Goal: Task Accomplishment & Management: Manage account settings

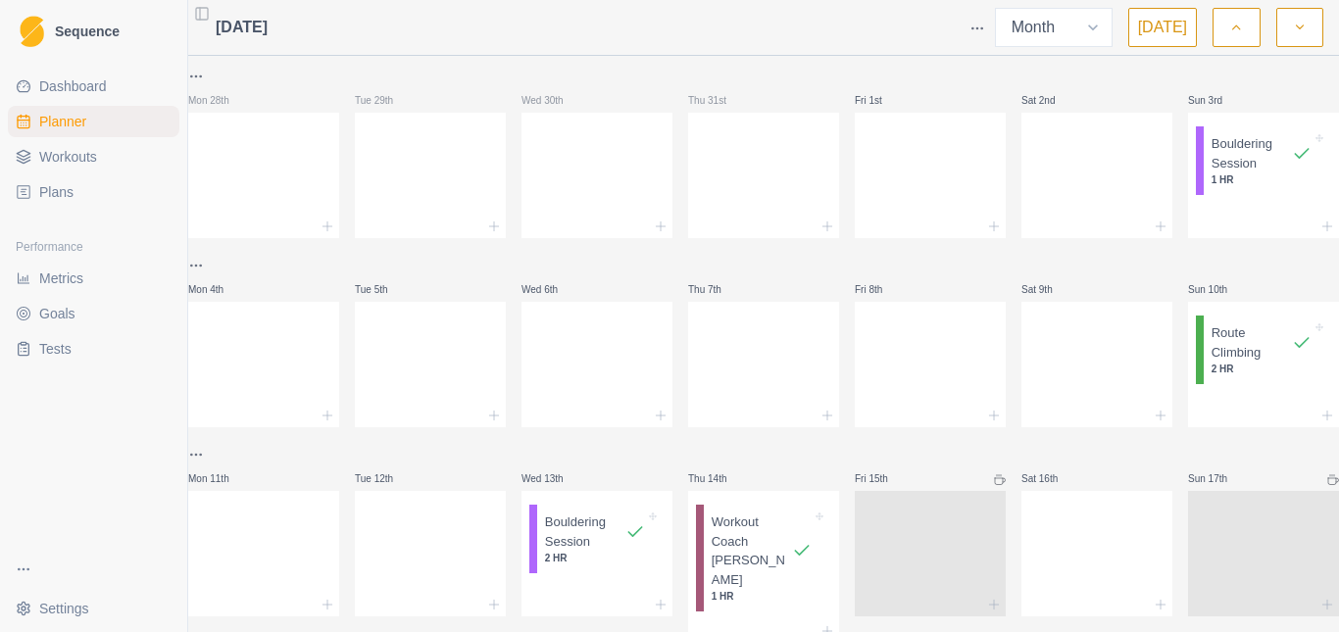
select select "month"
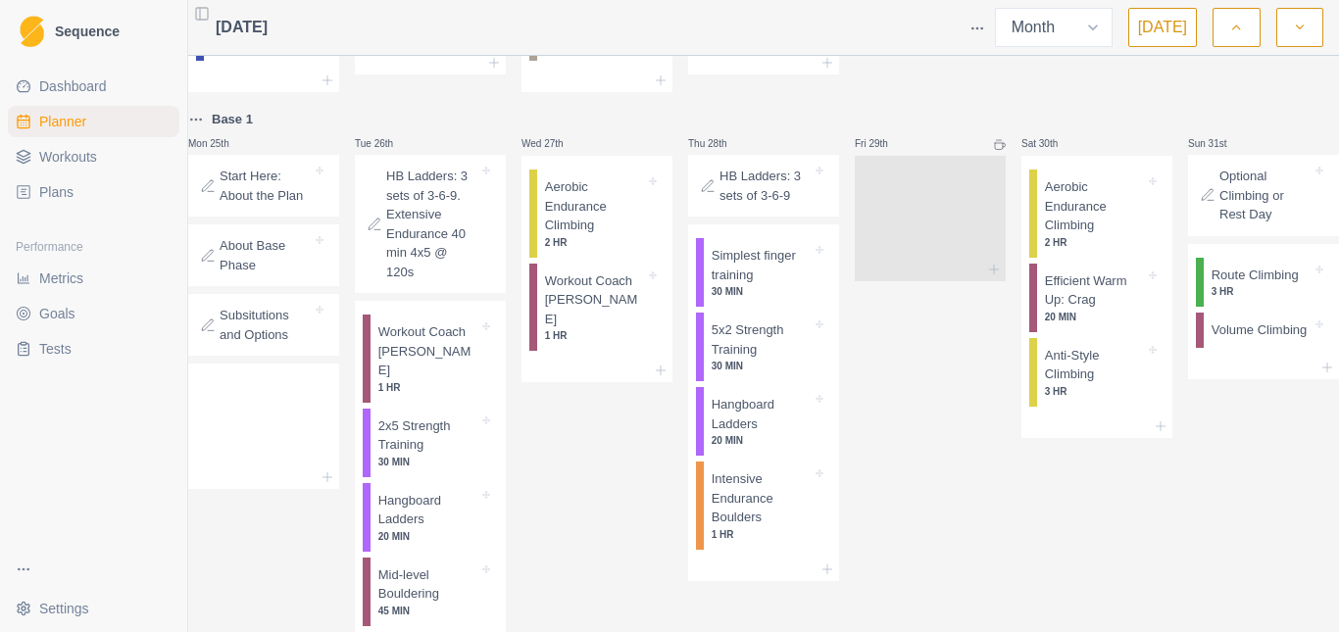
scroll to position [947, 0]
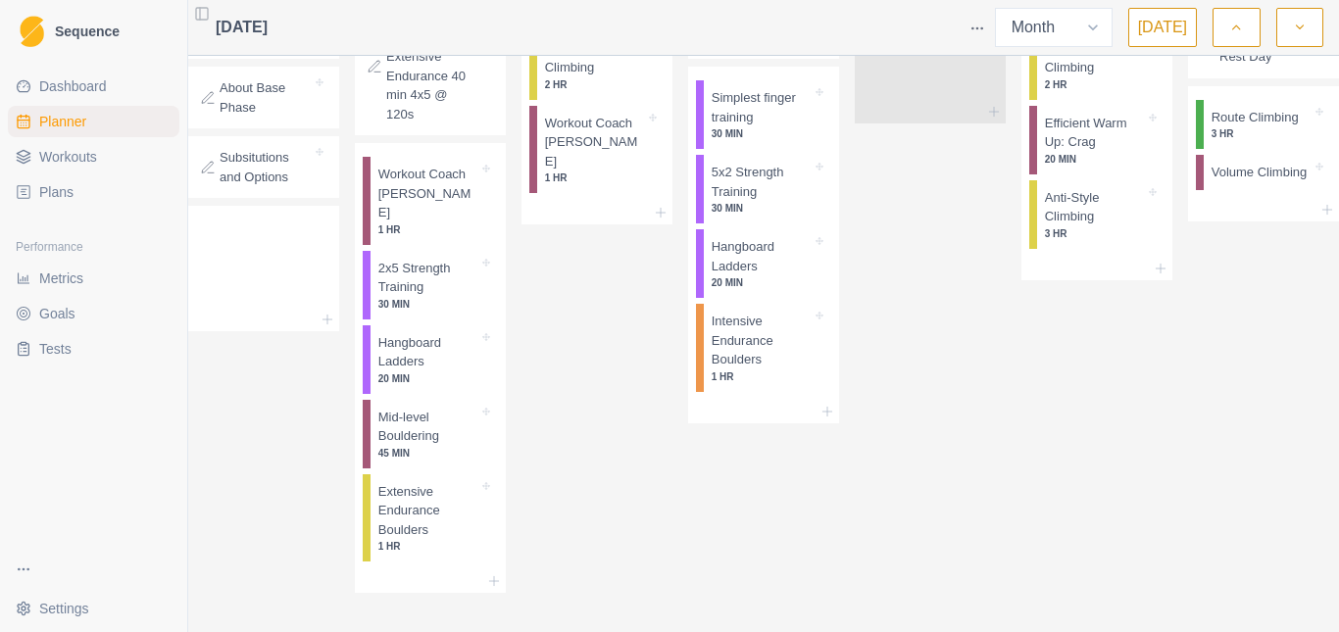
click at [600, 346] on div "Wed 27th Aerobic Endurance Climbing 2 HR Workout Coach [PERSON_NAME] 1 HR" at bounding box center [596, 271] width 151 height 643
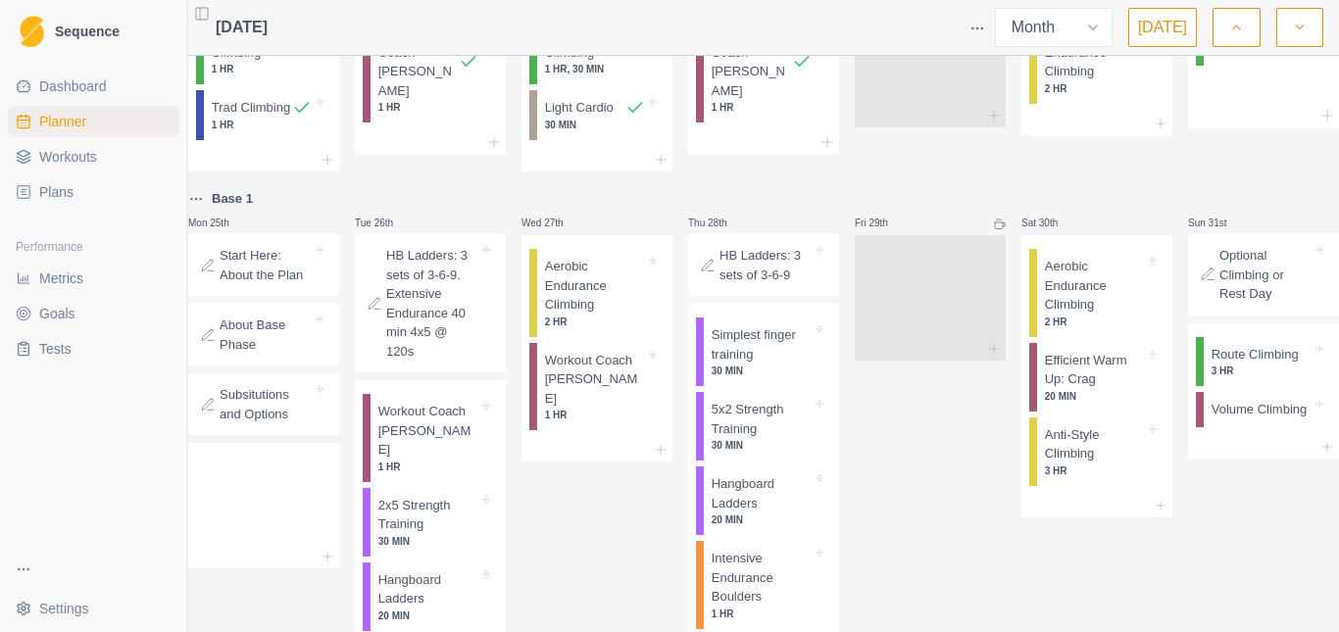
scroll to position [751, 0]
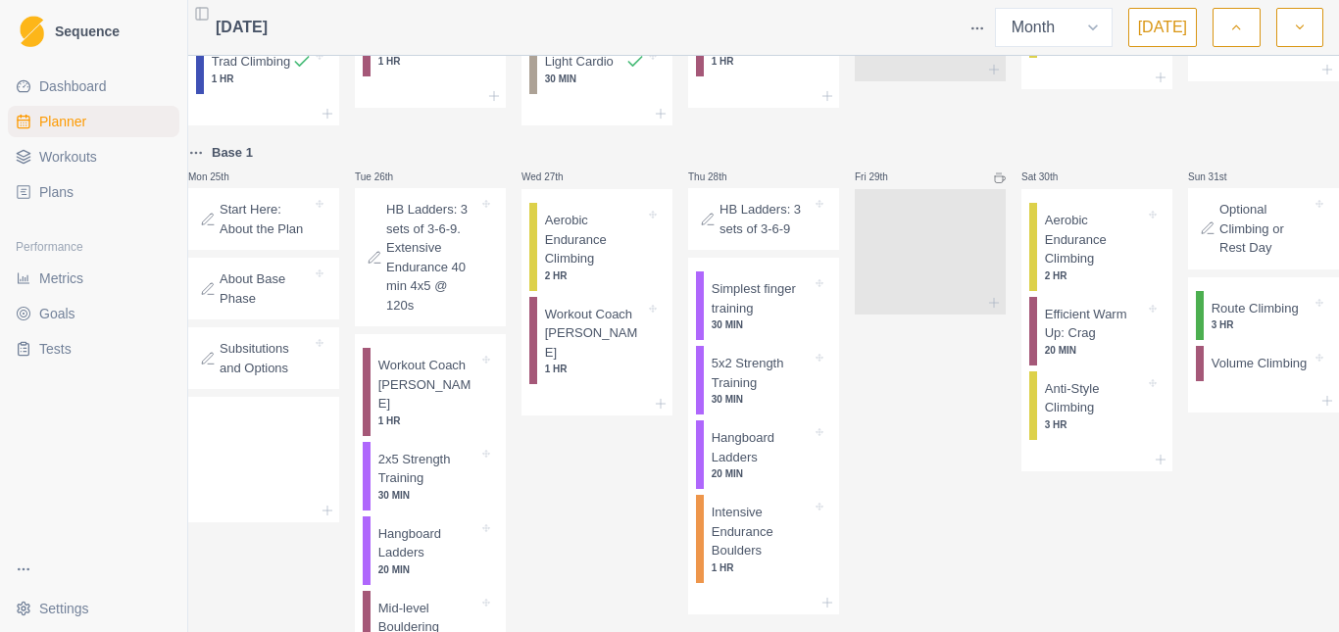
click at [592, 456] on div "Wed 27th Aerobic Endurance Climbing 2 HR Workout Coach [PERSON_NAME] 1 HR" at bounding box center [596, 462] width 151 height 643
click at [62, 159] on span "Workouts" at bounding box center [68, 157] width 58 height 20
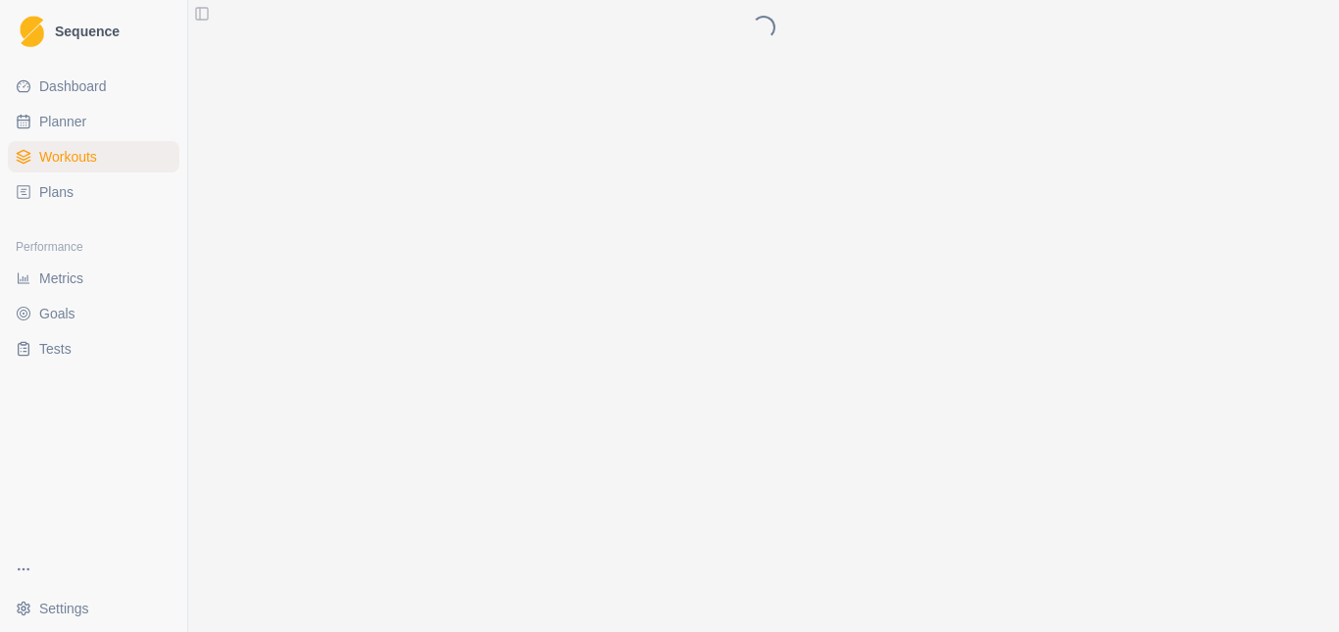
click at [69, 190] on span "Plans" at bounding box center [56, 192] width 34 height 20
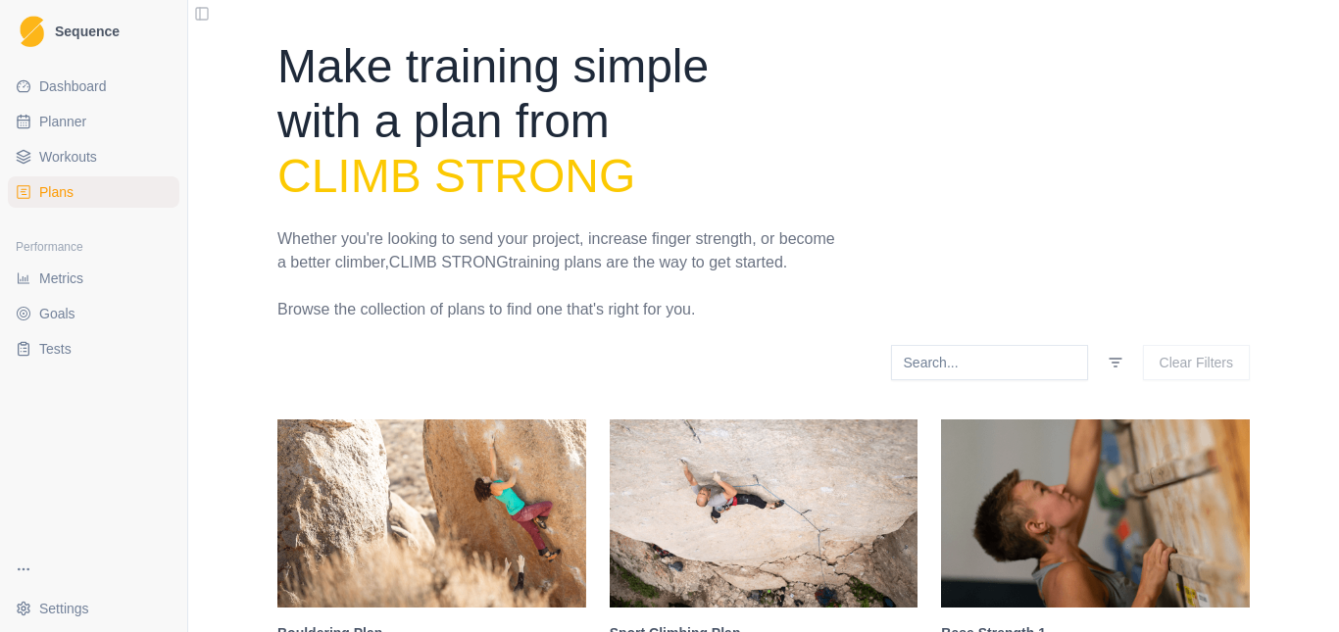
click at [69, 121] on span "Planner" at bounding box center [62, 122] width 47 height 20
select select "month"
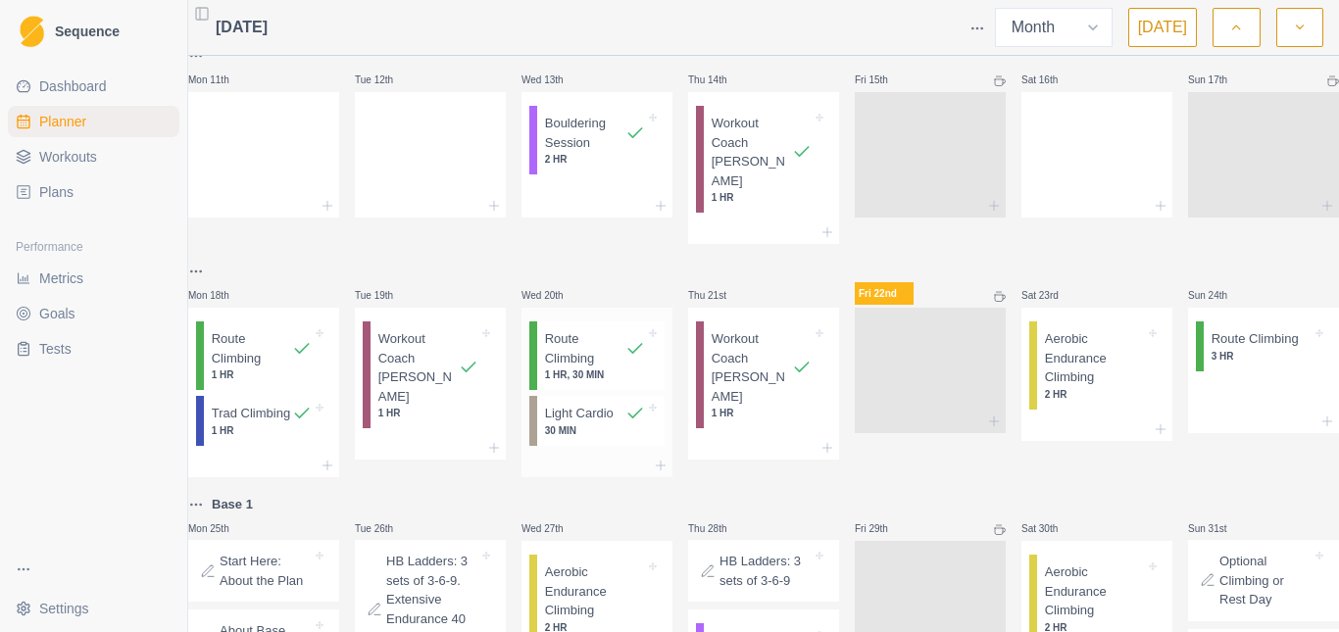
scroll to position [490, 0]
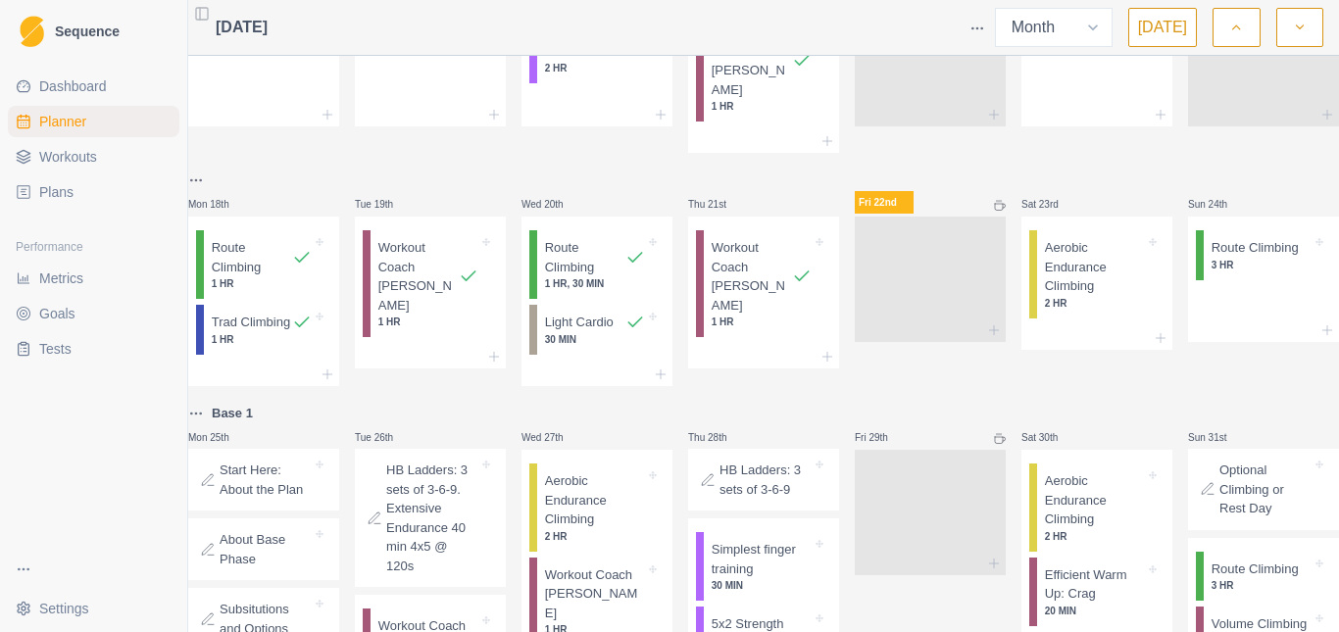
click at [68, 153] on span "Workouts" at bounding box center [68, 157] width 58 height 20
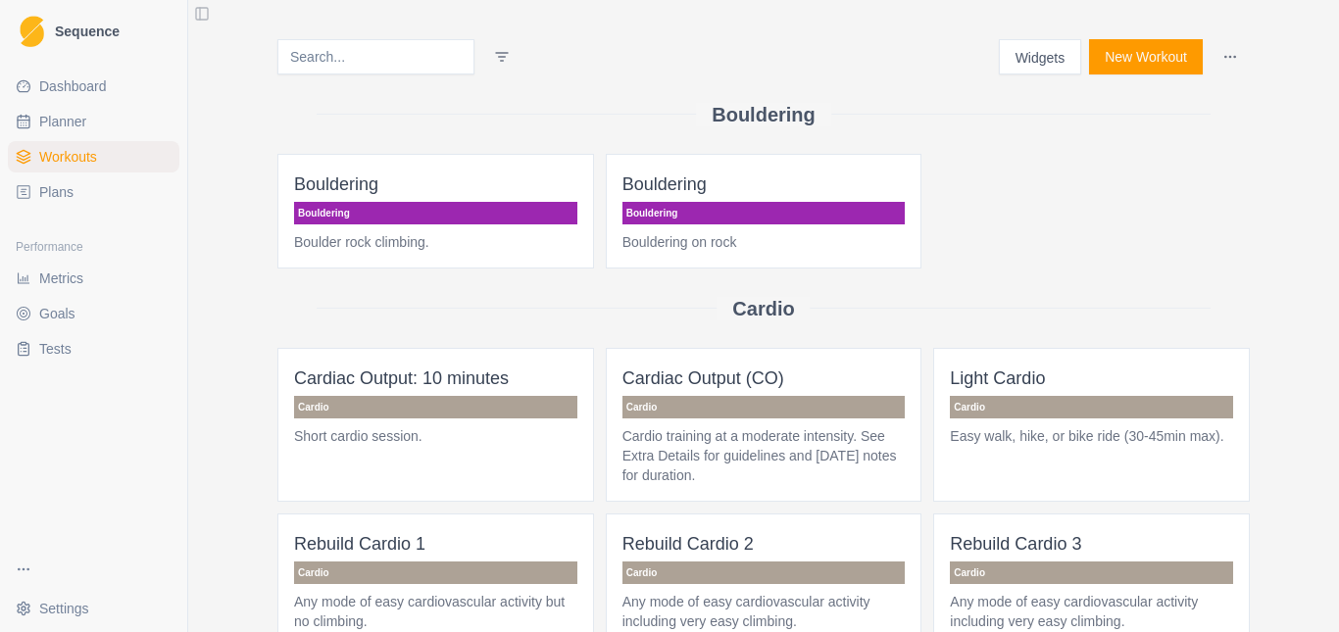
click at [70, 275] on span "Metrics" at bounding box center [61, 279] width 44 height 20
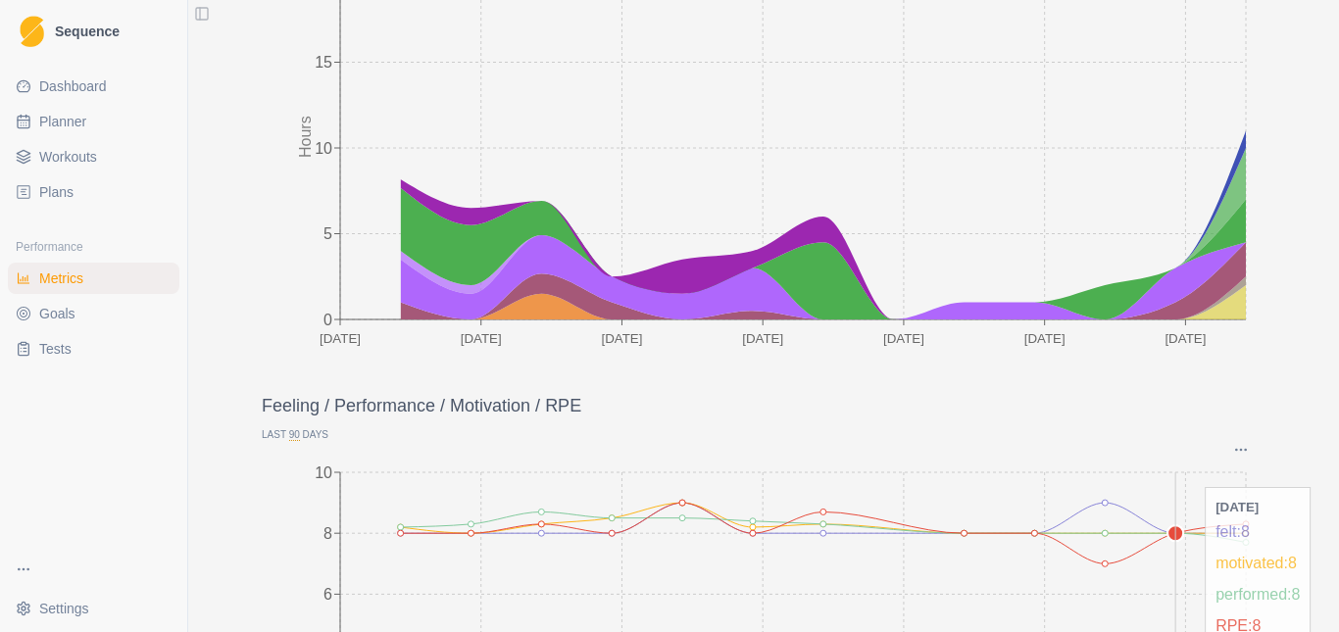
scroll to position [307, 0]
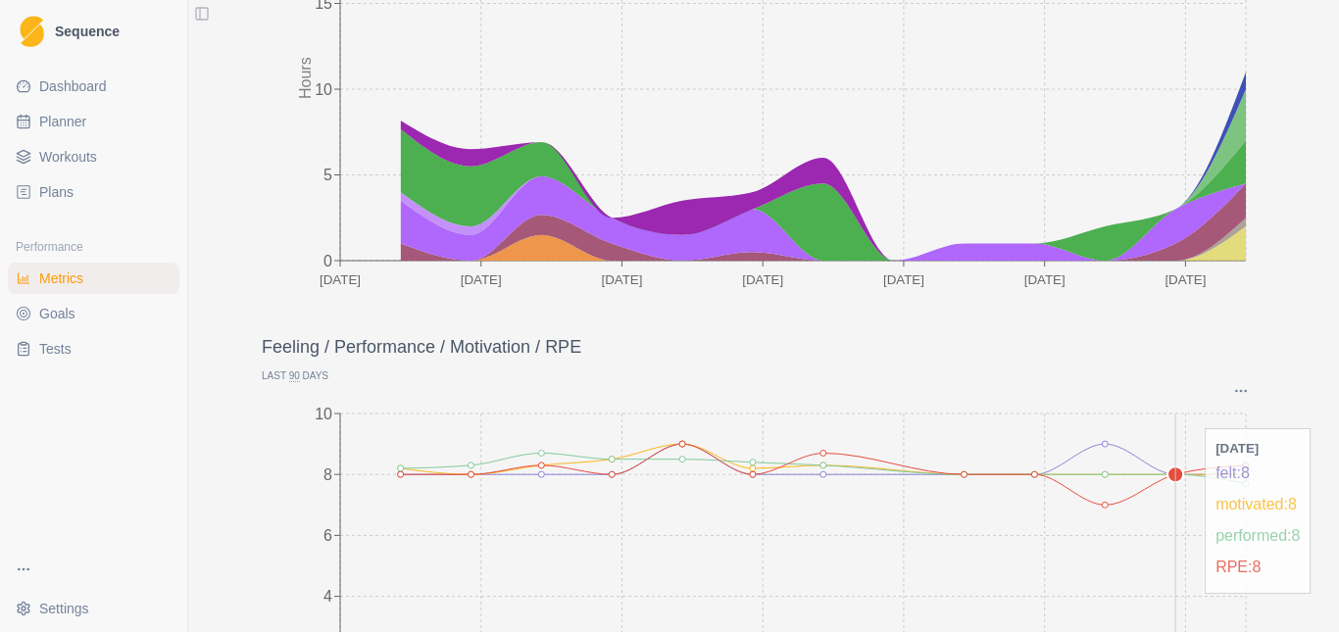
drag, startPoint x: 1119, startPoint y: 624, endPoint x: 1137, endPoint y: 621, distance: 17.9
click at [1137, 621] on icon "[DATE] [DATE] [DATE] [DATE] [DATE] [DATE] [DATE] 0 2 4 6 8 10" at bounding box center [764, 595] width 1004 height 392
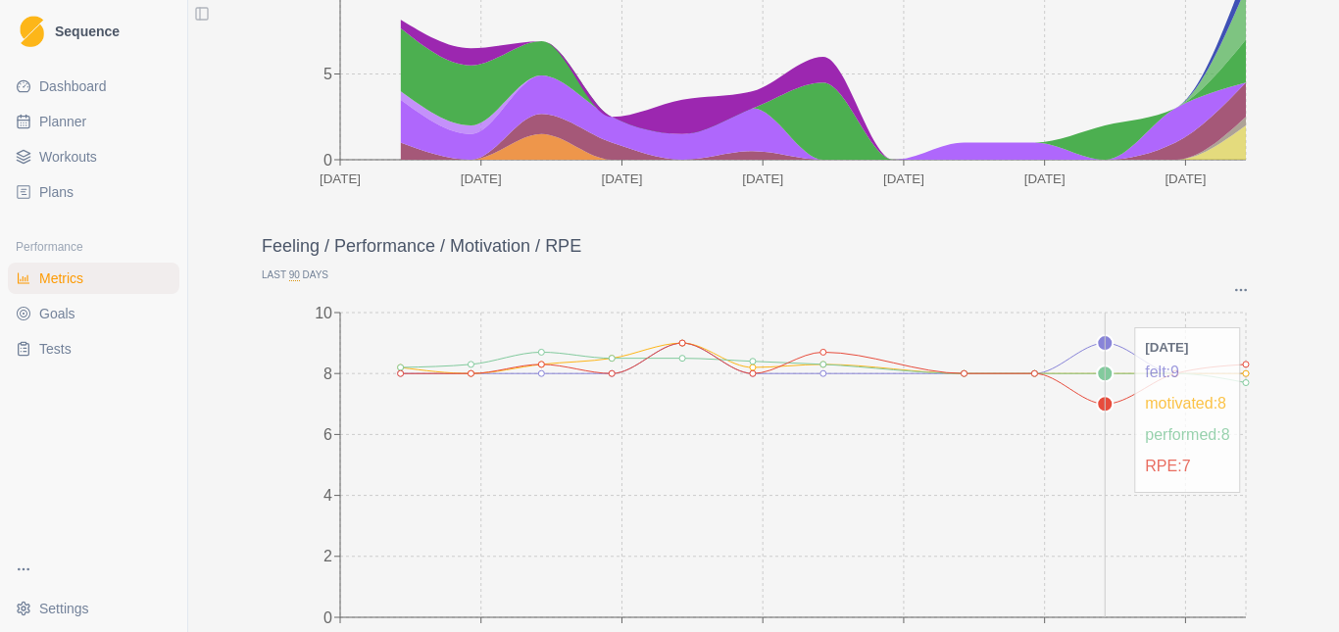
scroll to position [503, 0]
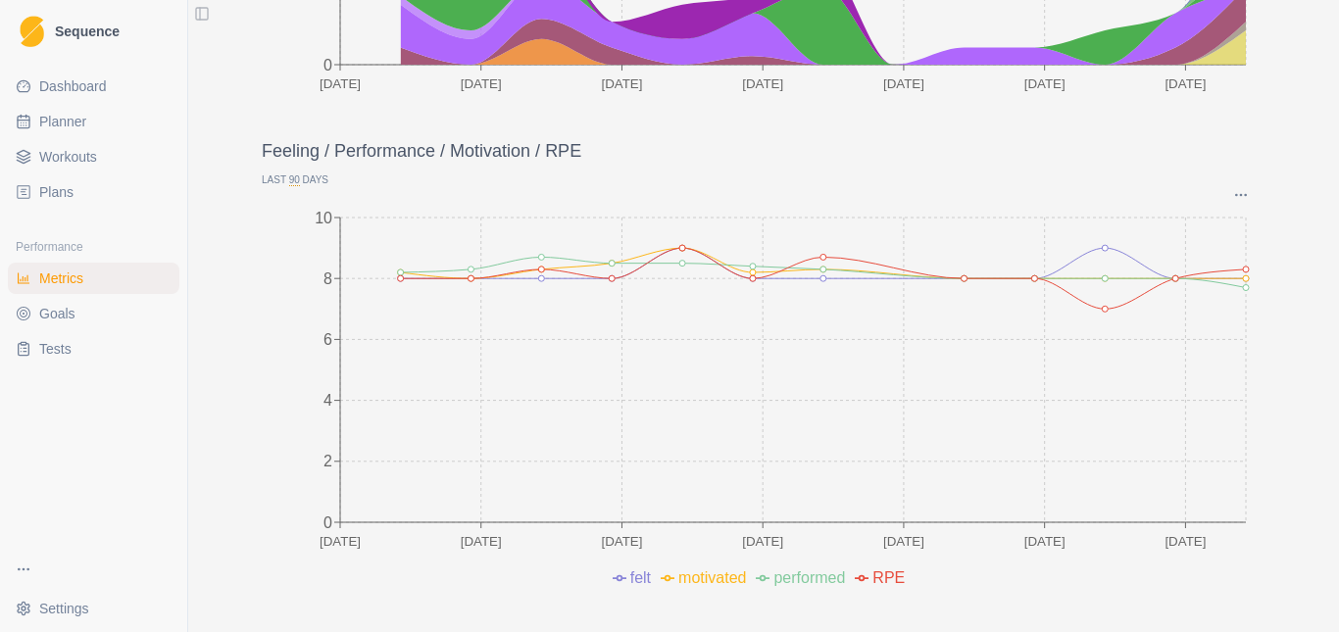
drag, startPoint x: 1240, startPoint y: 286, endPoint x: 1271, endPoint y: 295, distance: 32.6
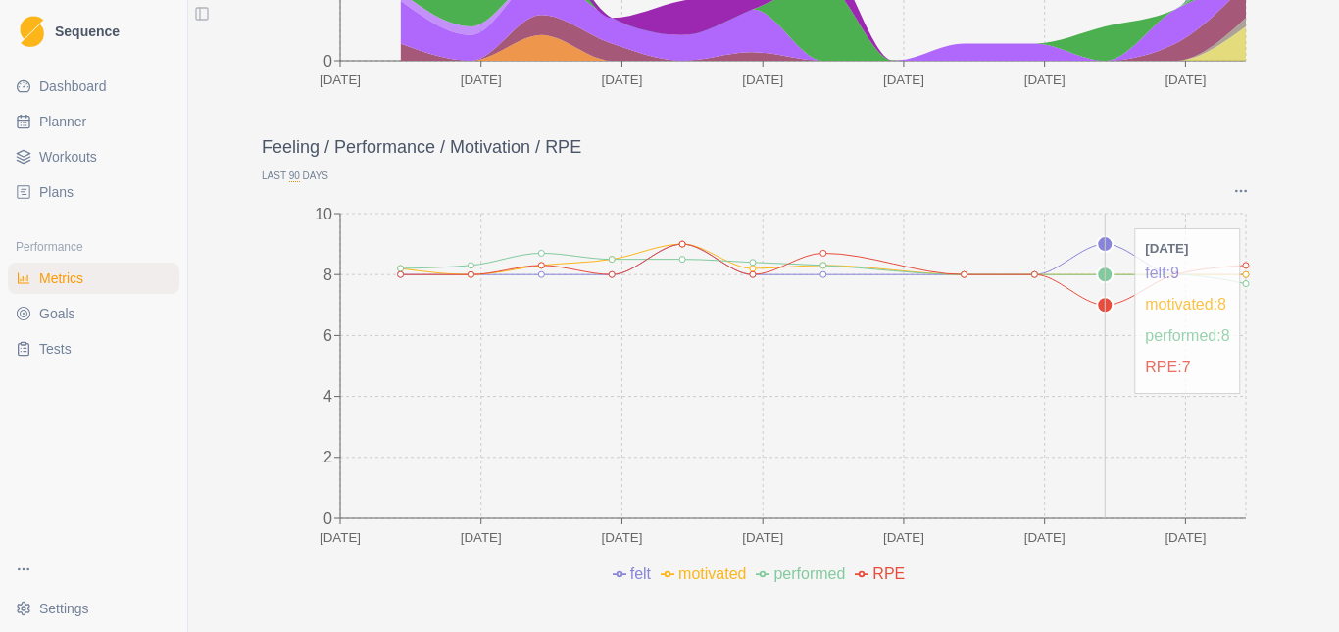
scroll to position [512, 0]
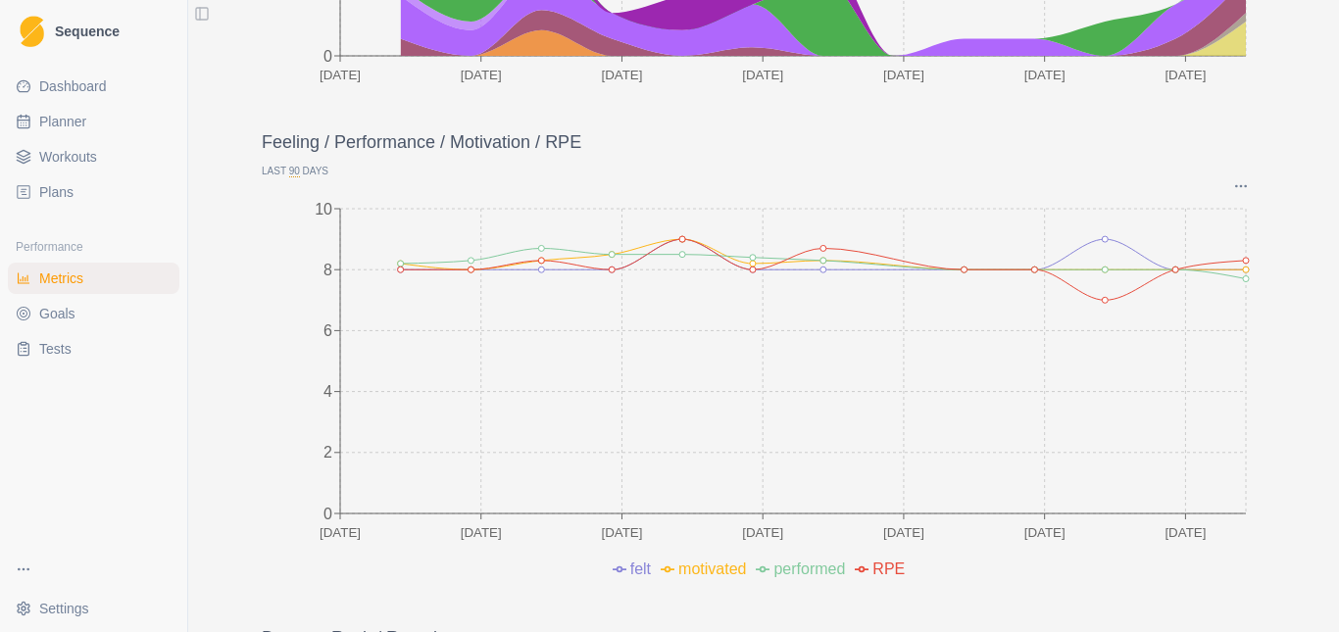
drag, startPoint x: 1233, startPoint y: 315, endPoint x: 1261, endPoint y: 311, distance: 28.7
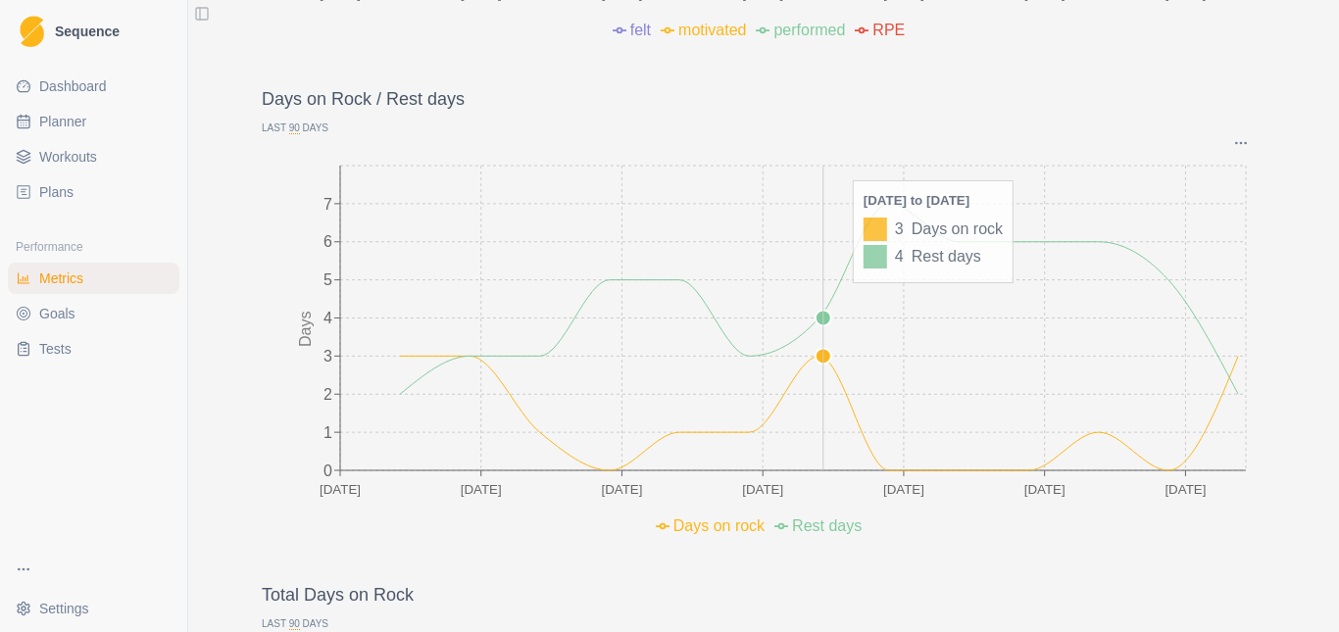
scroll to position [1100, 0]
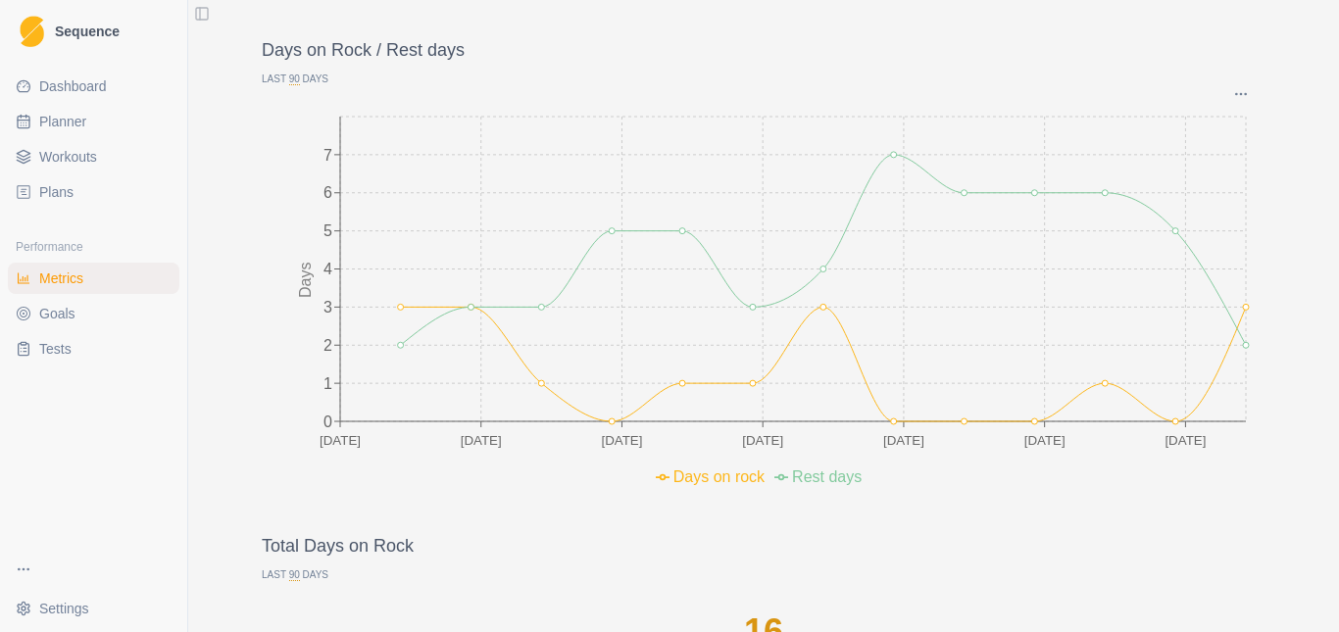
click at [289, 80] on span "90" at bounding box center [294, 80] width 11 height 12
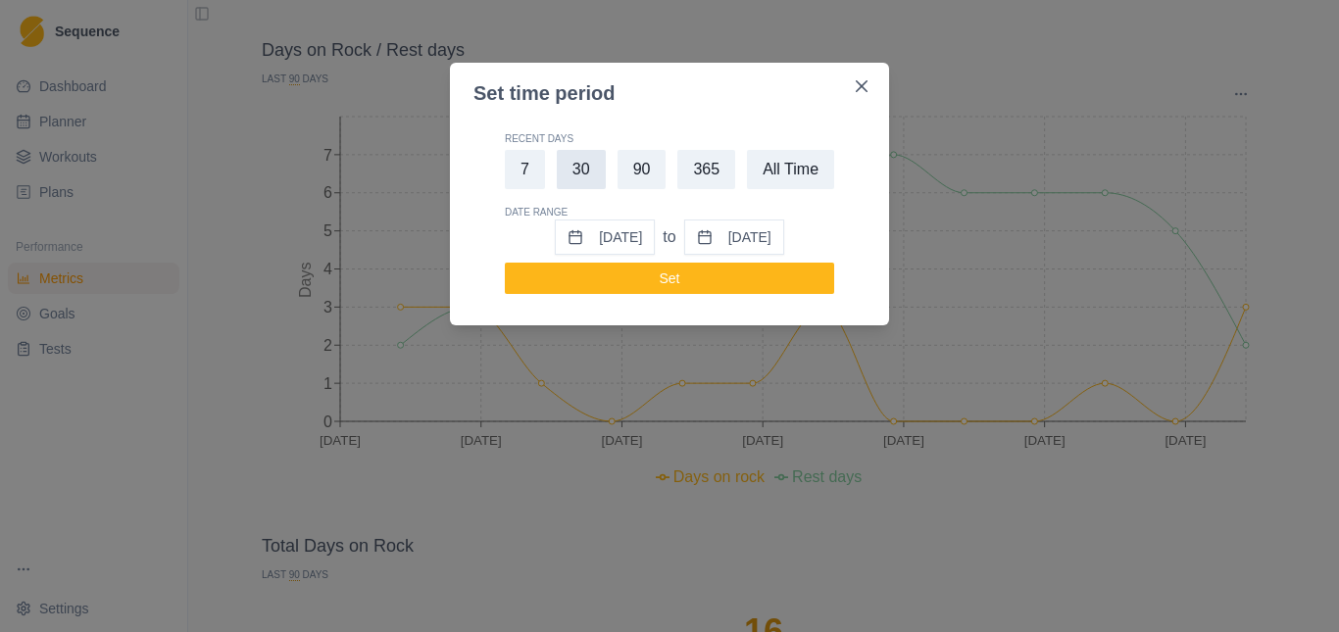
click at [590, 170] on button "30" at bounding box center [581, 169] width 49 height 39
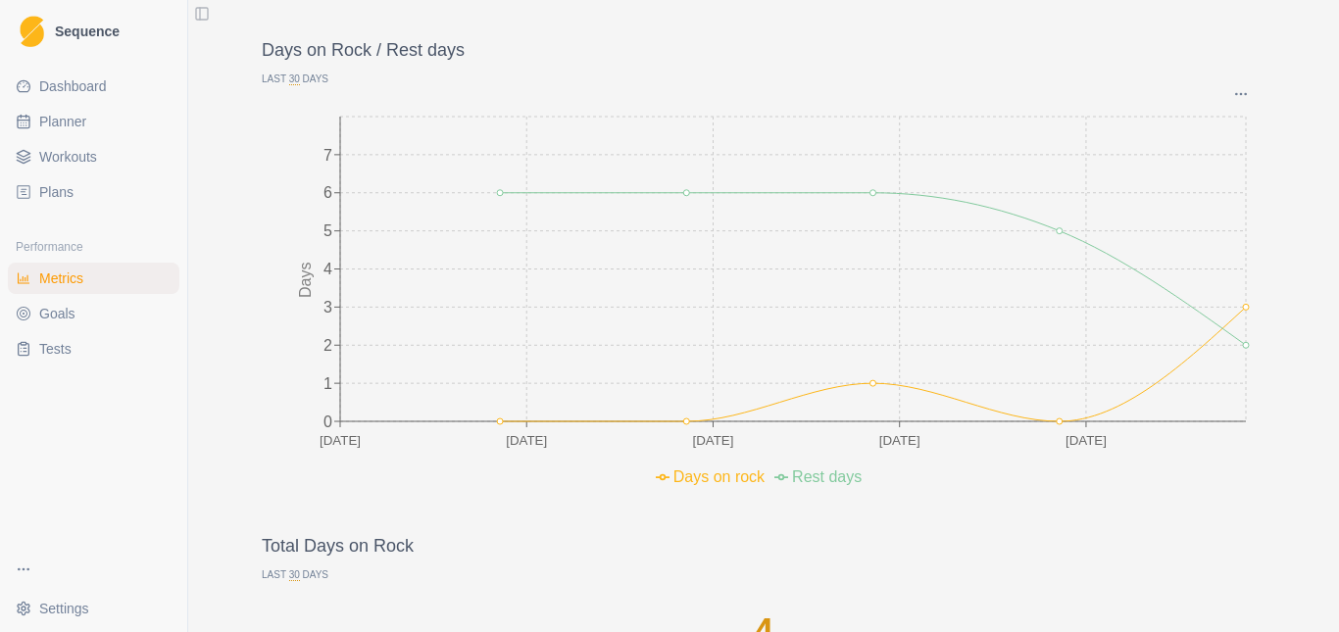
click at [289, 77] on span "30" at bounding box center [294, 80] width 11 height 12
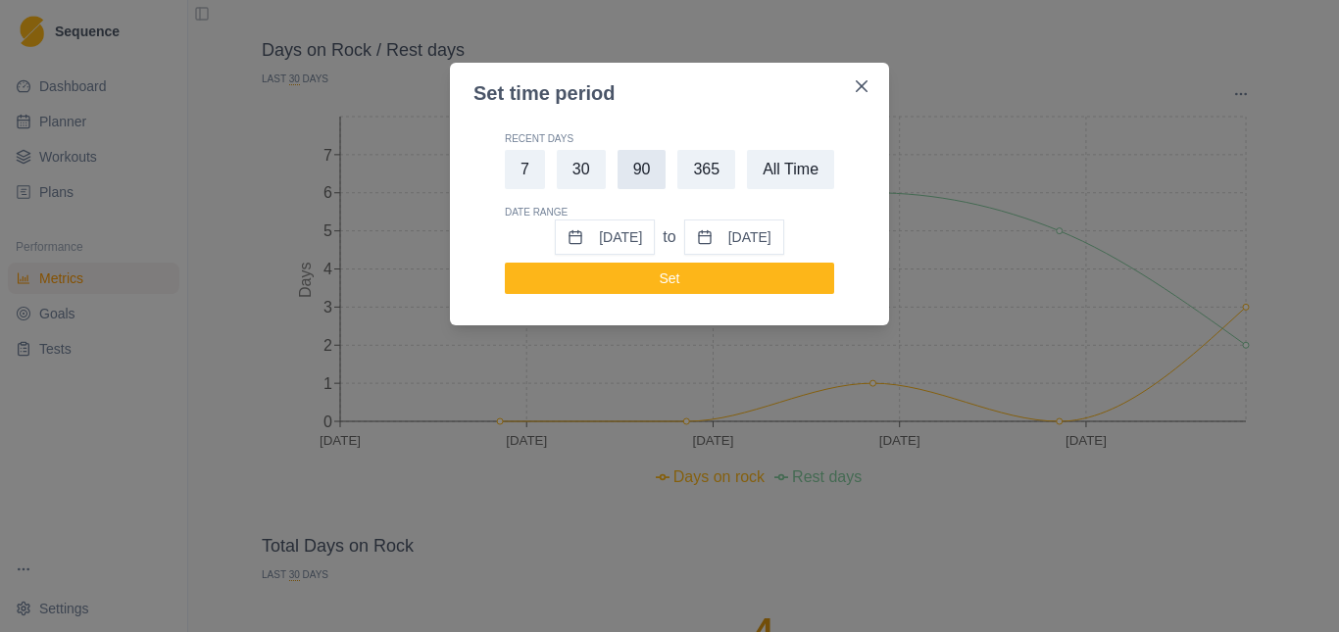
click at [647, 172] on button "90" at bounding box center [641, 169] width 49 height 39
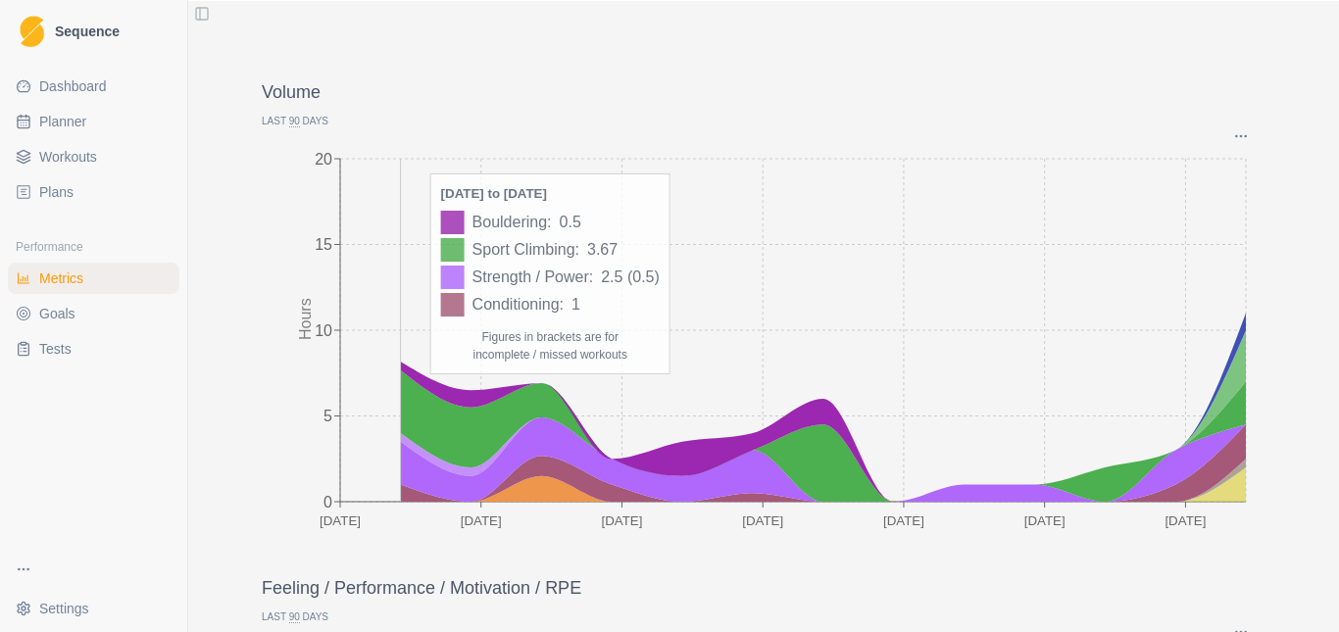
scroll to position [98, 0]
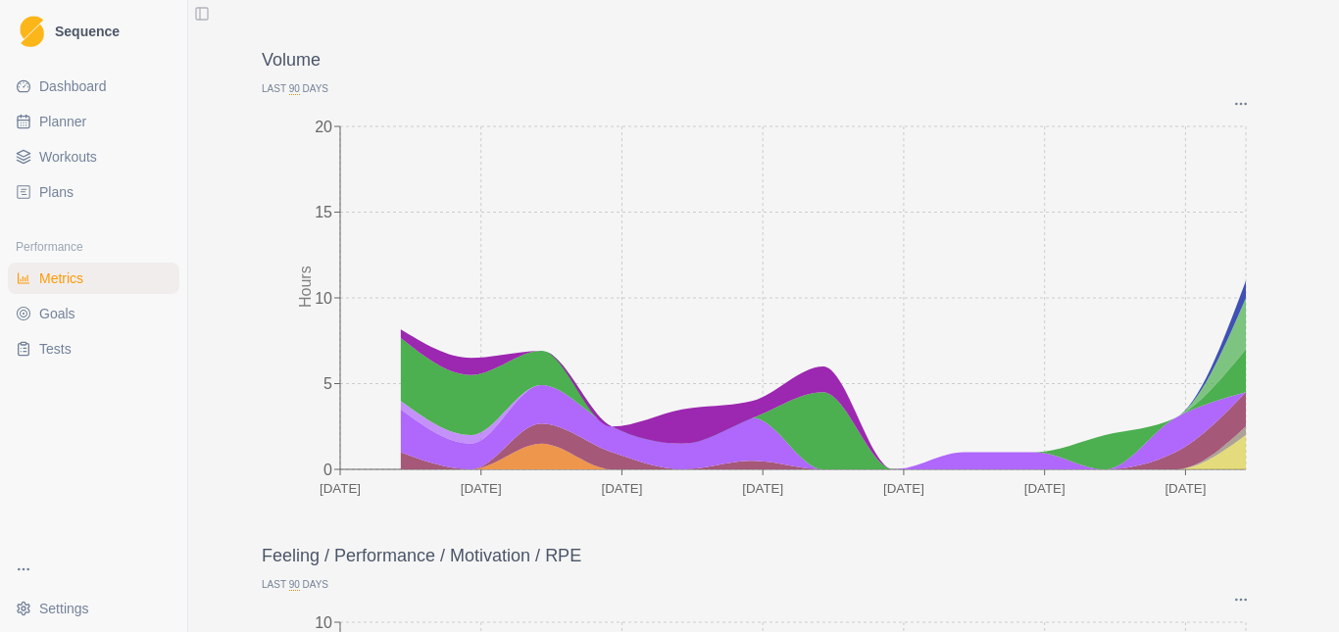
click at [289, 91] on span "90" at bounding box center [294, 89] width 11 height 12
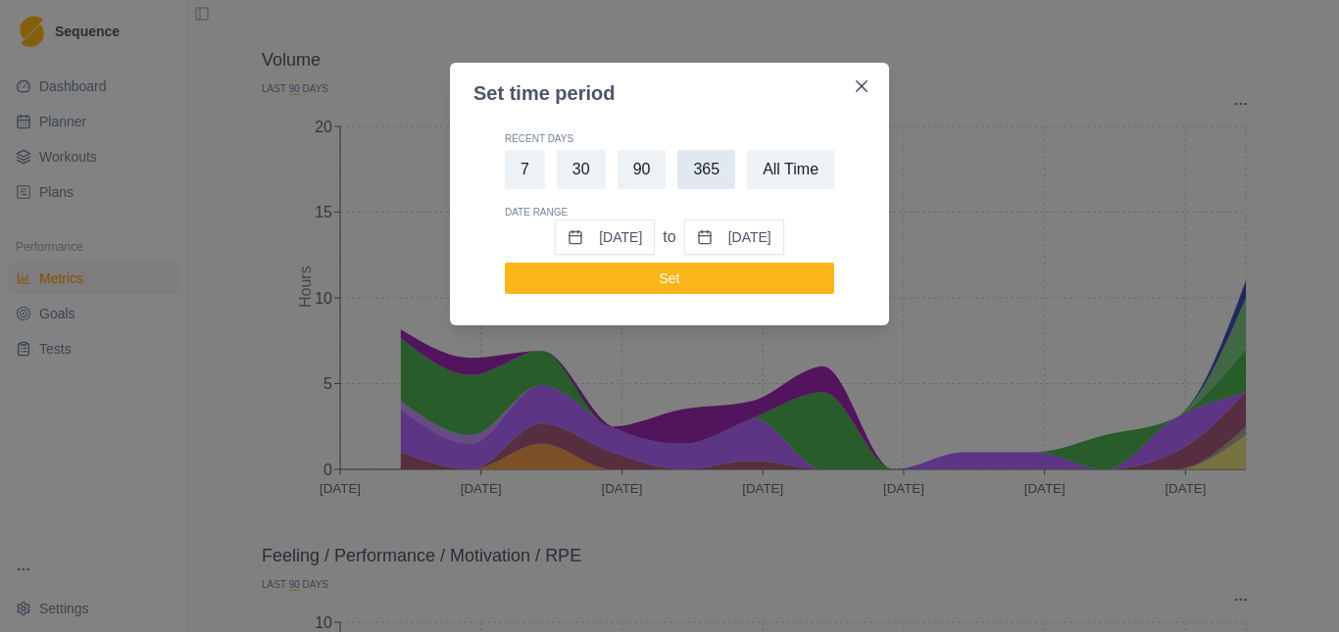
click at [707, 173] on button "365" at bounding box center [706, 169] width 58 height 39
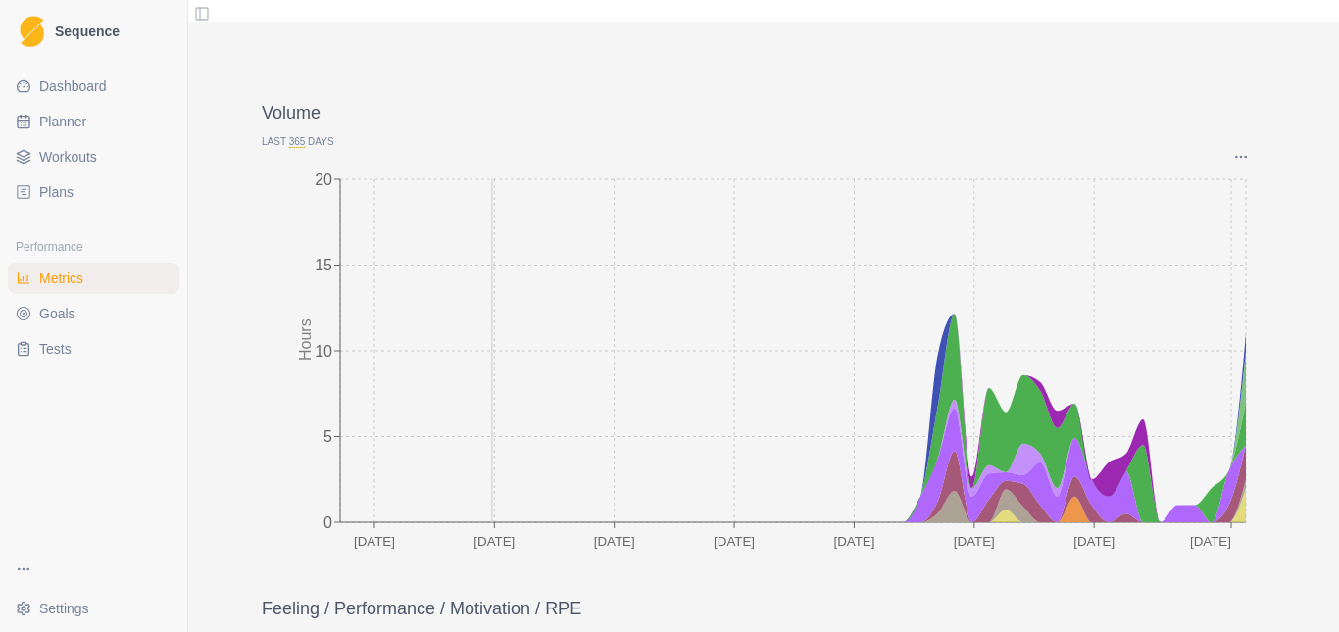
scroll to position [0, 0]
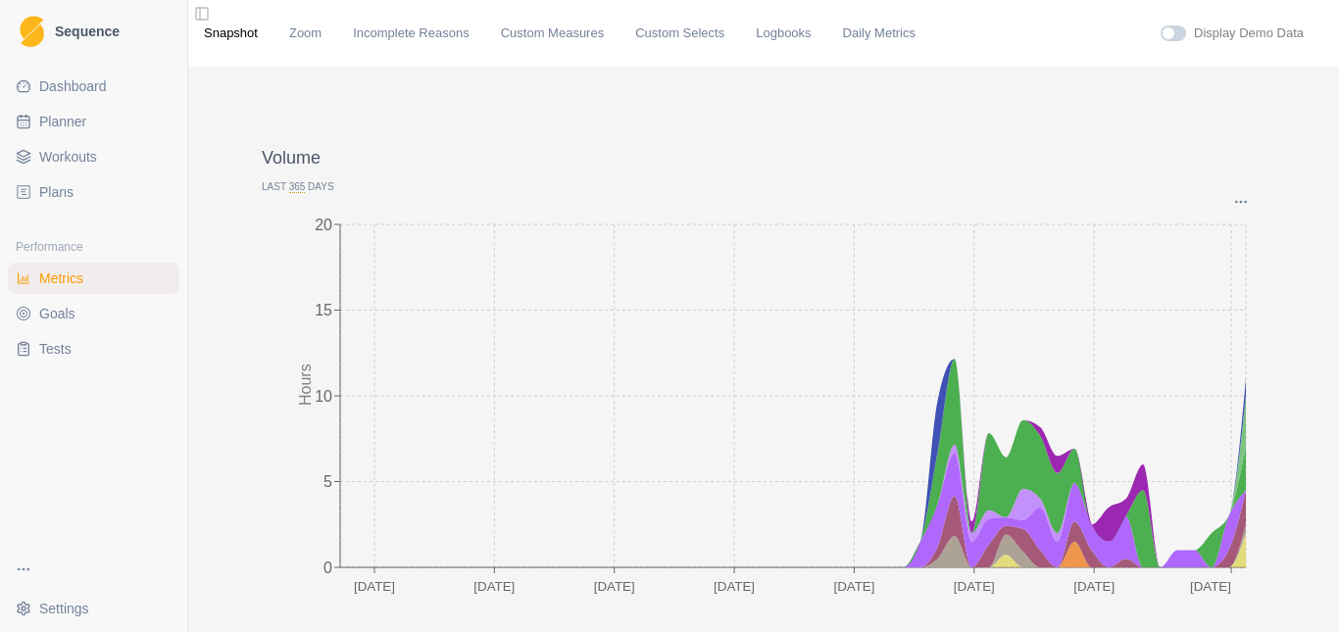
click at [295, 188] on p "Last 365 Days" at bounding box center [764, 186] width 1004 height 15
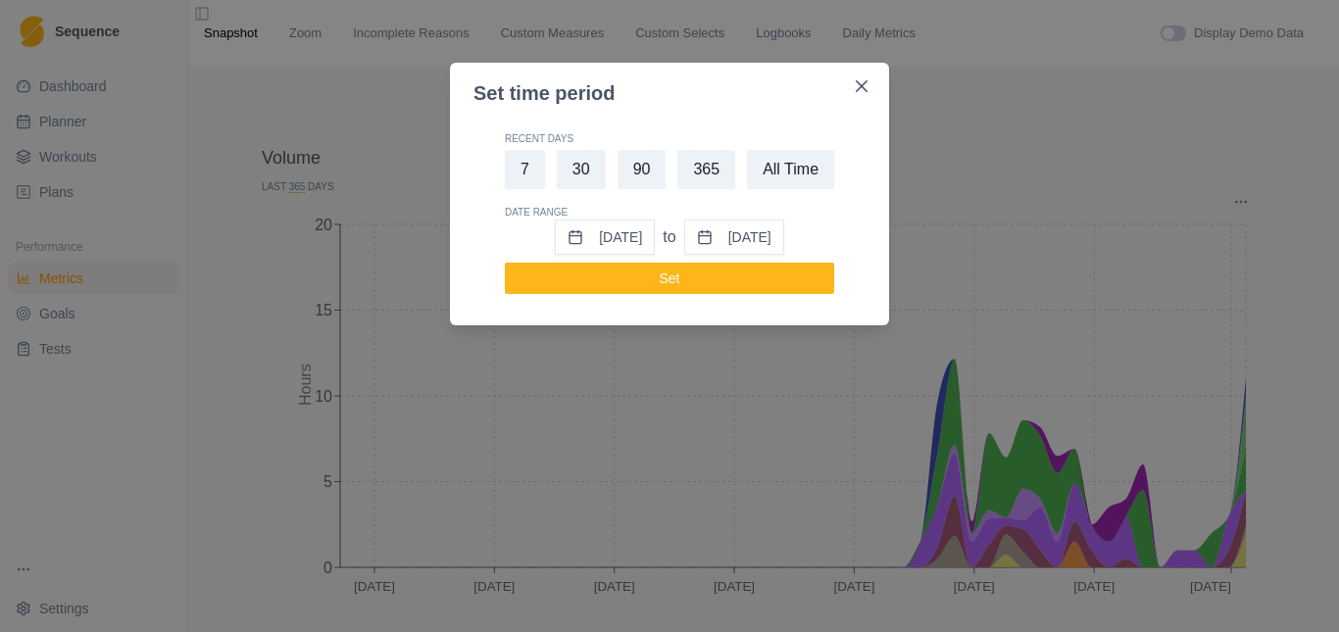
click at [616, 243] on button "[DATE]" at bounding box center [605, 237] width 100 height 35
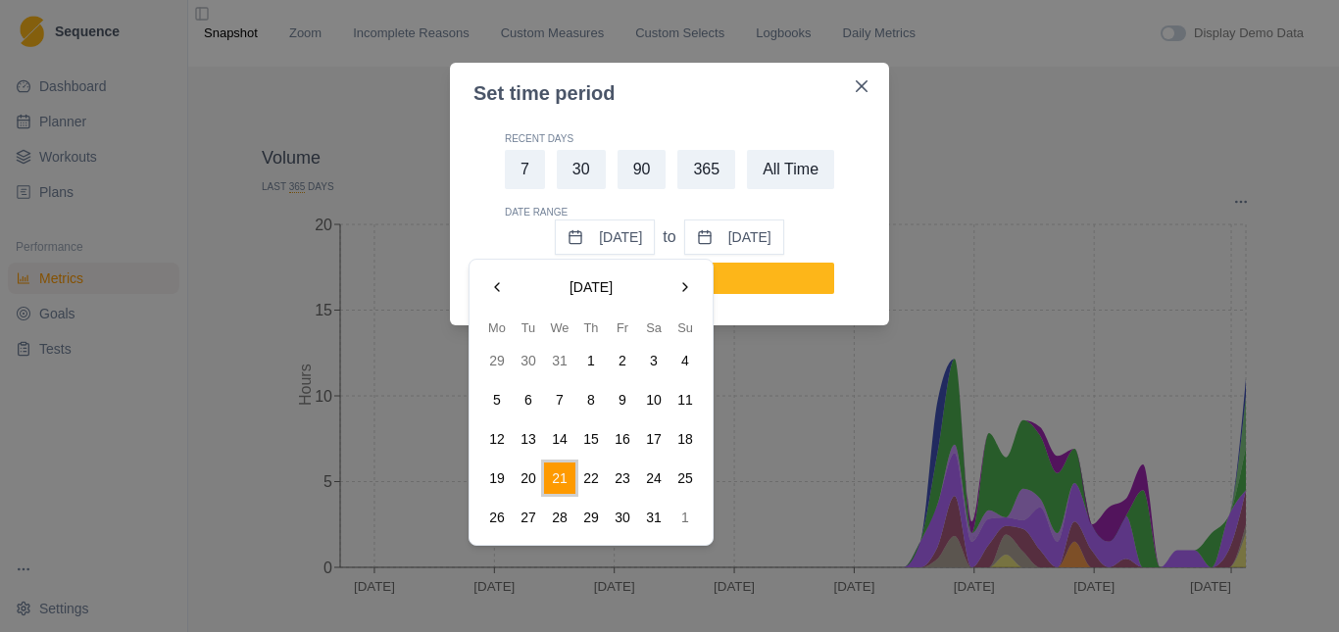
click at [688, 289] on button "Go to the Next Month" at bounding box center [684, 286] width 31 height 31
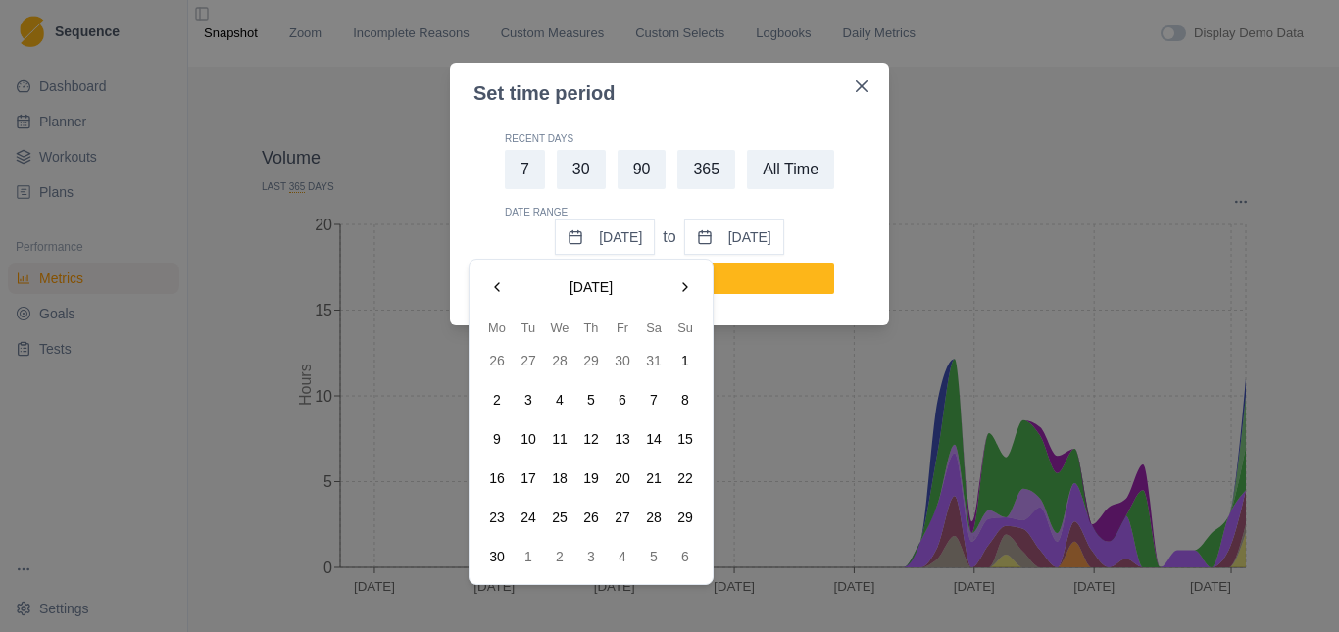
click at [688, 289] on button "Go to the Next Month" at bounding box center [684, 286] width 31 height 31
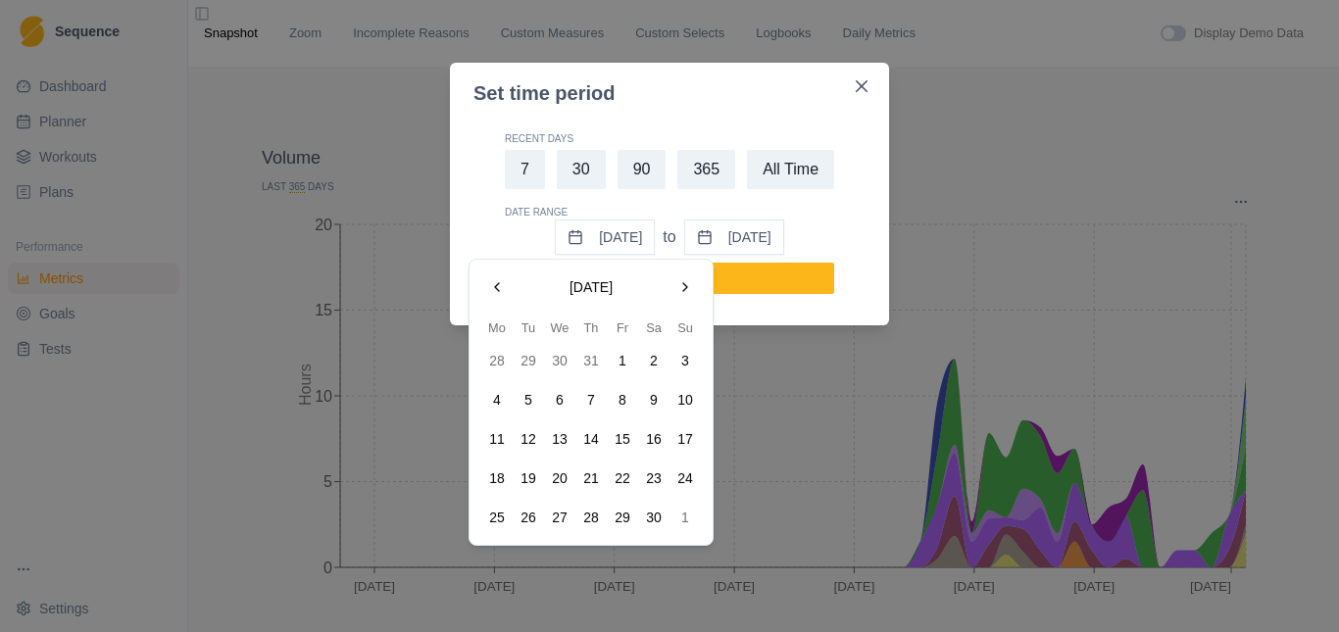
click at [688, 289] on button "Go to the Next Month" at bounding box center [684, 286] width 31 height 31
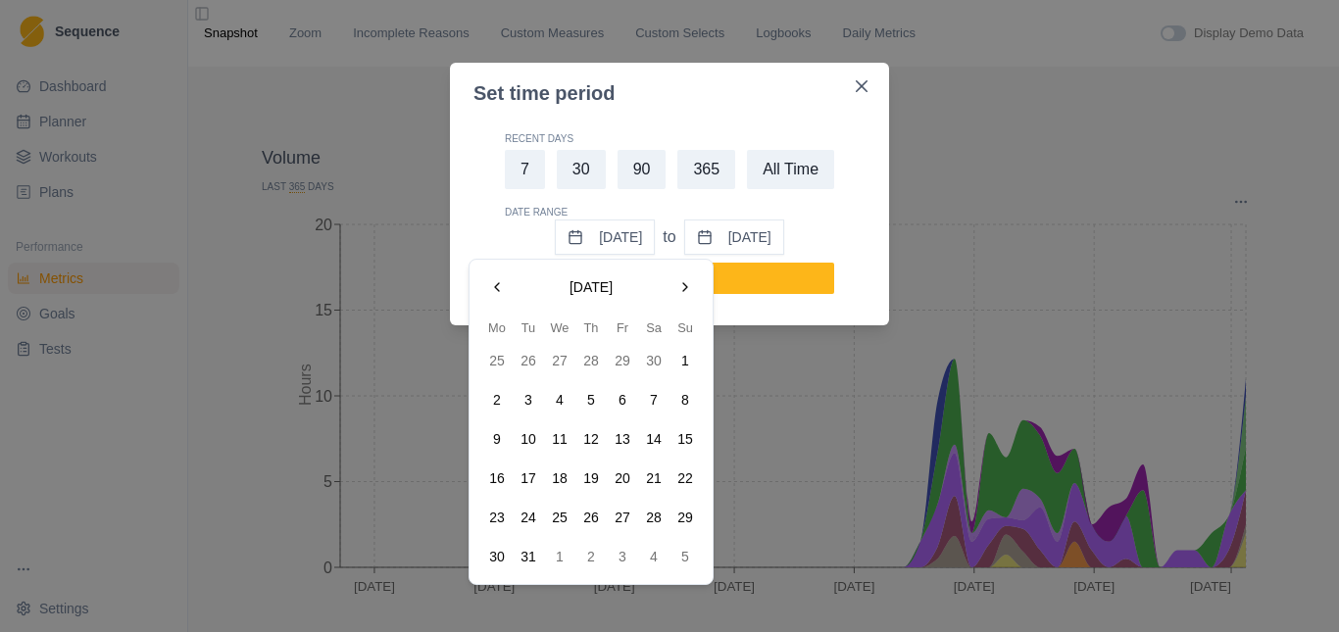
click at [688, 289] on button "Go to the Next Month" at bounding box center [684, 286] width 31 height 31
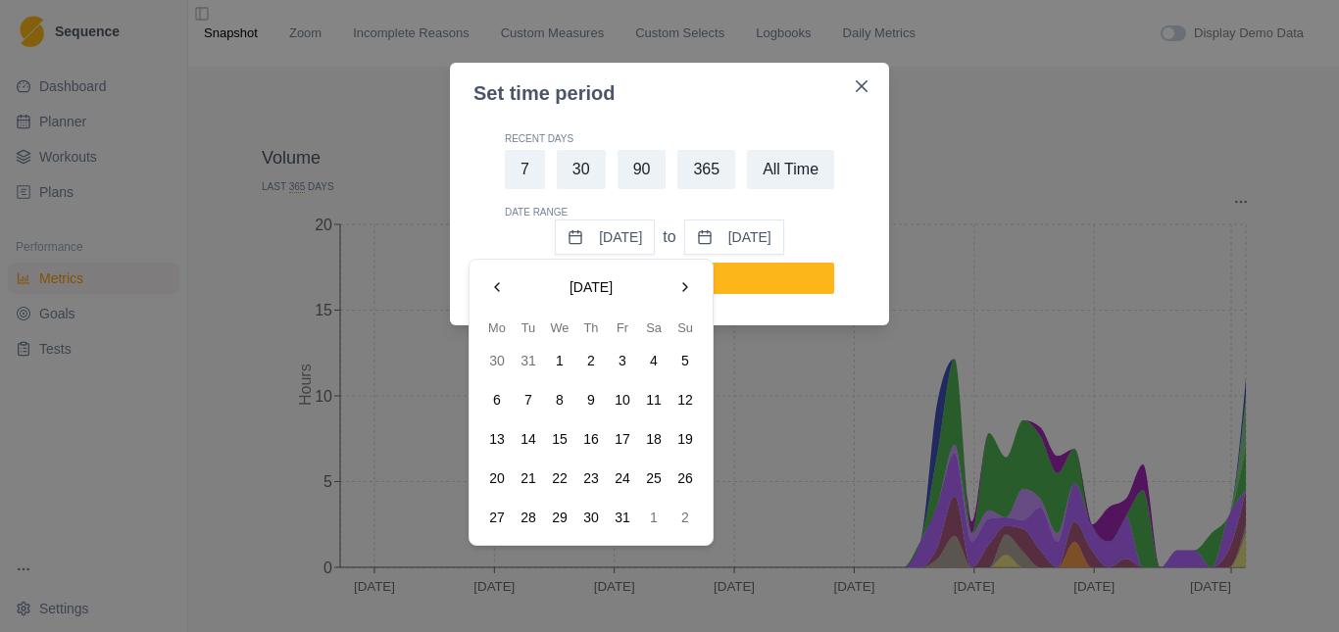
click at [531, 474] on button "21" at bounding box center [528, 478] width 31 height 31
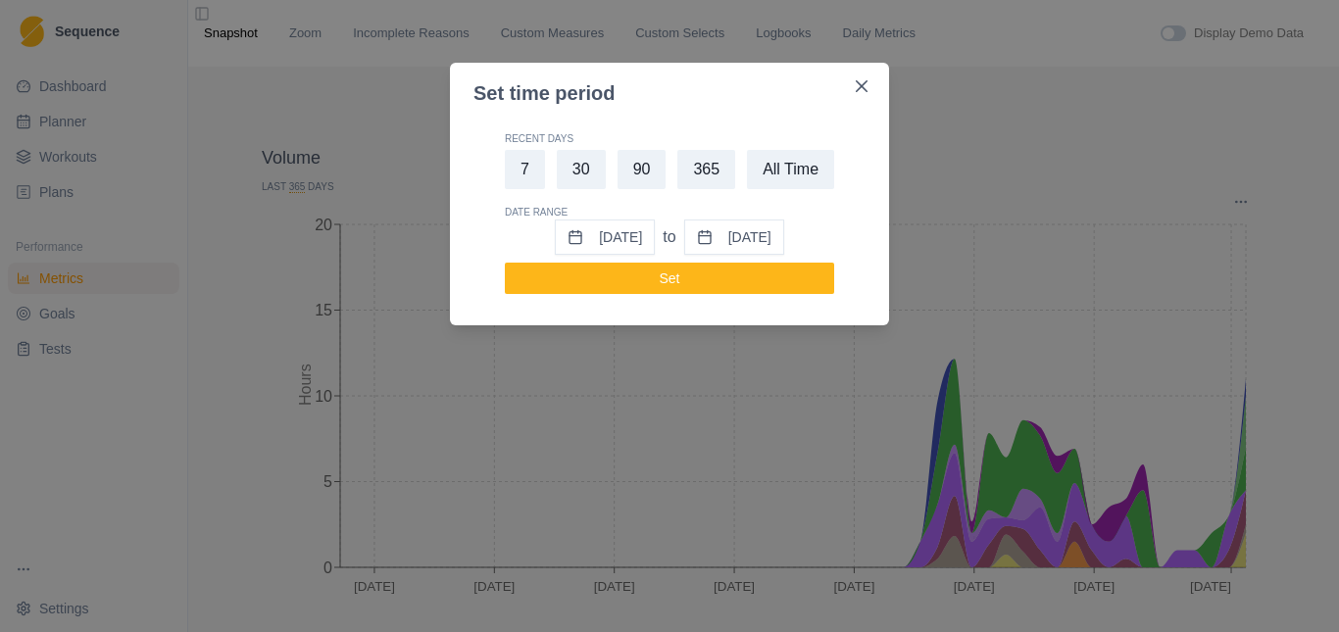
click at [583, 234] on button "[DATE]" at bounding box center [605, 237] width 100 height 35
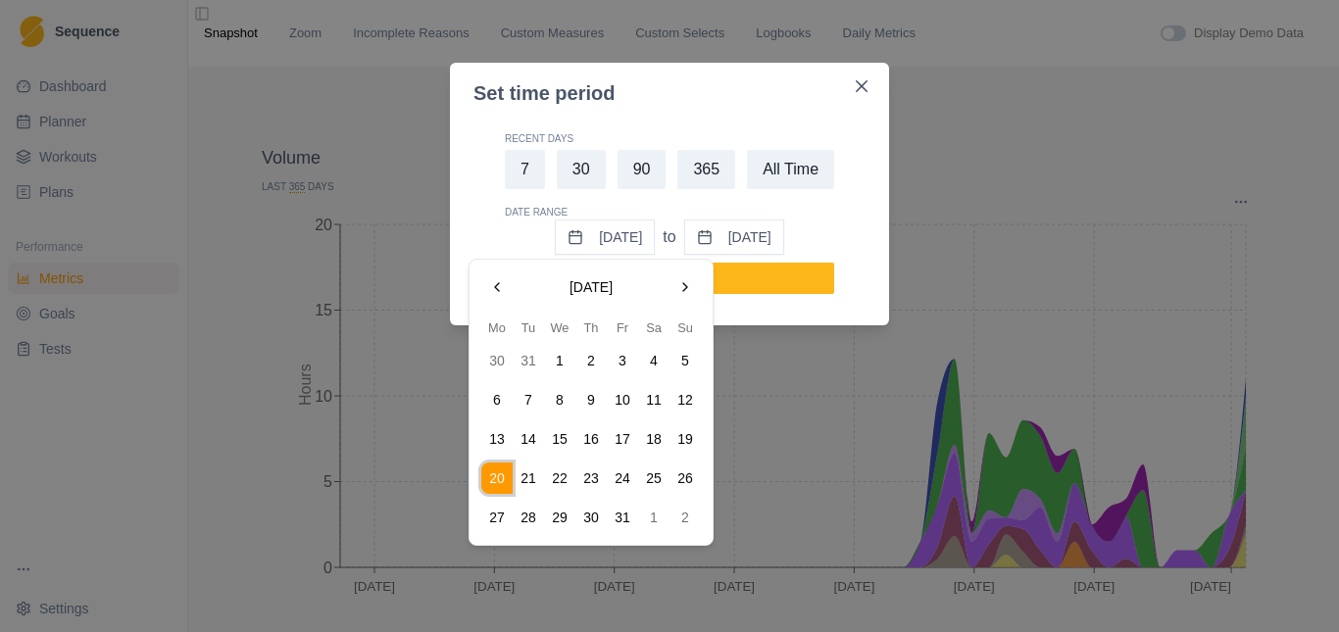
click at [534, 474] on button "21" at bounding box center [528, 478] width 31 height 31
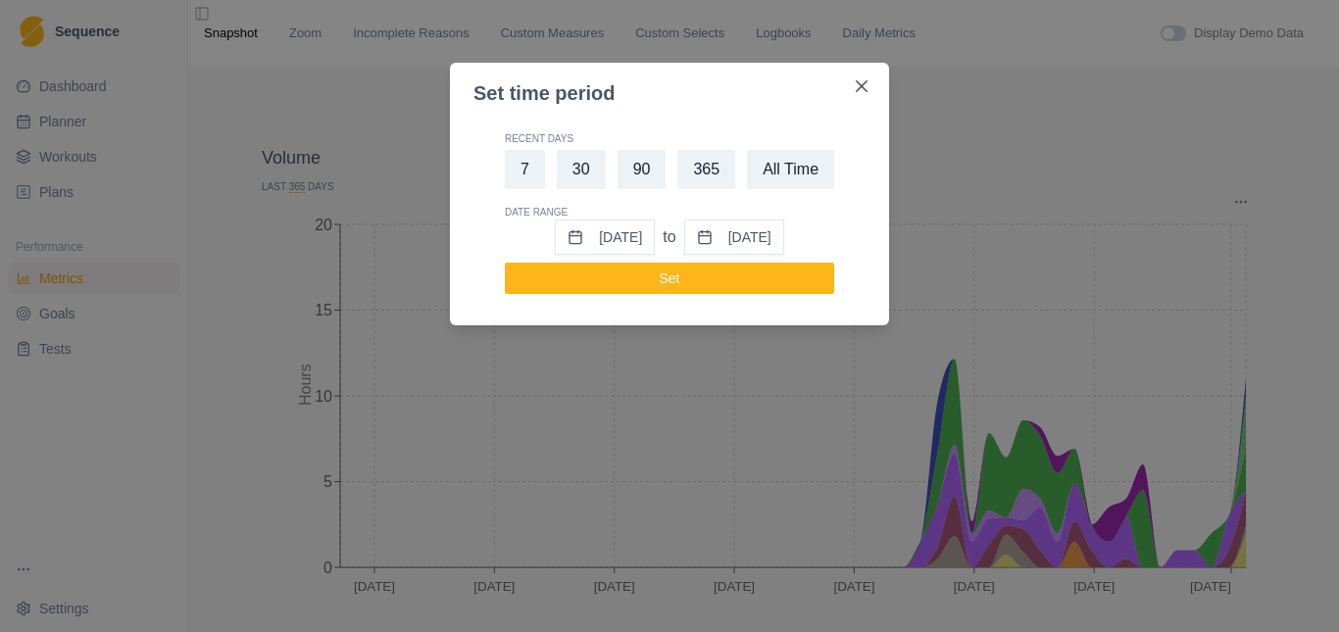
click at [581, 224] on button "[DATE]" at bounding box center [605, 237] width 100 height 35
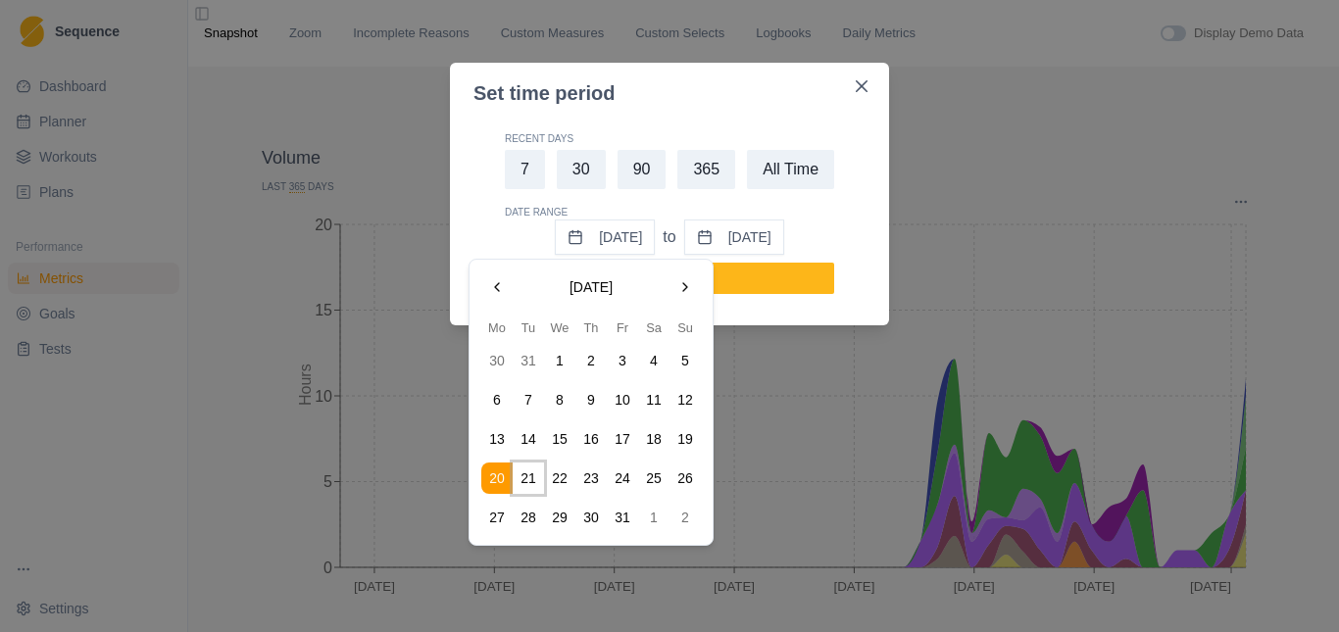
click at [524, 478] on button "21" at bounding box center [528, 478] width 31 height 31
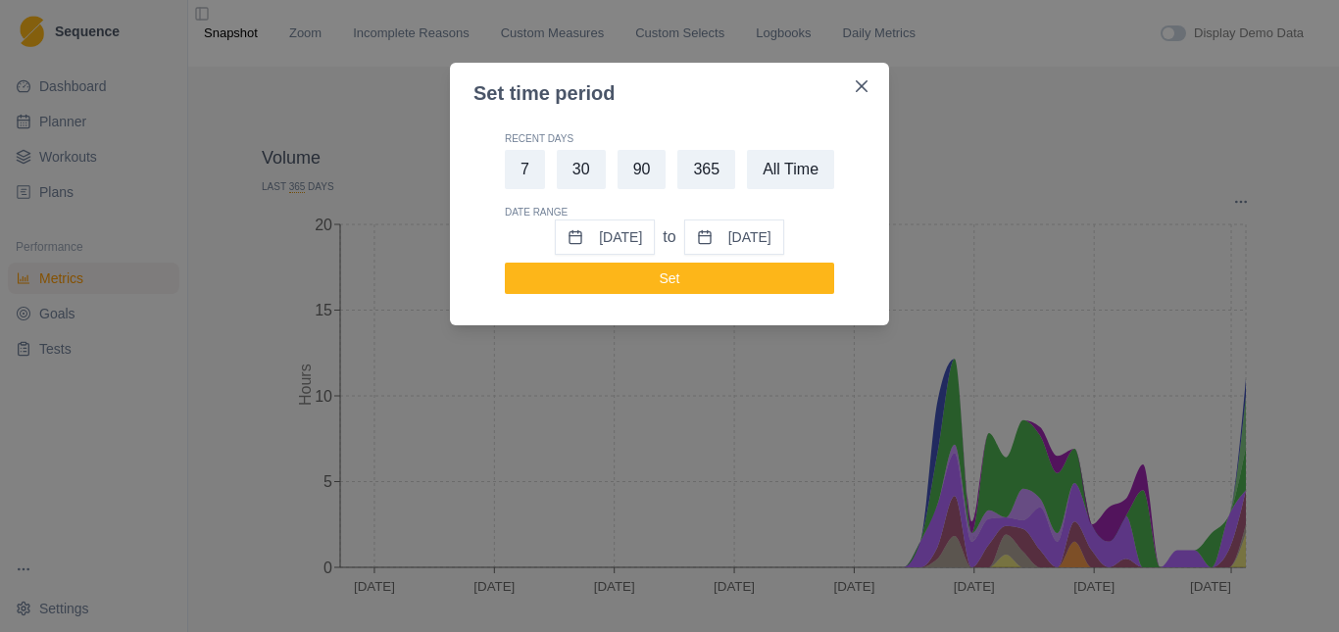
click at [598, 245] on button "[DATE]" at bounding box center [605, 237] width 100 height 35
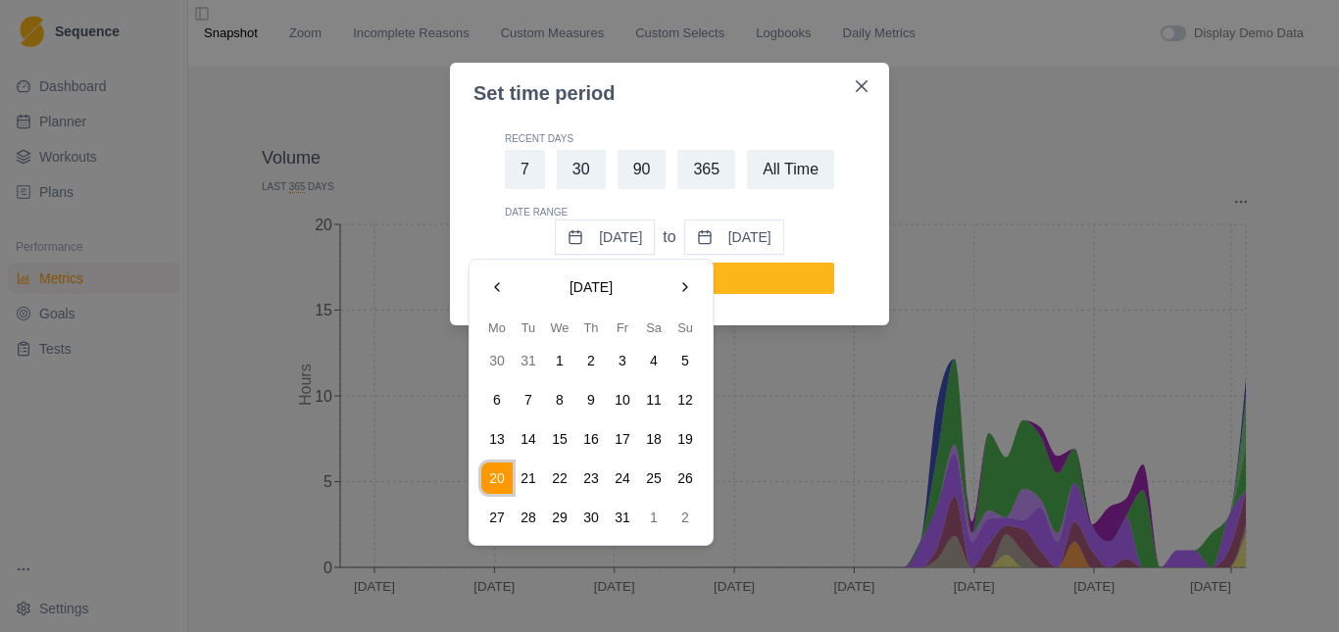
drag, startPoint x: 498, startPoint y: 478, endPoint x: 525, endPoint y: 481, distance: 27.6
click at [525, 481] on tr "20 21 22 23 24 25 26" at bounding box center [591, 478] width 220 height 31
click at [495, 470] on button "20" at bounding box center [496, 478] width 31 height 31
click at [523, 480] on button "21" at bounding box center [528, 478] width 31 height 31
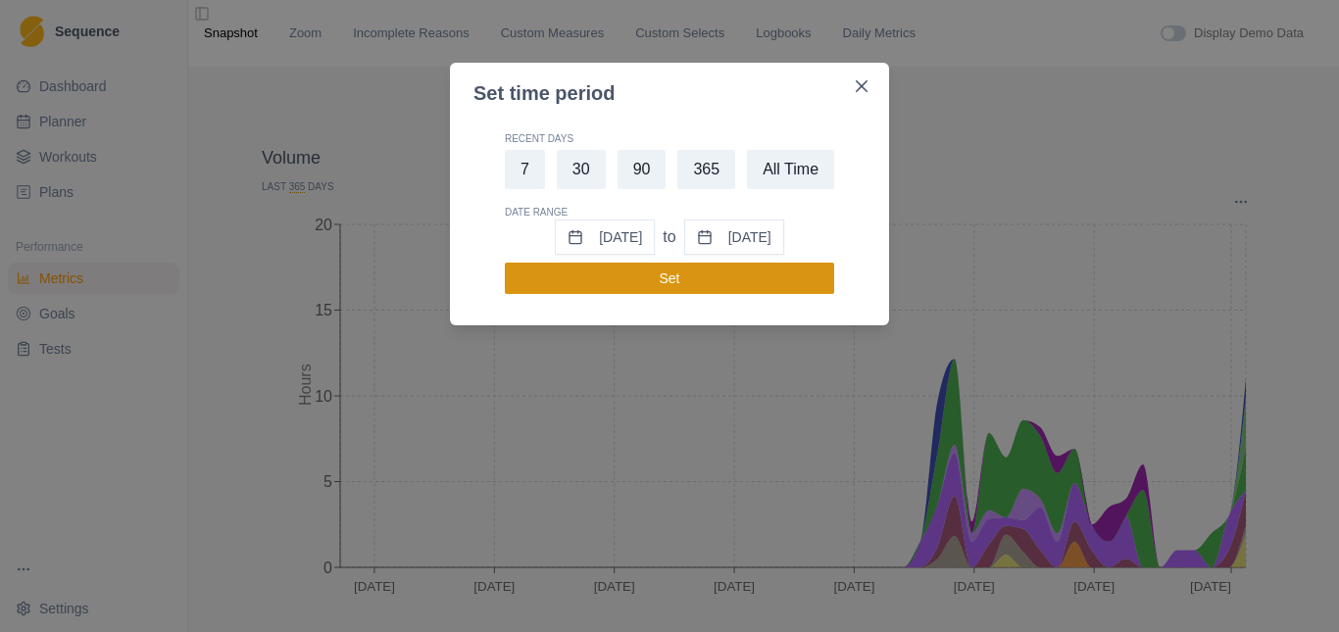
click at [634, 270] on button "Set" at bounding box center [669, 278] width 329 height 31
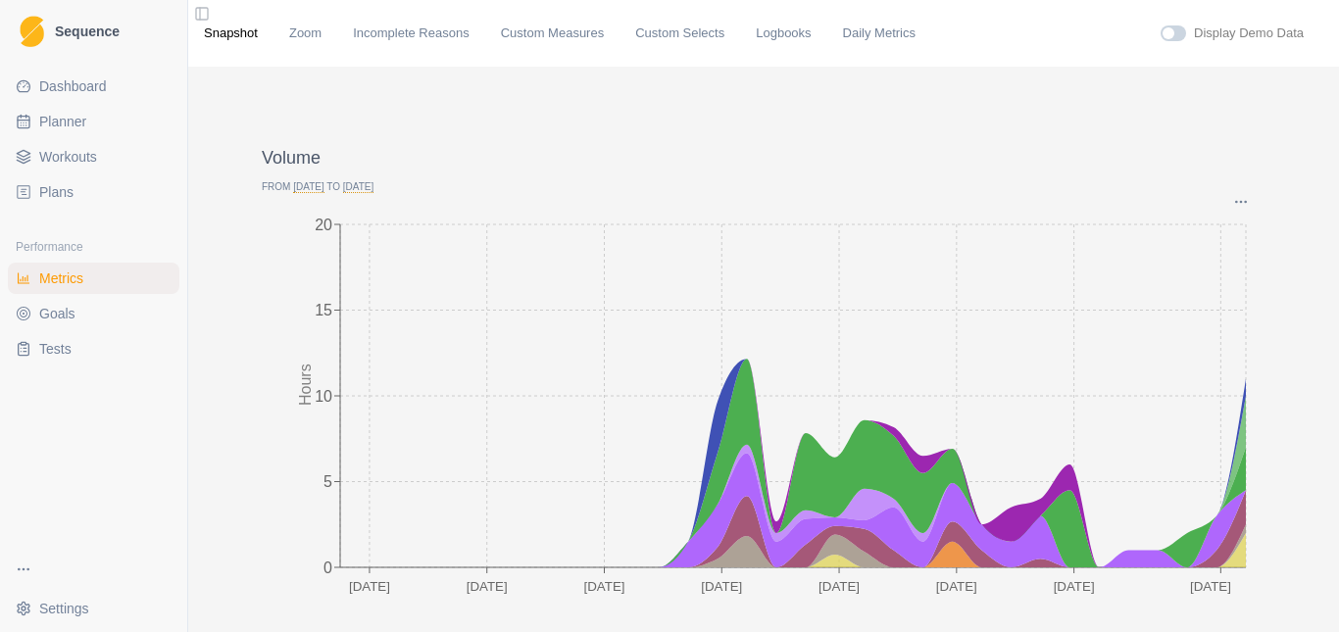
click at [301, 188] on span "[DATE]" at bounding box center [308, 187] width 30 height 12
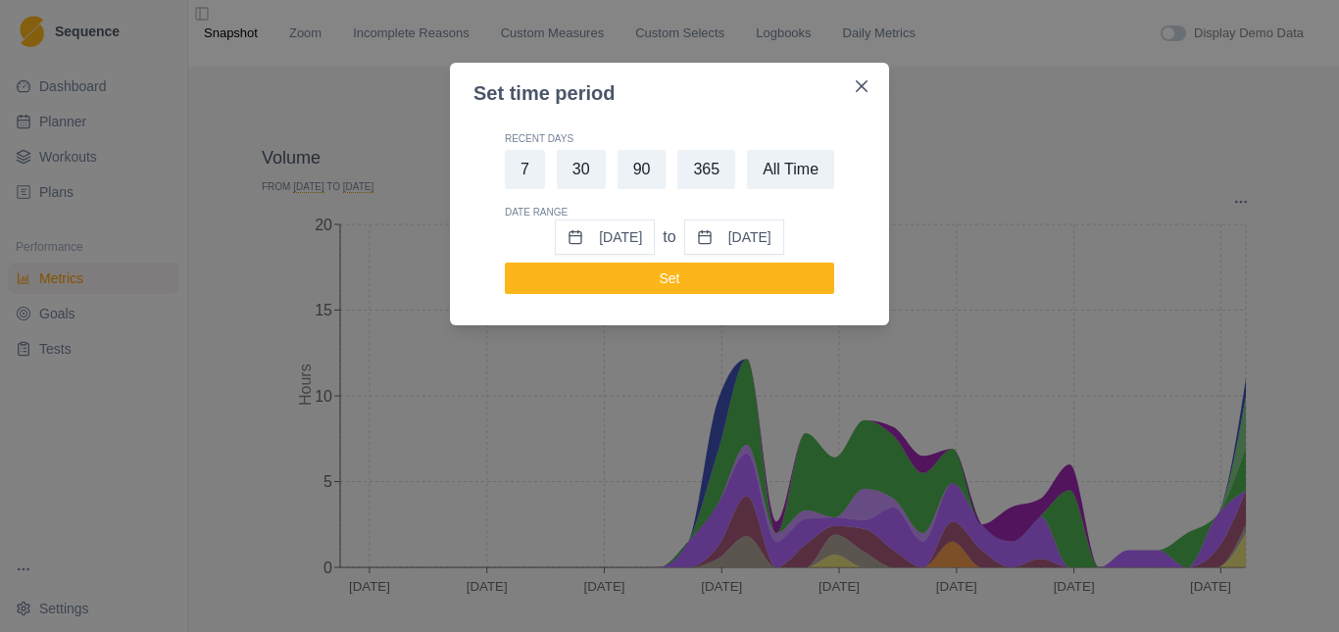
click at [603, 239] on button "[DATE]" at bounding box center [605, 237] width 100 height 35
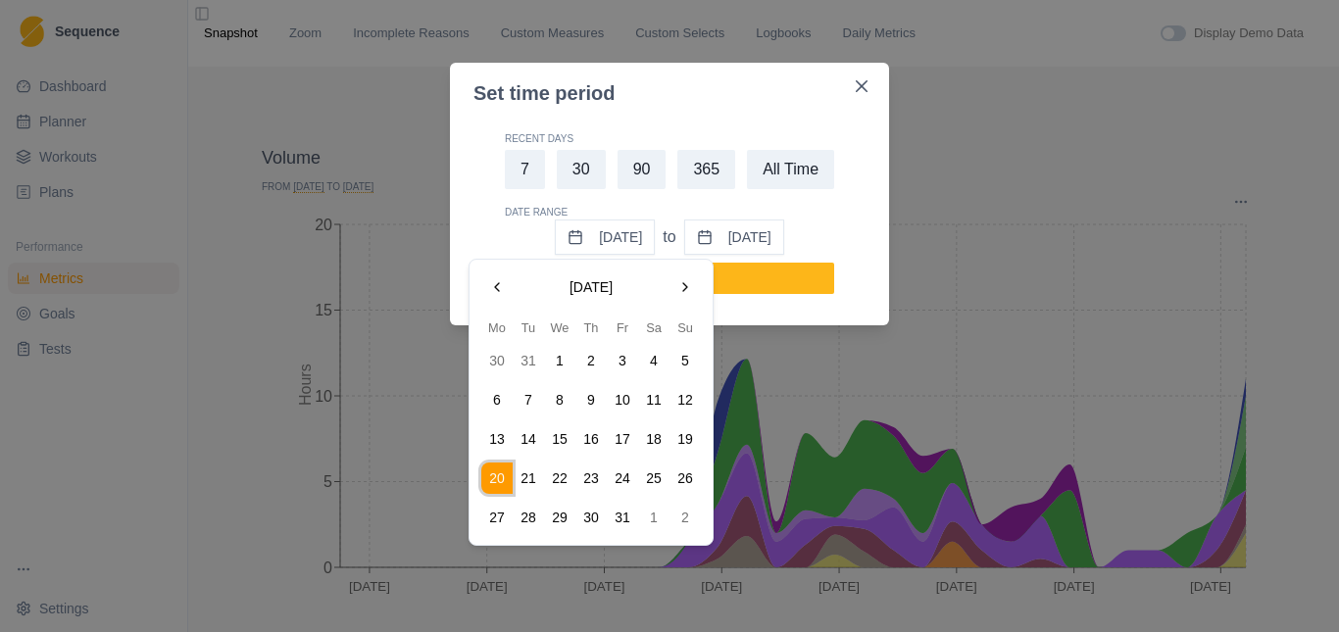
click at [679, 281] on button "Go to the Next Month" at bounding box center [684, 286] width 31 height 31
click at [682, 282] on button "Go to the Next Month" at bounding box center [684, 286] width 31 height 31
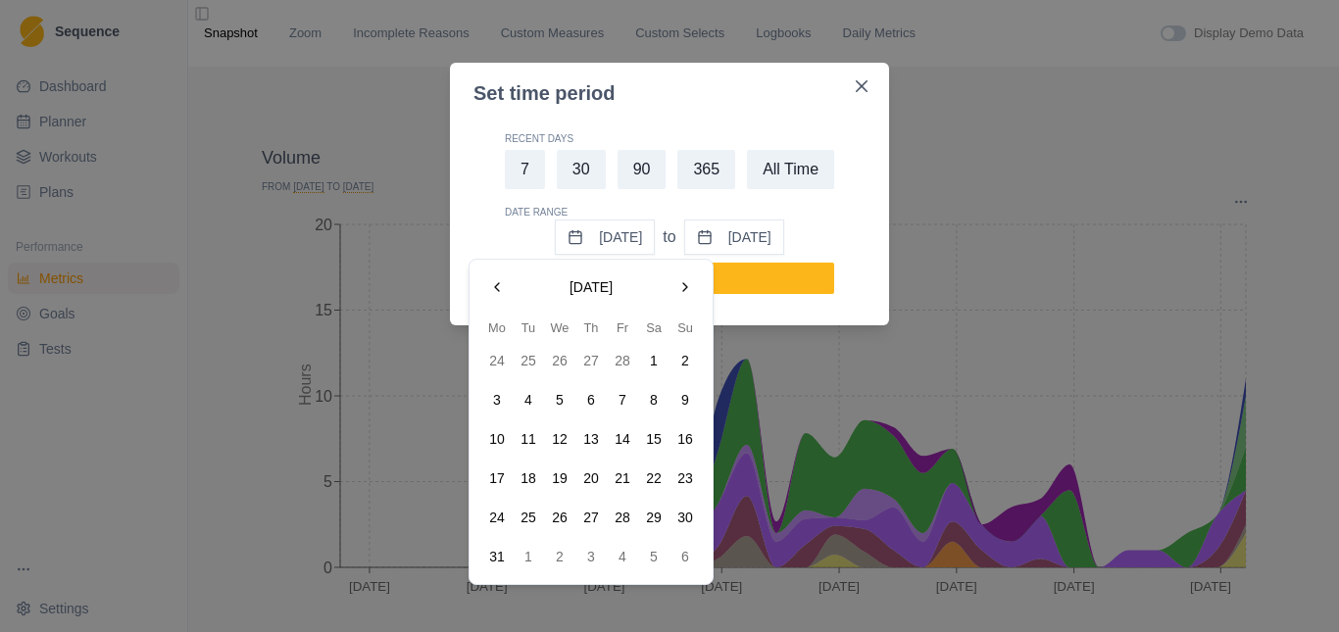
click at [586, 476] on button "20" at bounding box center [590, 478] width 31 height 31
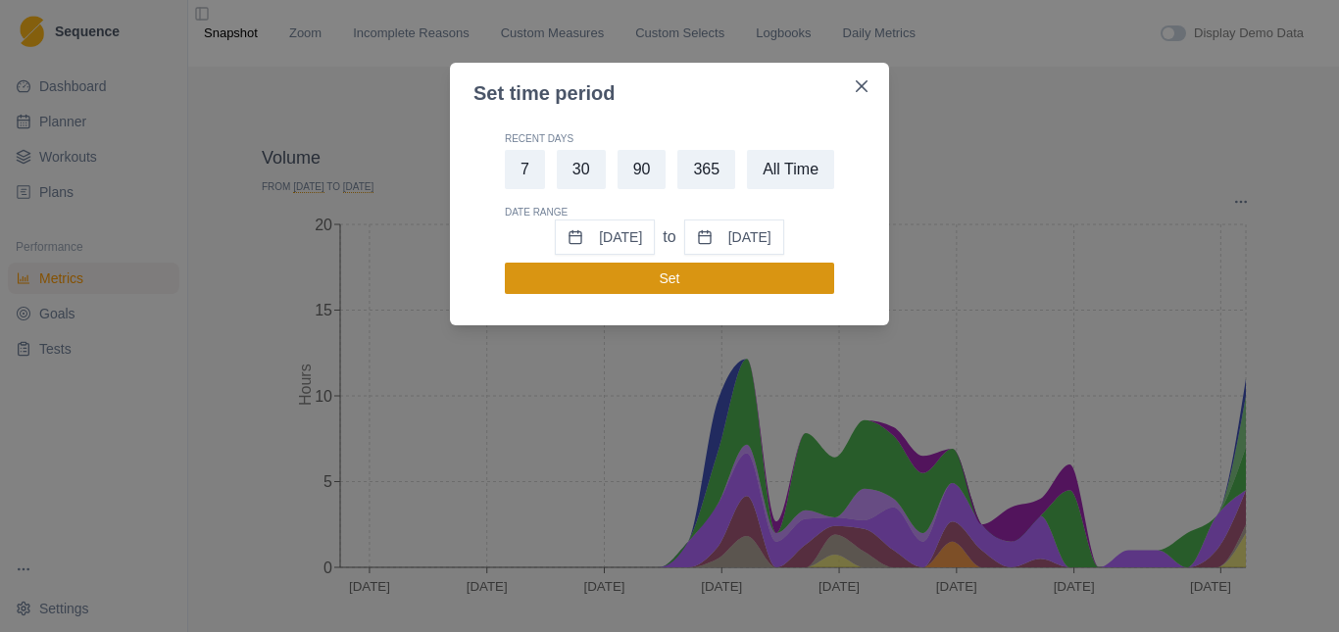
click at [657, 267] on button "Set" at bounding box center [669, 278] width 329 height 31
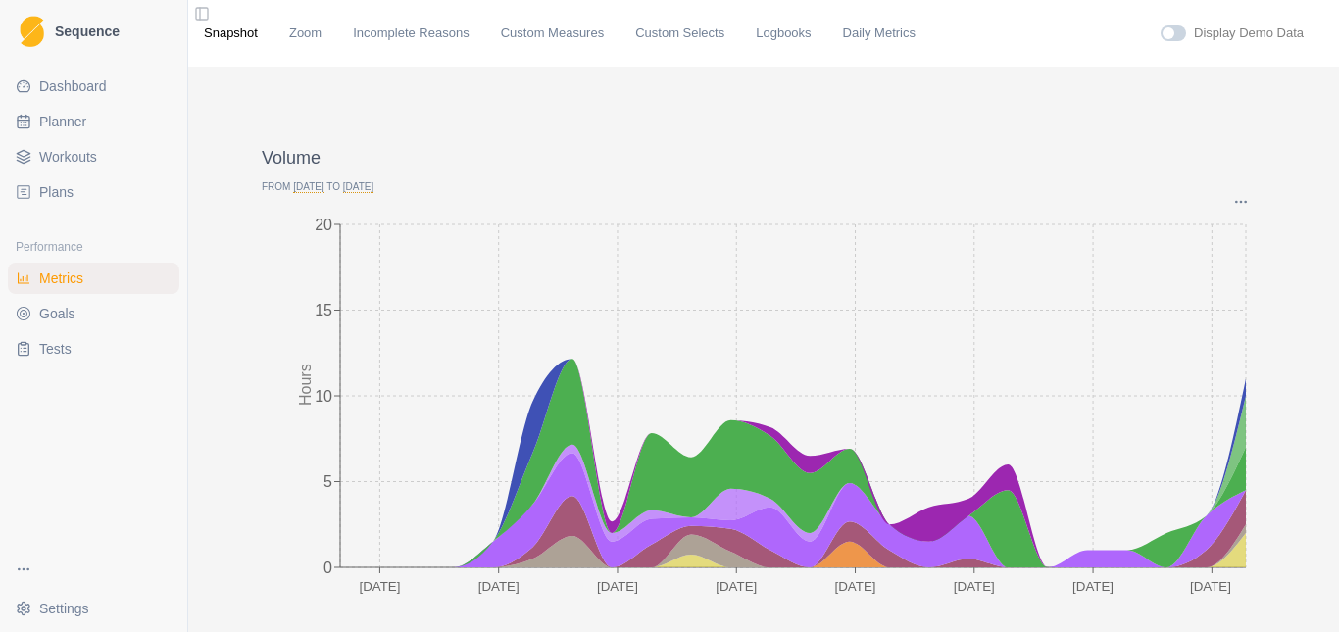
click at [310, 183] on span "[DATE]" at bounding box center [308, 187] width 30 height 12
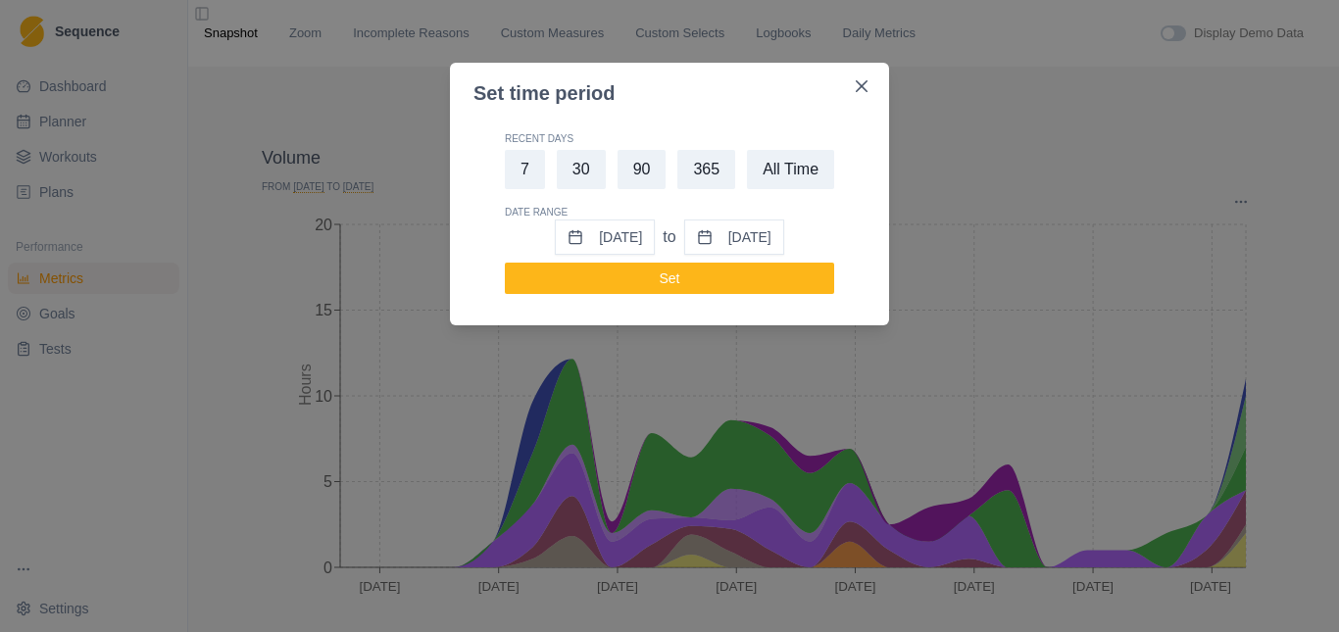
click at [594, 243] on button "[DATE]" at bounding box center [605, 237] width 100 height 35
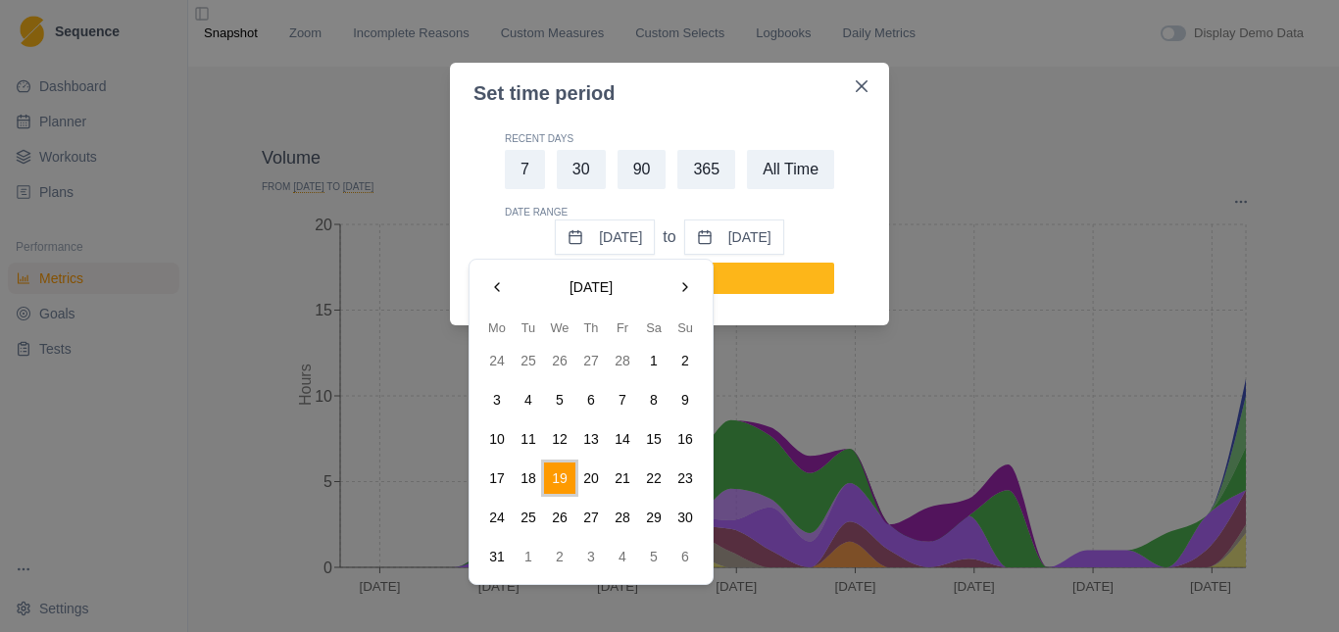
click at [695, 292] on button "Go to the Next Month" at bounding box center [684, 286] width 31 height 31
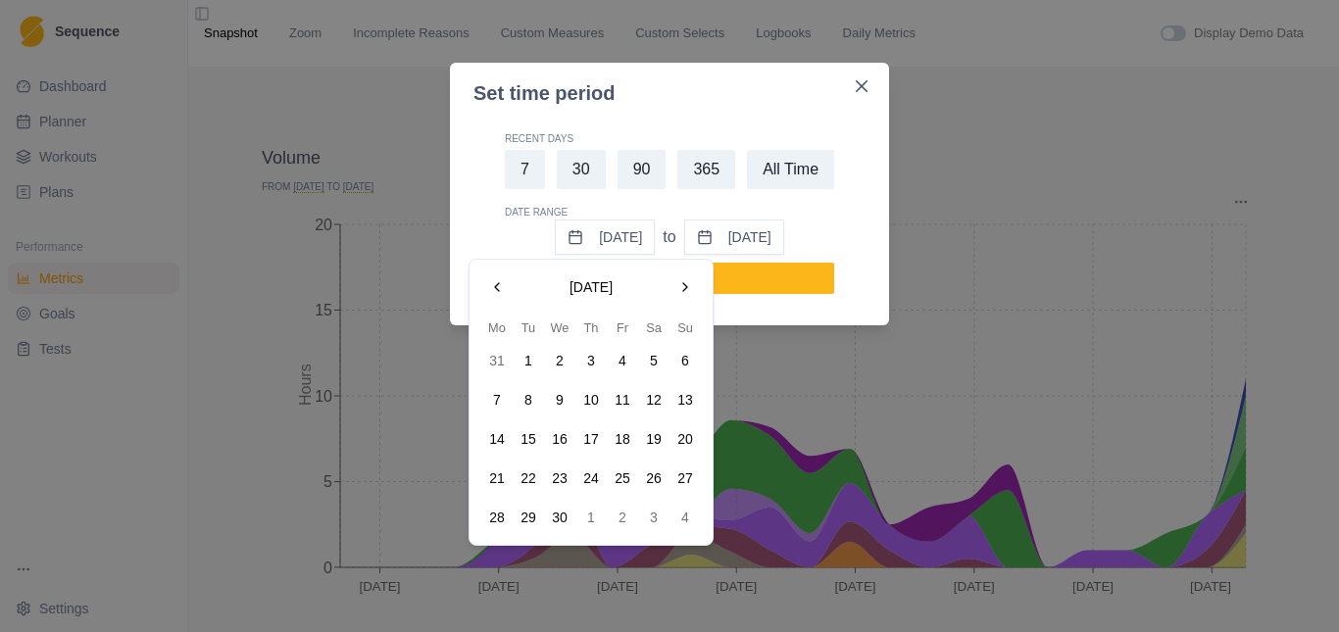
click at [534, 359] on button "1" at bounding box center [528, 360] width 31 height 31
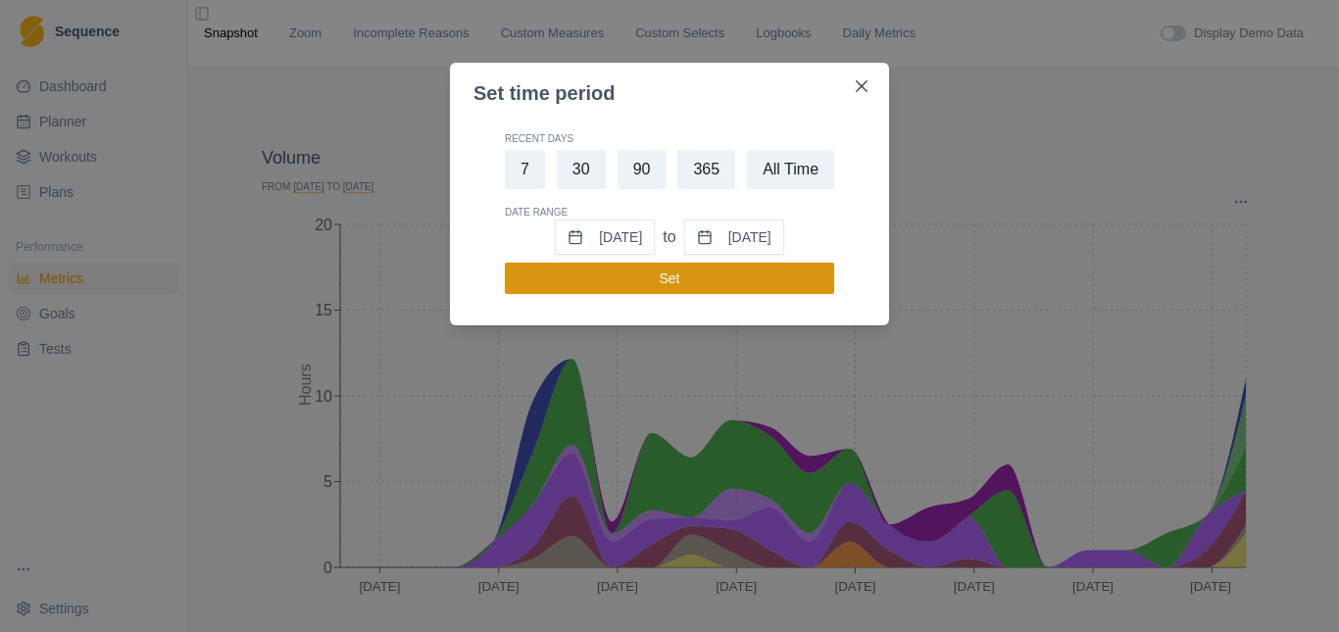
click at [671, 278] on button "Set" at bounding box center [669, 278] width 329 height 31
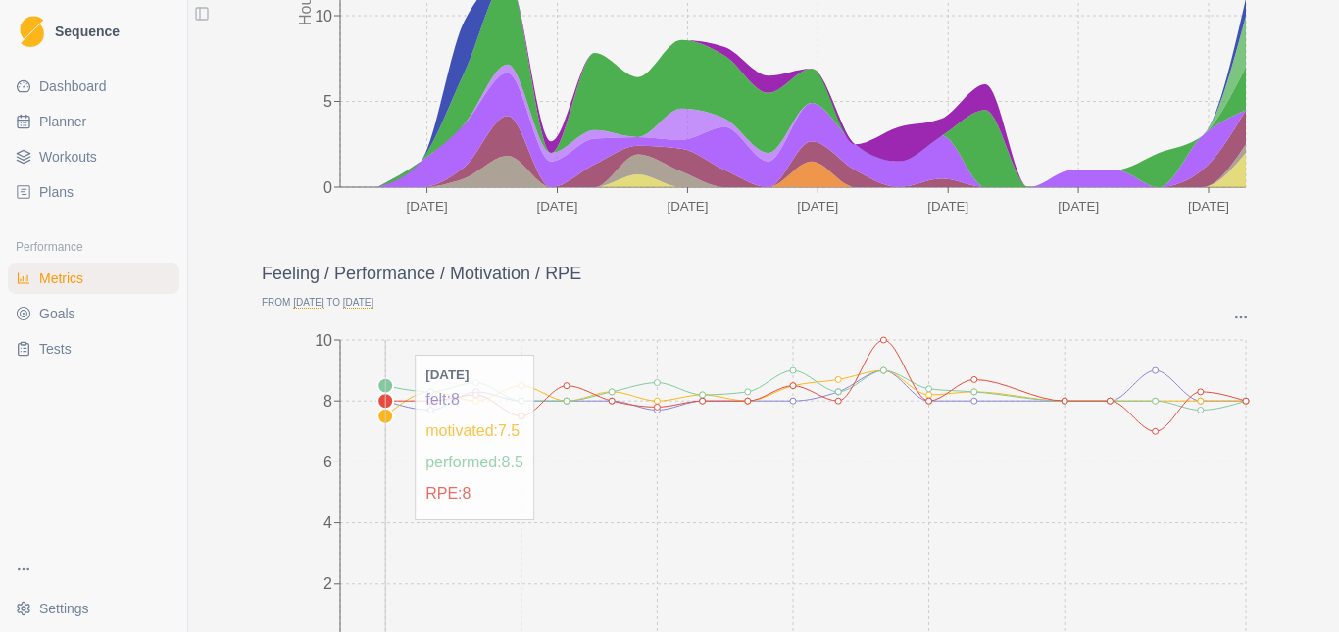
scroll to position [294, 0]
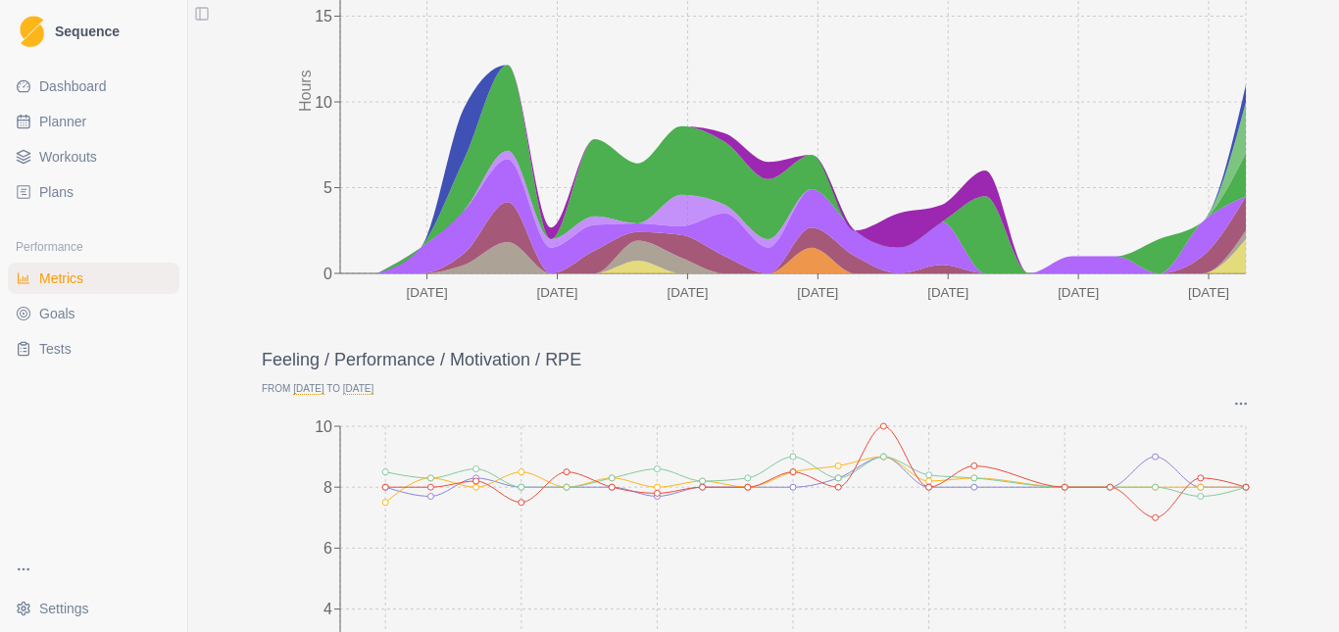
drag, startPoint x: 71, startPoint y: 153, endPoint x: 61, endPoint y: 201, distance: 49.0
click at [71, 153] on span "Workouts" at bounding box center [68, 157] width 58 height 20
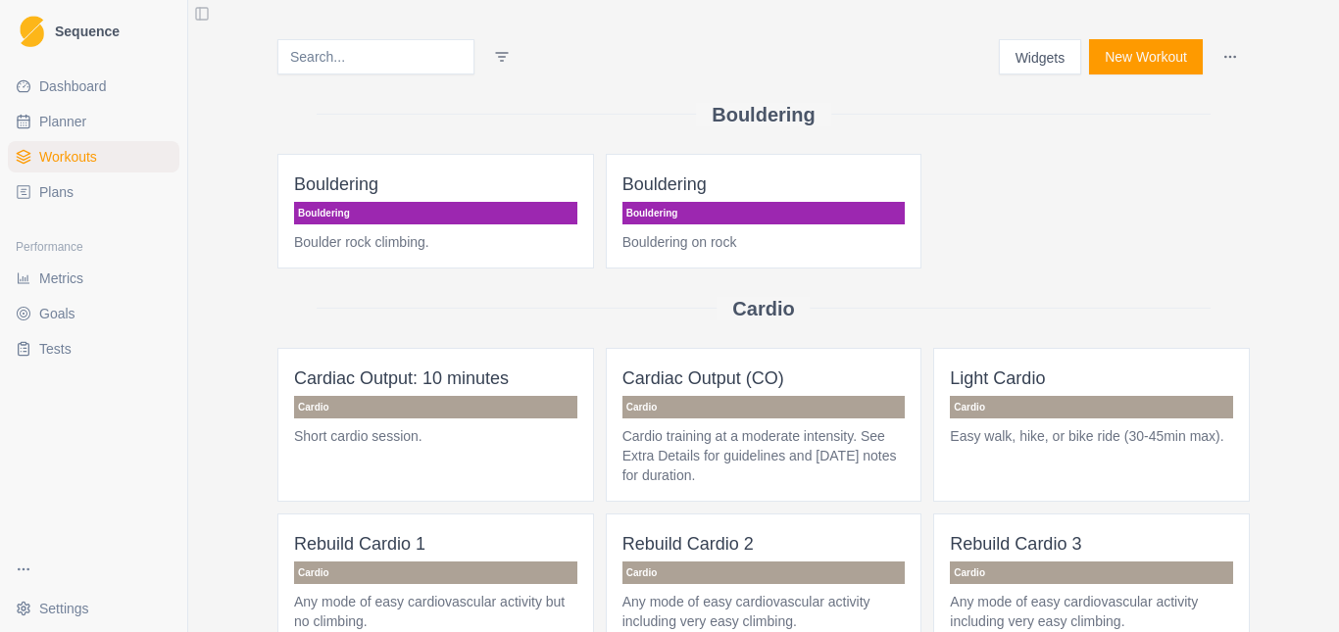
click at [90, 110] on link "Planner" at bounding box center [94, 121] width 172 height 31
select select "month"
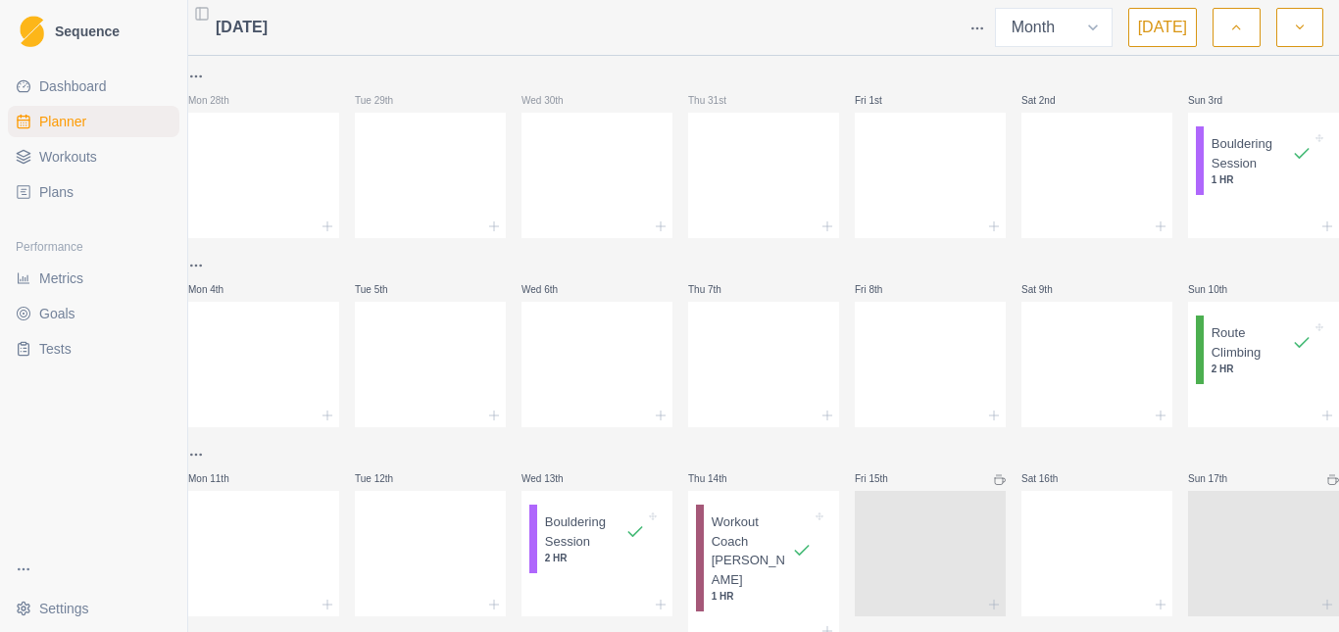
click at [1239, 20] on icon "button" at bounding box center [1236, 28] width 14 height 20
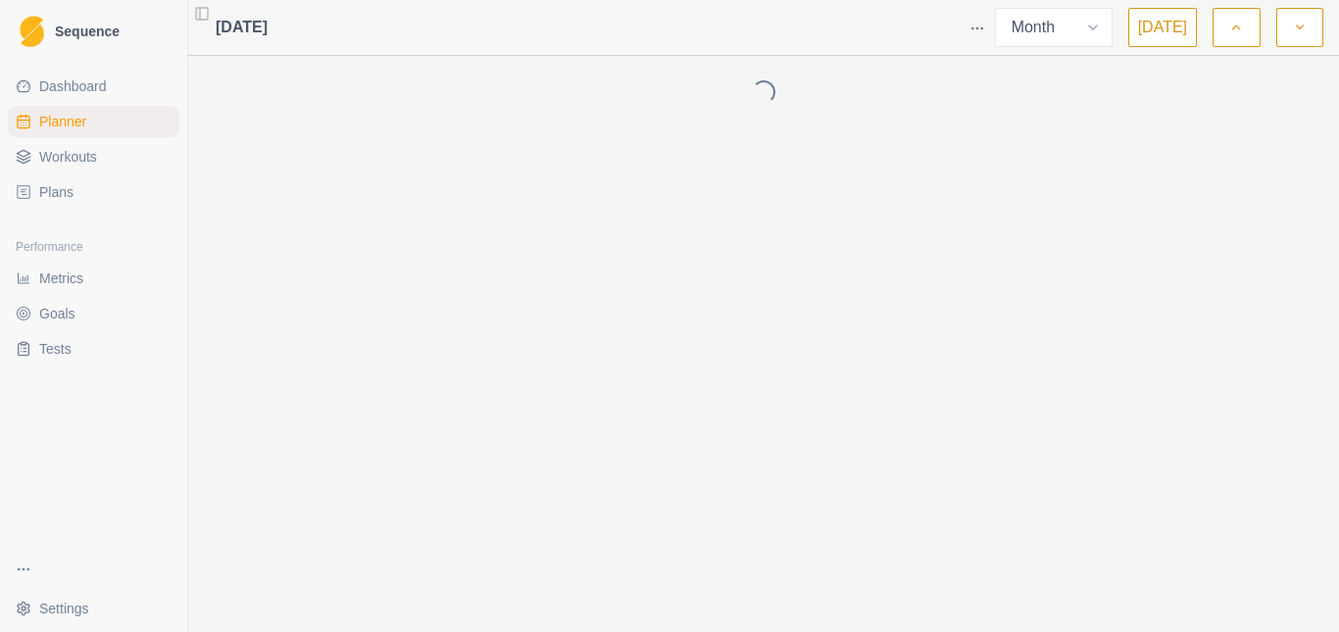
click at [1232, 24] on icon "button" at bounding box center [1236, 28] width 14 height 20
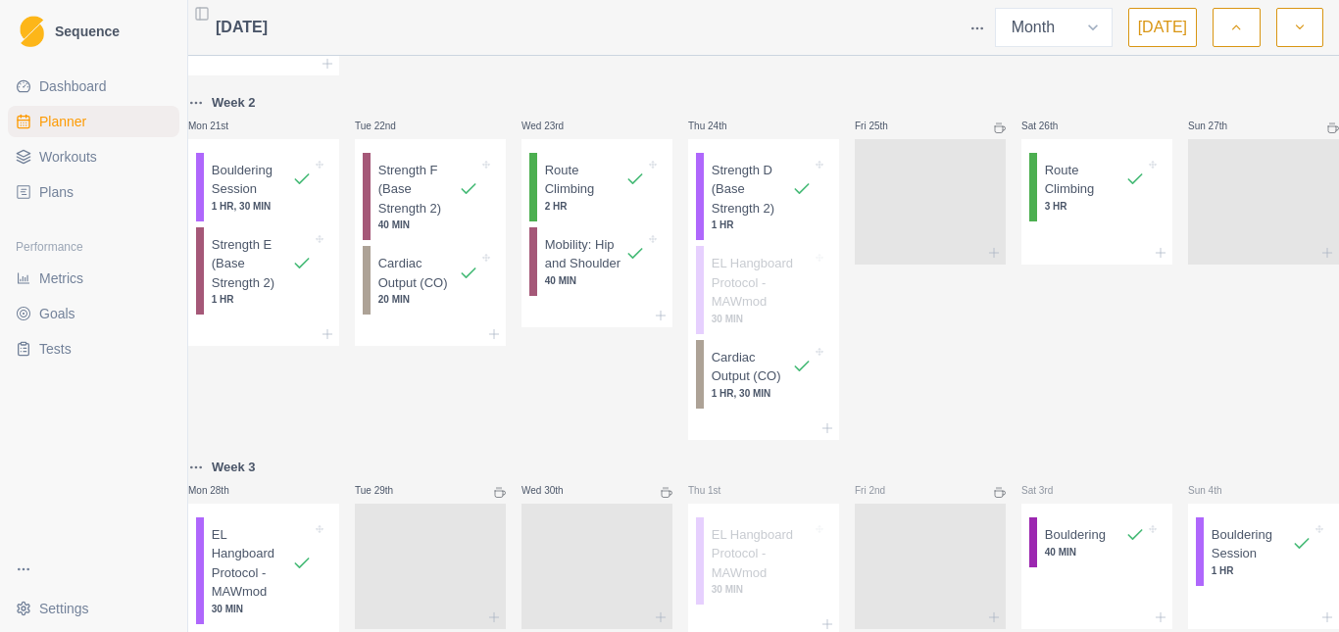
scroll to position [686, 0]
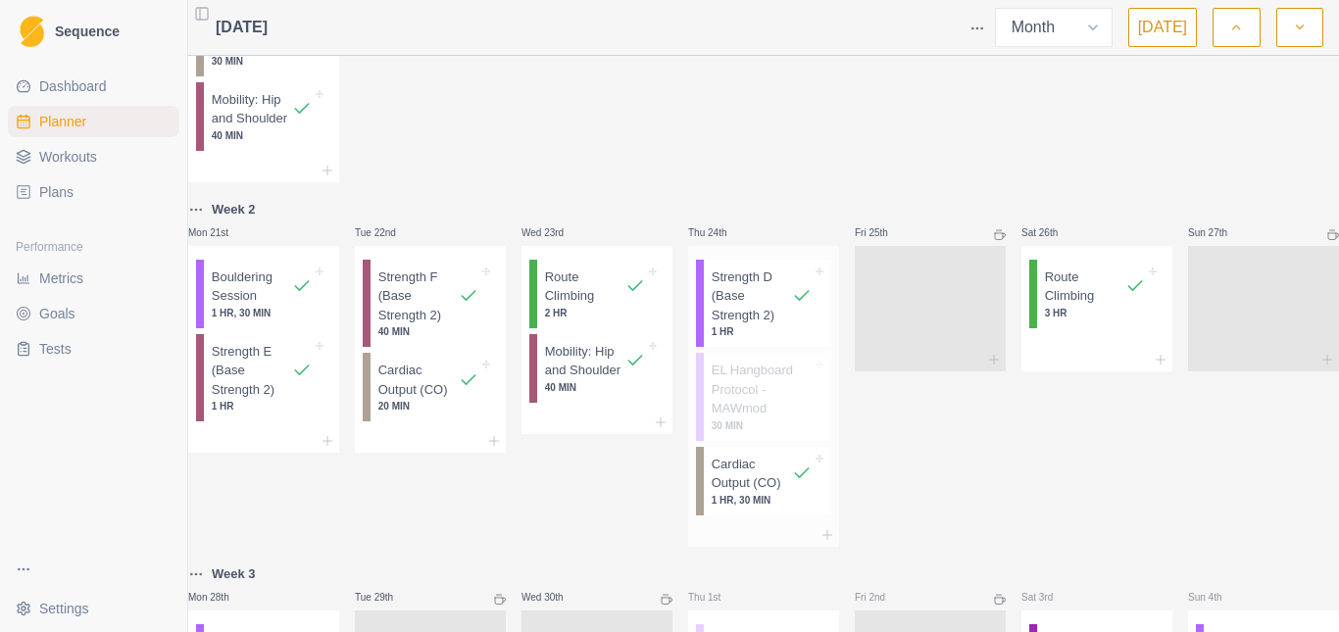
click at [746, 325] on p "Strength D (Base Strength 2)" at bounding box center [752, 297] width 80 height 58
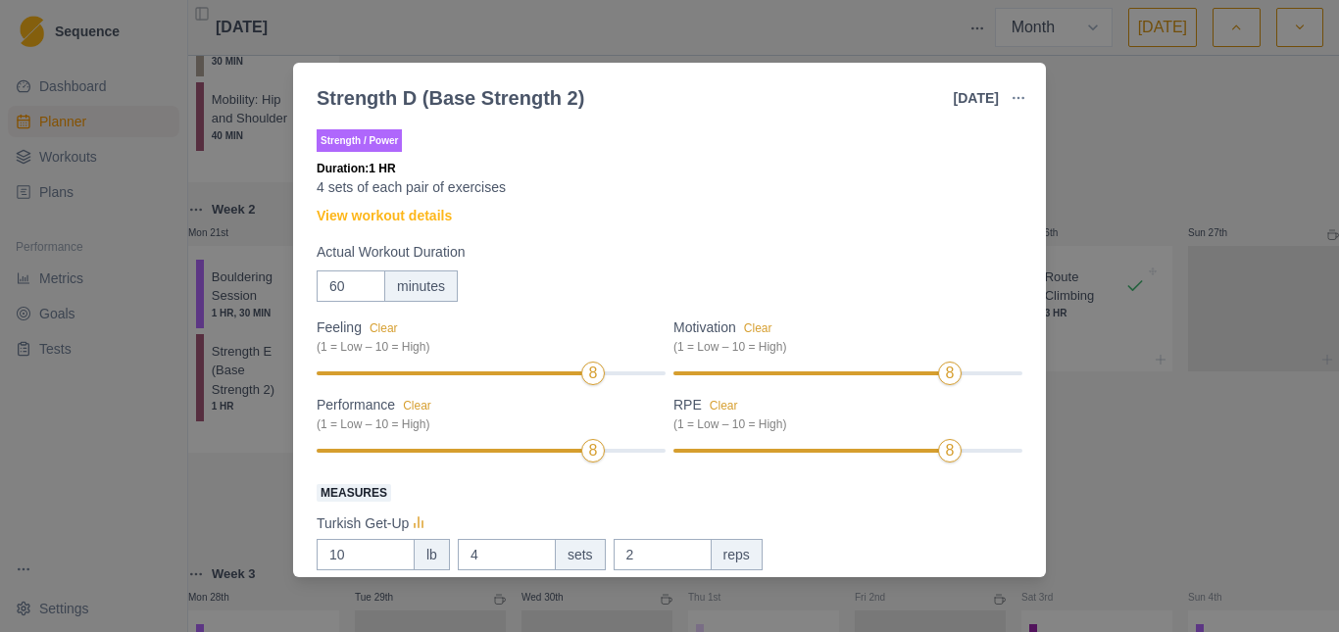
click at [1084, 160] on div "Strength D (Base Strength 2) [DATE] Link To Goal View Workout Metrics Edit Orig…" at bounding box center [669, 316] width 1339 height 632
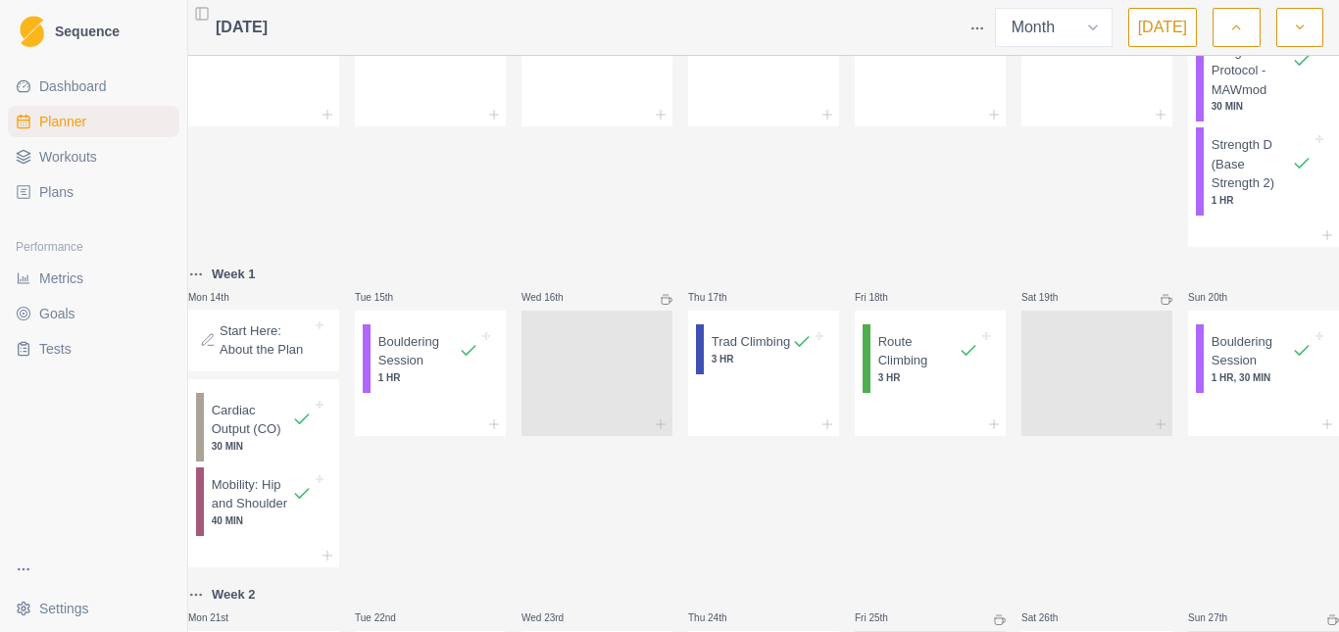
scroll to position [392, 0]
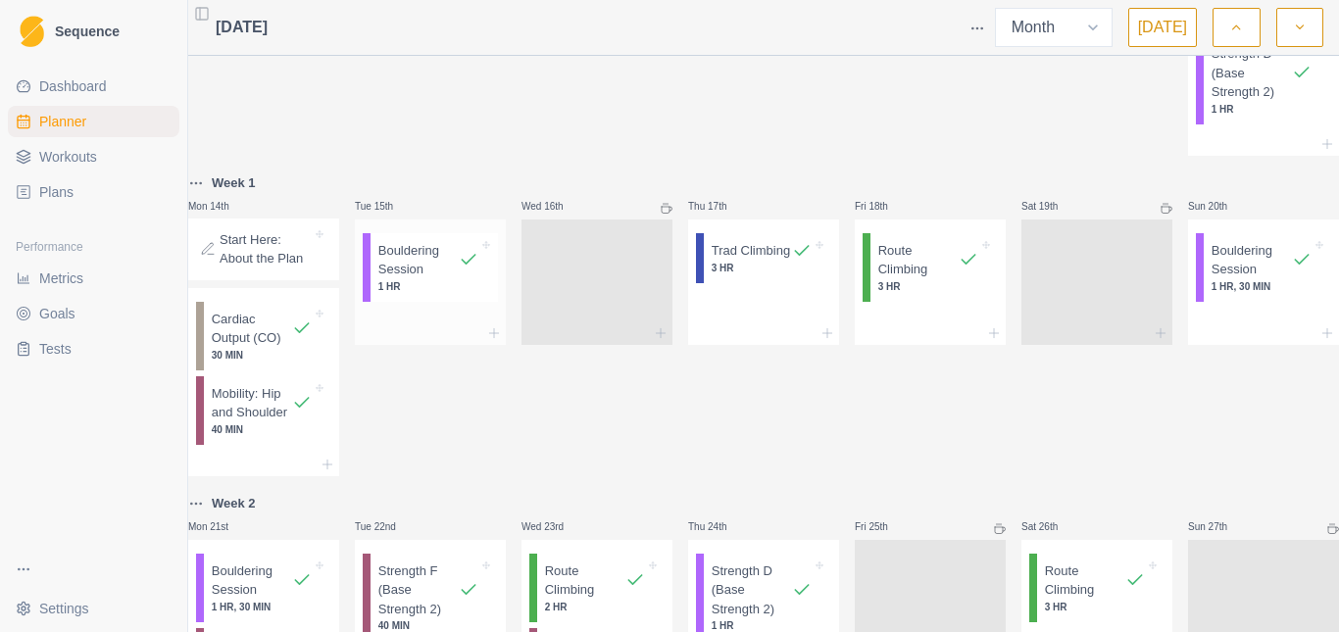
click at [426, 274] on p "Bouldering Session" at bounding box center [418, 260] width 80 height 38
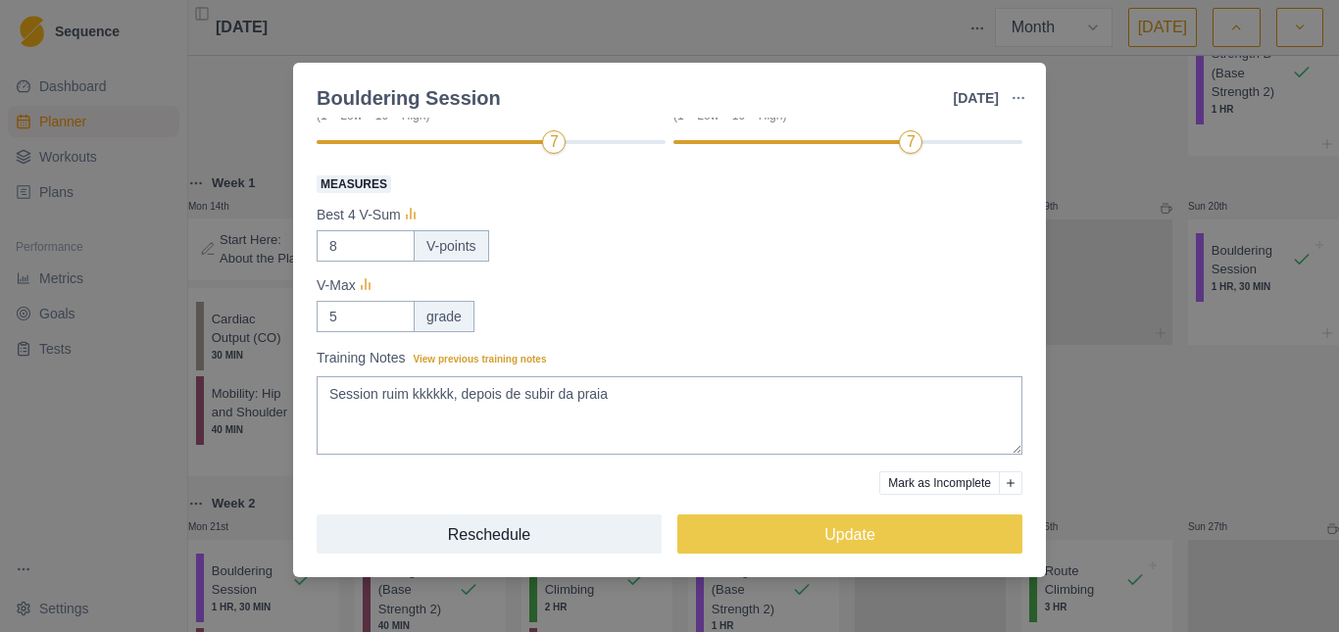
scroll to position [313, 0]
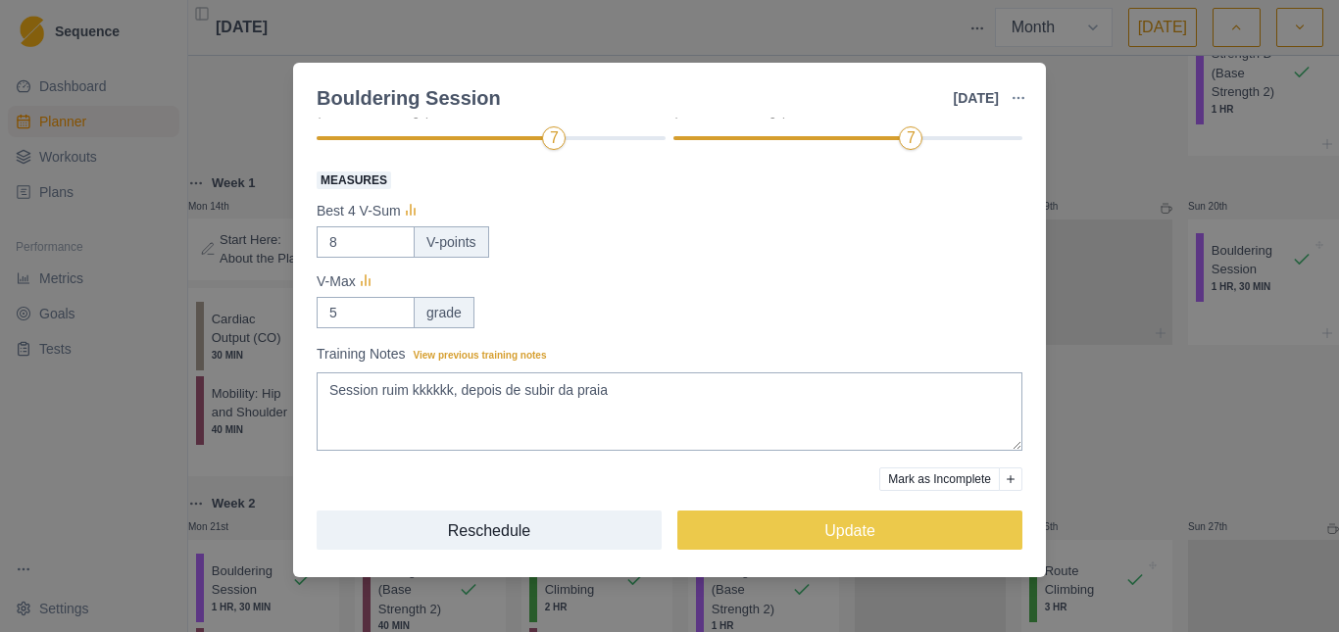
drag, startPoint x: 1172, startPoint y: 441, endPoint x: 1148, endPoint y: 405, distance: 43.8
click at [1173, 441] on div "Bouldering Session [DATE] Link To Goal View Workout Metrics Edit Original Worko…" at bounding box center [669, 316] width 1339 height 632
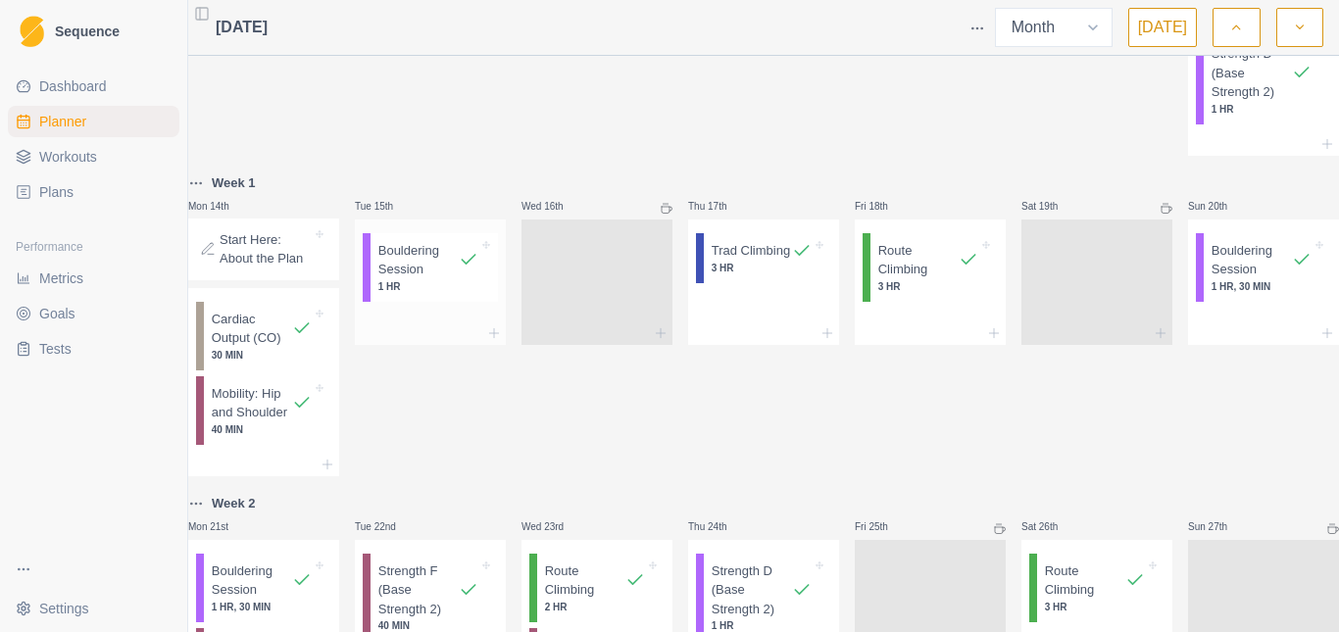
click at [441, 294] on p "1 HR" at bounding box center [428, 286] width 100 height 15
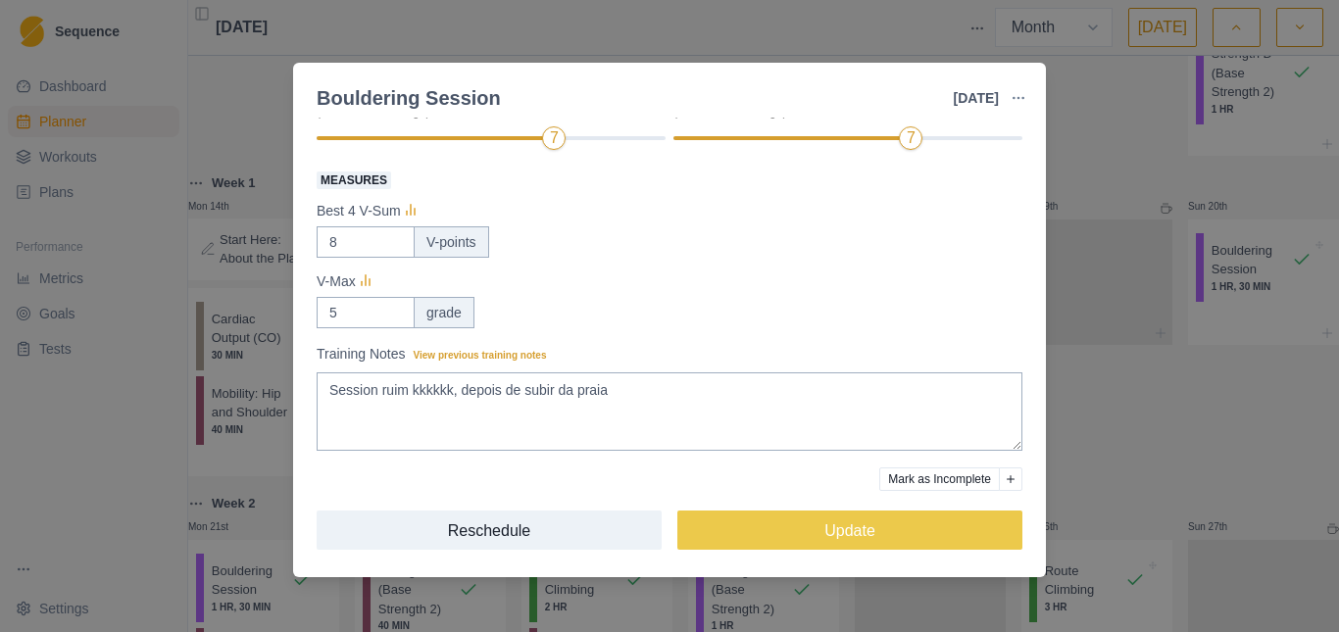
click at [1101, 392] on div "Bouldering Session [DATE] Link To Goal View Workout Metrics Edit Original Worko…" at bounding box center [669, 316] width 1339 height 632
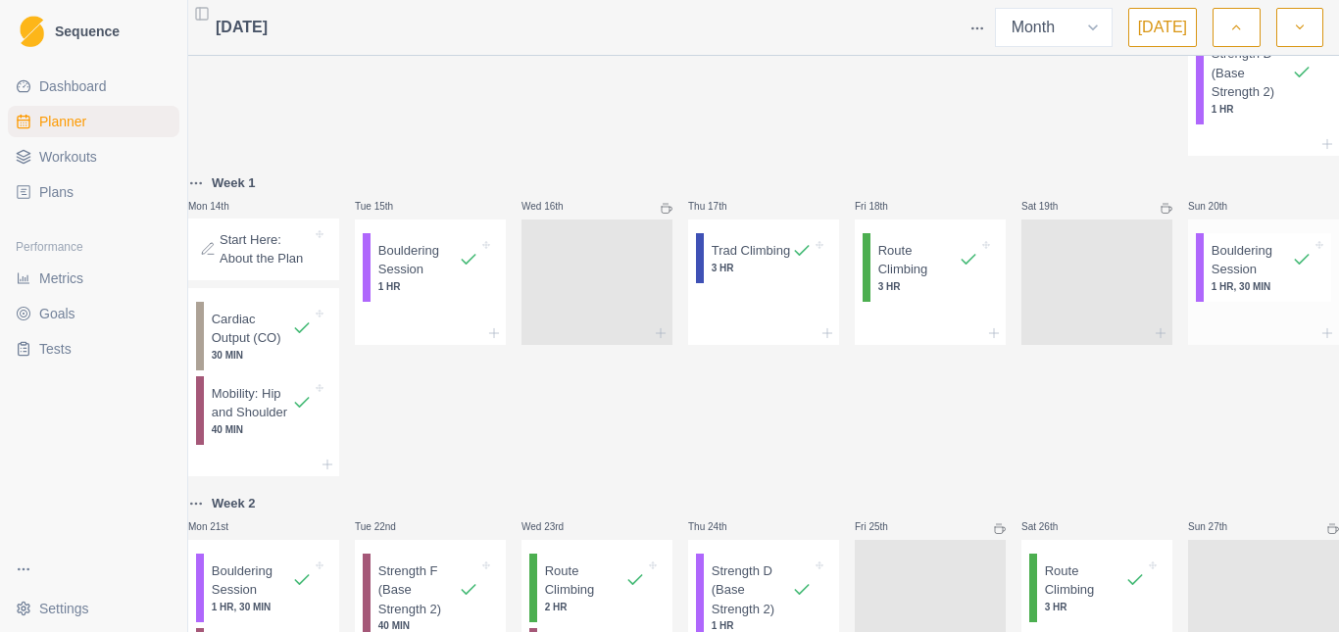
click at [1211, 278] on p "Bouldering Session" at bounding box center [1251, 260] width 80 height 38
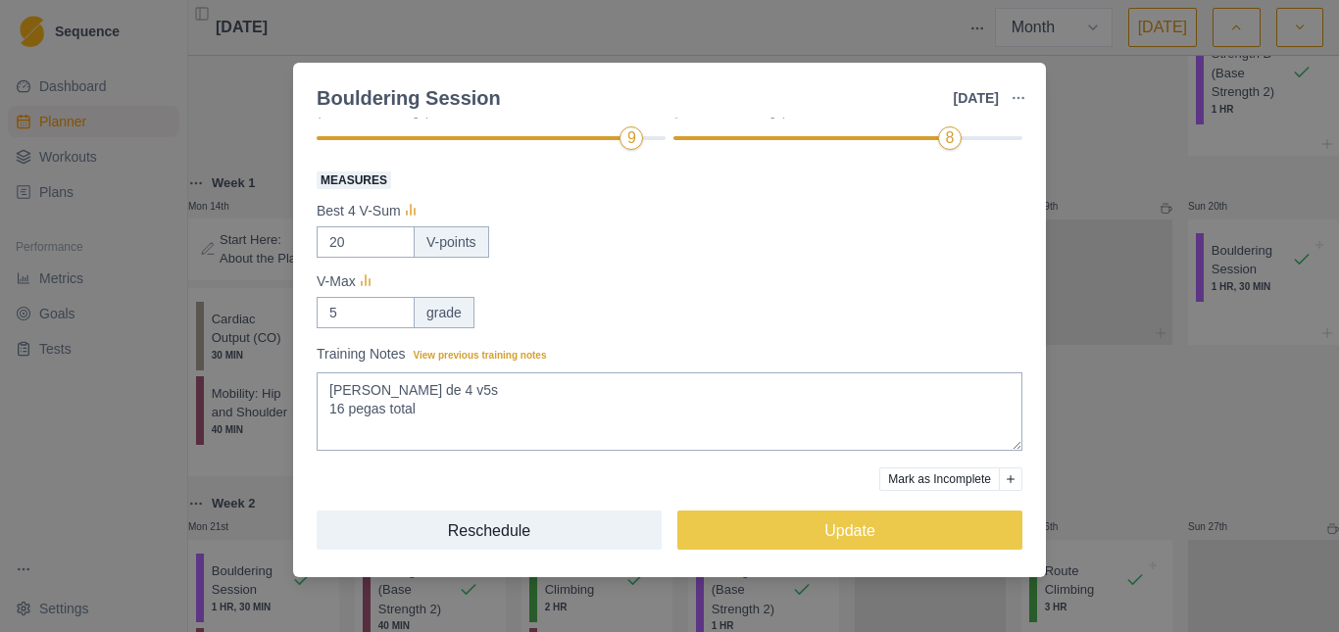
click at [1026, 373] on div "Strength / Power Duration: 1 HR, 30 MIN Bouldering is one of the best ways to b…" at bounding box center [669, 348] width 753 height 460
click at [1178, 440] on div "Bouldering Session [DATE] Link To Goal View Workout Metrics Edit Original Worko…" at bounding box center [669, 316] width 1339 height 632
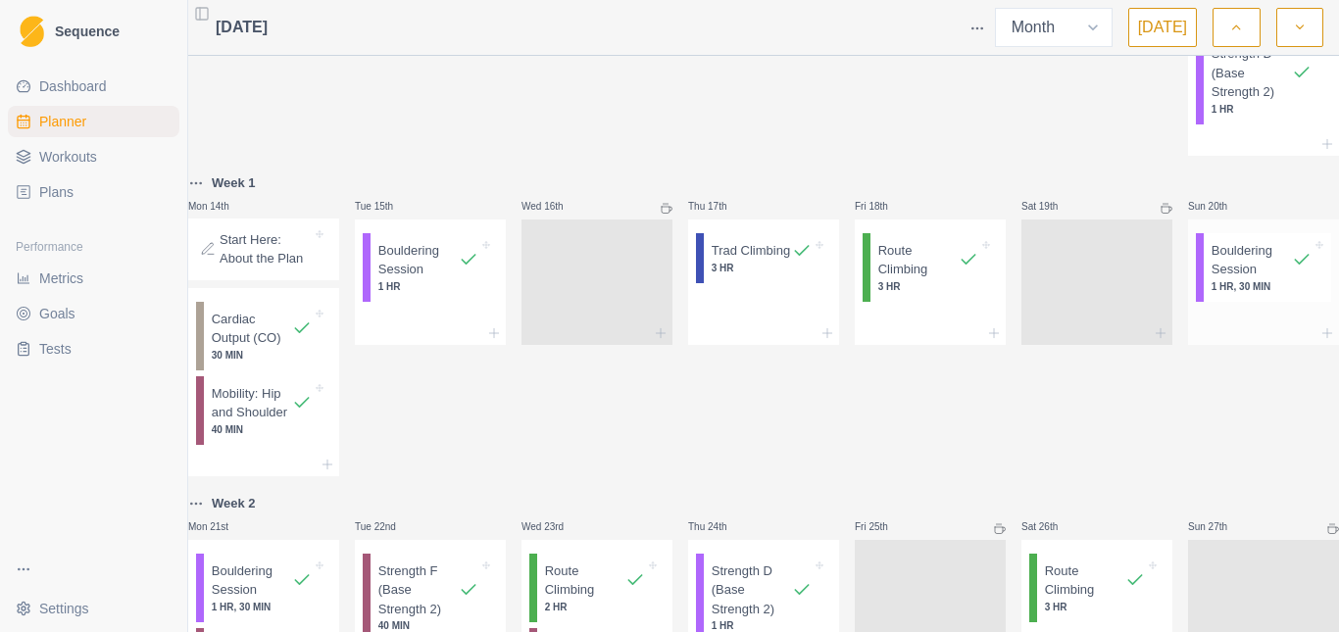
click at [1211, 279] on p "Bouldering Session" at bounding box center [1251, 260] width 80 height 38
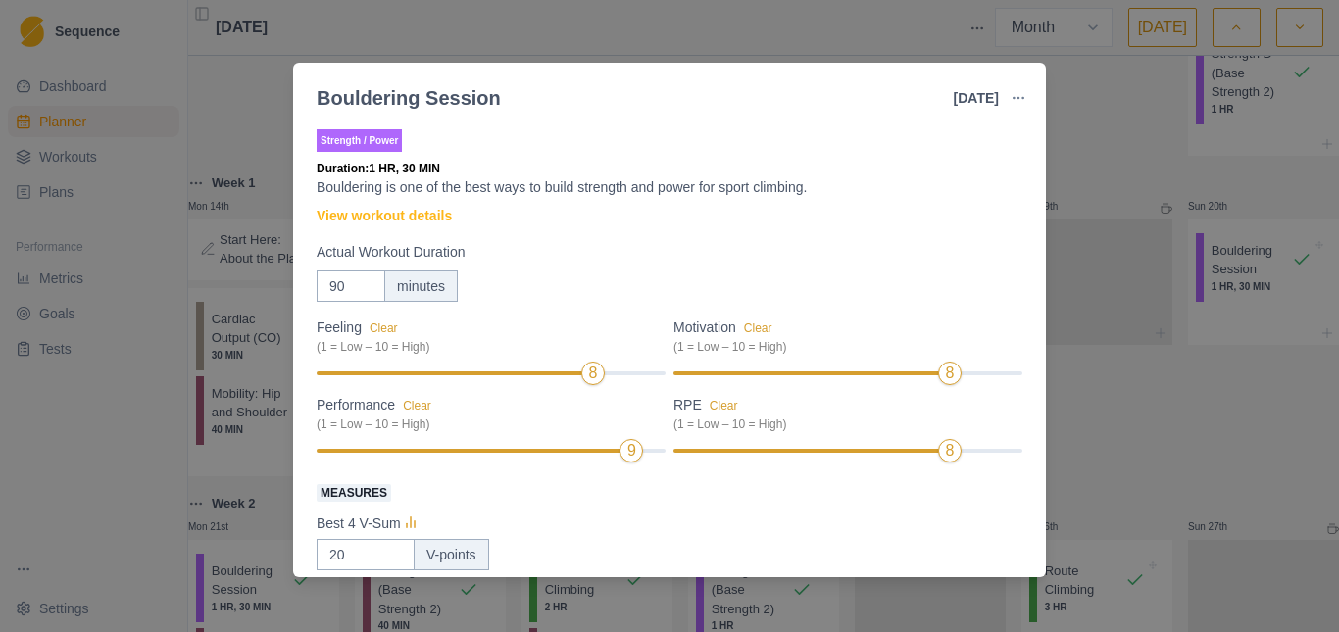
click at [1162, 441] on div "Bouldering Session [DATE] Link To Goal View Workout Metrics Edit Original Worko…" at bounding box center [669, 316] width 1339 height 632
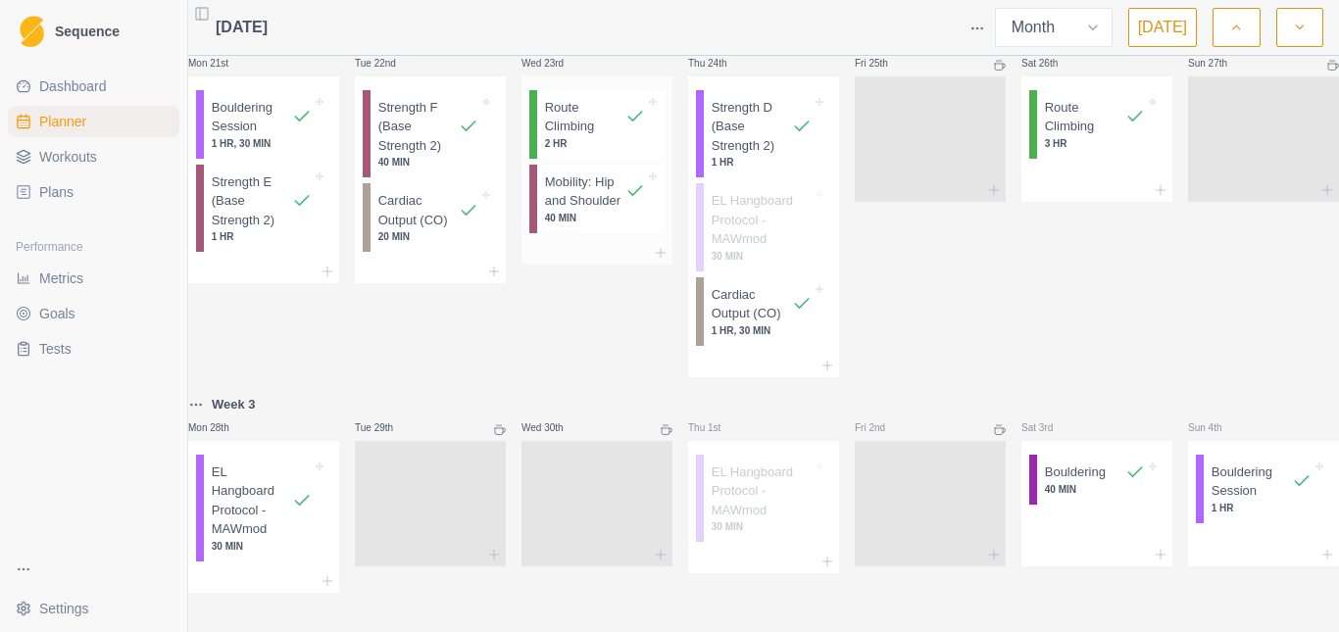
scroll to position [927, 0]
click at [62, 198] on span "Plans" at bounding box center [56, 192] width 34 height 20
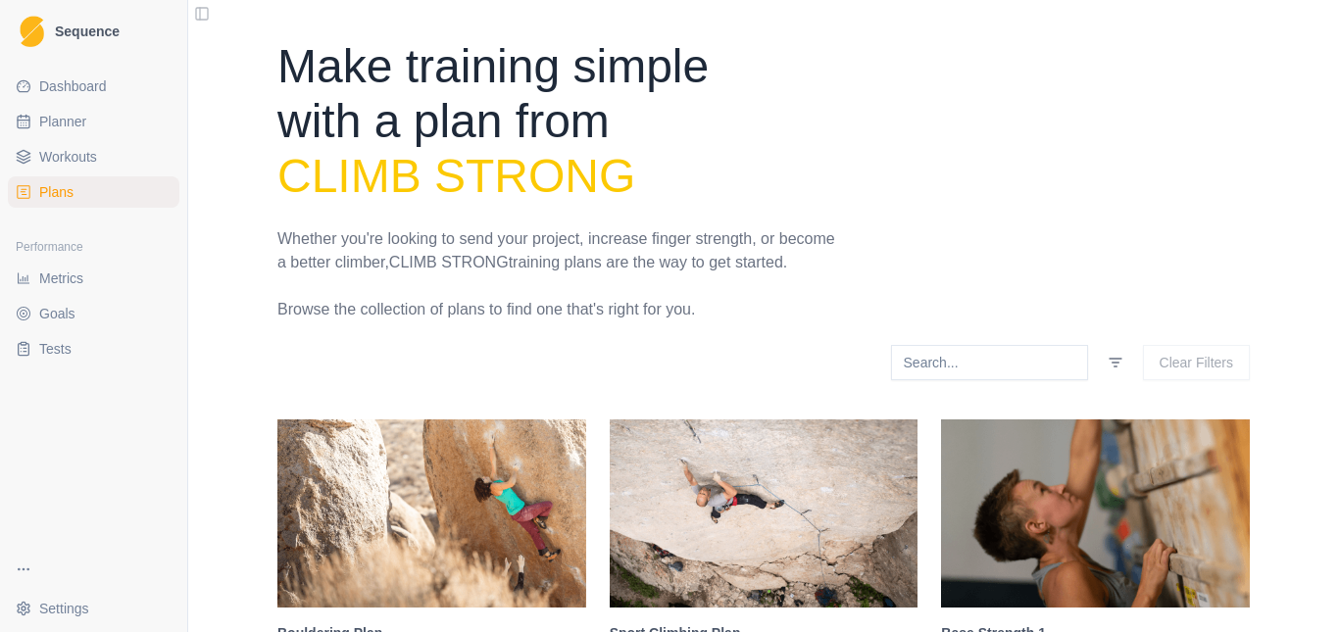
click at [47, 282] on span "Metrics" at bounding box center [61, 279] width 44 height 20
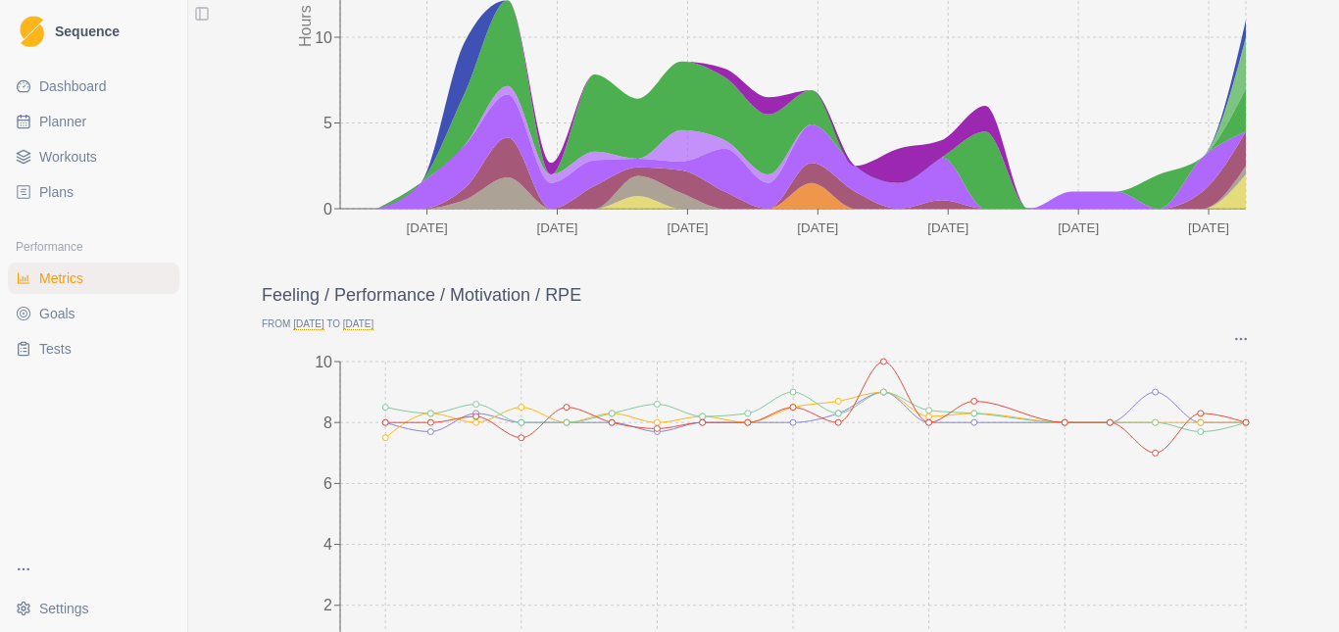
scroll to position [392, 0]
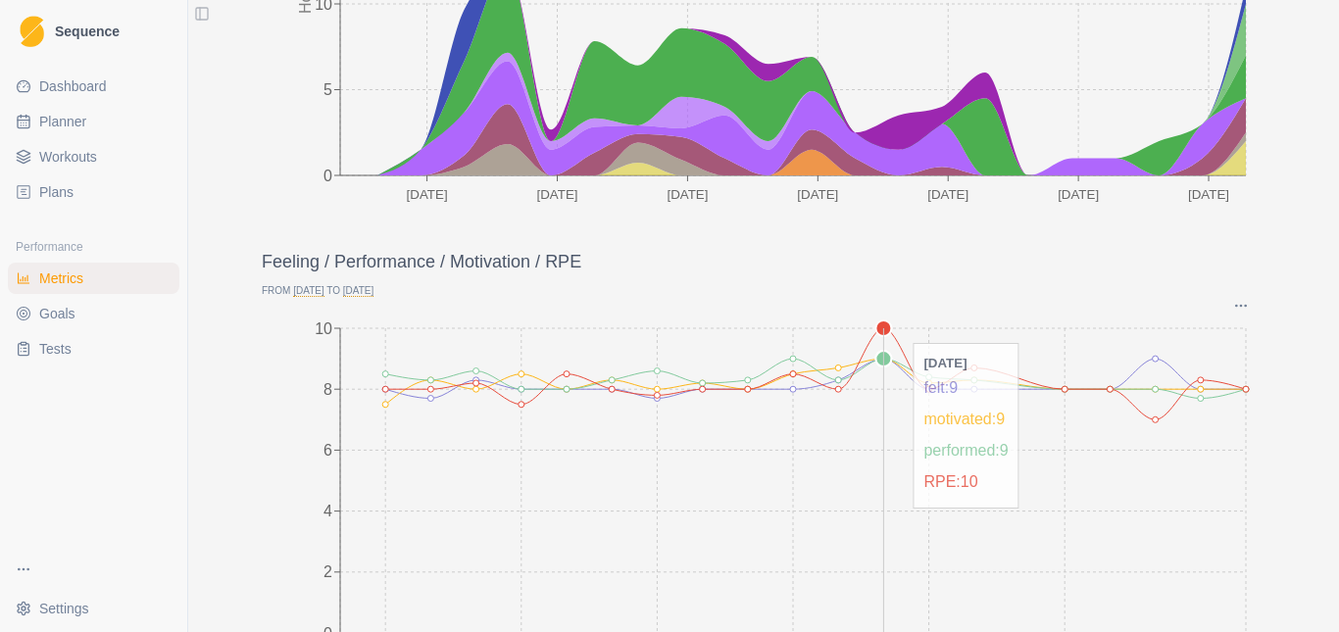
click at [877, 383] on icon "[DATE] Apr [DATE] [DATE] [DATE] [DATE] Aug 0 2 4 6 8 10" at bounding box center [764, 510] width 1004 height 392
click at [78, 114] on span "Planner" at bounding box center [62, 122] width 47 height 20
select select "month"
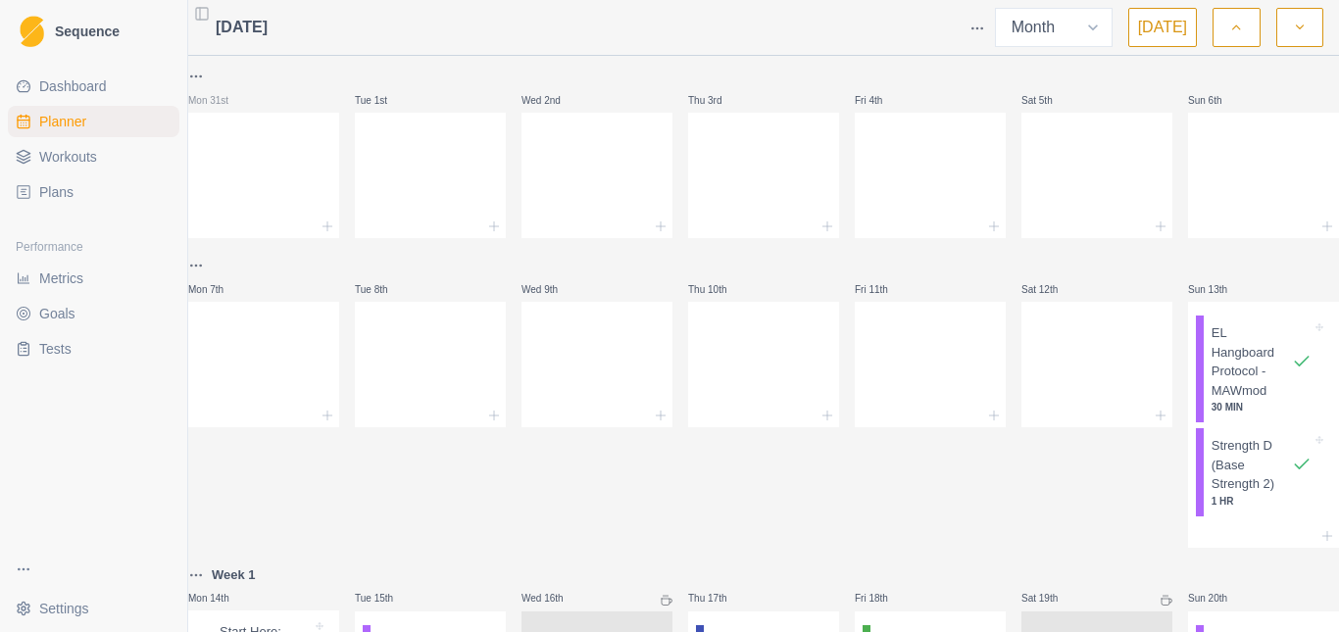
click at [1298, 34] on icon "button" at bounding box center [1300, 28] width 14 height 20
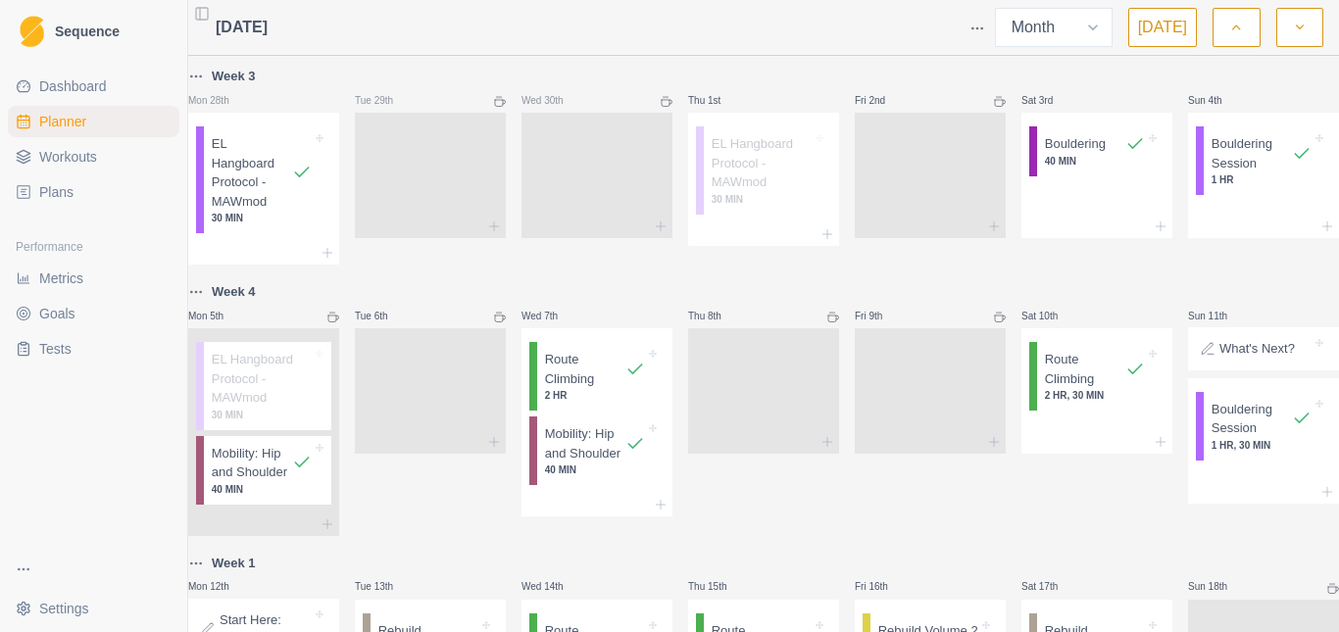
click at [1298, 34] on icon "button" at bounding box center [1300, 28] width 14 height 20
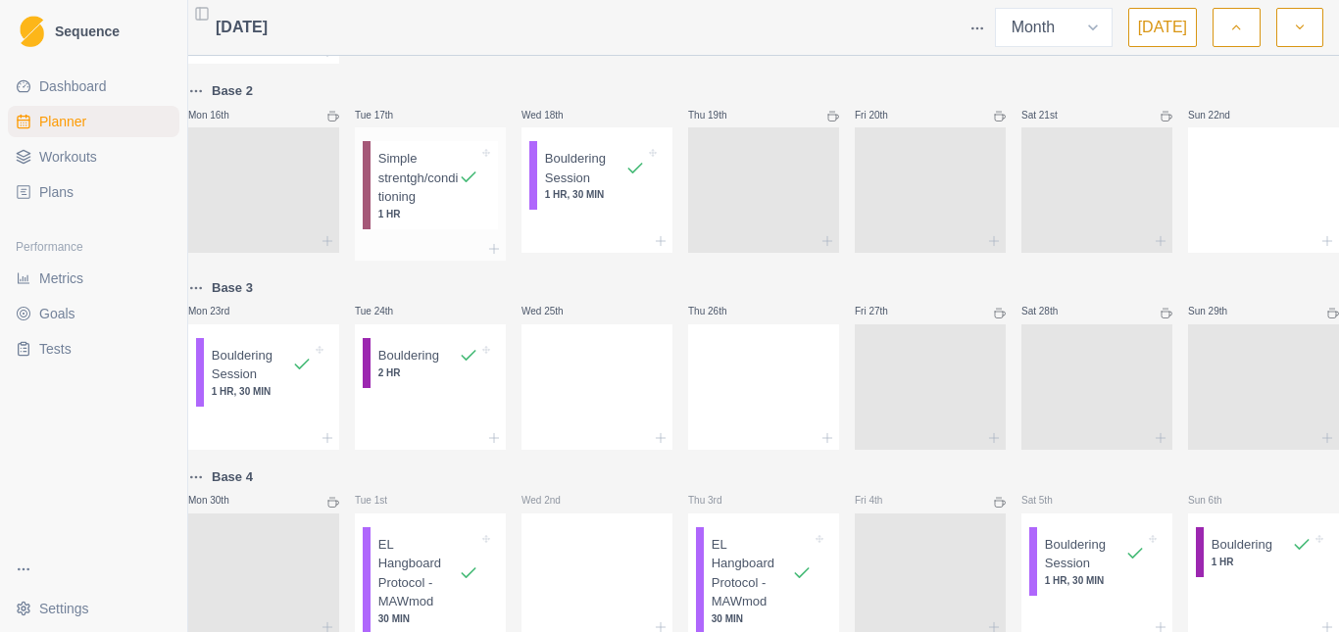
scroll to position [784, 0]
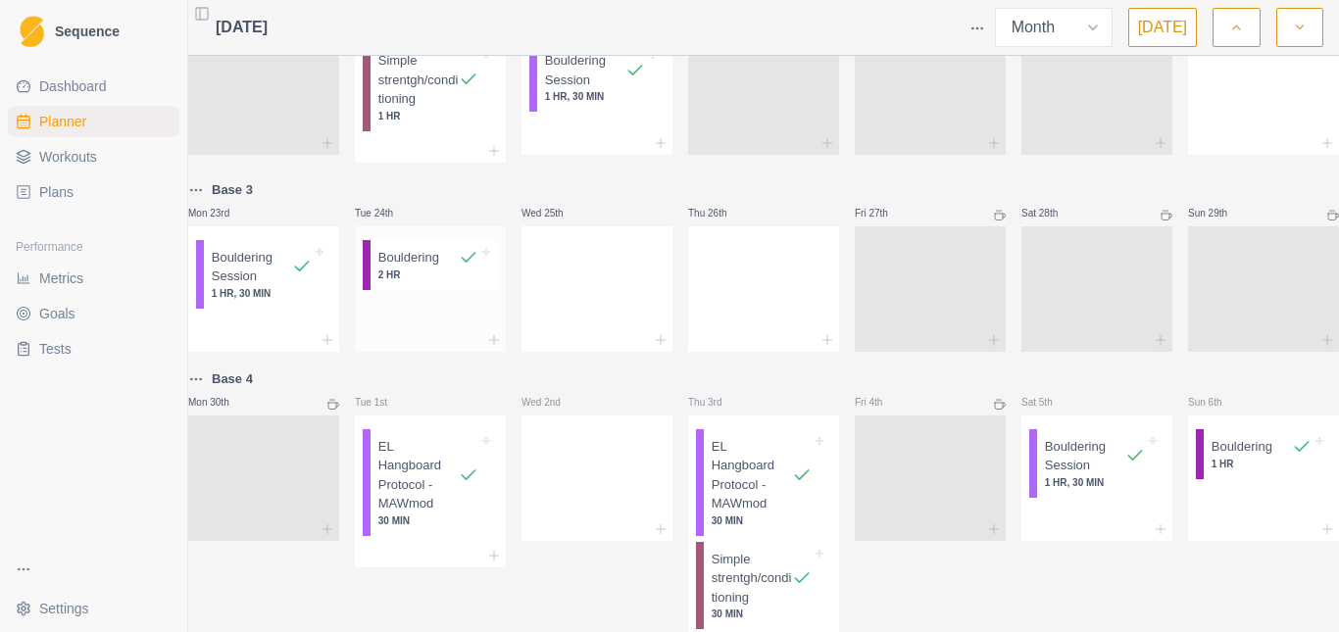
click at [428, 268] on p "Bouldering" at bounding box center [408, 258] width 61 height 20
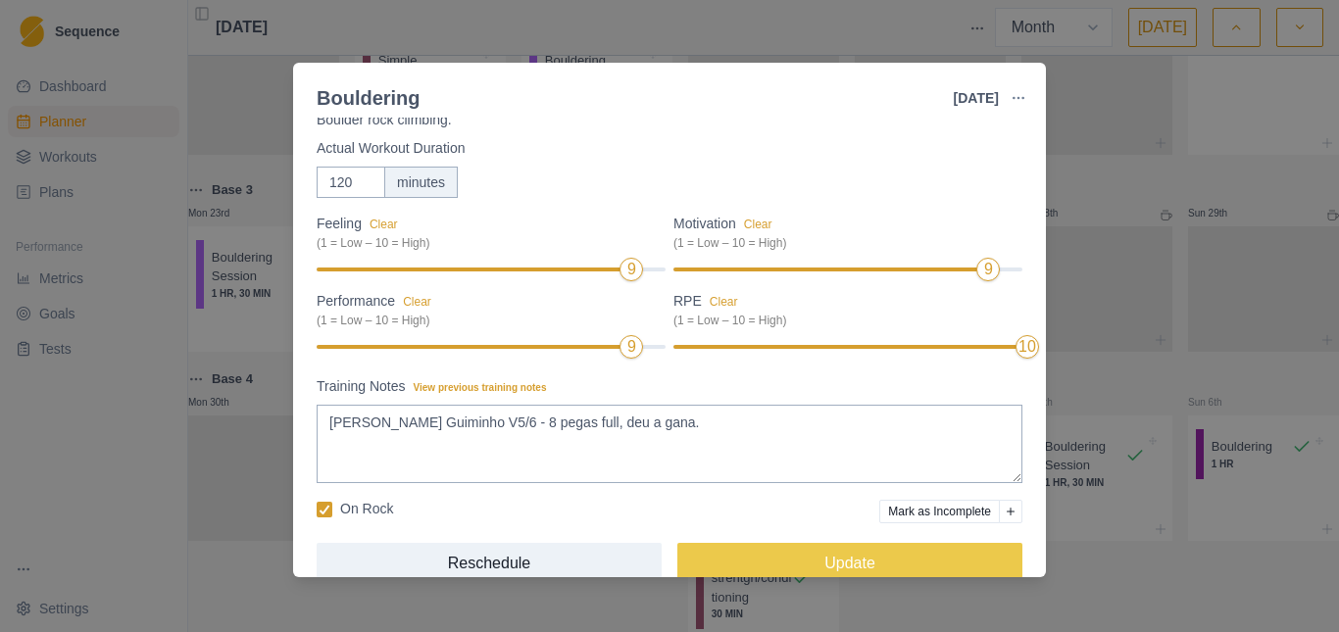
scroll to position [98, 0]
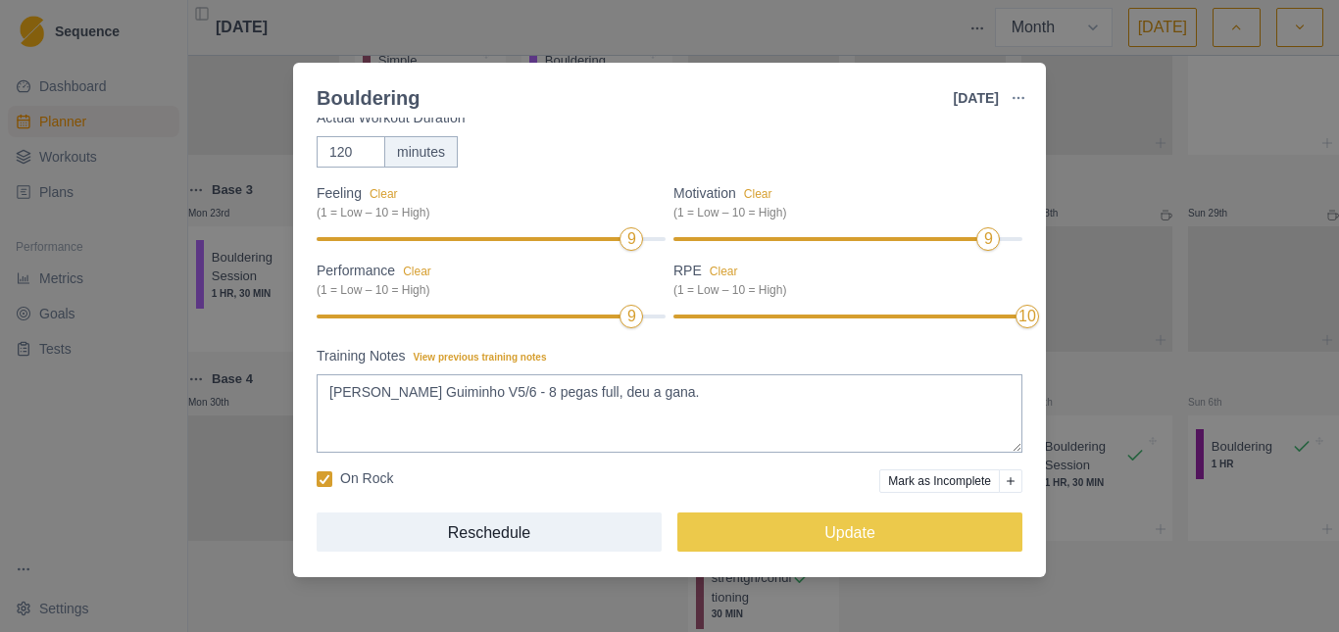
click at [1109, 199] on div "Bouldering [DATE] Link To Goal View Workout Metrics Edit Original Workout Resch…" at bounding box center [669, 316] width 1339 height 632
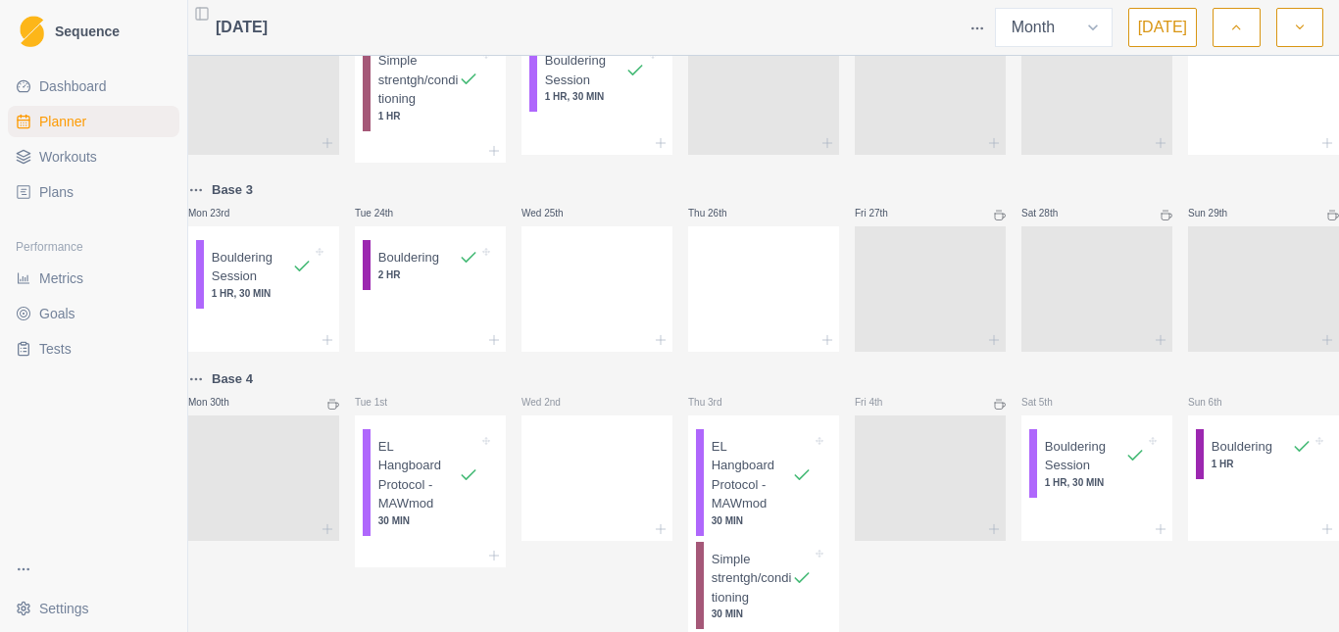
drag, startPoint x: 80, startPoint y: 285, endPoint x: 170, endPoint y: 329, distance: 99.5
click at [79, 285] on span "Metrics" at bounding box center [61, 279] width 44 height 20
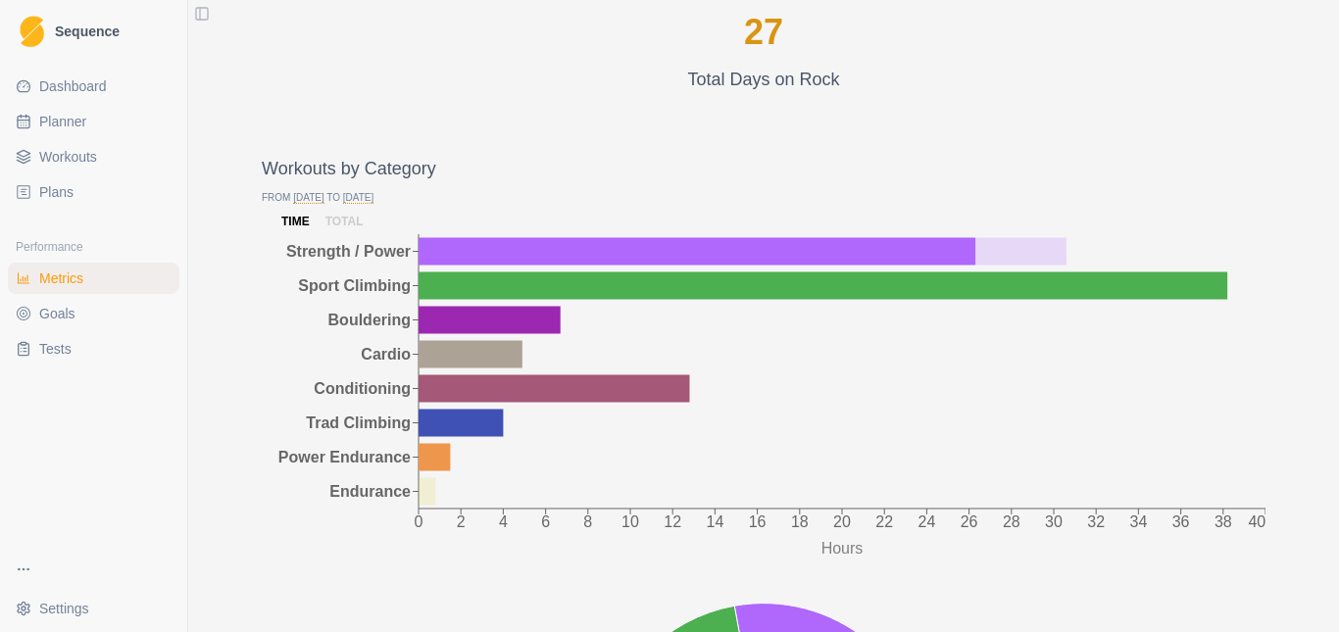
scroll to position [1666, 0]
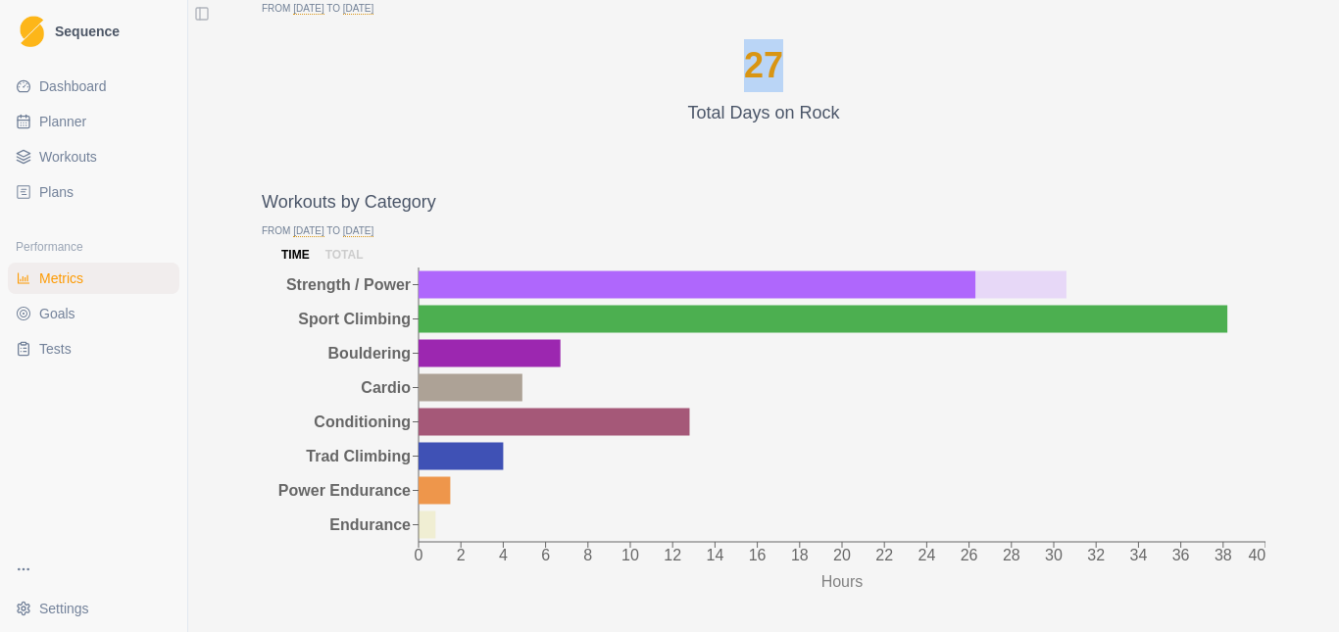
drag, startPoint x: 740, startPoint y: 75, endPoint x: 777, endPoint y: 80, distance: 37.6
click at [777, 80] on div "27 Total Days on Rock" at bounding box center [763, 82] width 957 height 87
click at [849, 76] on div "27 Total Days on Rock" at bounding box center [763, 82] width 957 height 87
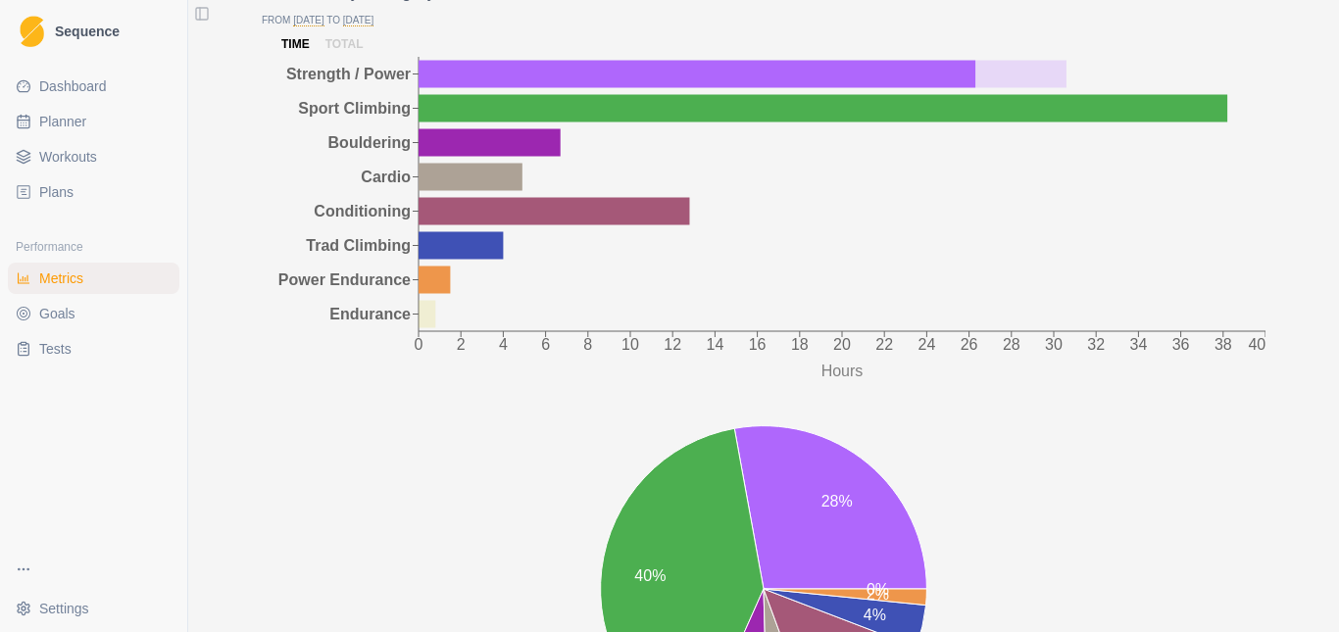
scroll to position [1876, 0]
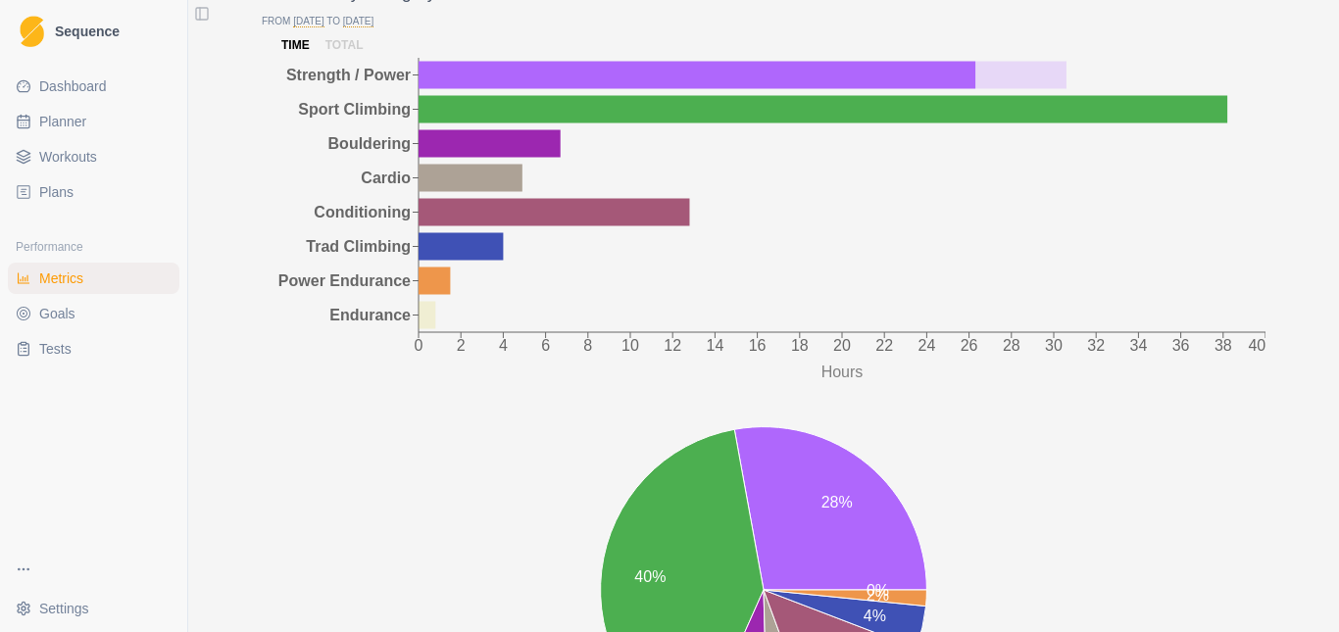
click at [56, 312] on span "Goals" at bounding box center [57, 314] width 36 height 20
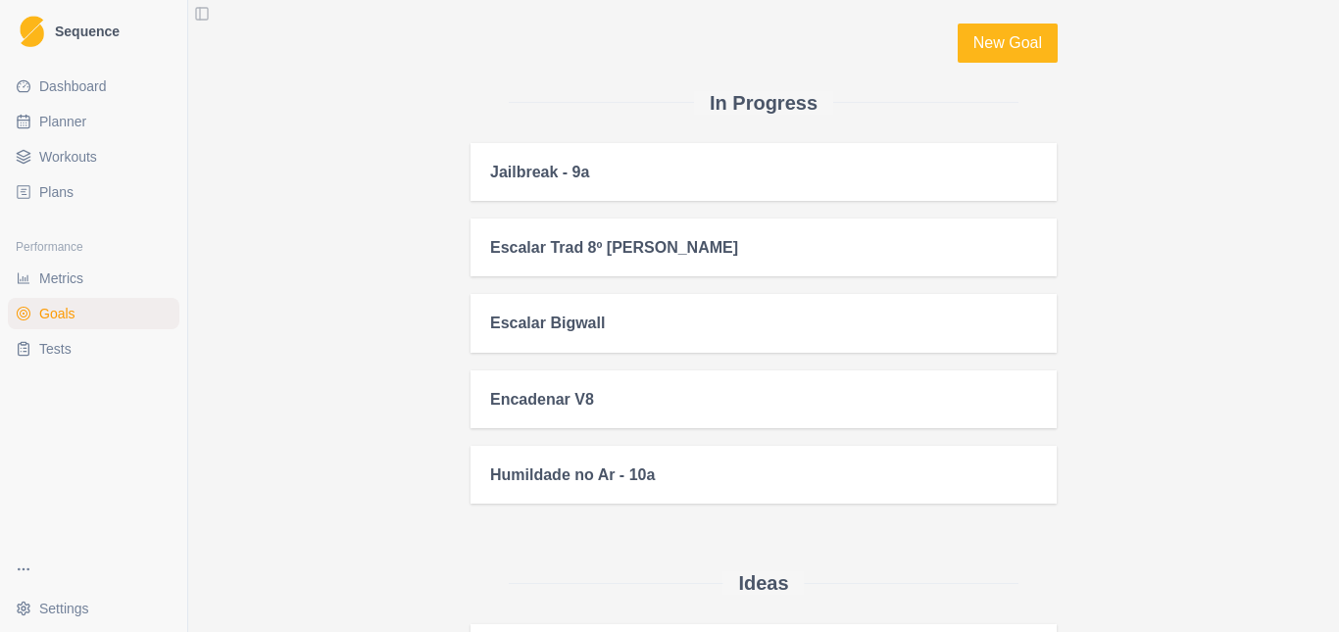
click at [70, 86] on span "Dashboard" at bounding box center [73, 86] width 68 height 20
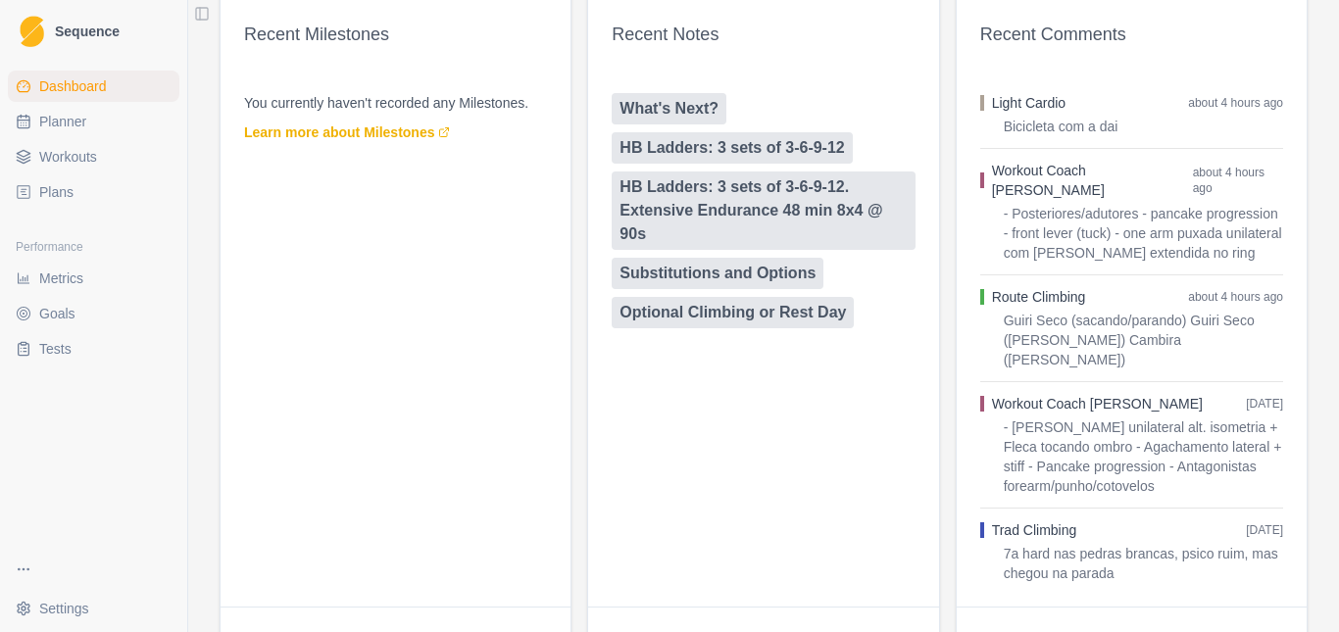
scroll to position [1312, 0]
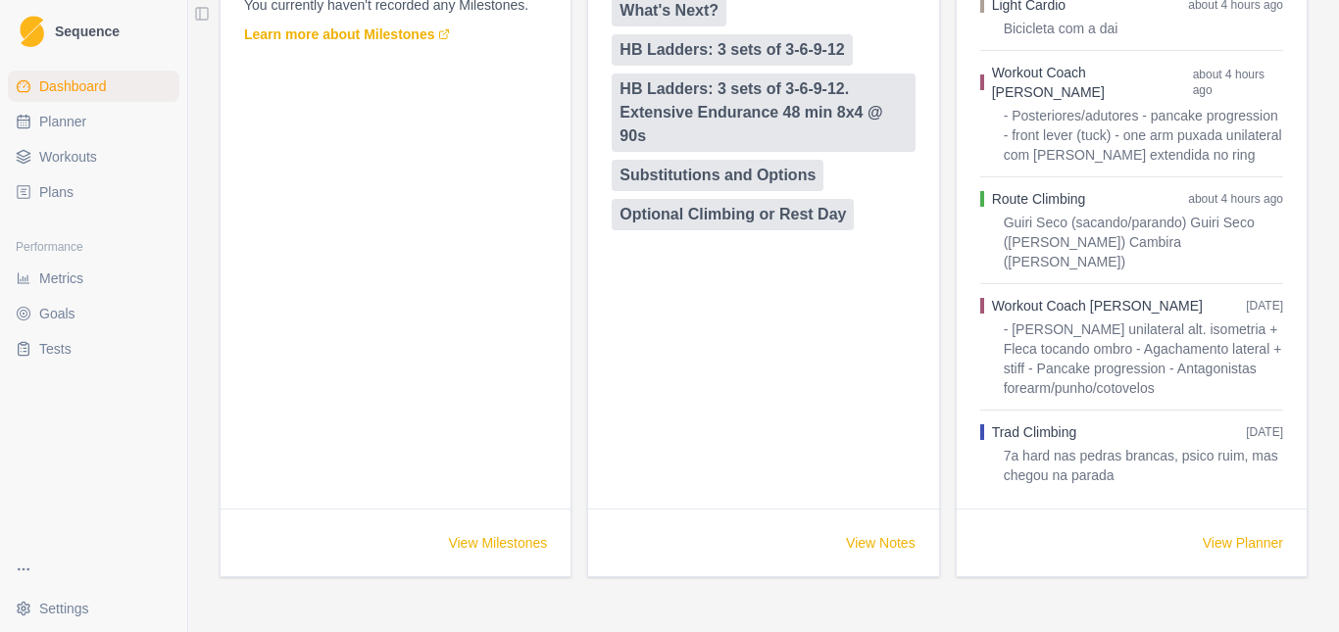
click at [74, 163] on span "Workouts" at bounding box center [68, 157] width 58 height 20
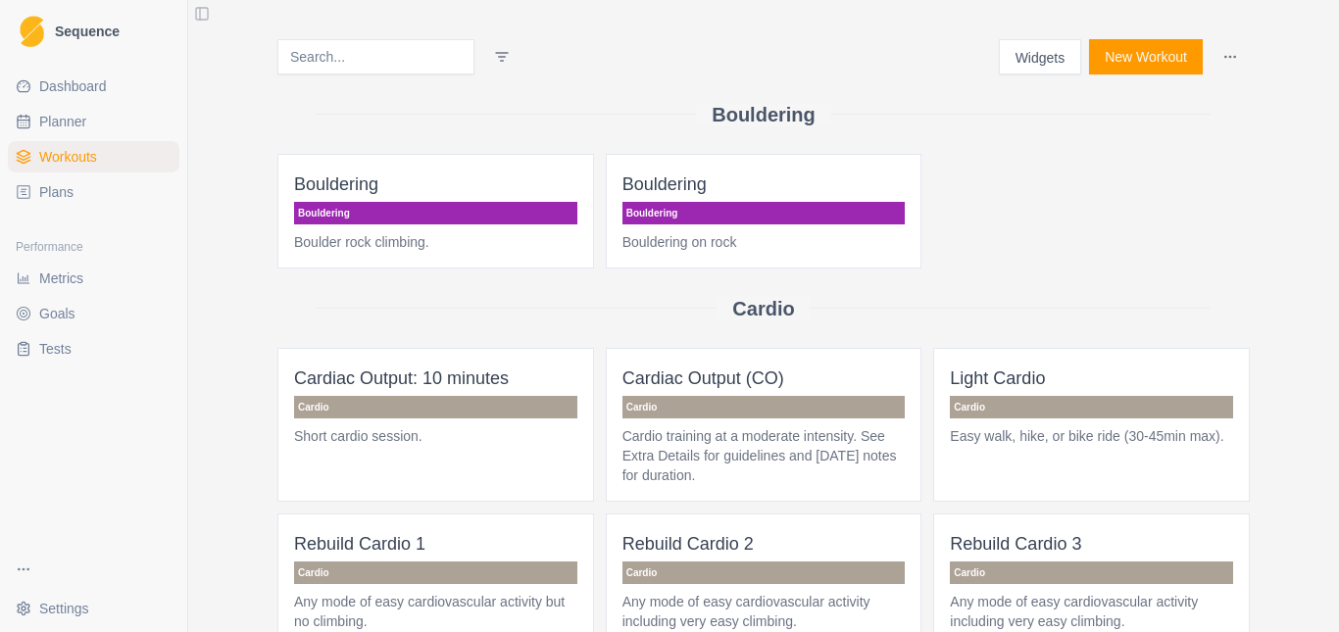
click at [77, 112] on span "Planner" at bounding box center [62, 122] width 47 height 20
select select "month"
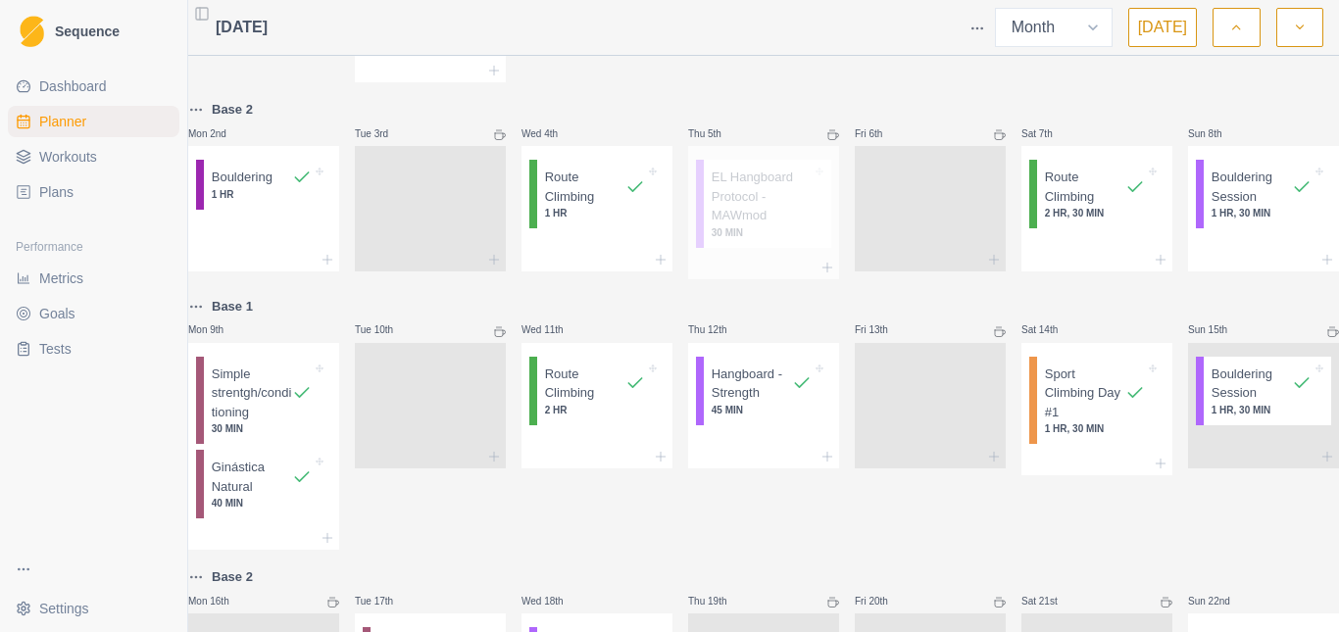
scroll to position [98, 0]
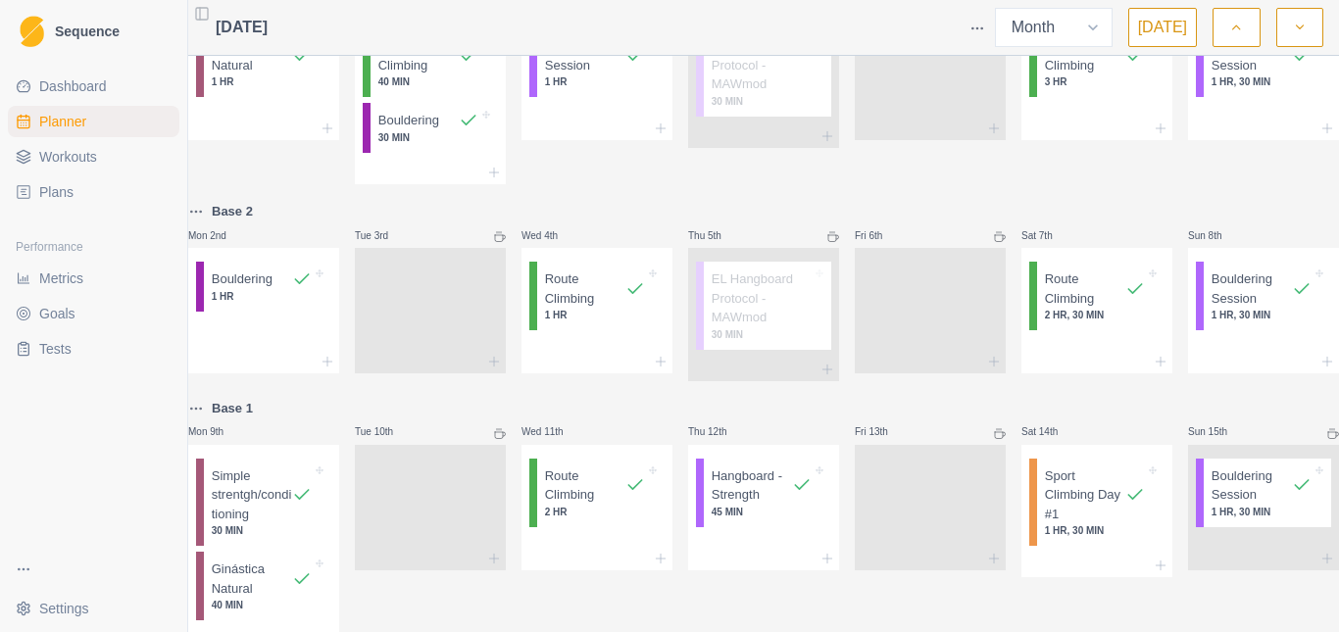
click at [1291, 28] on button "button" at bounding box center [1299, 27] width 47 height 39
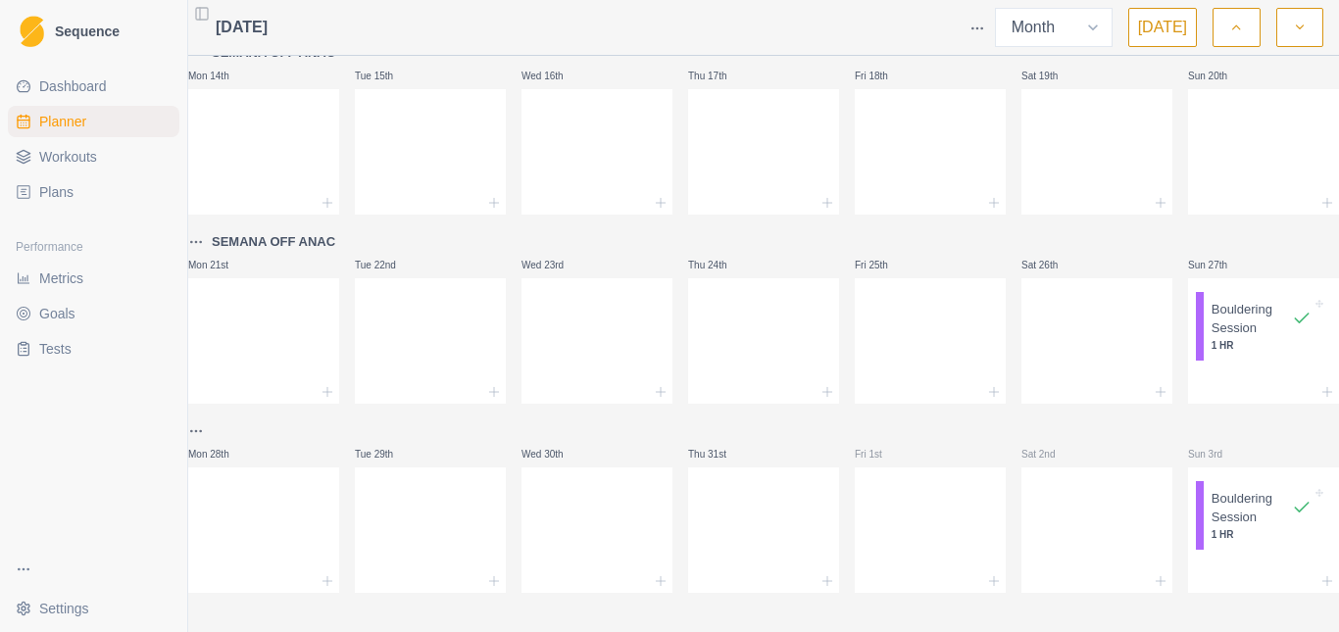
scroll to position [542, 0]
click at [1287, 27] on button "button" at bounding box center [1299, 27] width 47 height 39
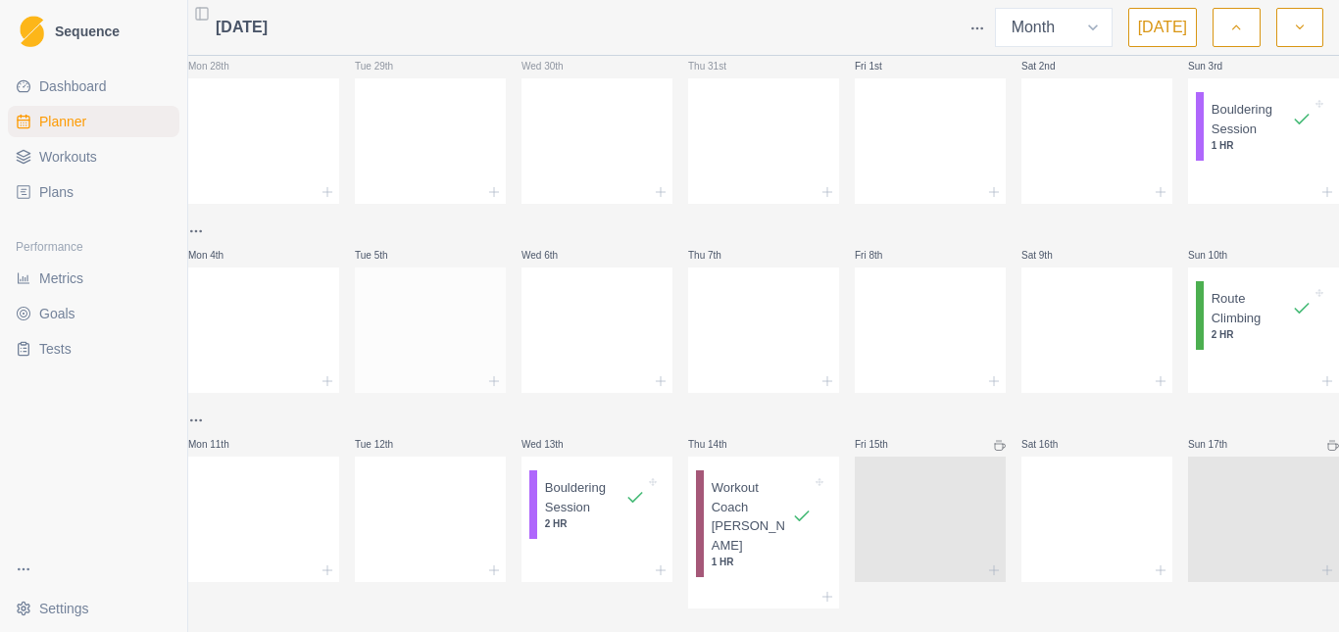
scroll to position [0, 0]
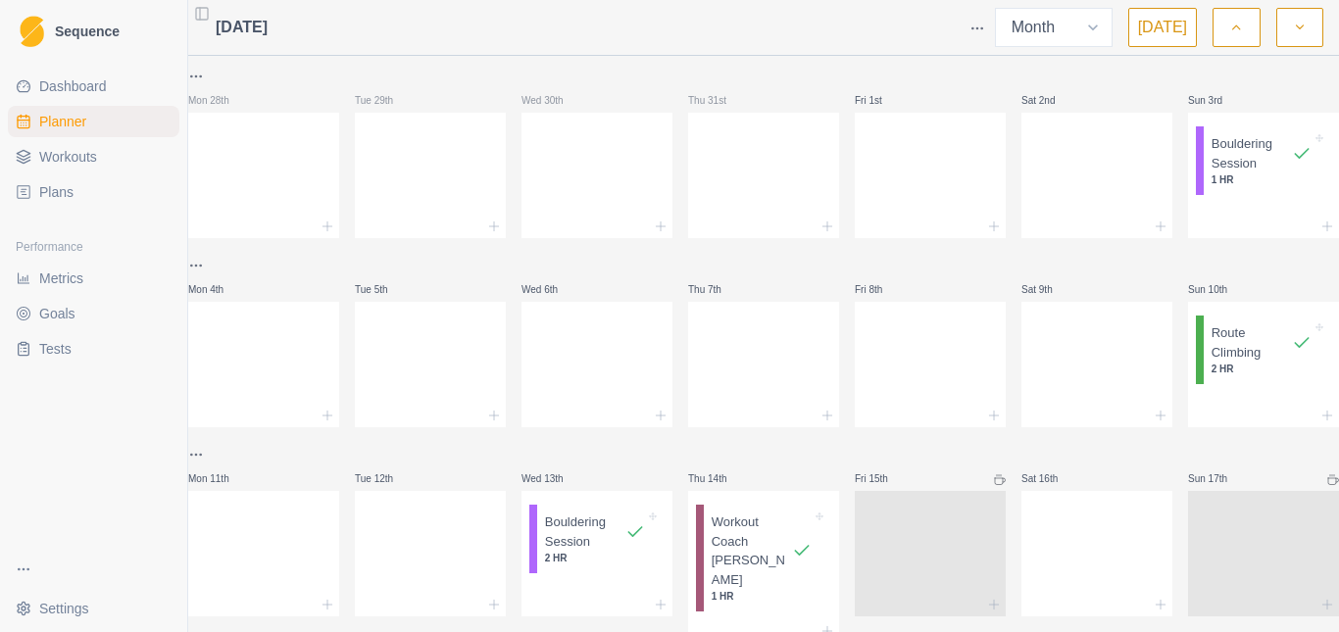
click at [1229, 27] on icon "button" at bounding box center [1236, 28] width 14 height 20
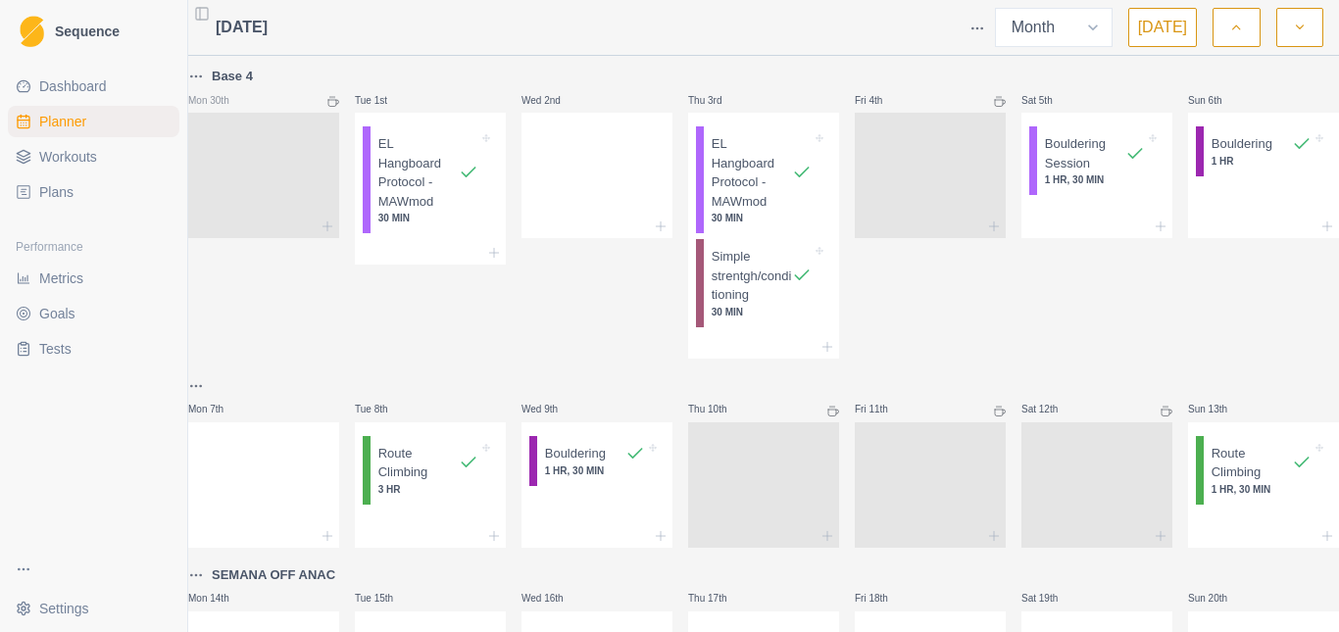
click at [1299, 33] on icon "button" at bounding box center [1300, 28] width 14 height 20
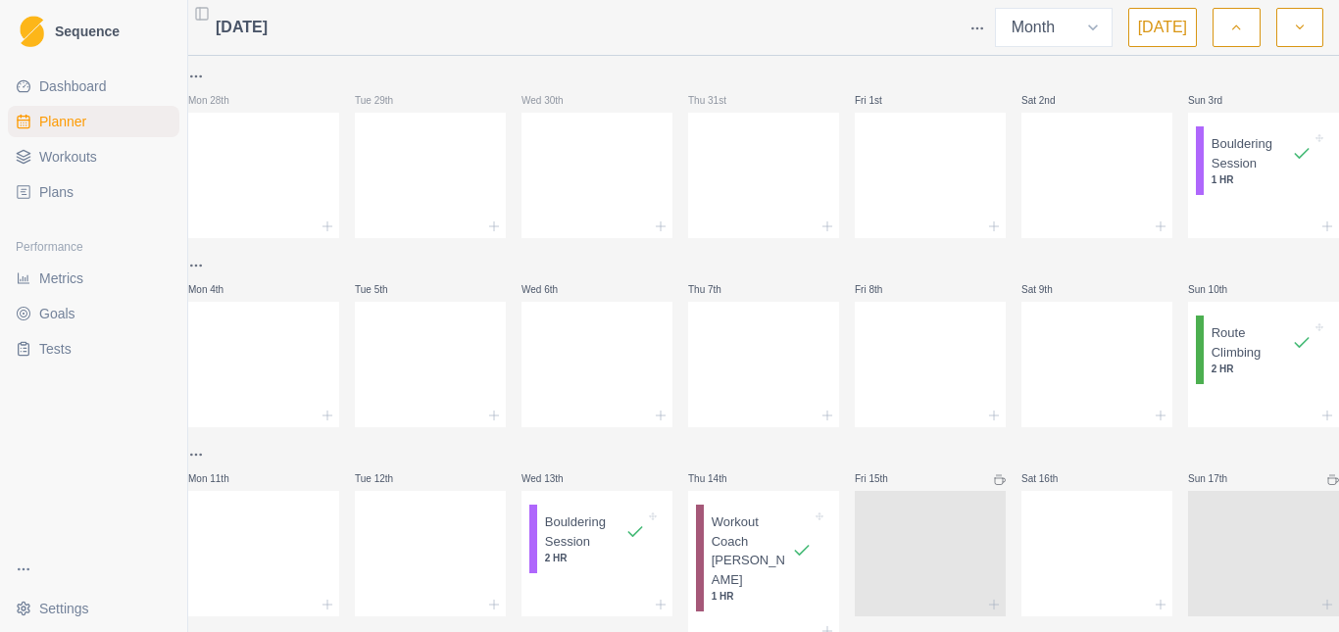
click at [1248, 36] on button "button" at bounding box center [1235, 27] width 47 height 39
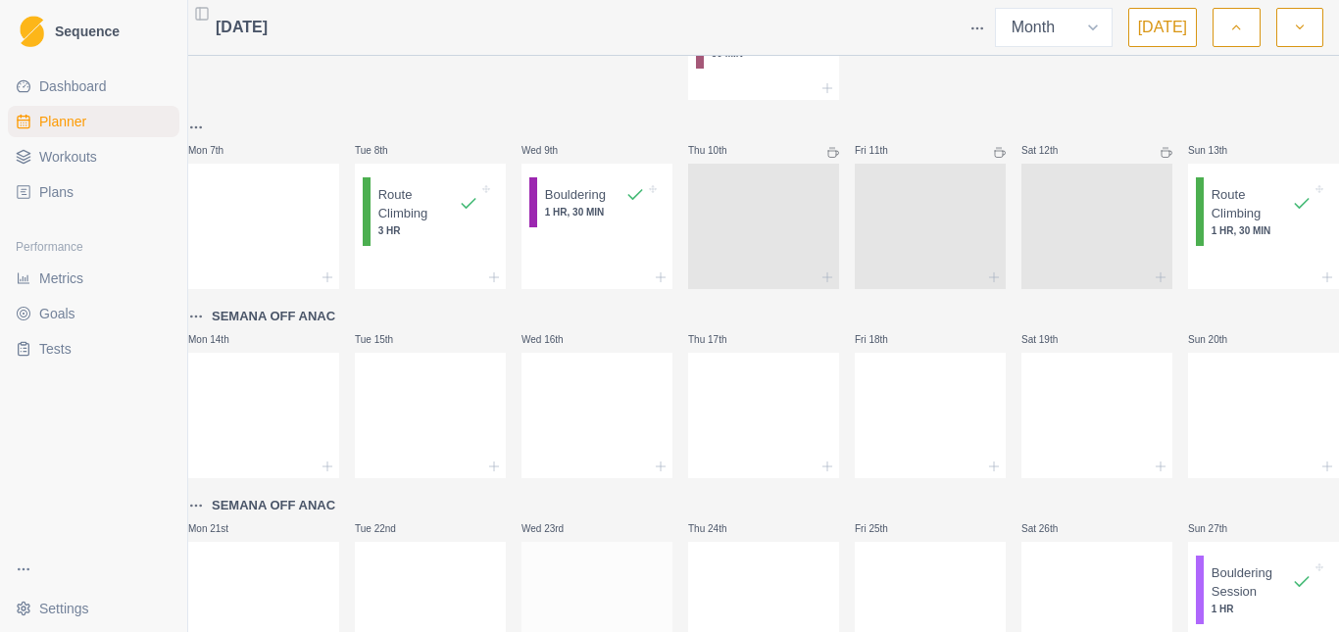
scroll to position [542, 0]
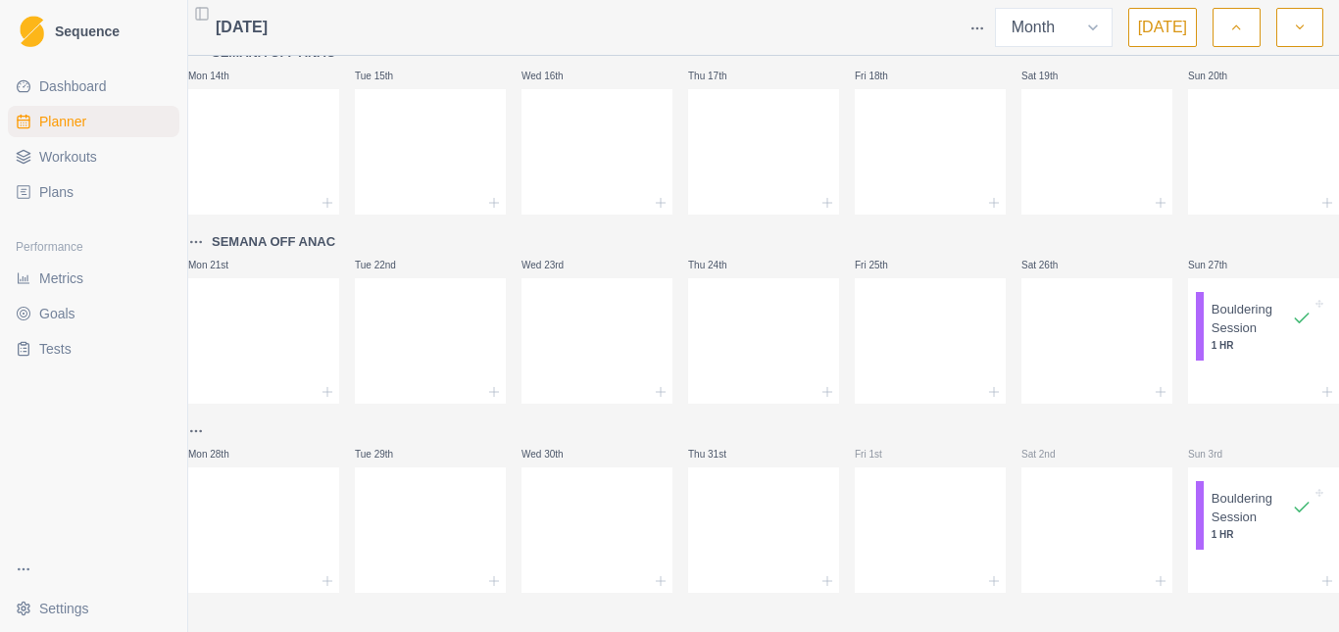
click at [215, 419] on html "Sequence Dashboard Planner Workouts Plans Performance Metrics Goals Tests Setti…" at bounding box center [669, 316] width 1339 height 632
click at [287, 243] on div "Add a week label" at bounding box center [302, 240] width 186 height 31
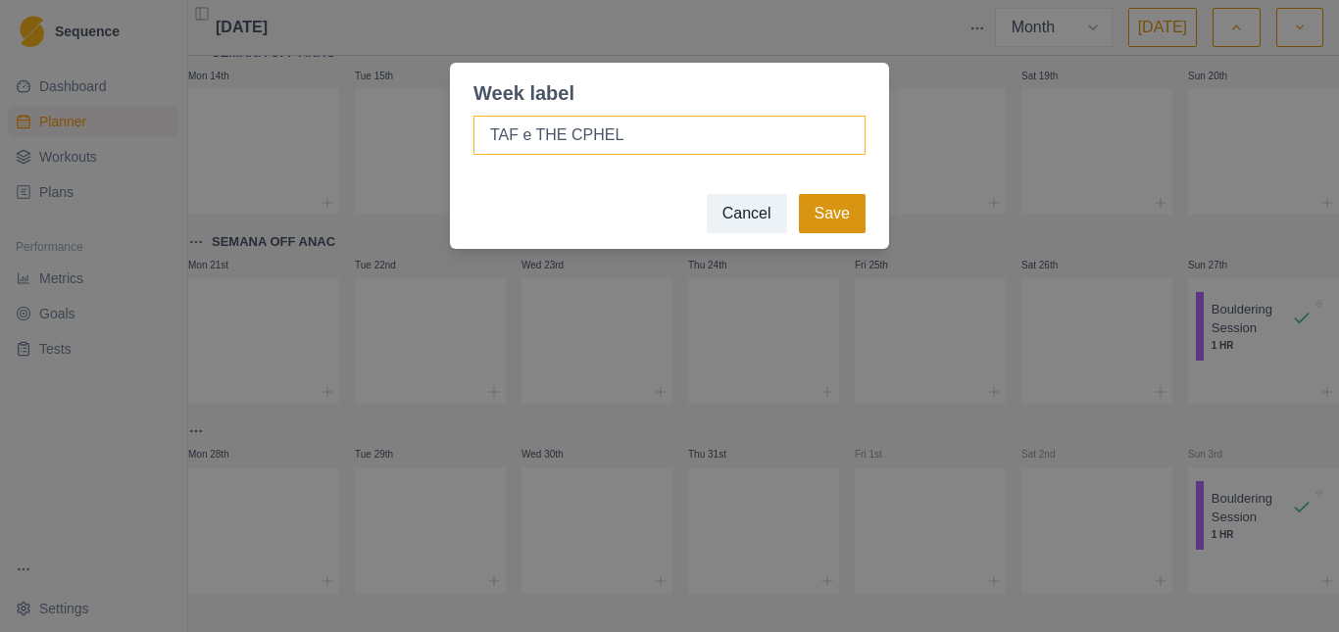
type input "TAF e THE CPHEL"
click at [832, 205] on button "Save" at bounding box center [832, 213] width 67 height 39
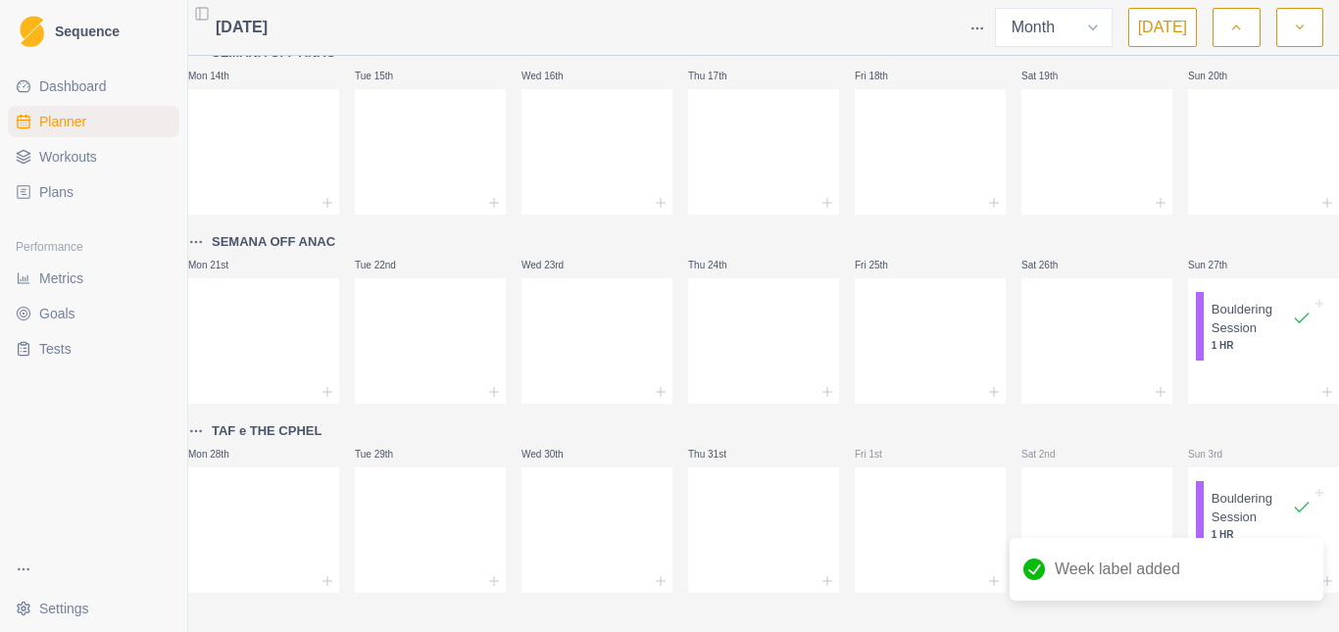
click at [1303, 27] on icon "button" at bounding box center [1300, 28] width 14 height 20
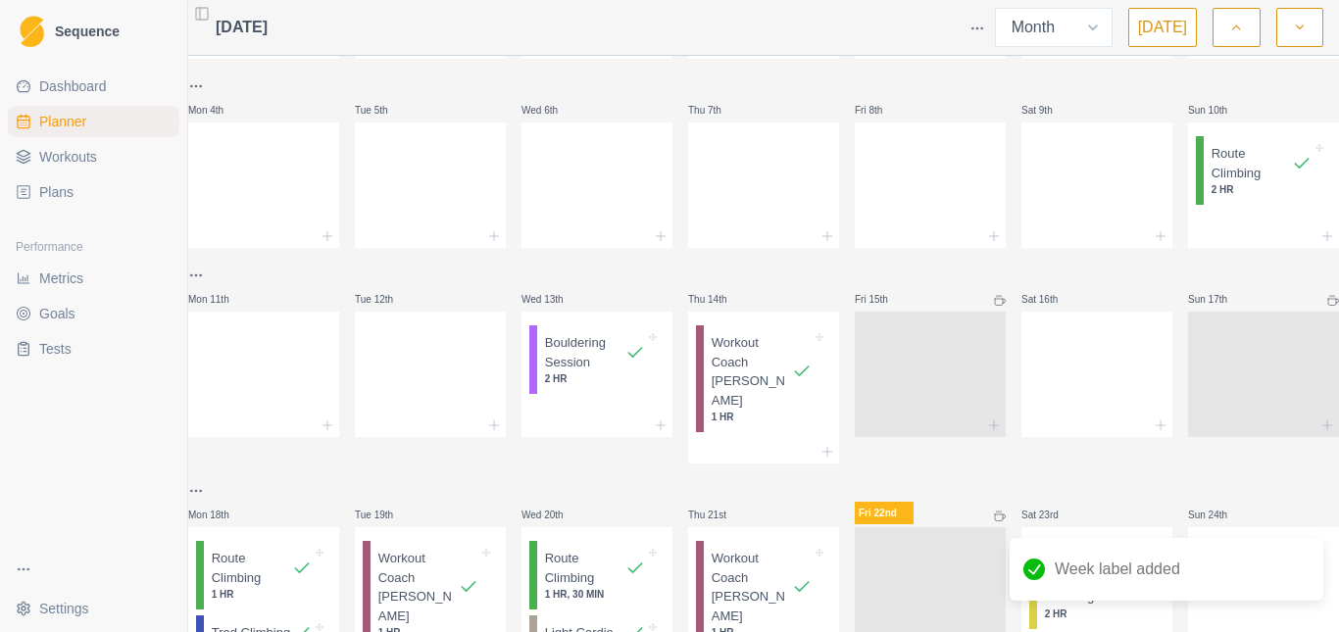
scroll to position [0, 0]
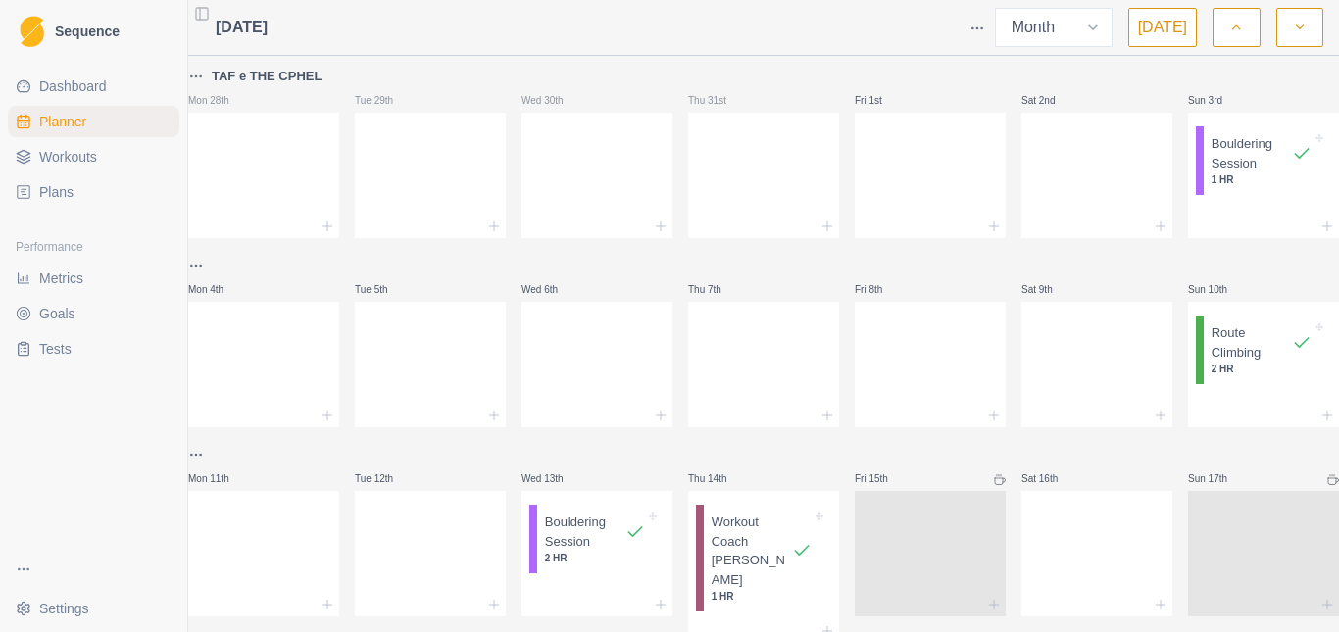
click at [208, 269] on html "Sequence Dashboard Planner Workouts Plans Performance Metrics Goals Tests Setti…" at bounding box center [669, 316] width 1339 height 632
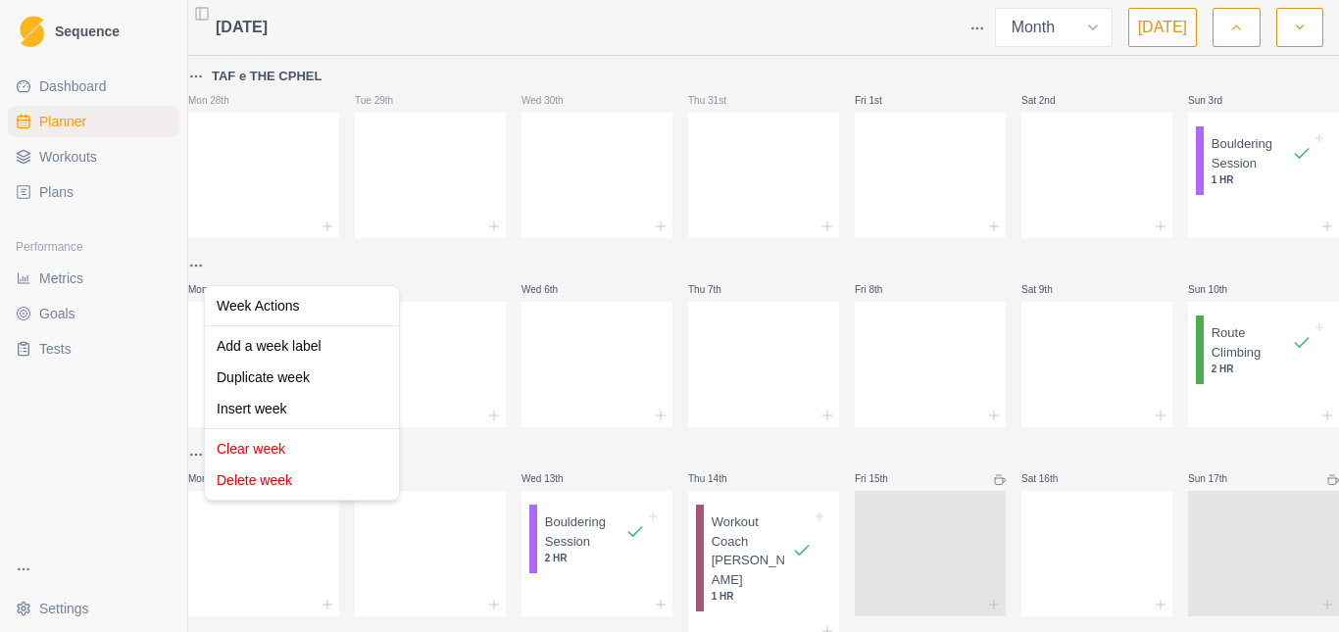
click at [313, 256] on html "Sequence Dashboard Planner Workouts Plans Performance Metrics Goals Tests Setti…" at bounding box center [669, 316] width 1339 height 632
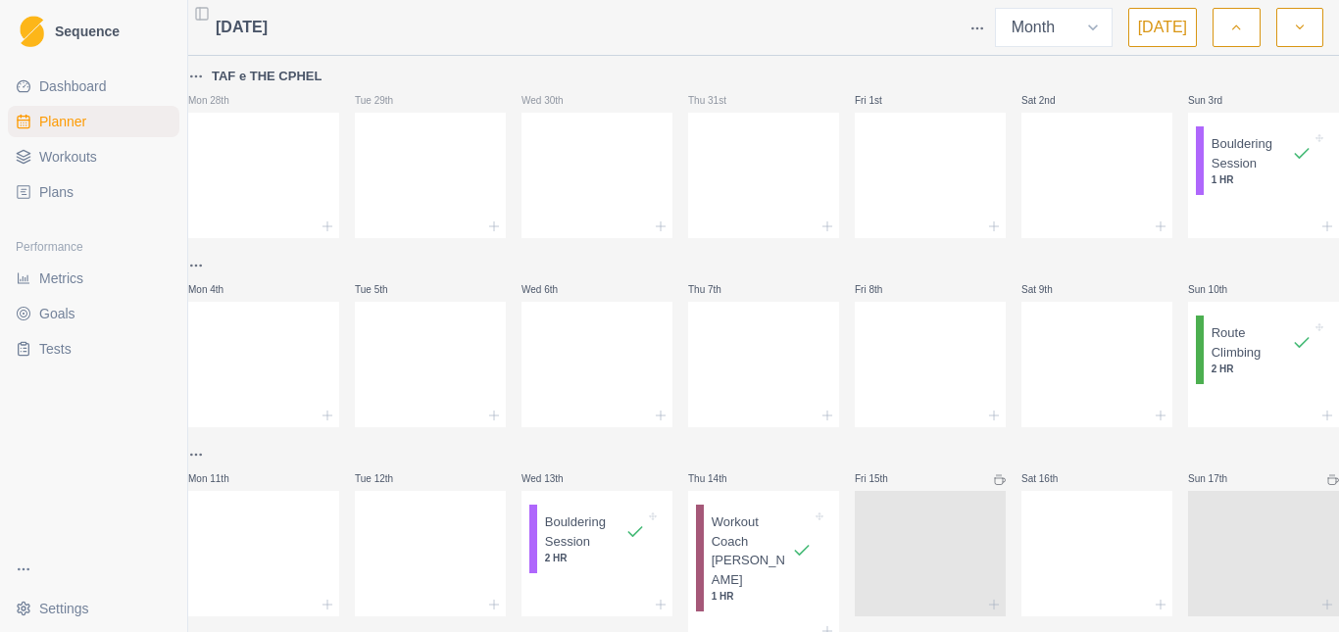
click at [204, 261] on html "Sequence Dashboard Planner Workouts Plans Performance Metrics Goals Tests Setti…" at bounding box center [669, 316] width 1339 height 632
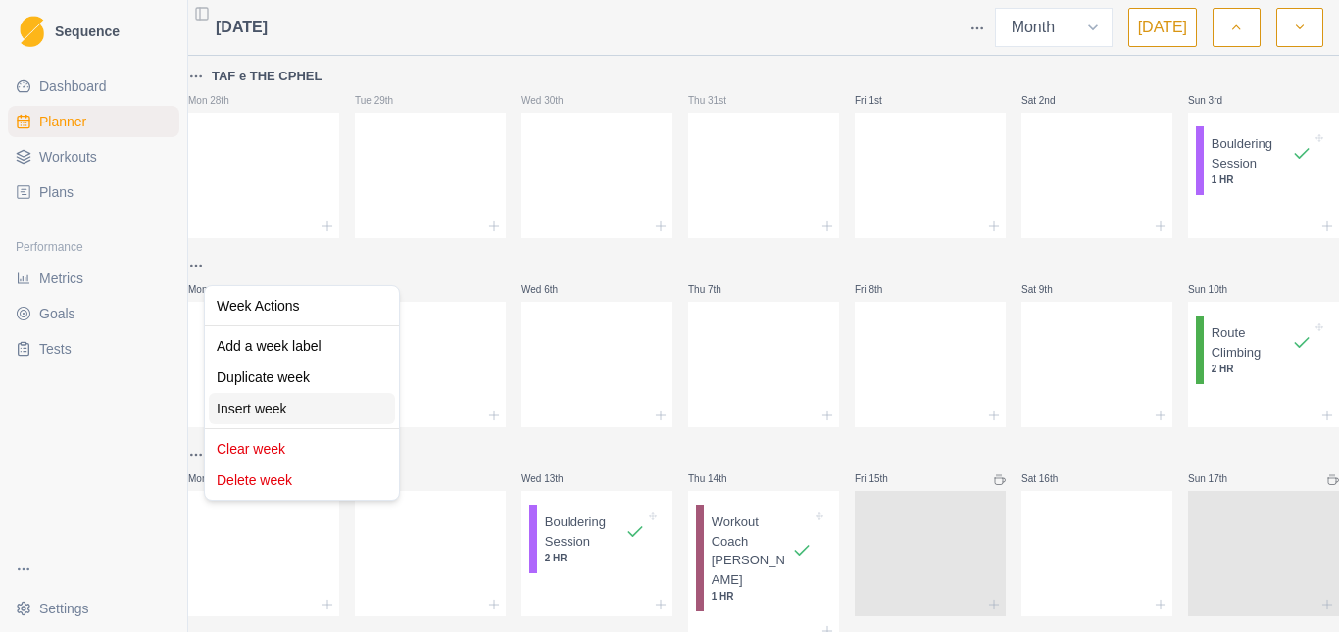
click at [270, 404] on div "Insert week" at bounding box center [302, 408] width 186 height 31
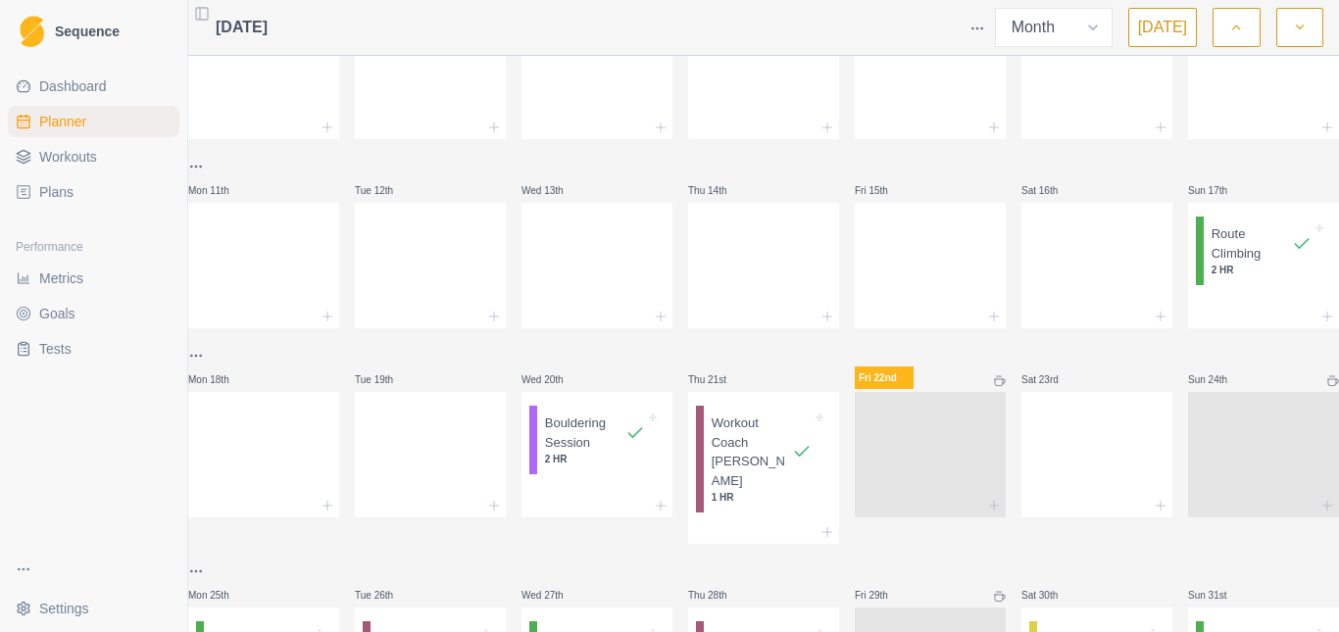
scroll to position [92, 0]
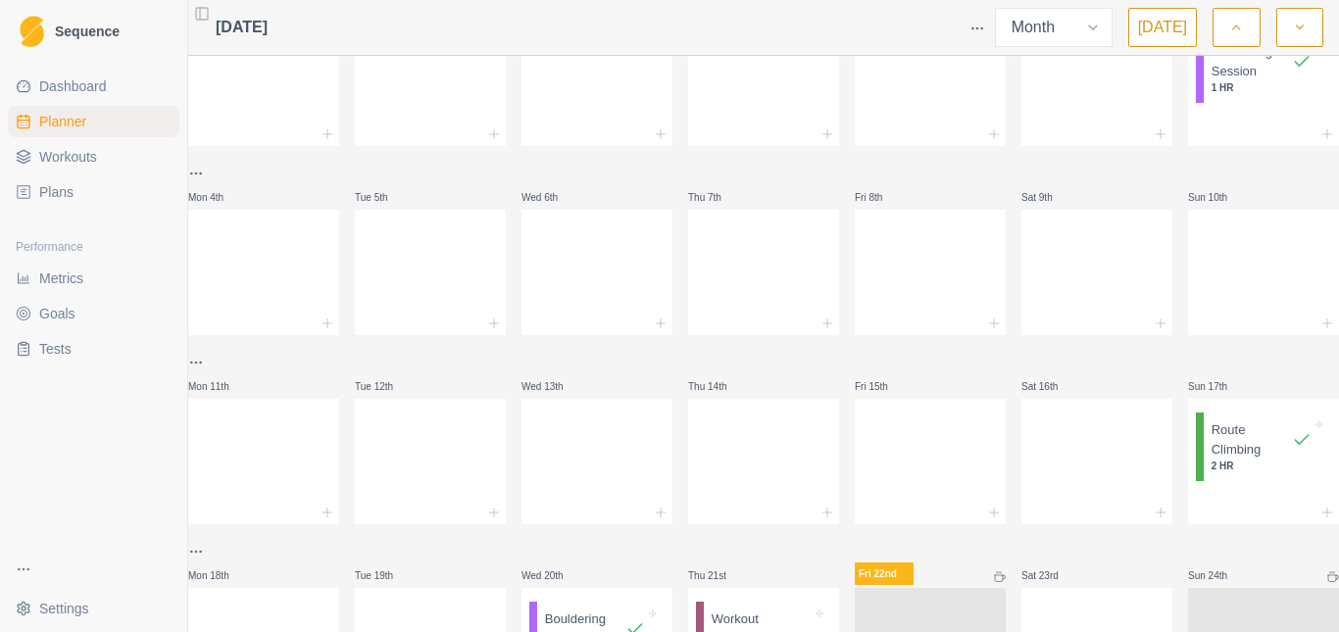
click at [221, 171] on html "Sequence Dashboard Planner Workouts Plans Performance Metrics Goals Tests Setti…" at bounding box center [669, 316] width 1339 height 632
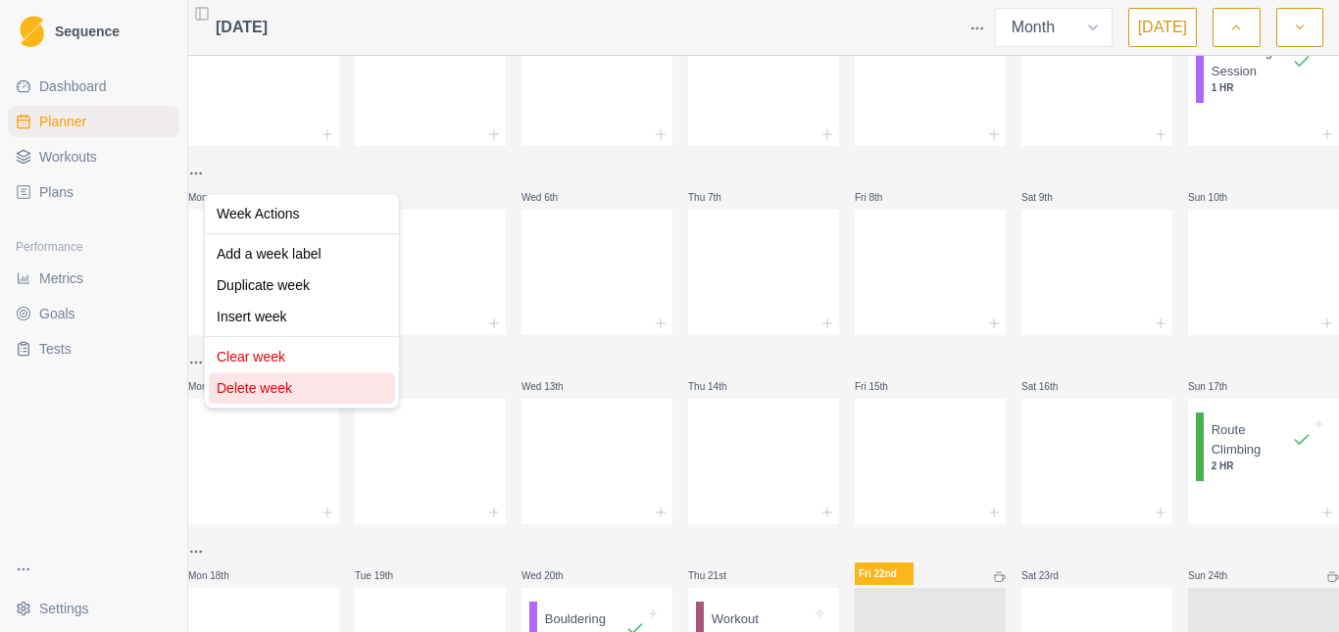
click at [270, 390] on div "Delete week" at bounding box center [302, 387] width 186 height 31
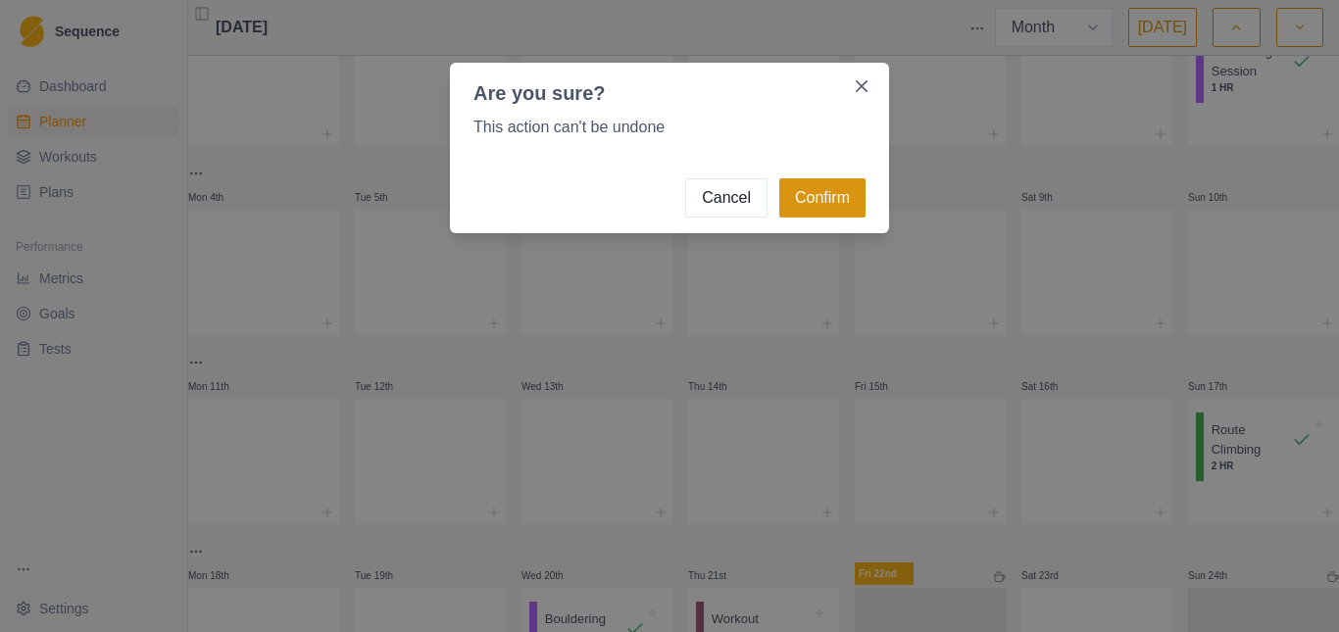
click at [803, 196] on button "Confirm" at bounding box center [822, 197] width 86 height 39
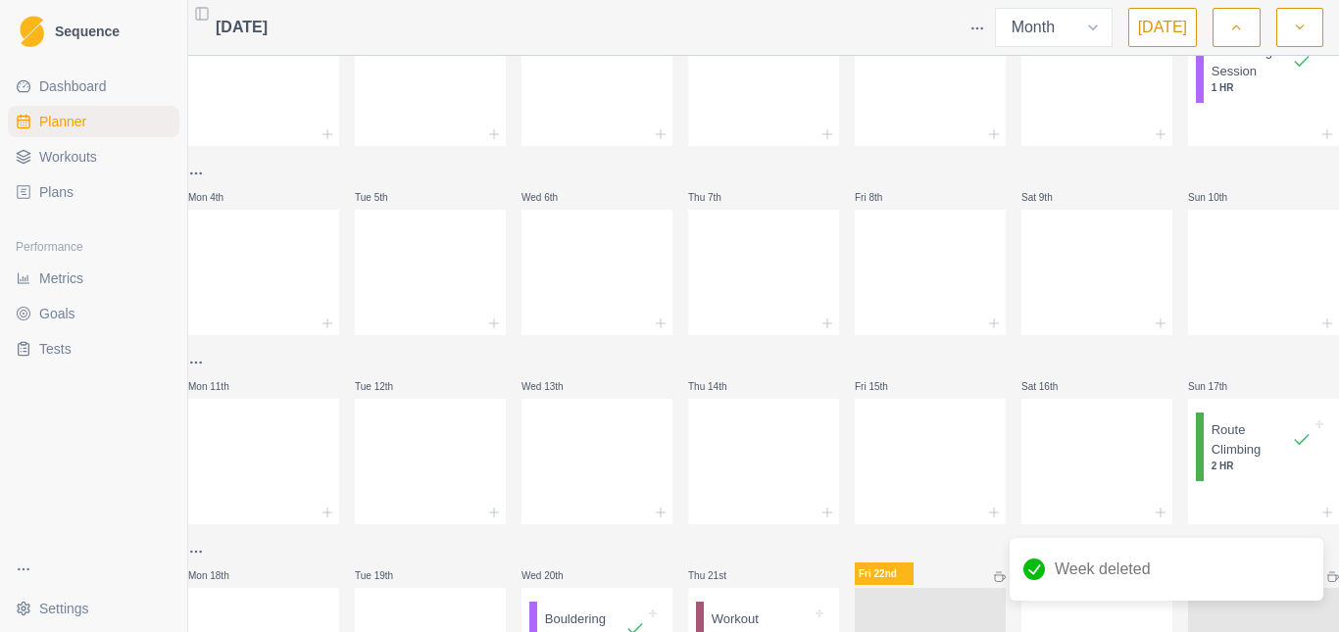
click at [824, 193] on button "Confirm" at bounding box center [822, 197] width 86 height 39
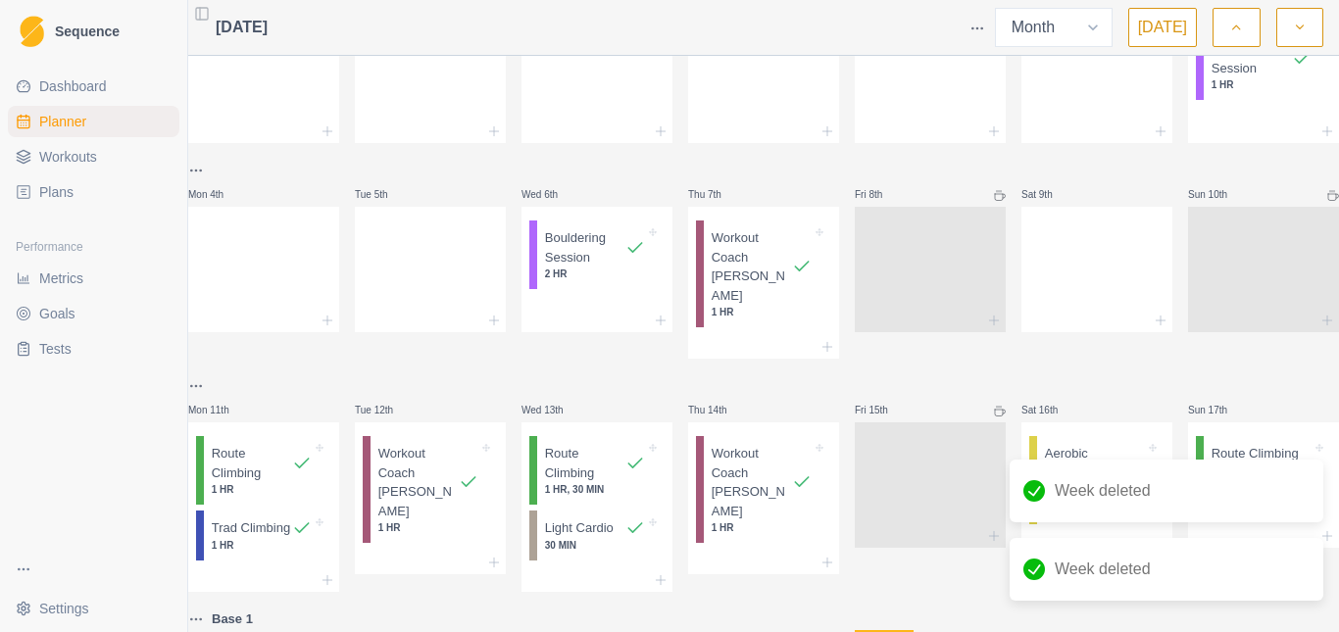
scroll to position [0, 0]
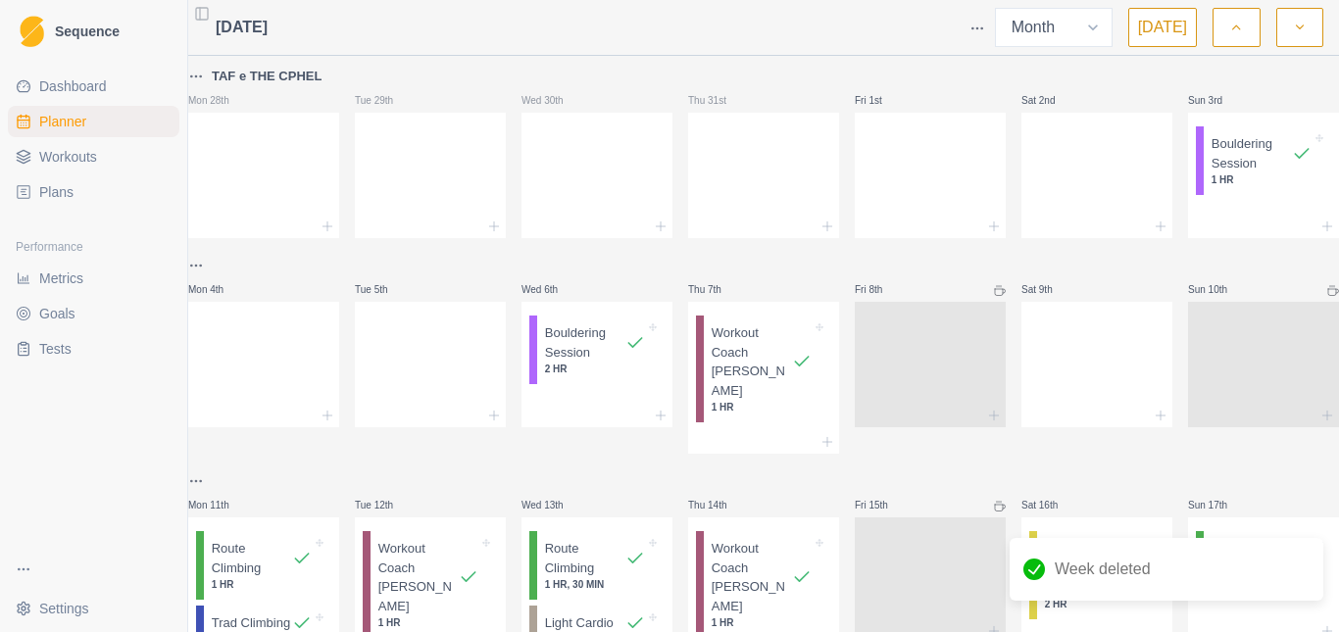
click at [1225, 30] on button "button" at bounding box center [1235, 27] width 47 height 39
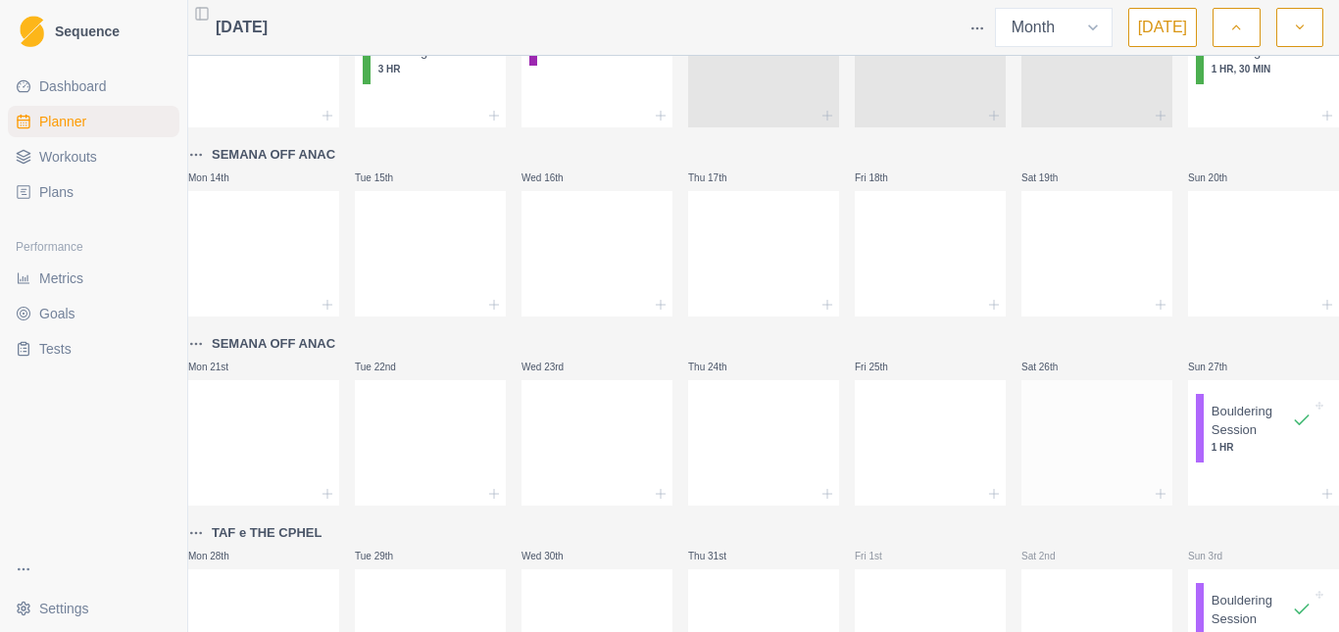
scroll to position [542, 0]
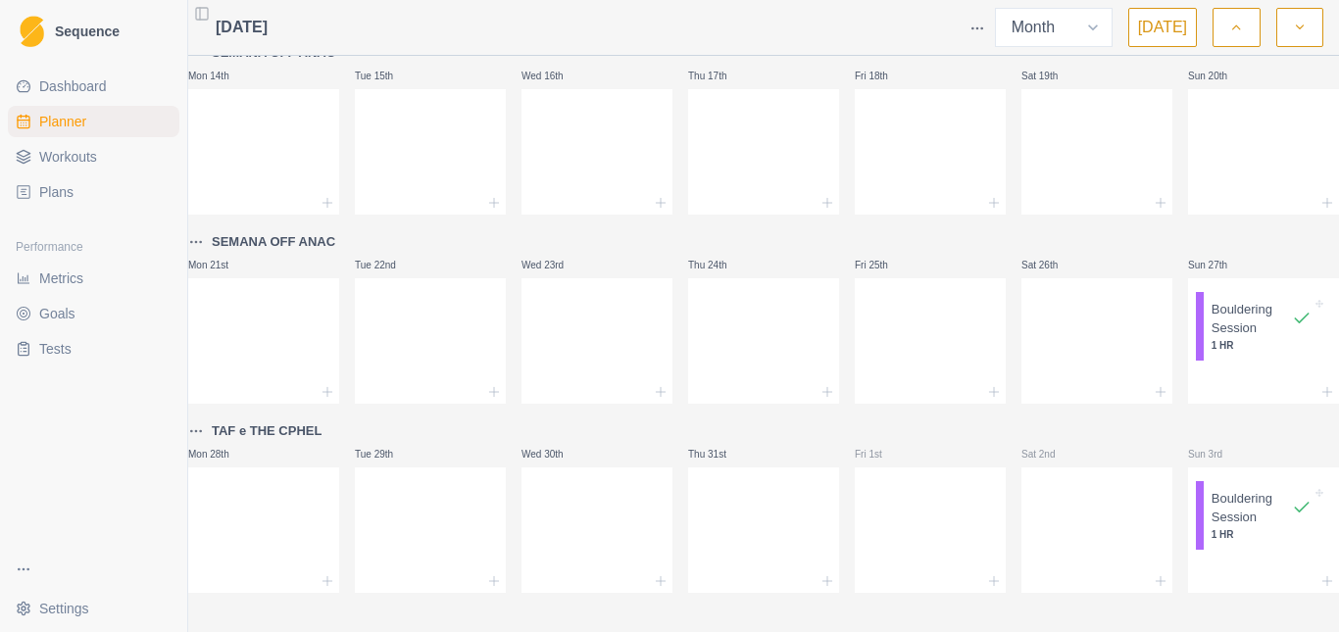
click at [1301, 26] on polyline "button" at bounding box center [1299, 27] width 7 height 4
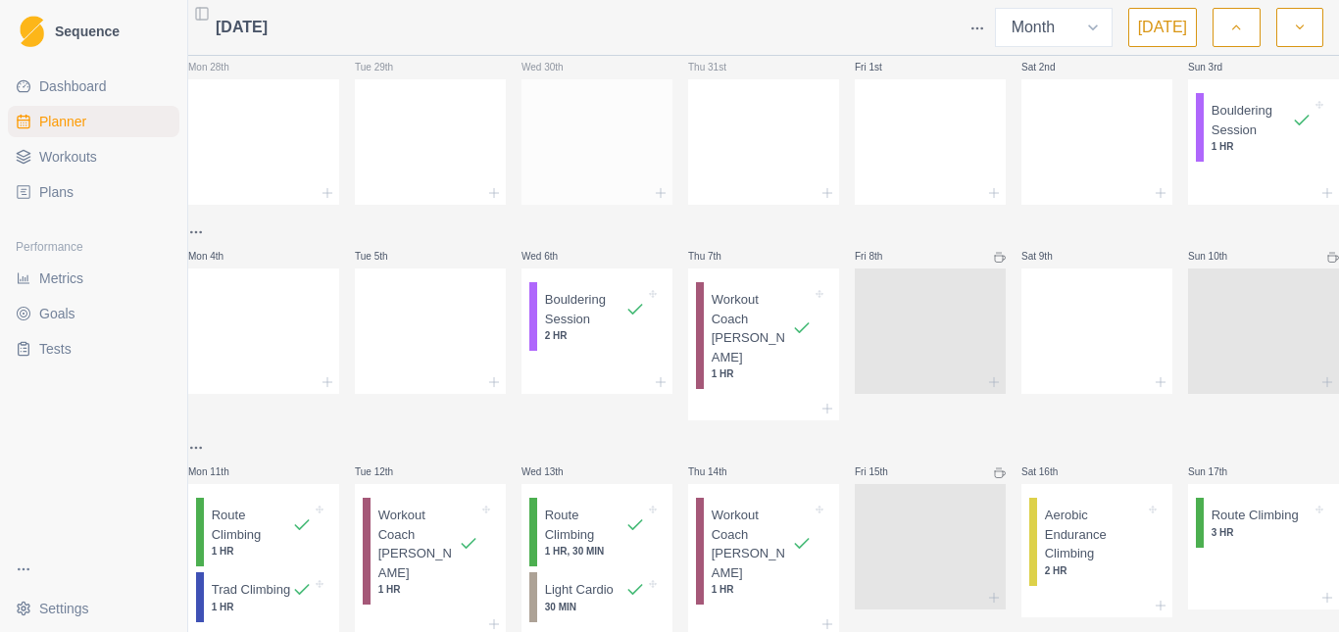
scroll to position [0, 0]
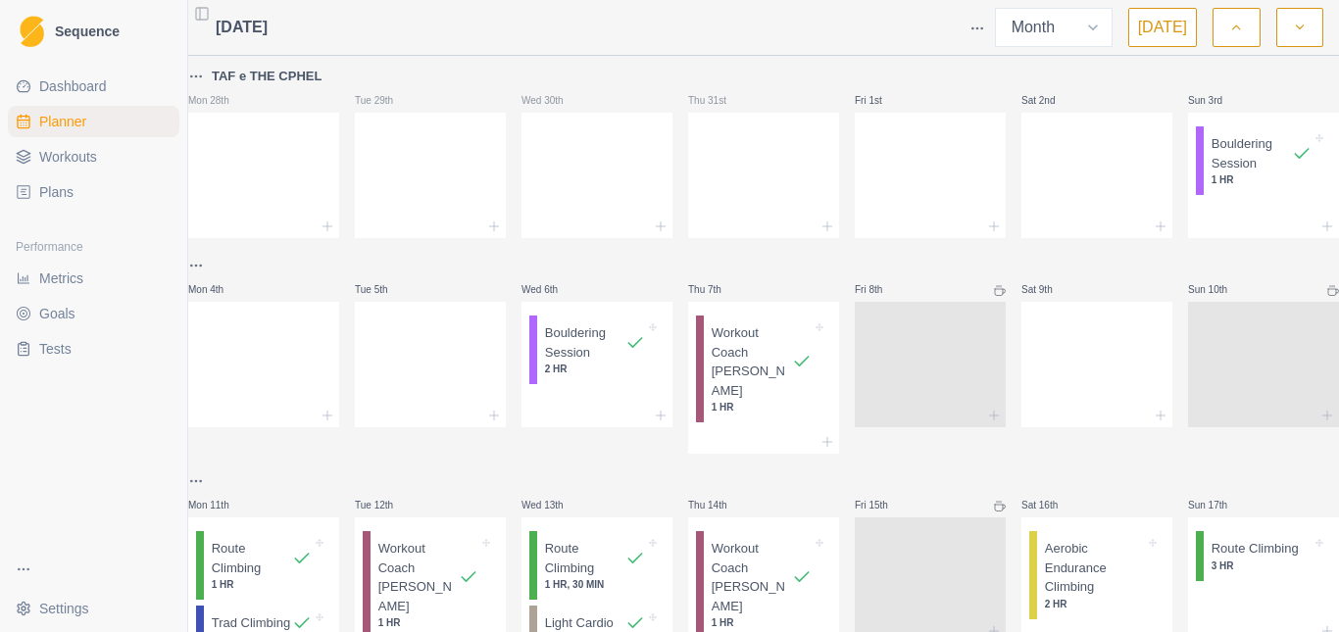
click at [196, 270] on div "[DATE] Week Month [DATE] TAF e THE CPHEL Mon 28th Tue 29th Wed 30th Thu 31st Fr…" at bounding box center [763, 316] width 1151 height 632
click at [209, 267] on html "Sequence Dashboard Planner Workouts Plans Performance Metrics Goals Tests Setti…" at bounding box center [669, 316] width 1339 height 632
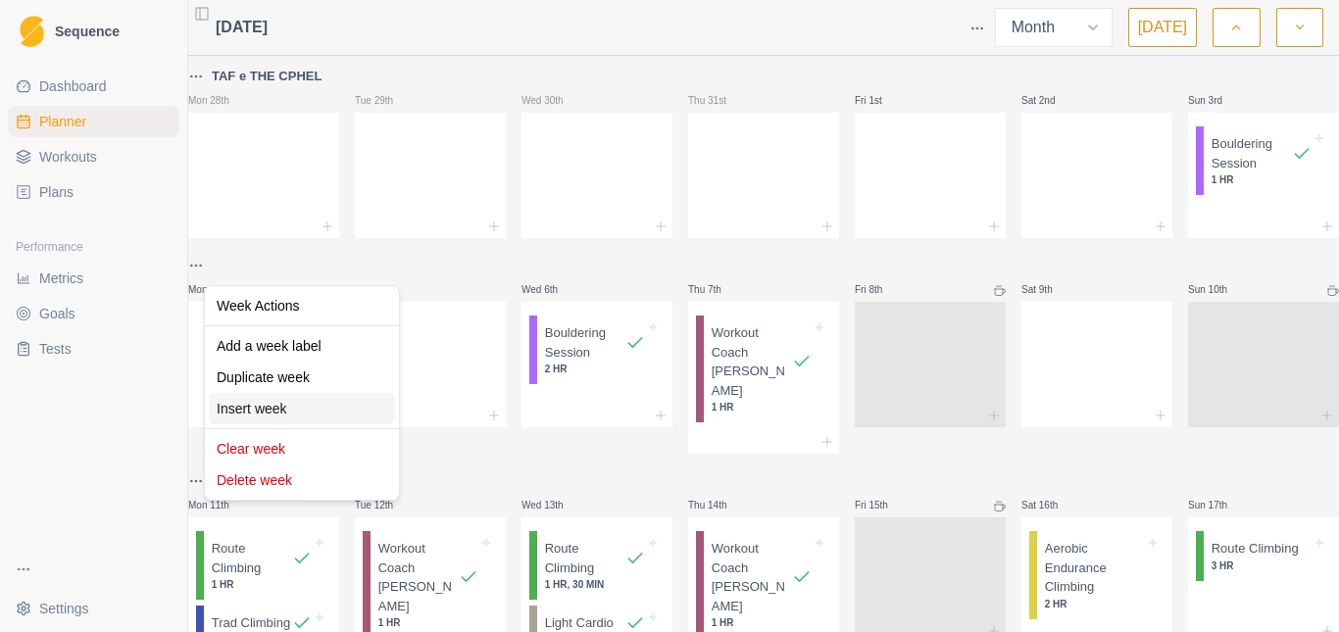
click at [261, 407] on div "Insert week" at bounding box center [302, 408] width 186 height 31
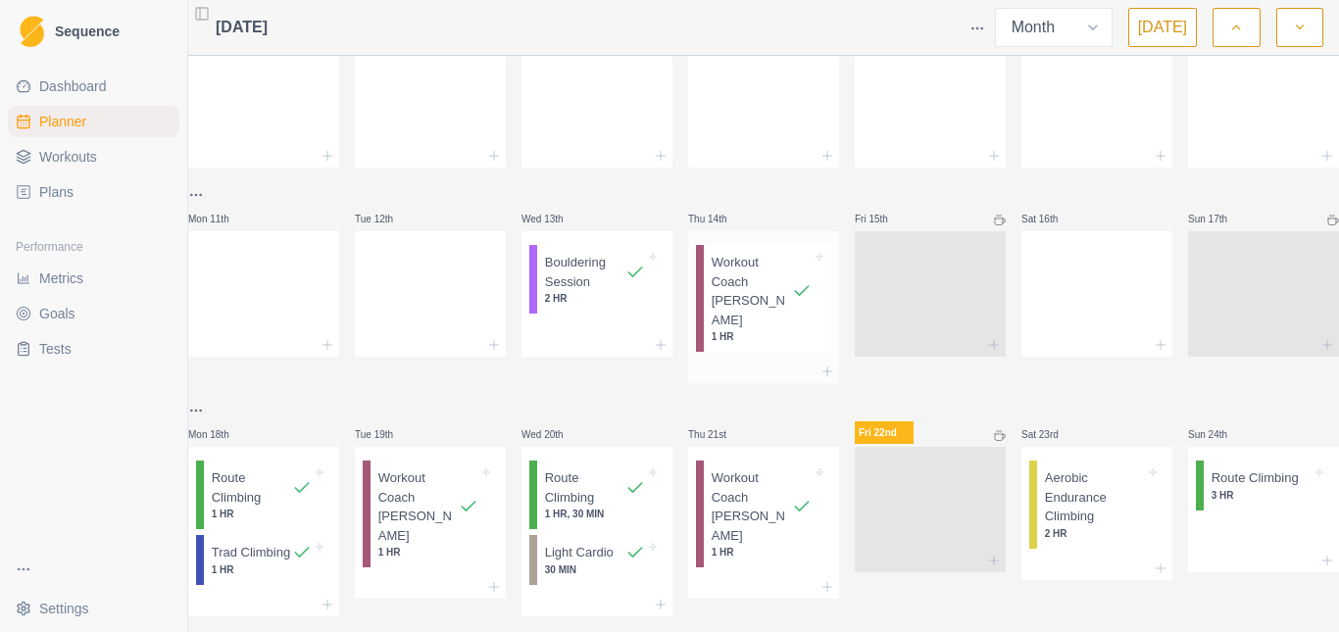
scroll to position [294, 0]
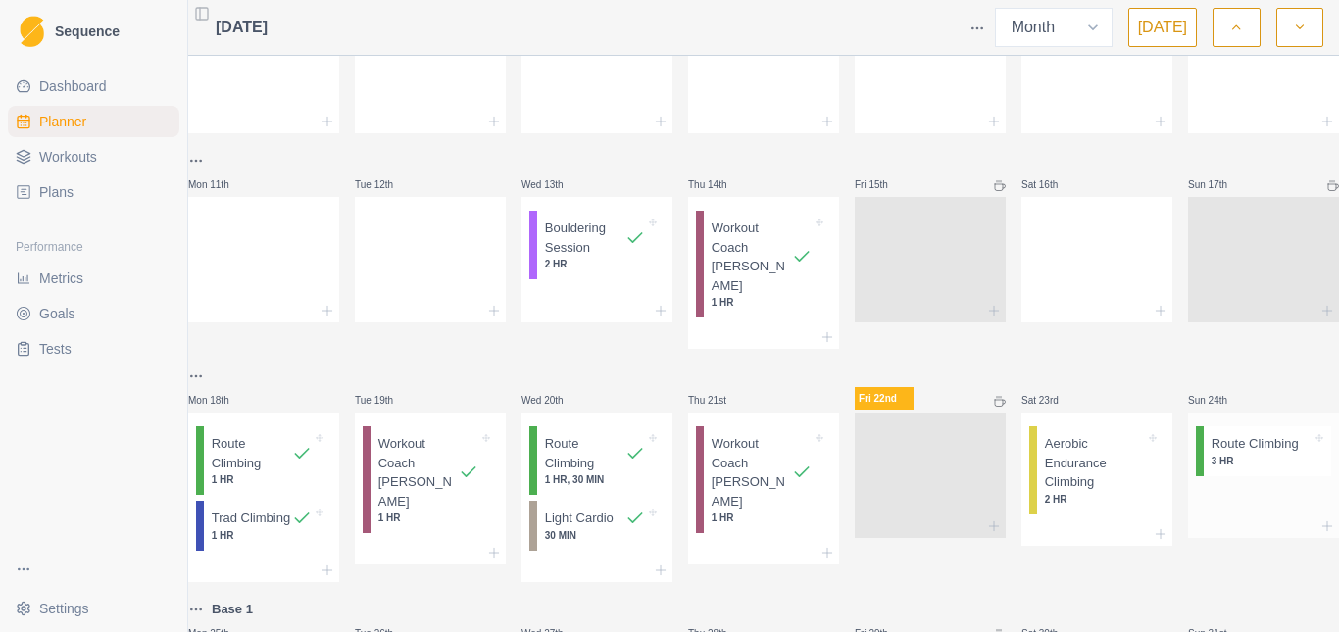
click at [1230, 454] on p "3 HR" at bounding box center [1261, 461] width 100 height 15
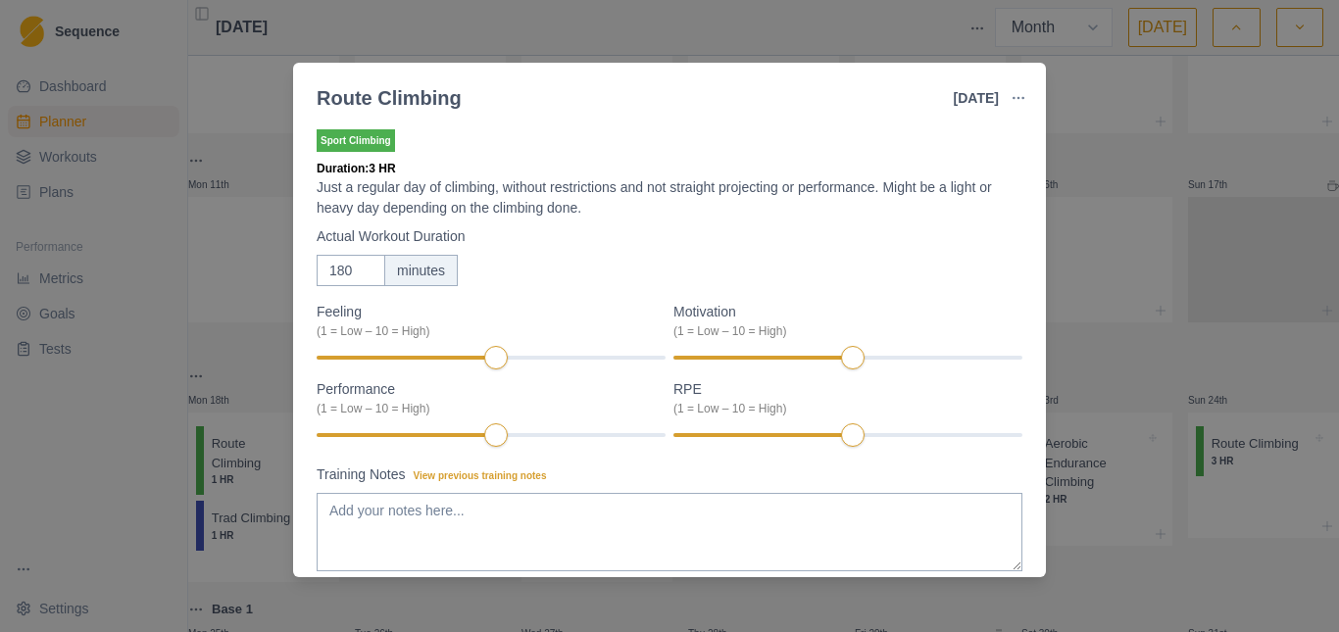
click at [1150, 212] on div "Route Climbing [DATE] Link To Goal View Workout Metrics Edit Original Workout R…" at bounding box center [669, 316] width 1339 height 632
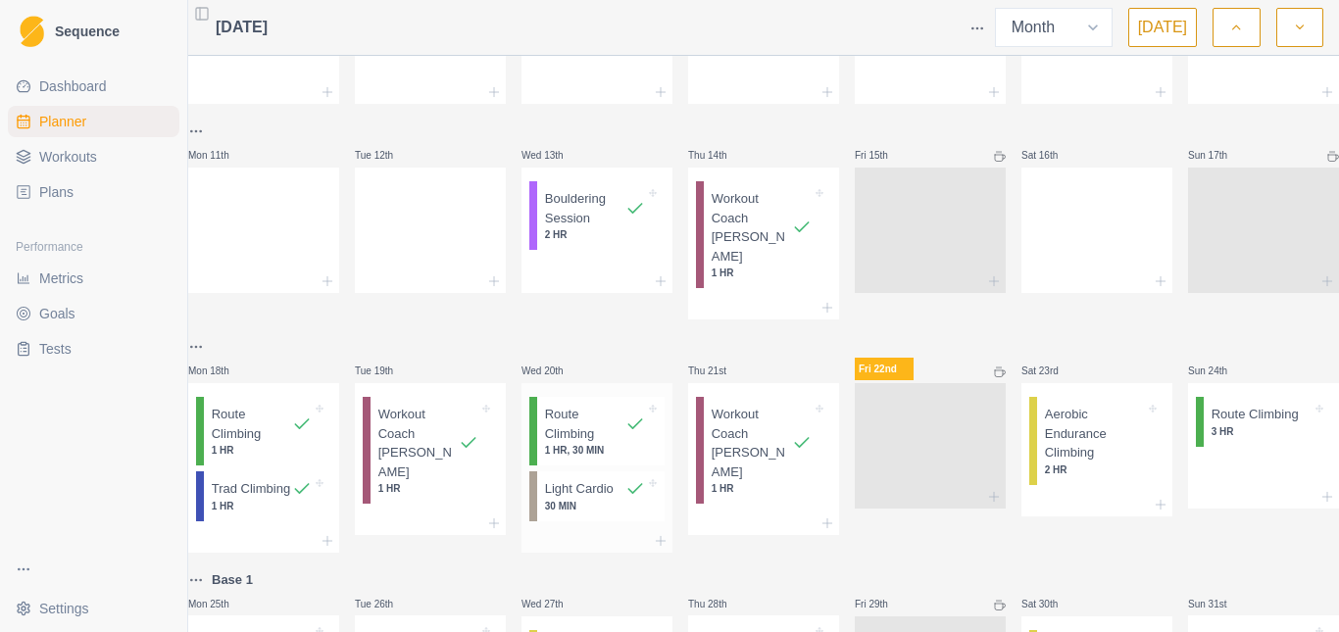
scroll to position [261, 0]
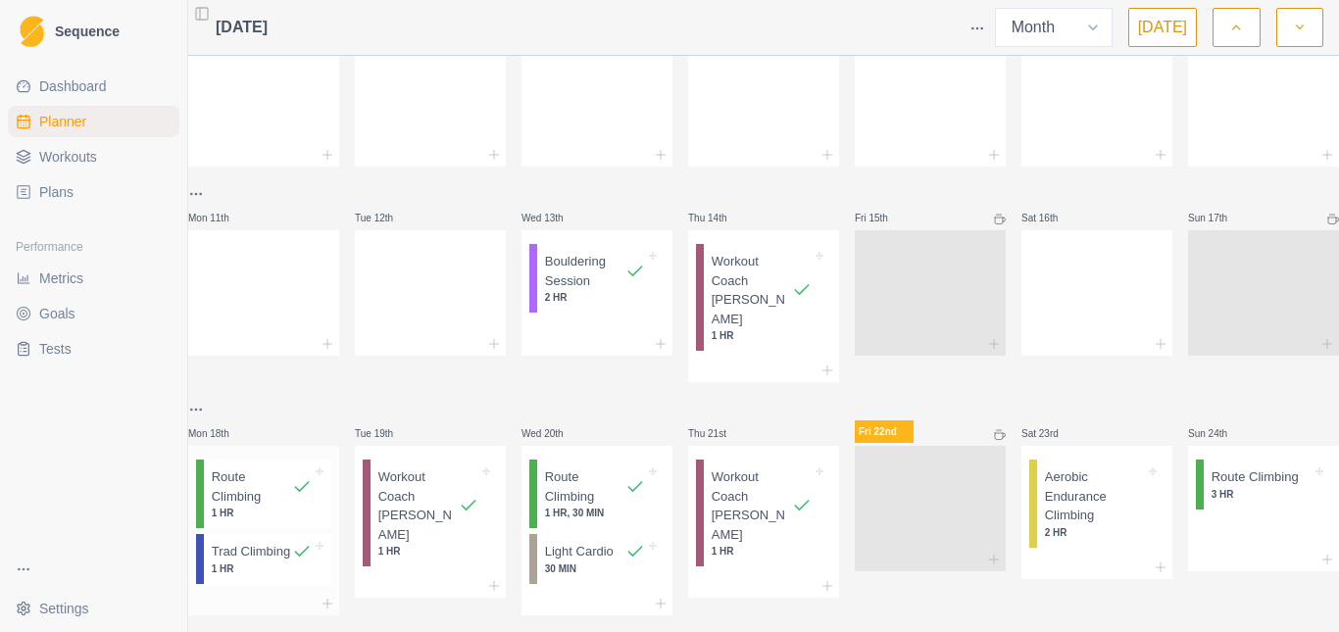
click at [245, 506] on p "1 HR" at bounding box center [262, 513] width 100 height 15
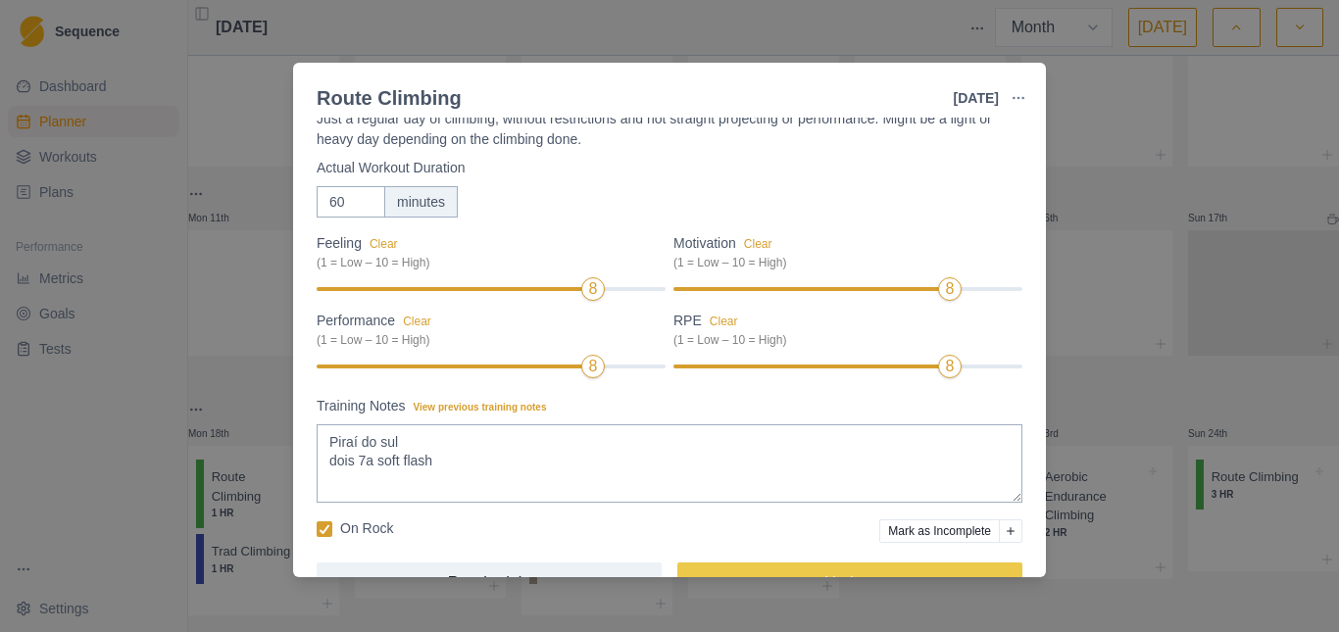
scroll to position [121, 0]
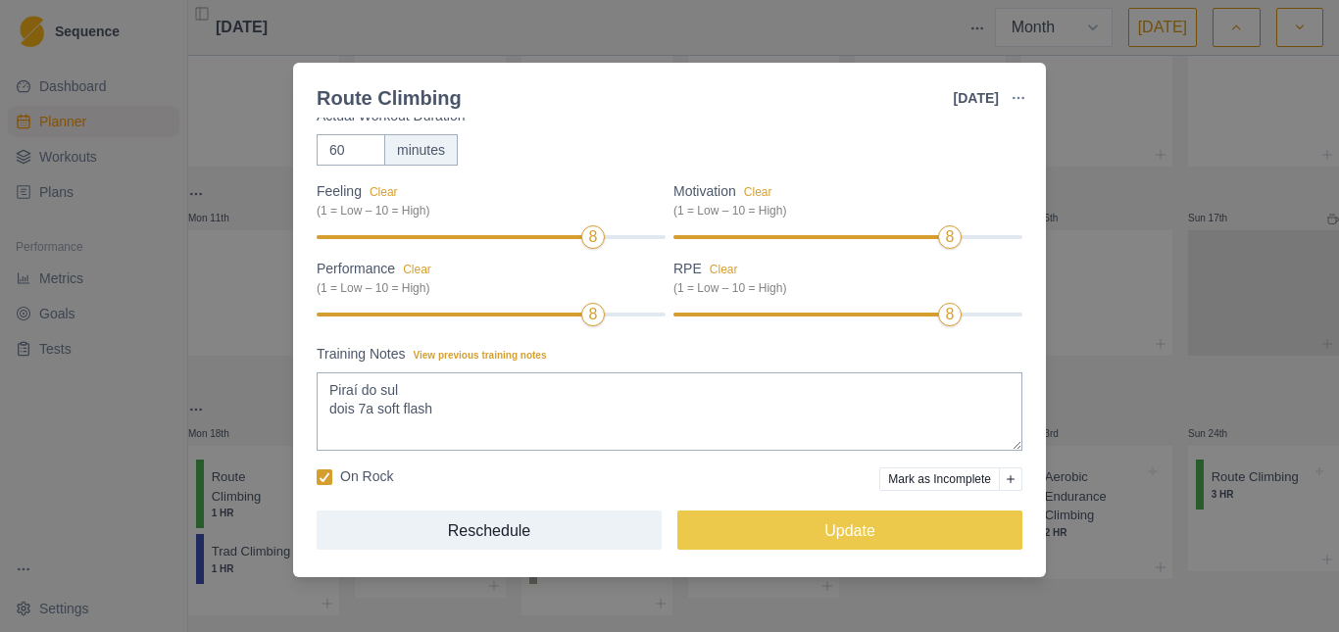
click at [1093, 380] on div "Route Climbing [DATE] Link To Goal View Workout Metrics Edit Original Workout R…" at bounding box center [669, 316] width 1339 height 632
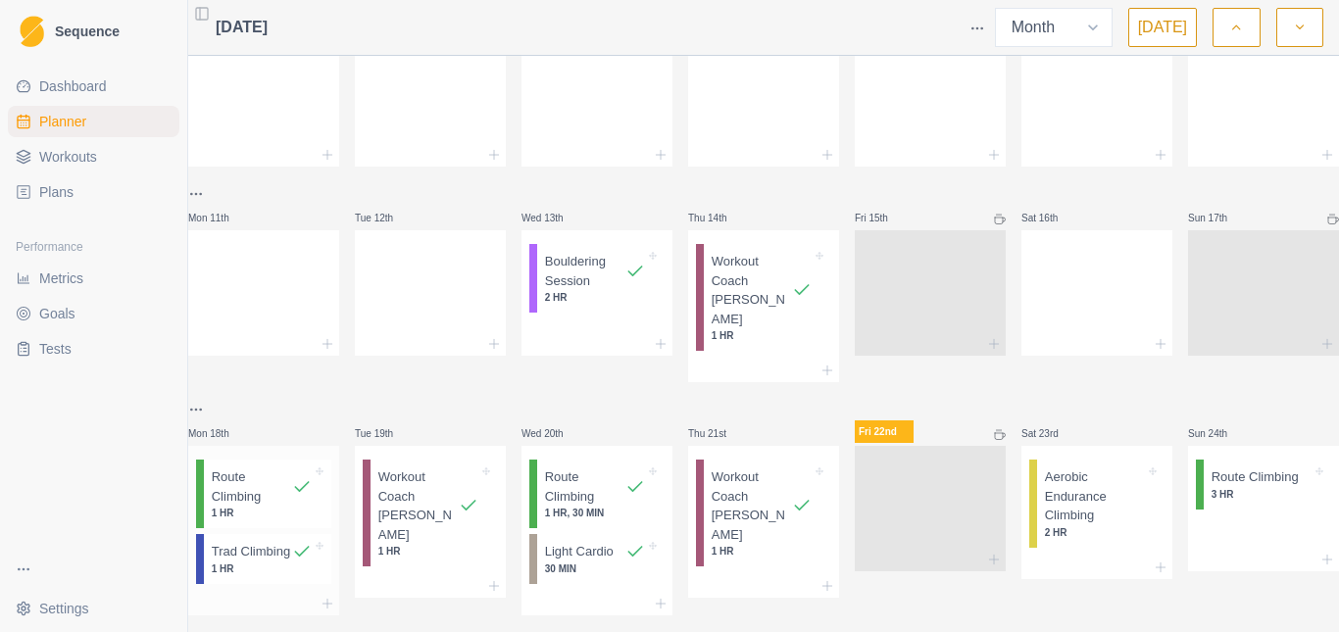
scroll to position [250, 0]
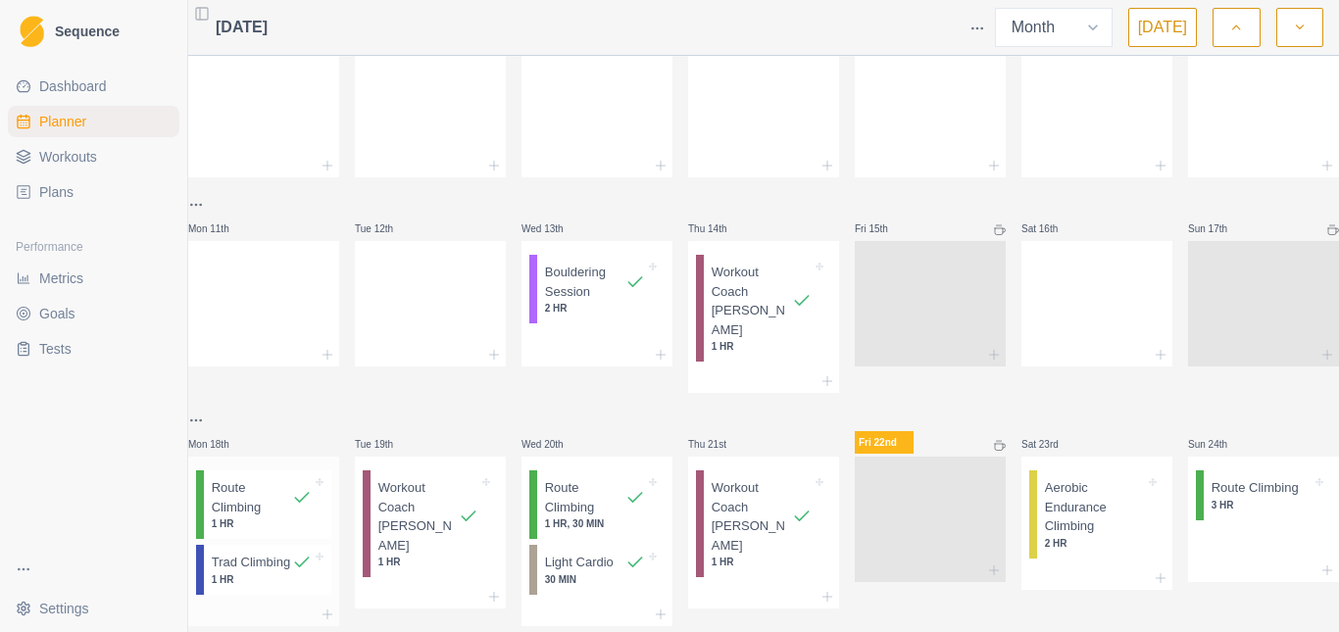
click at [261, 575] on p "1 HR" at bounding box center [262, 579] width 100 height 15
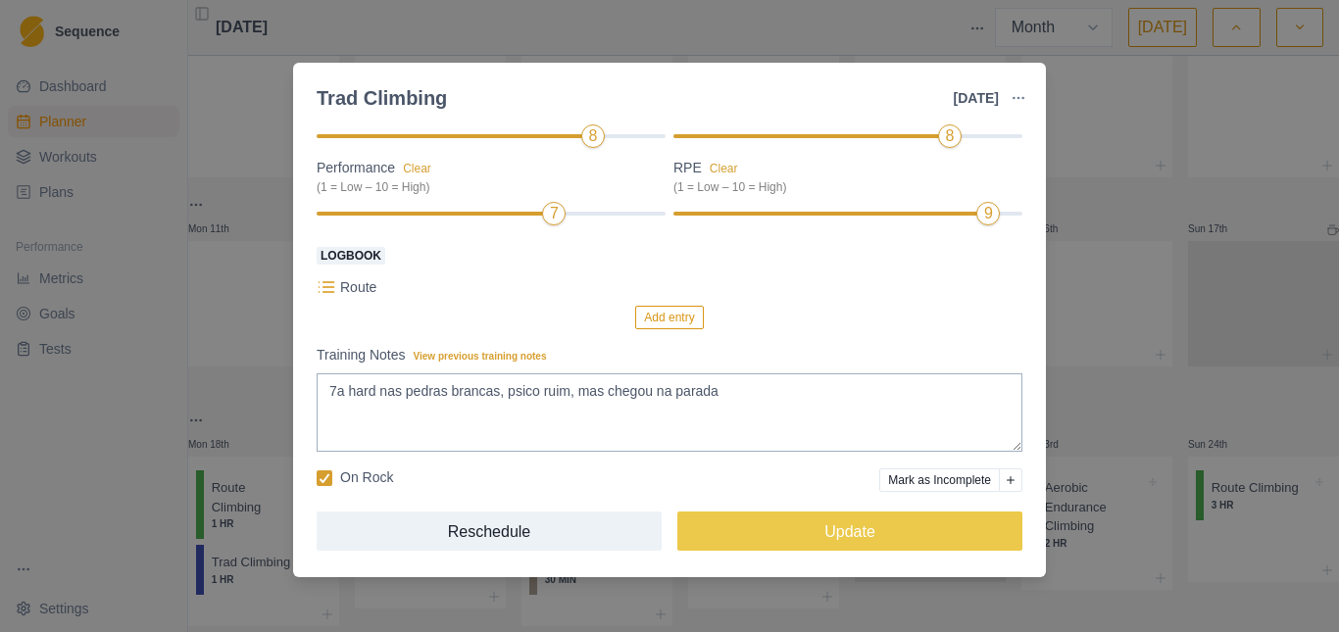
scroll to position [202, 0]
click at [1169, 393] on div "Trad Climbing [DATE] Link To Goal View Workout Metrics Edit Original Workout Re…" at bounding box center [669, 316] width 1339 height 632
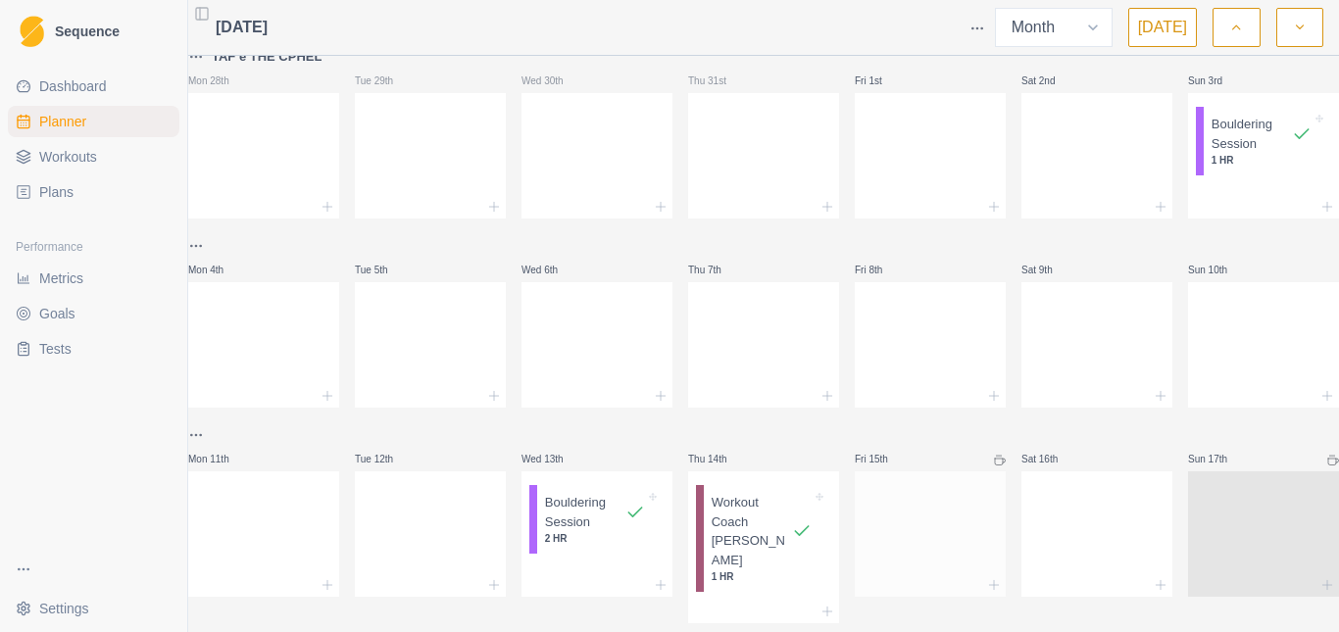
scroll to position [0, 0]
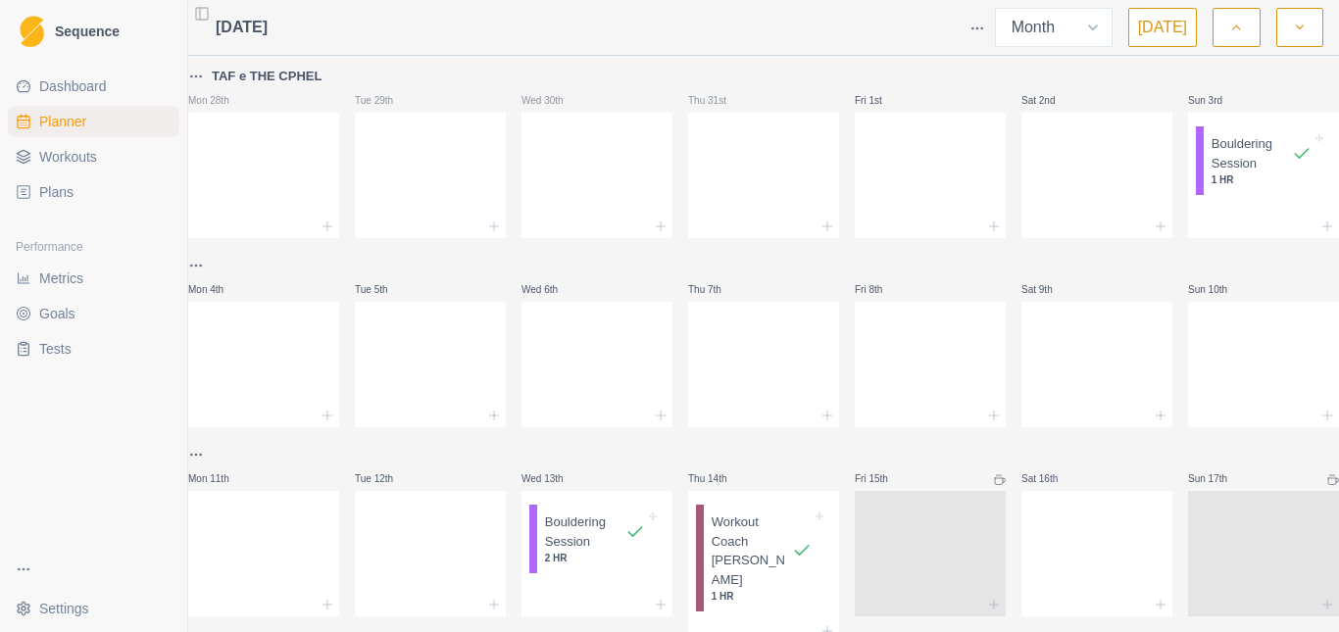
click at [1243, 29] on icon "button" at bounding box center [1236, 28] width 14 height 20
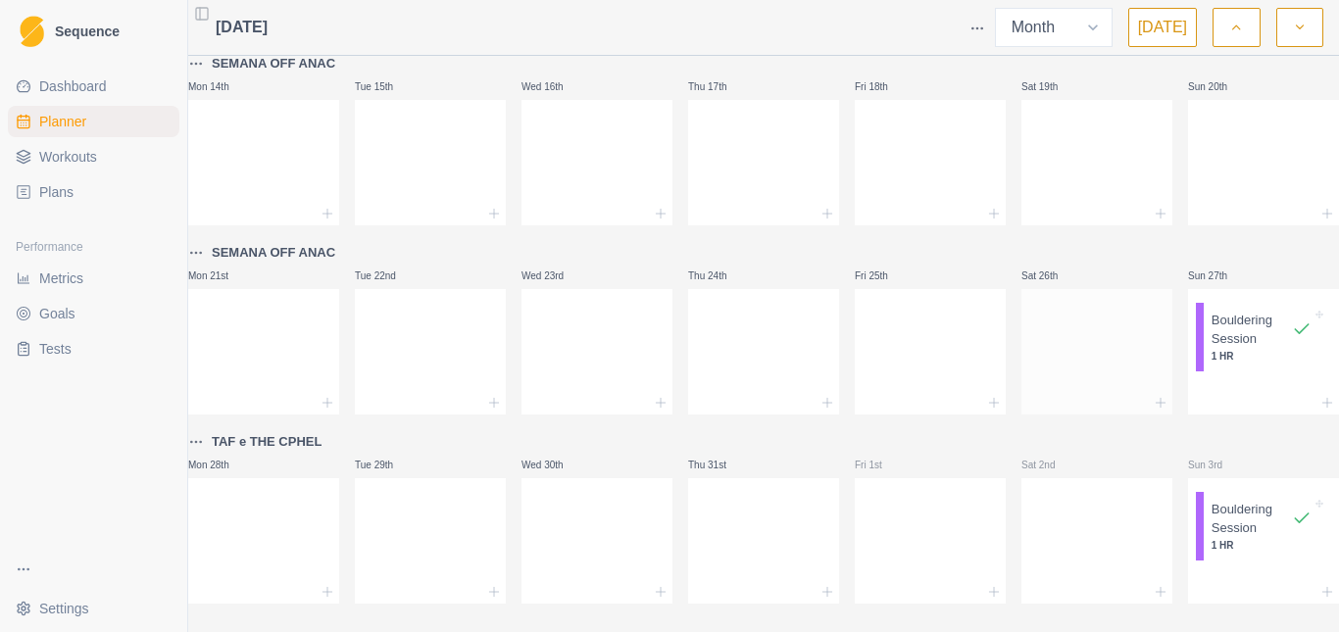
scroll to position [542, 0]
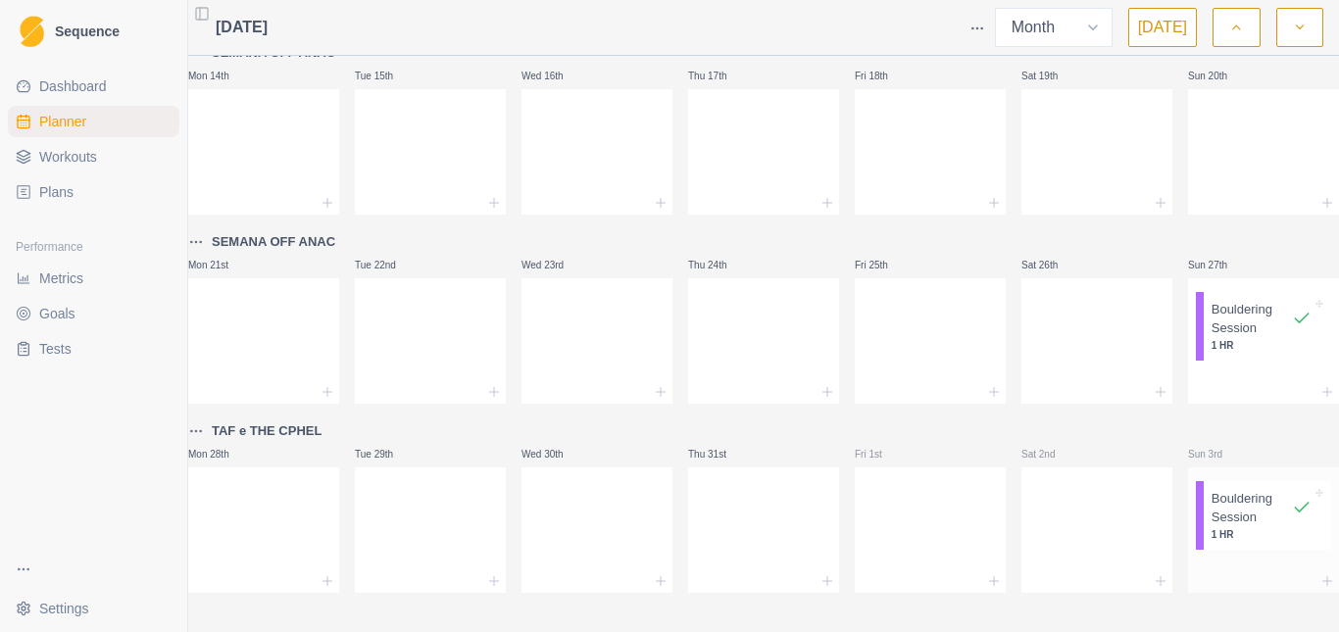
click at [1211, 491] on p "Bouldering Session" at bounding box center [1251, 508] width 80 height 38
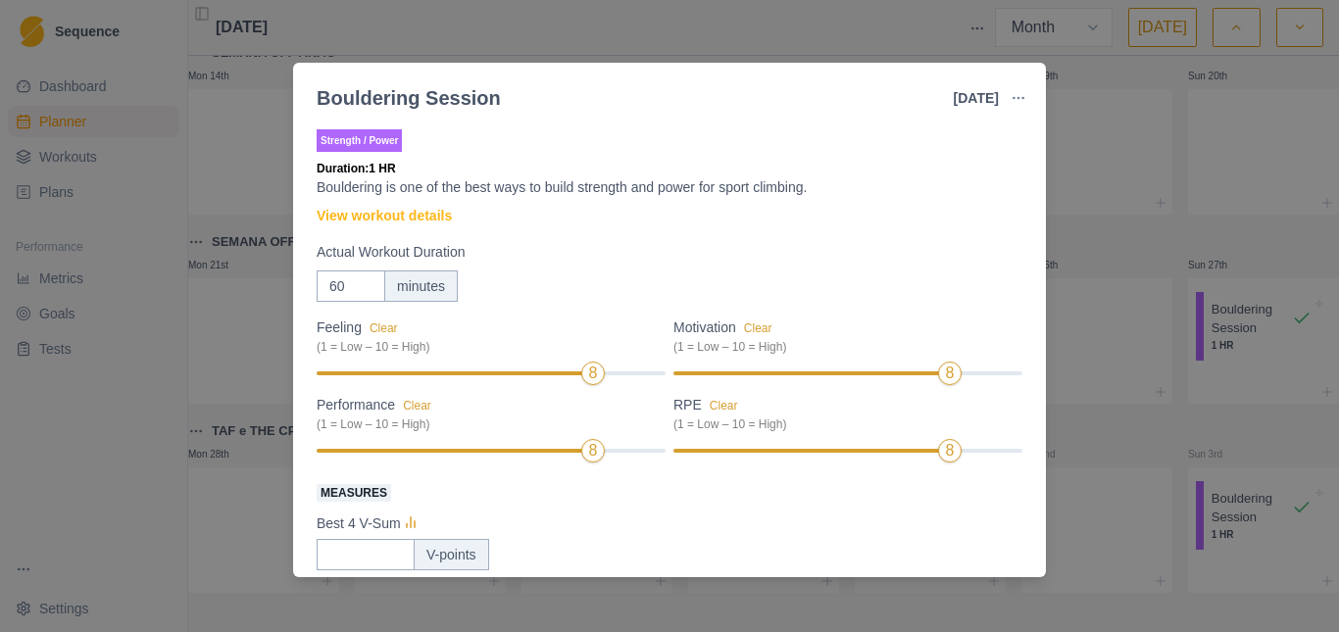
click at [1168, 184] on div "Bouldering Session [DATE] Link To Goal View Workout Metrics Edit Original Worko…" at bounding box center [669, 316] width 1339 height 632
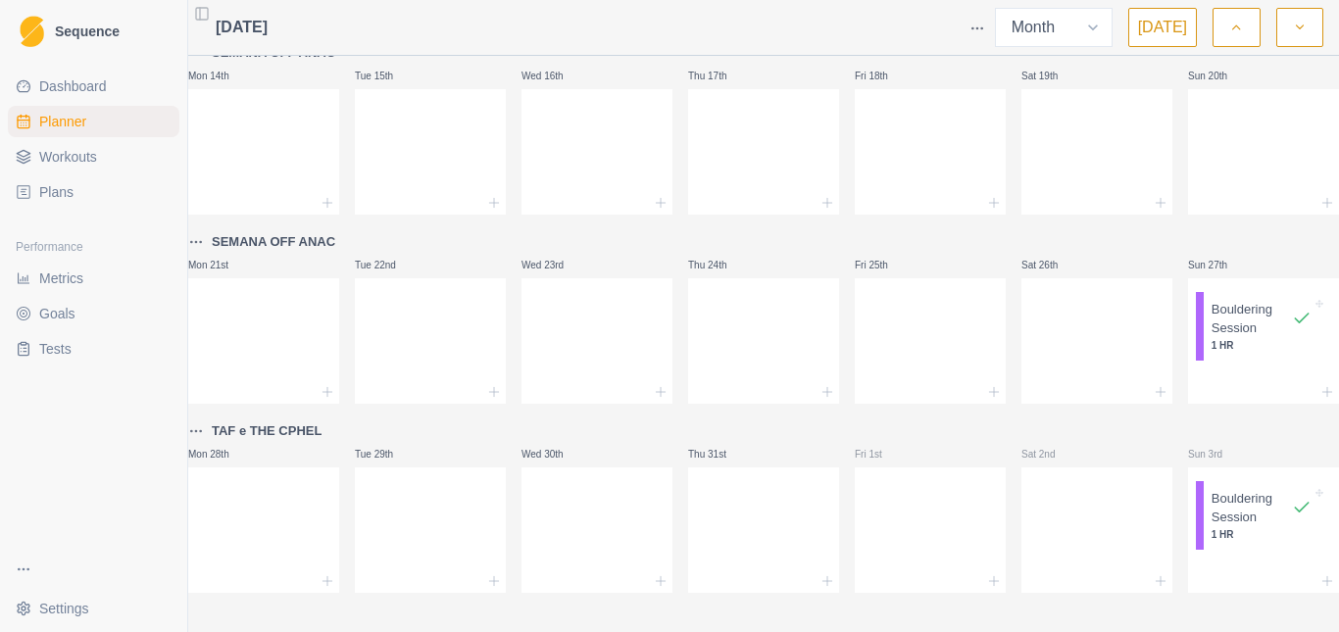
click at [1301, 34] on icon "button" at bounding box center [1300, 28] width 14 height 20
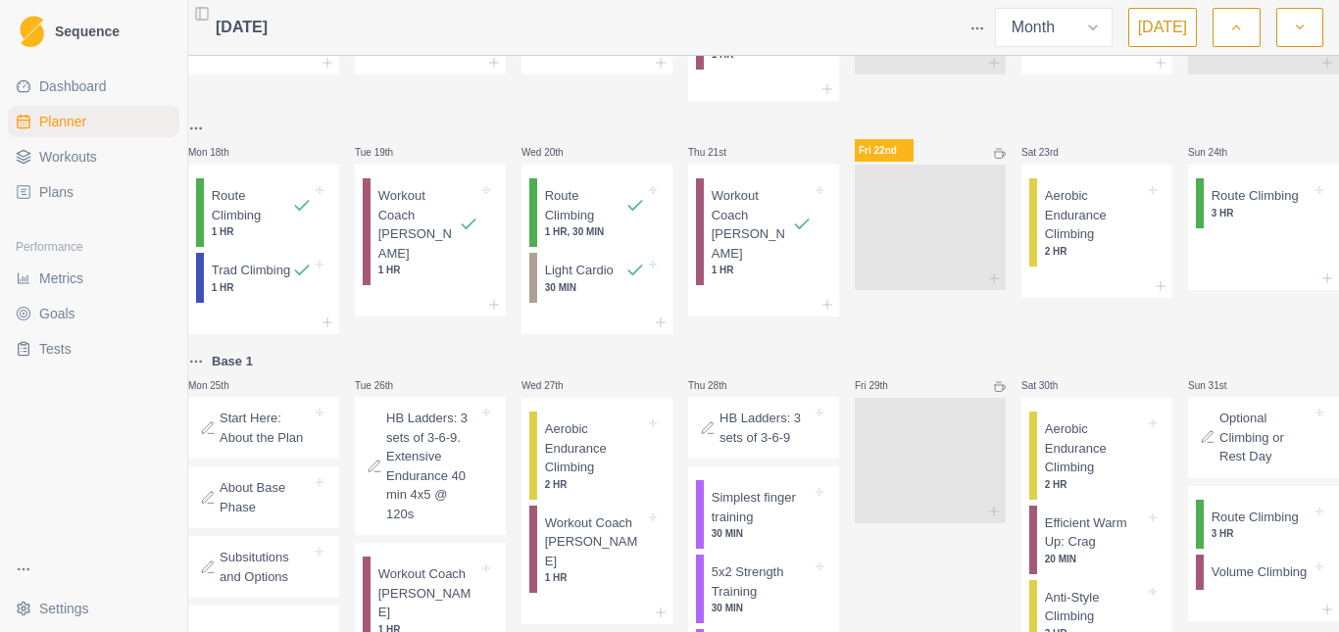
scroll to position [0, 0]
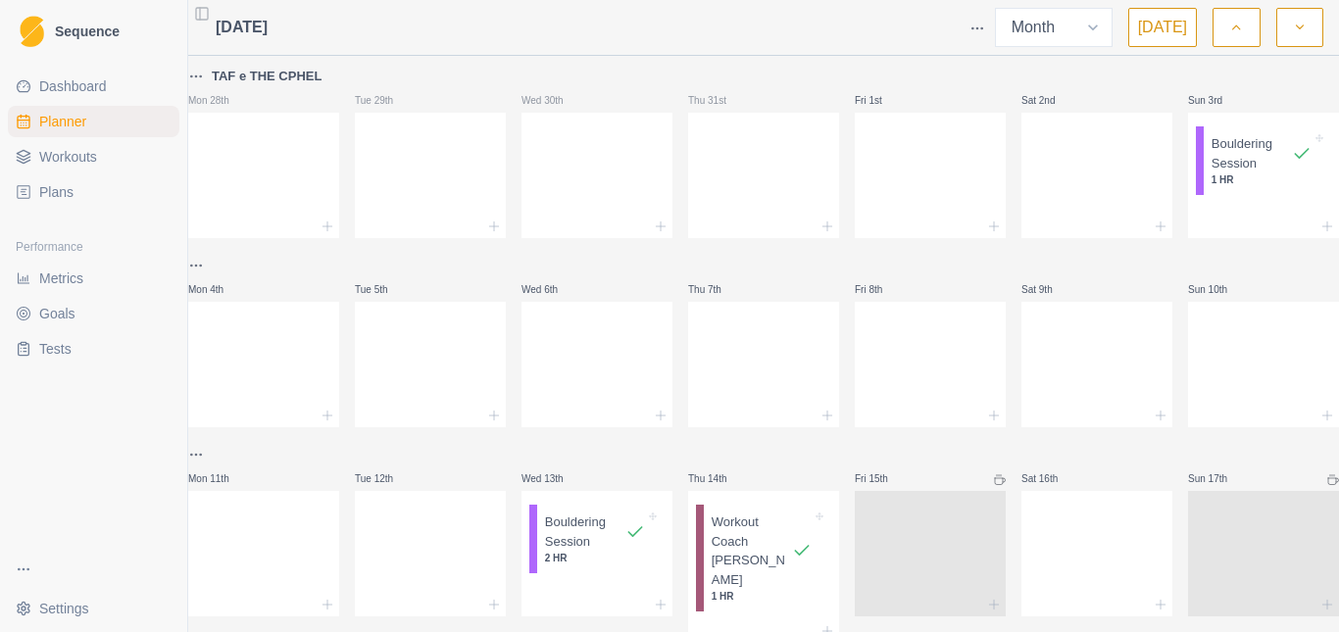
click at [215, 267] on html "Sequence Dashboard Planner Workouts Plans Performance Metrics Goals Tests Setti…" at bounding box center [669, 316] width 1339 height 632
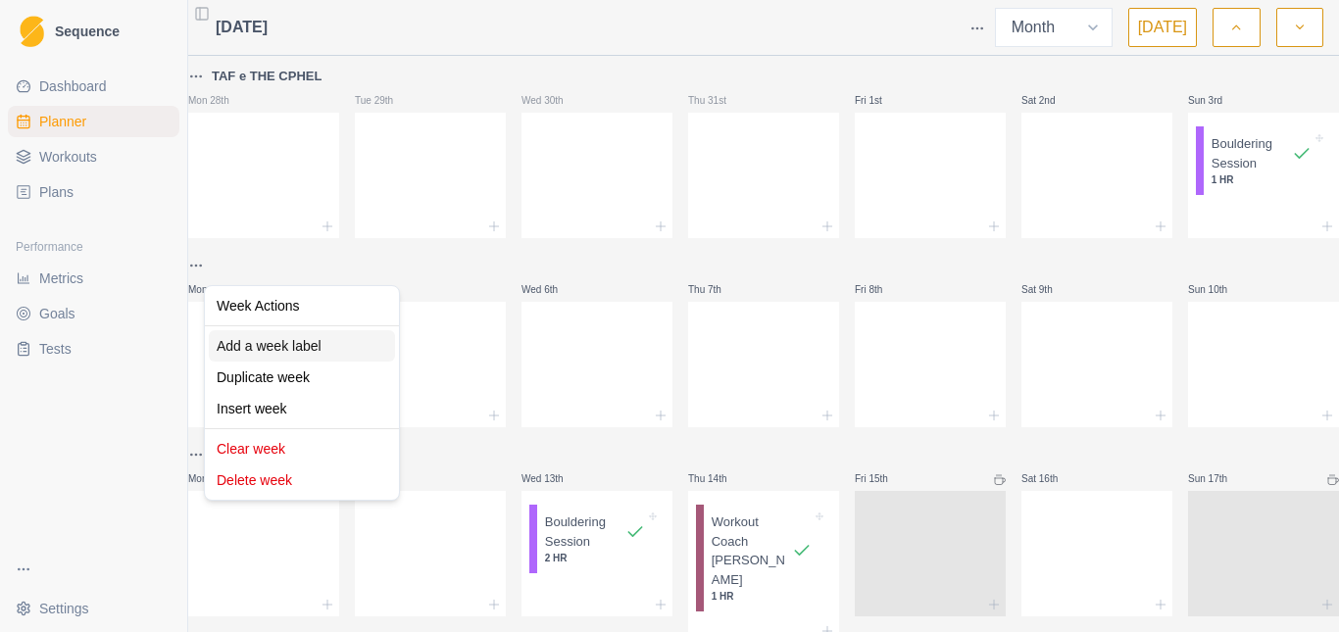
click at [278, 353] on div "Add a week label" at bounding box center [302, 345] width 186 height 31
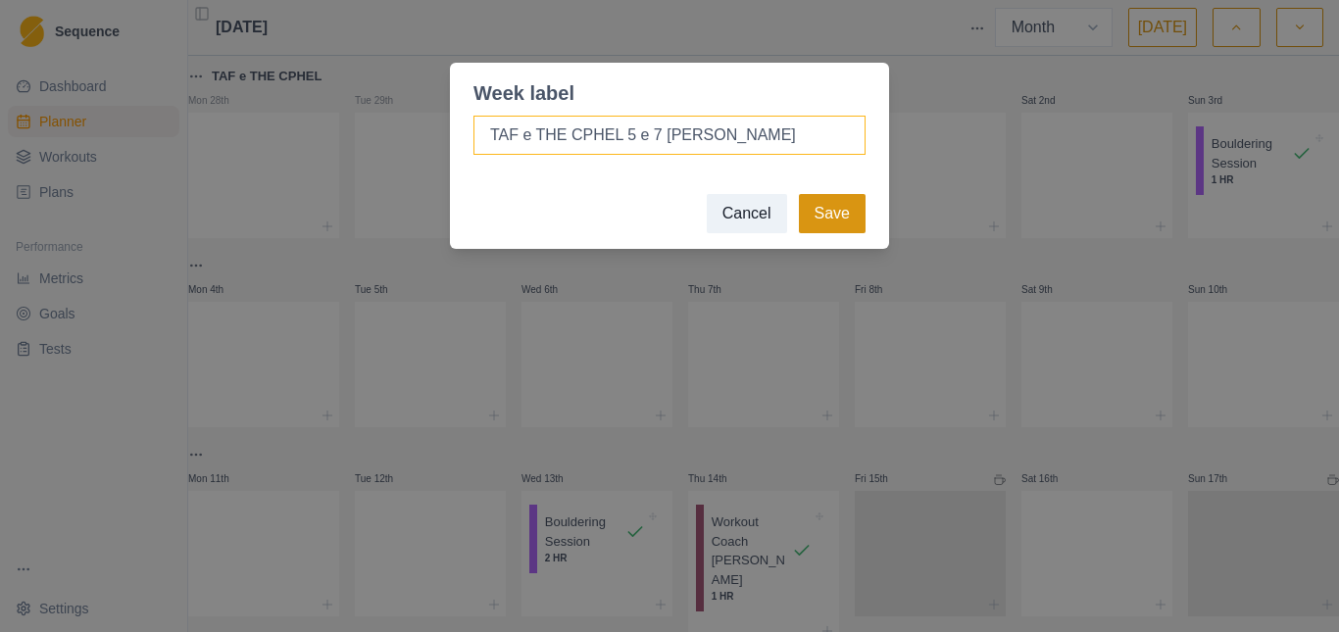
type input "TAF e THE CPHEL 5 e 7 [PERSON_NAME]"
click at [837, 218] on button "Save" at bounding box center [832, 213] width 67 height 39
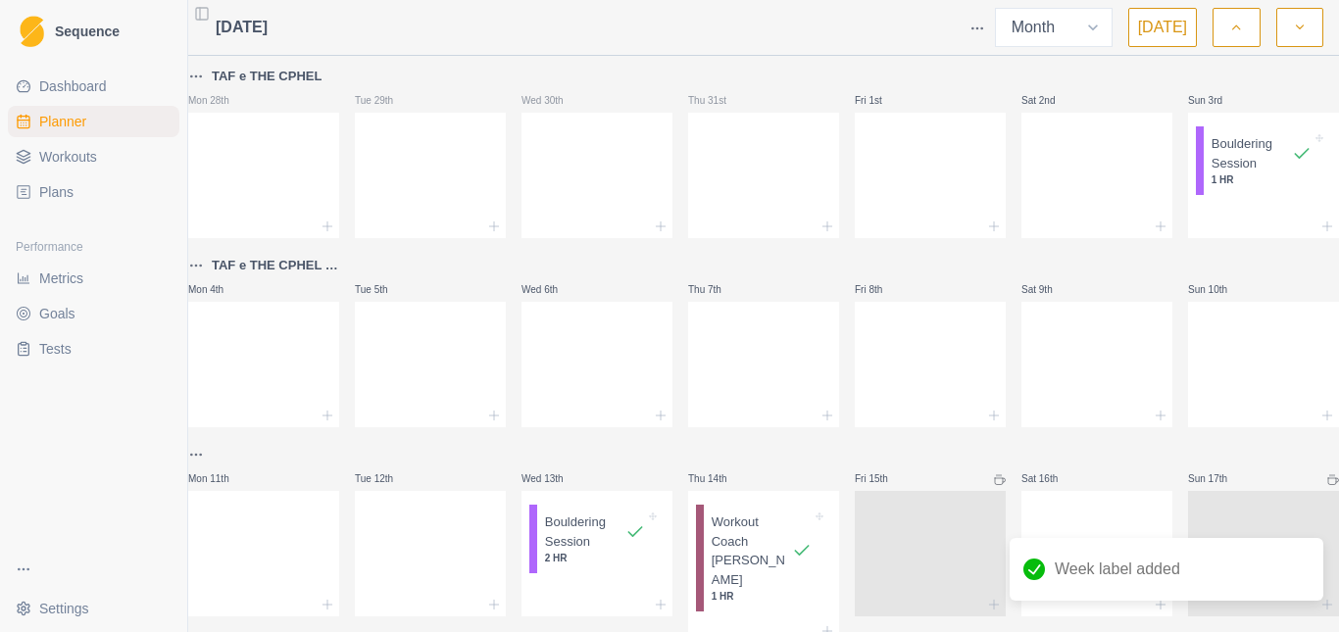
click at [332, 269] on p "TAF e THE CPHEL 5 e 7 [PERSON_NAME]" at bounding box center [275, 266] width 127 height 20
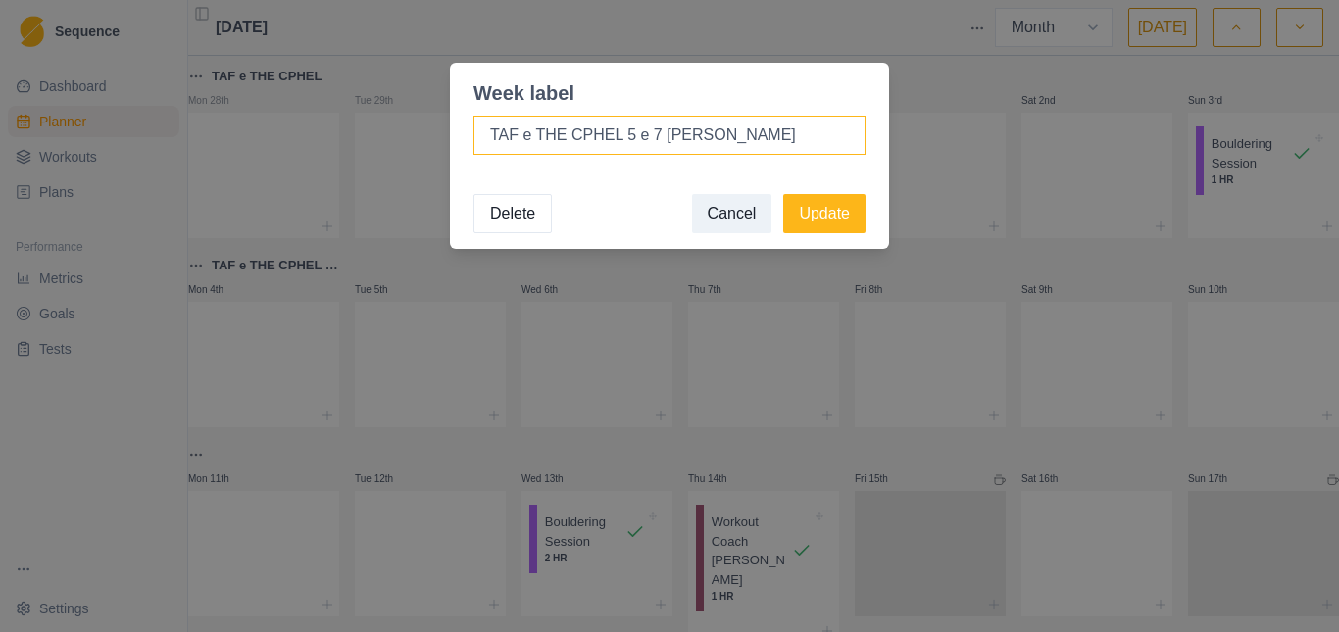
drag, startPoint x: 737, startPoint y: 134, endPoint x: 605, endPoint y: 137, distance: 132.3
click at [605, 137] on input "TAF e THE CPHEL 5 e 7 [PERSON_NAME]" at bounding box center [669, 135] width 392 height 39
type input "TAF e THE CPHEL"
click at [843, 217] on button "Update" at bounding box center [824, 213] width 82 height 39
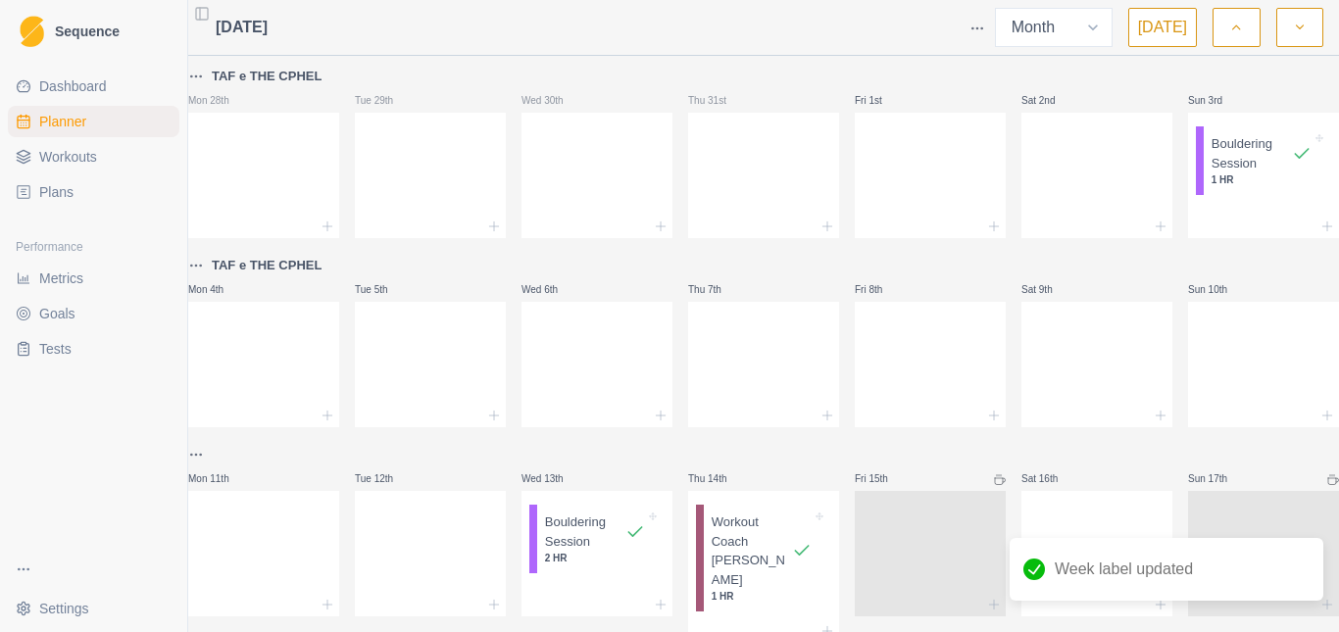
scroll to position [196, 0]
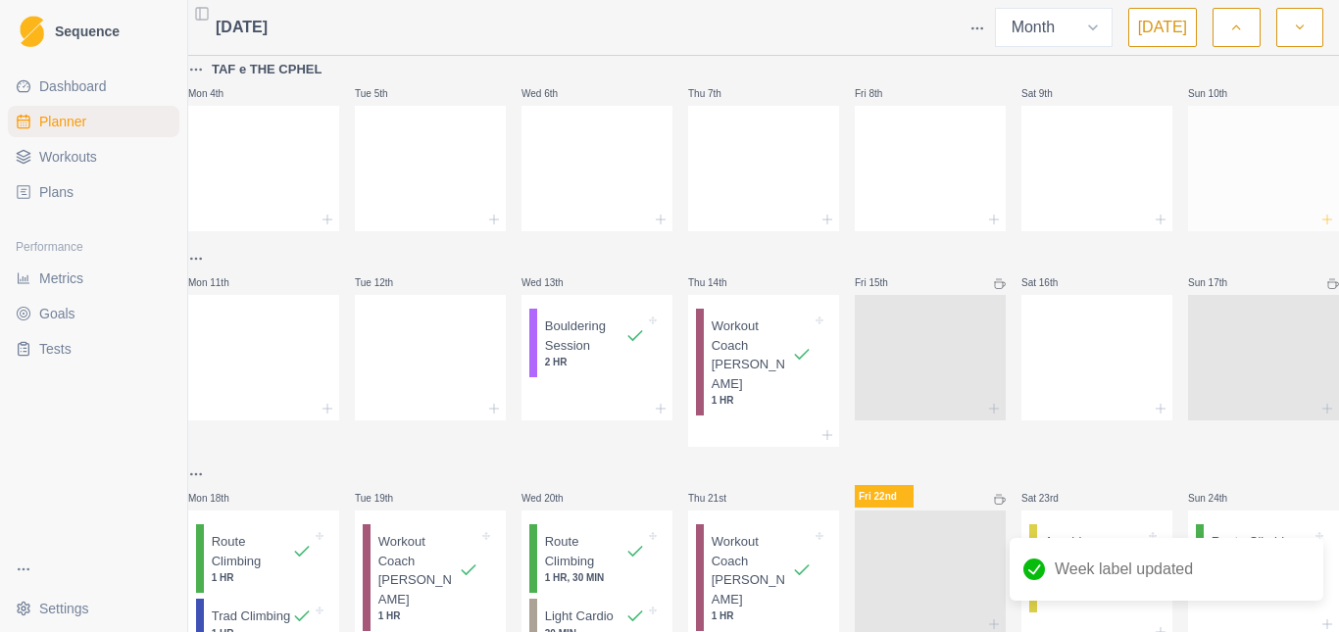
click at [1319, 214] on icon at bounding box center [1327, 220] width 16 height 16
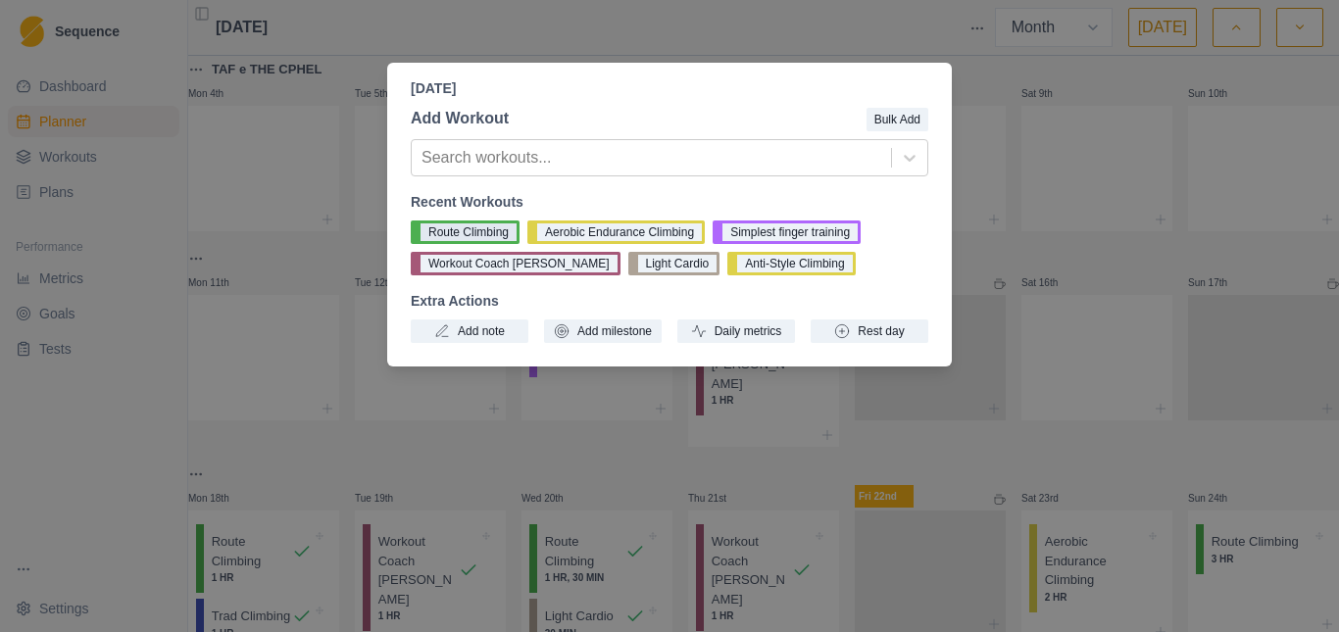
click at [456, 235] on button "Route Climbing" at bounding box center [465, 233] width 109 height 24
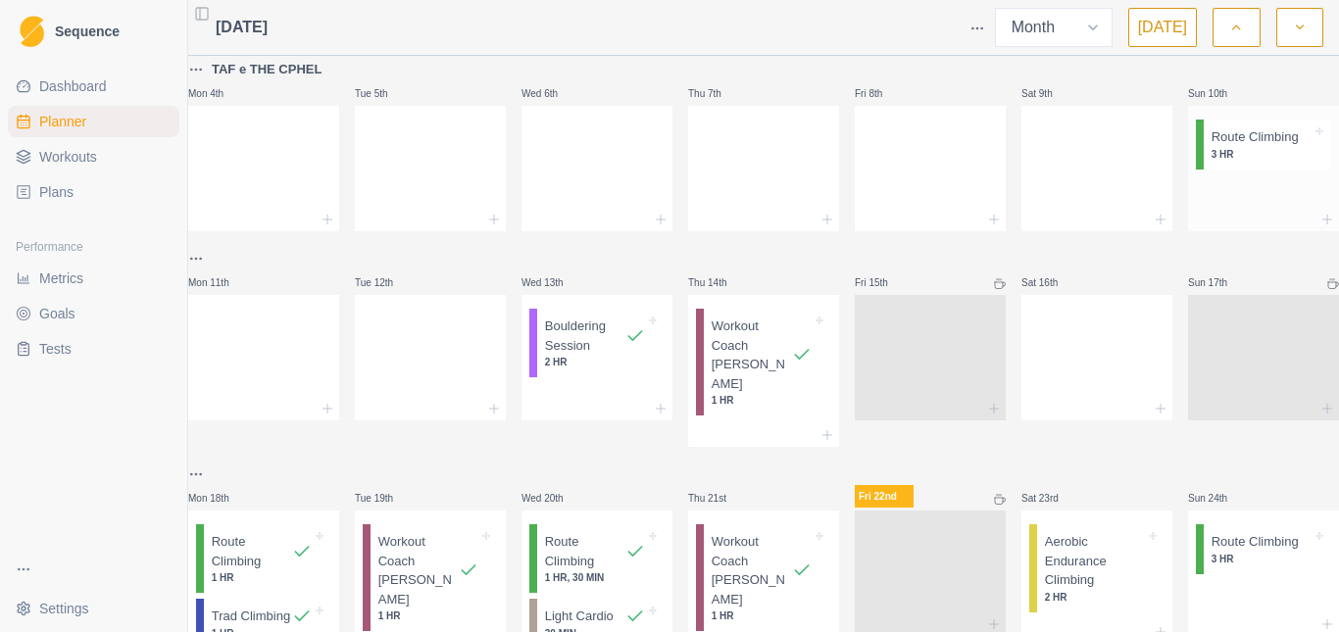
click at [1228, 150] on p "3 HR" at bounding box center [1261, 154] width 100 height 15
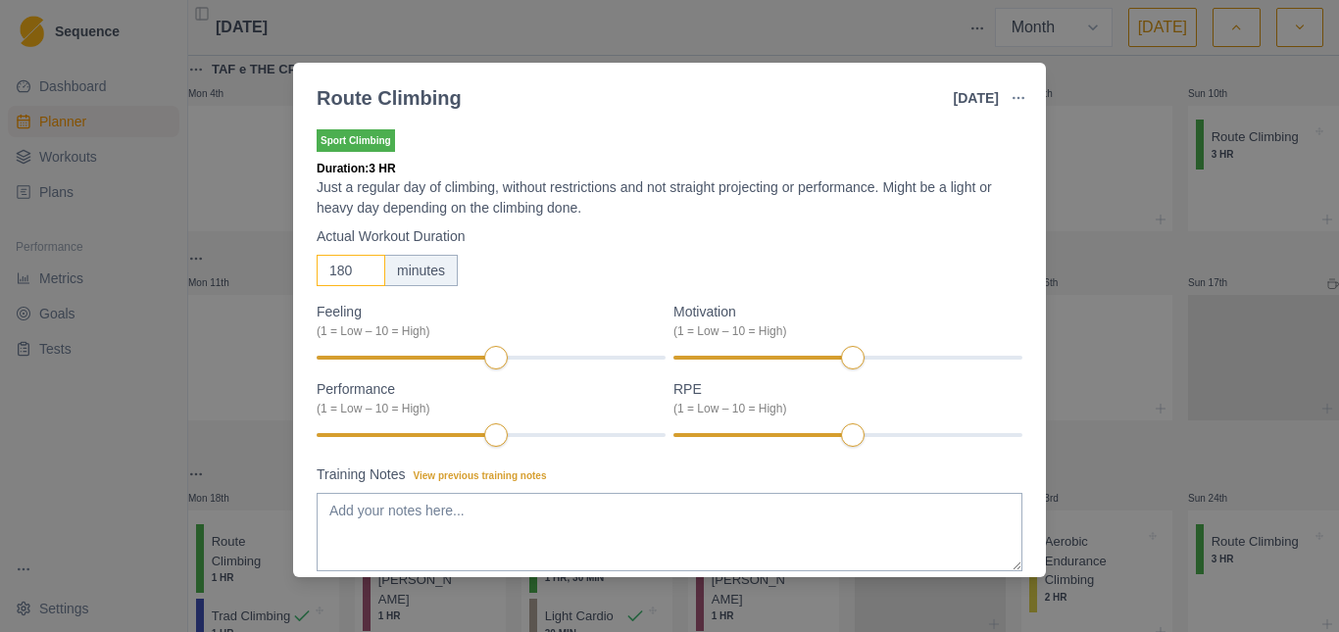
drag, startPoint x: 354, startPoint y: 269, endPoint x: 293, endPoint y: 278, distance: 61.5
click at [294, 276] on div "Sport Climbing Duration: 3 HR Just a regular day of climbing, without restricti…" at bounding box center [669, 348] width 753 height 460
type input "9"
type input "1"
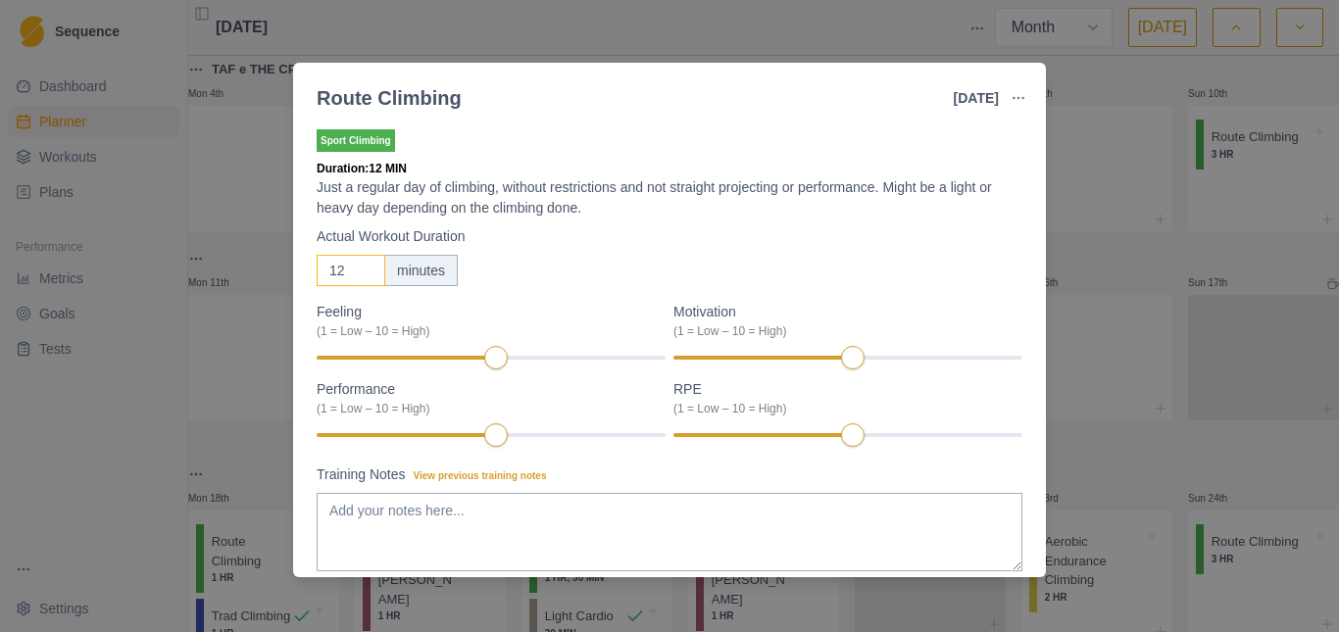
type input "1"
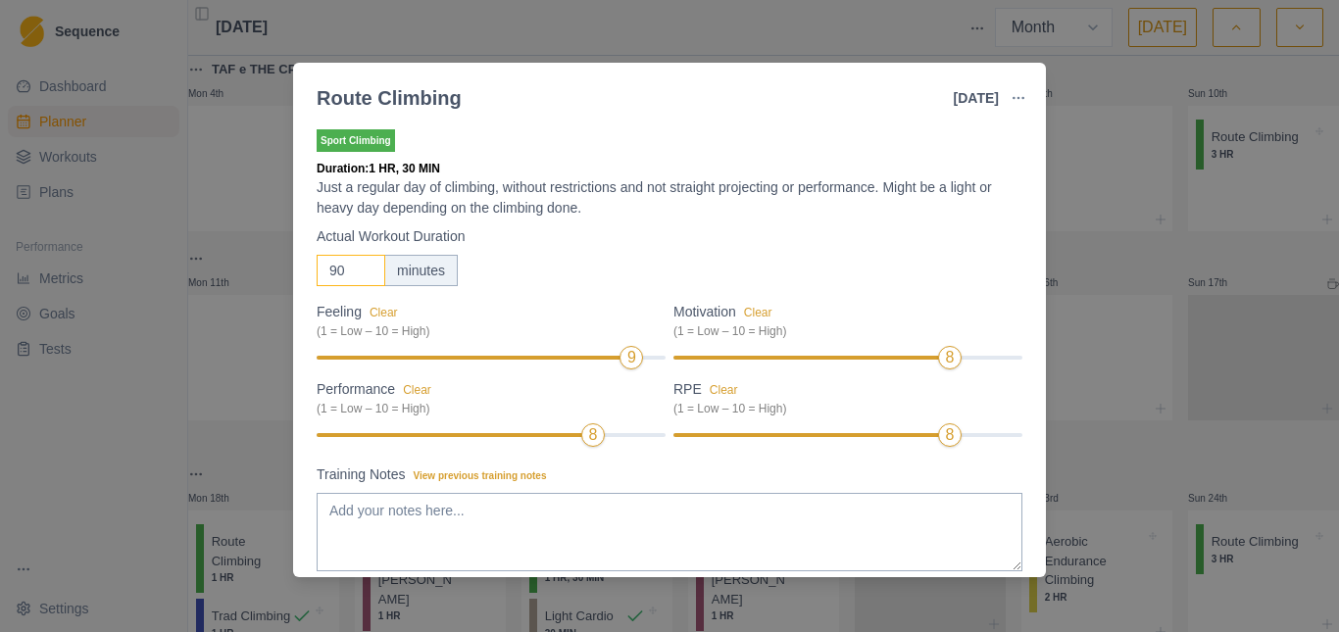
type input "90"
click at [606, 402] on div "(1 = Low – 10 = High)" at bounding box center [485, 409] width 337 height 18
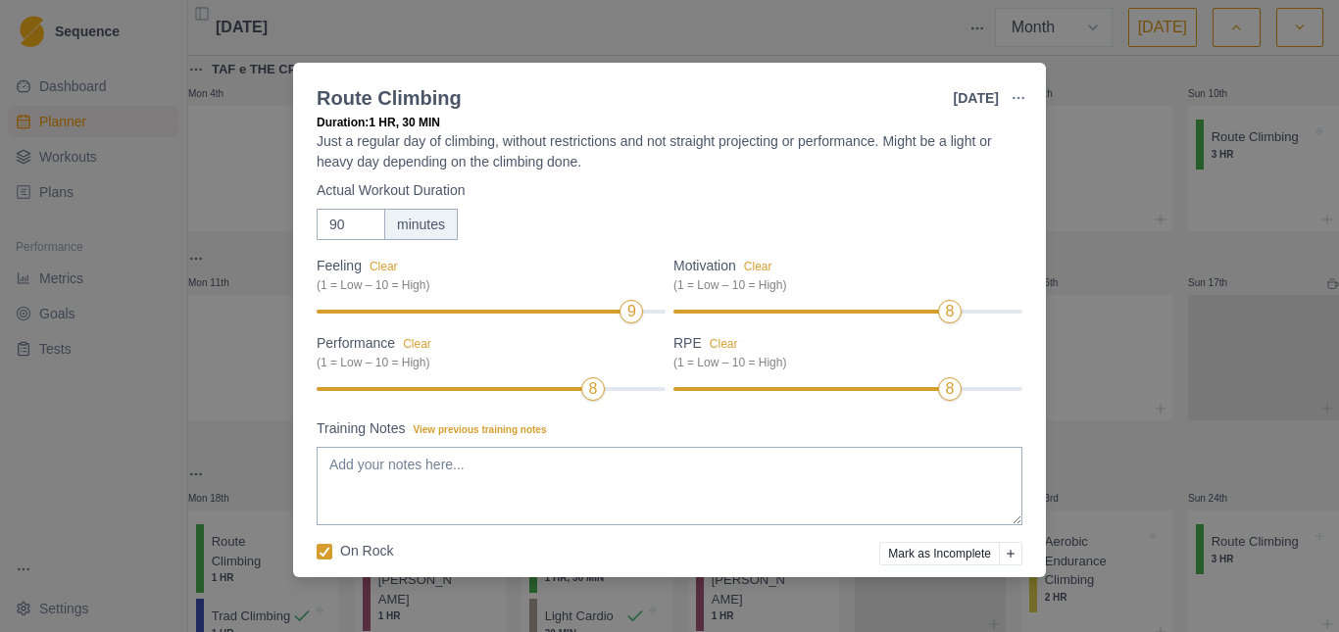
scroll to position [121, 0]
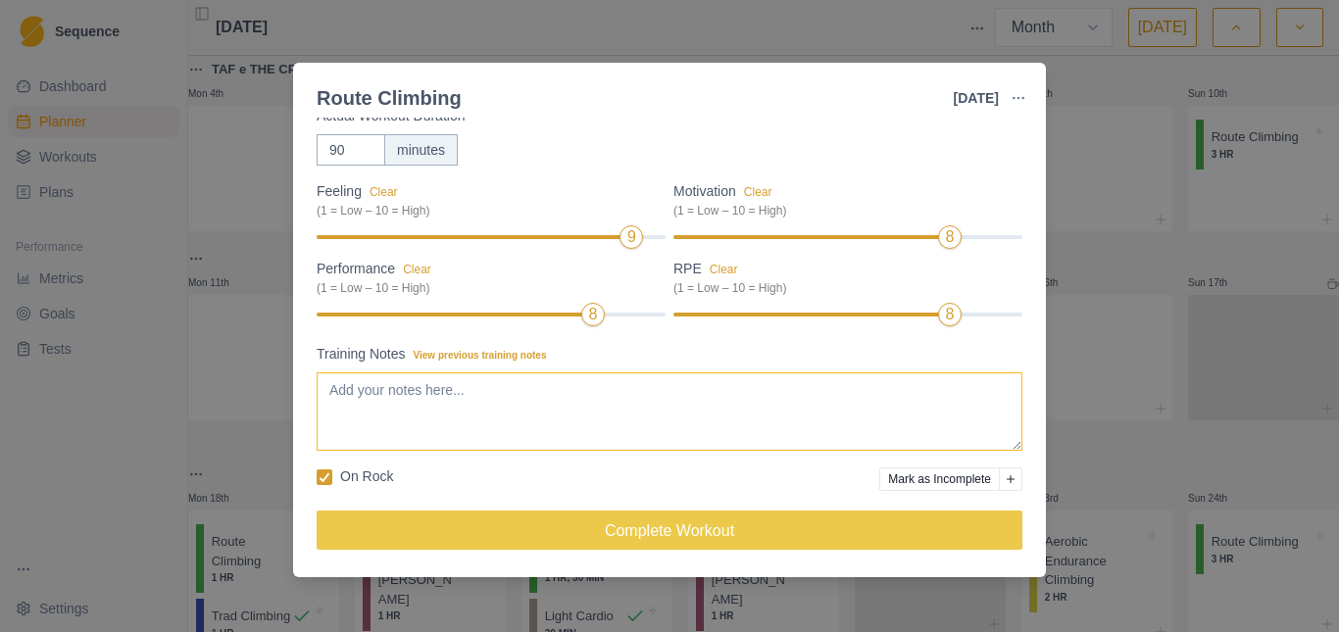
click at [440, 395] on textarea "Training Notes View previous training notes" at bounding box center [670, 411] width 706 height 78
click at [397, 395] on textarea "Training Notes View previous training notes" at bounding box center [670, 411] width 706 height 78
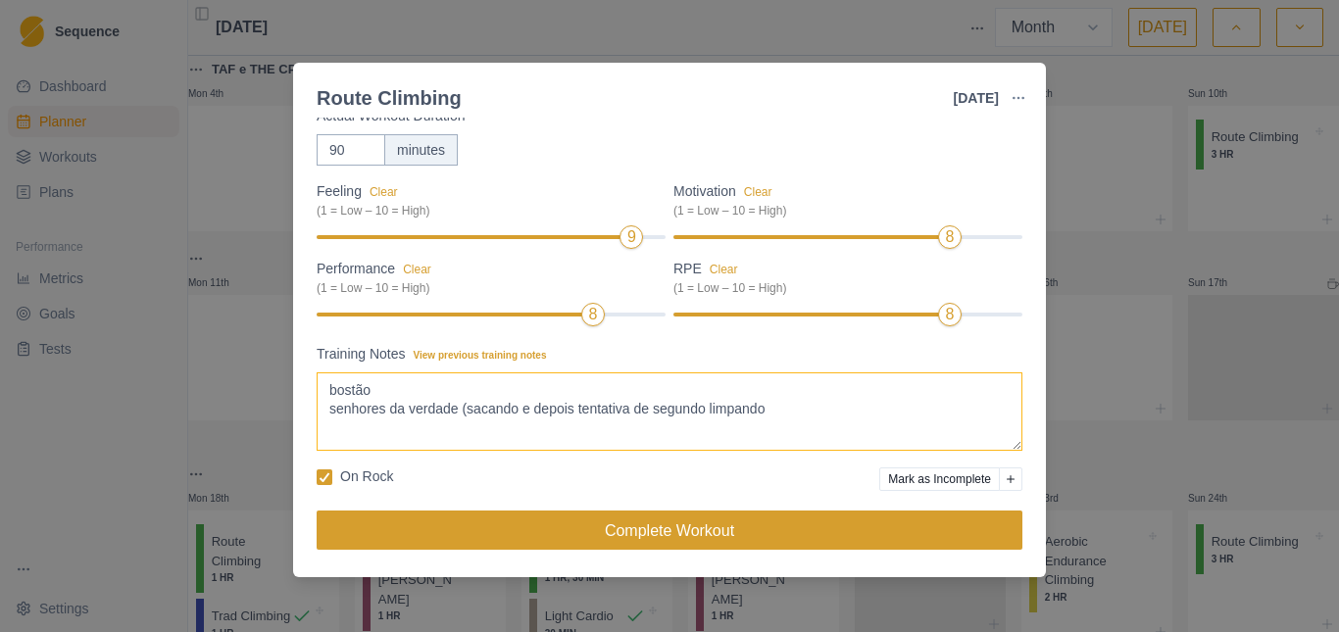
type textarea "bostão senhores da verdade (sacando e depois tentativa de segundo limpando"
click at [675, 523] on button "Complete Workout" at bounding box center [670, 530] width 706 height 39
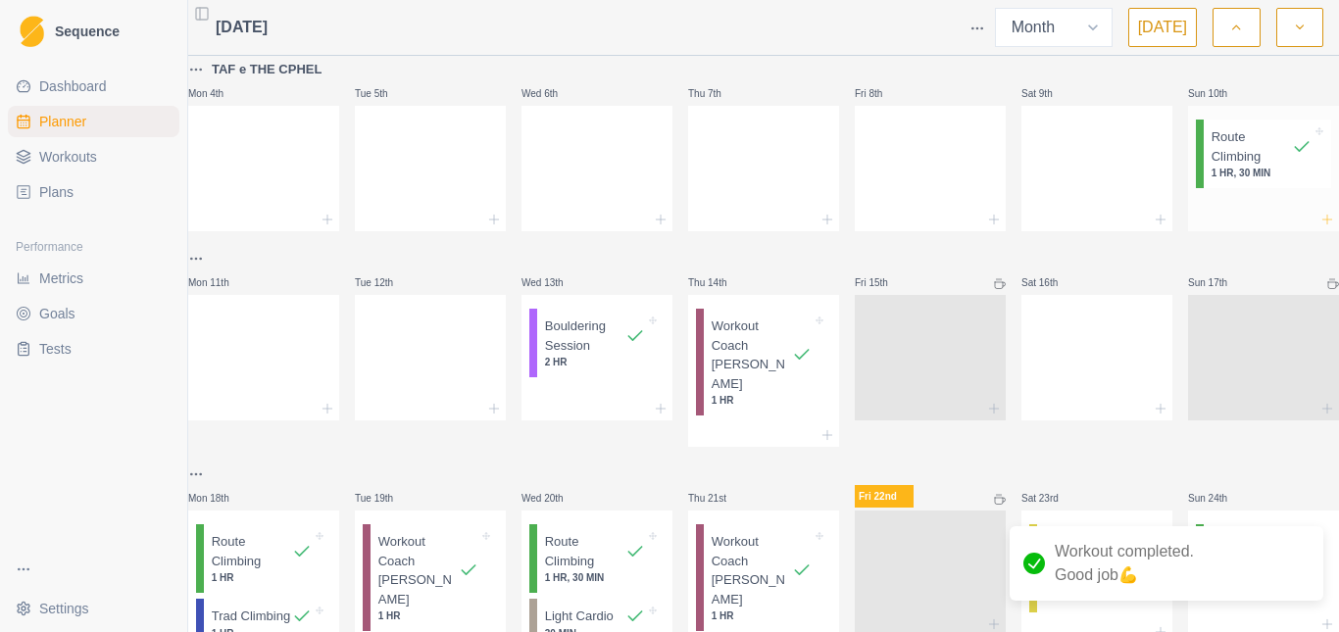
click at [1319, 216] on icon at bounding box center [1327, 220] width 16 height 16
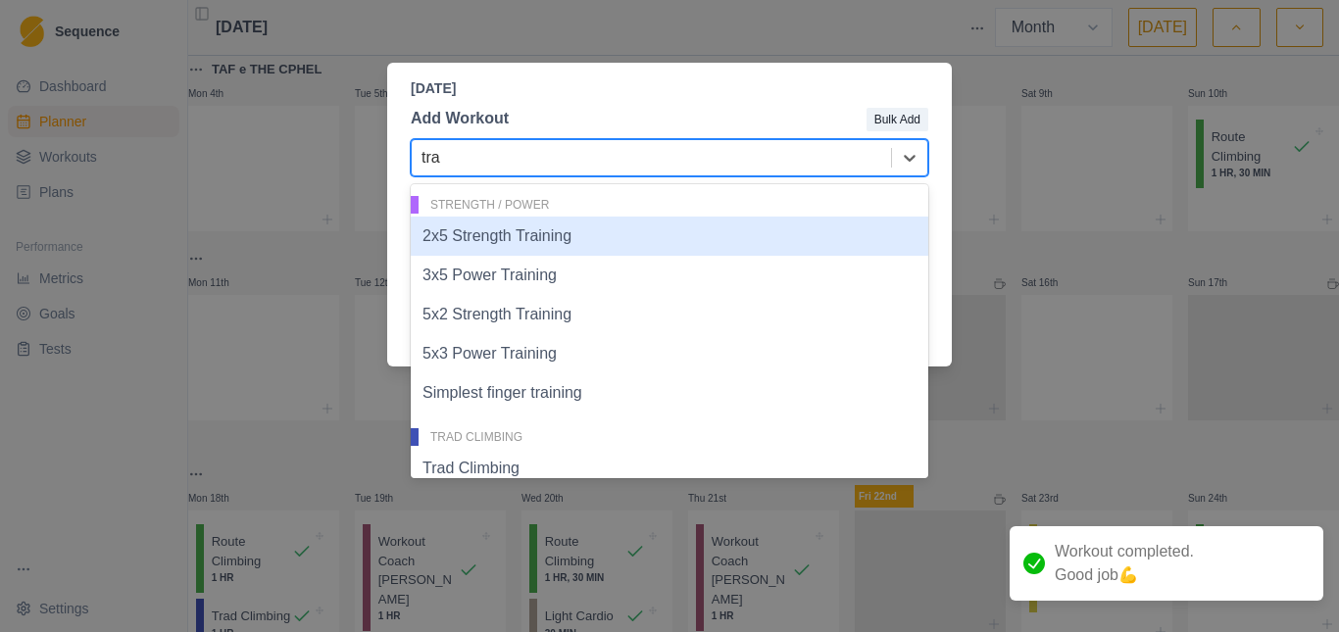
type input "trad"
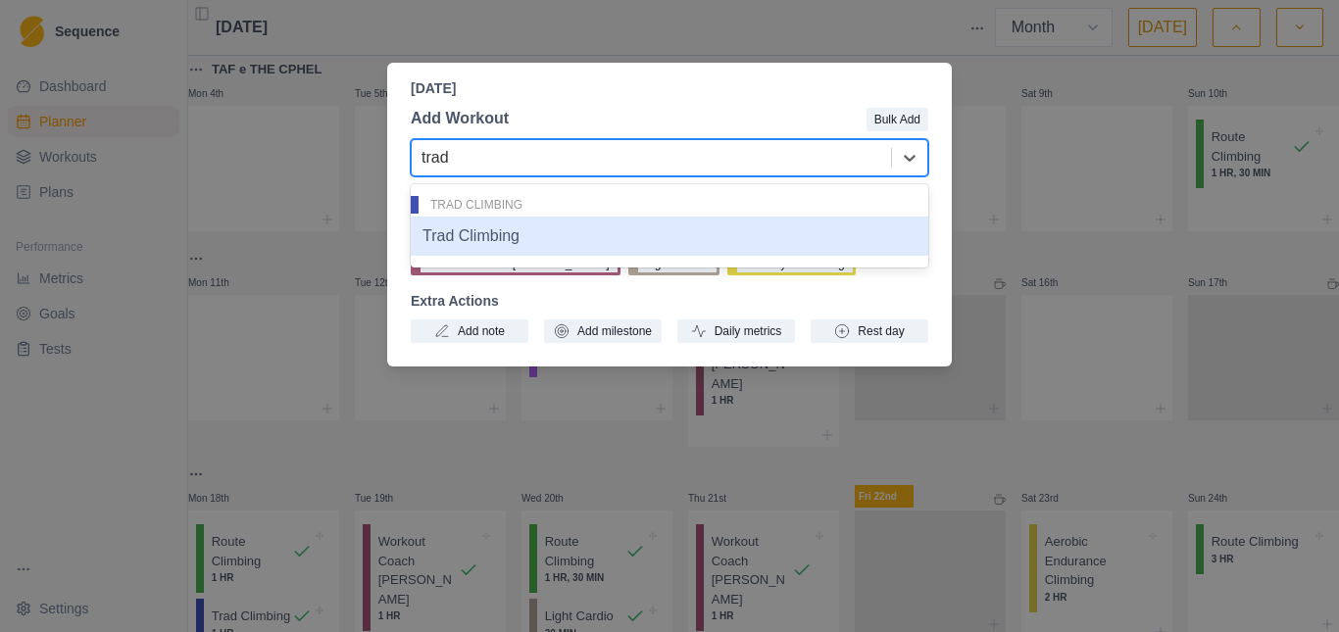
click at [587, 227] on div "Trad Climbing" at bounding box center [669, 236] width 517 height 39
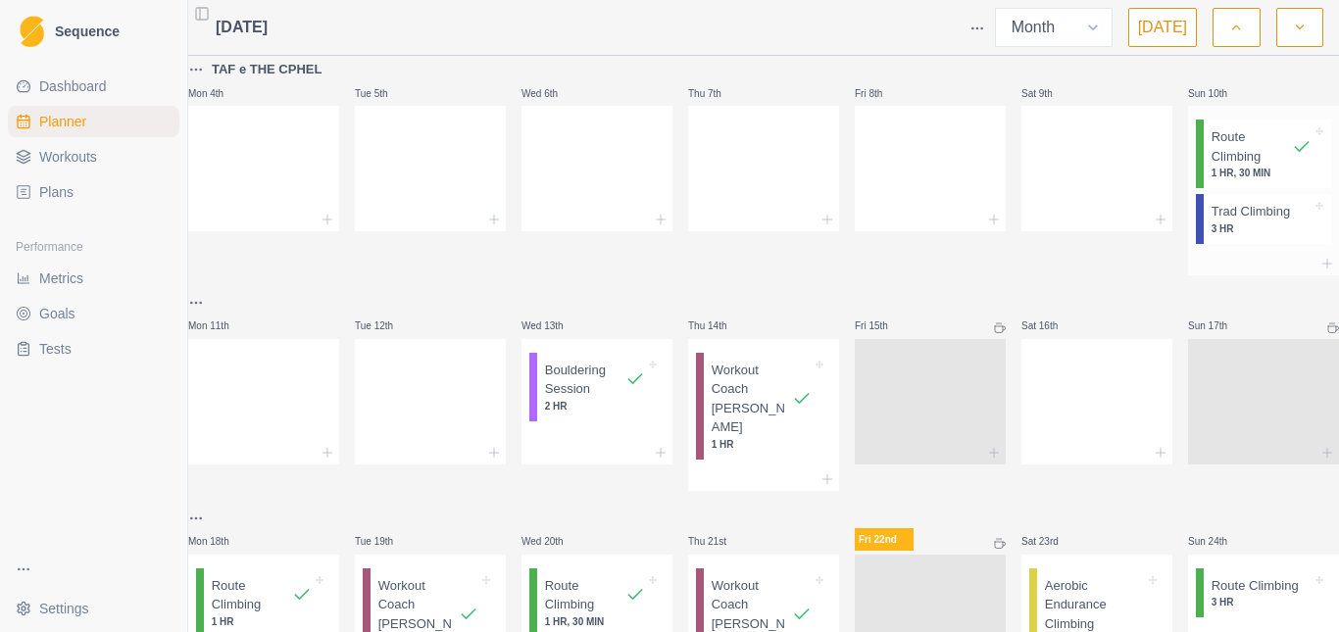
click at [1211, 224] on p "3 HR" at bounding box center [1261, 228] width 100 height 15
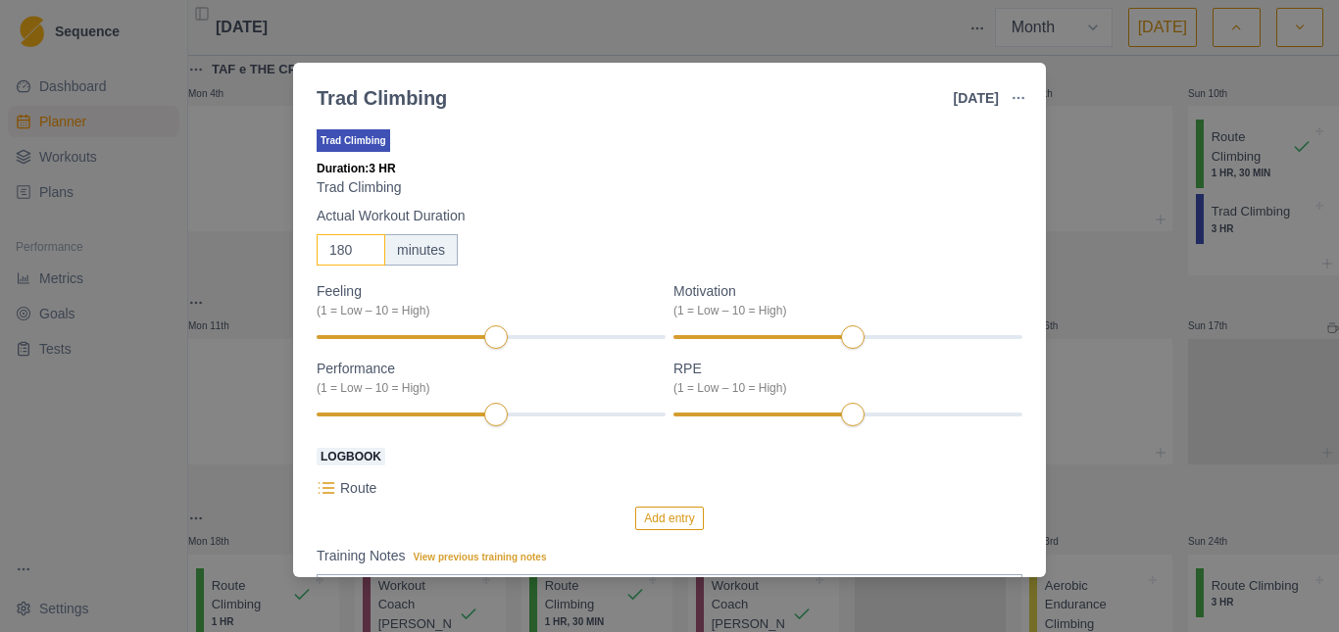
drag, startPoint x: 349, startPoint y: 247, endPoint x: 240, endPoint y: 272, distance: 111.7
click at [252, 270] on div "Trad Climbing [DATE] Link To Goal View Workout Metrics Edit Original Workout Re…" at bounding box center [669, 316] width 1339 height 632
type input "30"
drag, startPoint x: 637, startPoint y: 221, endPoint x: 623, endPoint y: 330, distance: 110.6
click at [636, 220] on label "Actual Workout Duration" at bounding box center [664, 216] width 694 height 21
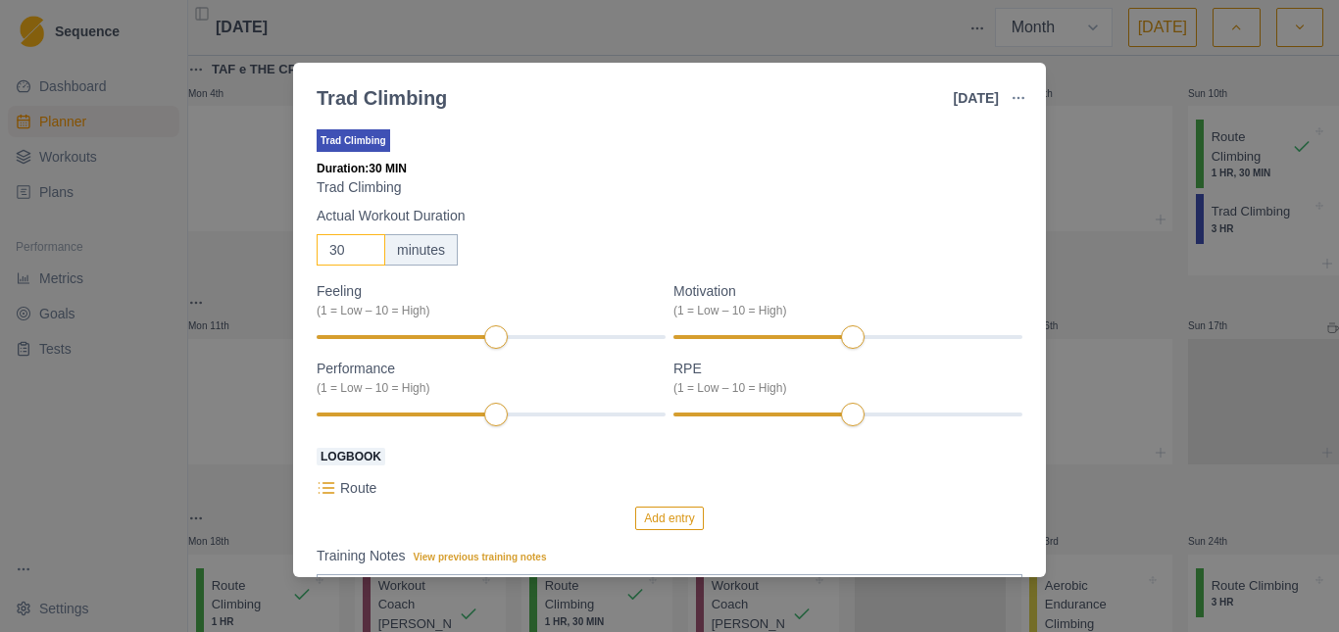
click at [385, 234] on input "30" at bounding box center [351, 249] width 69 height 31
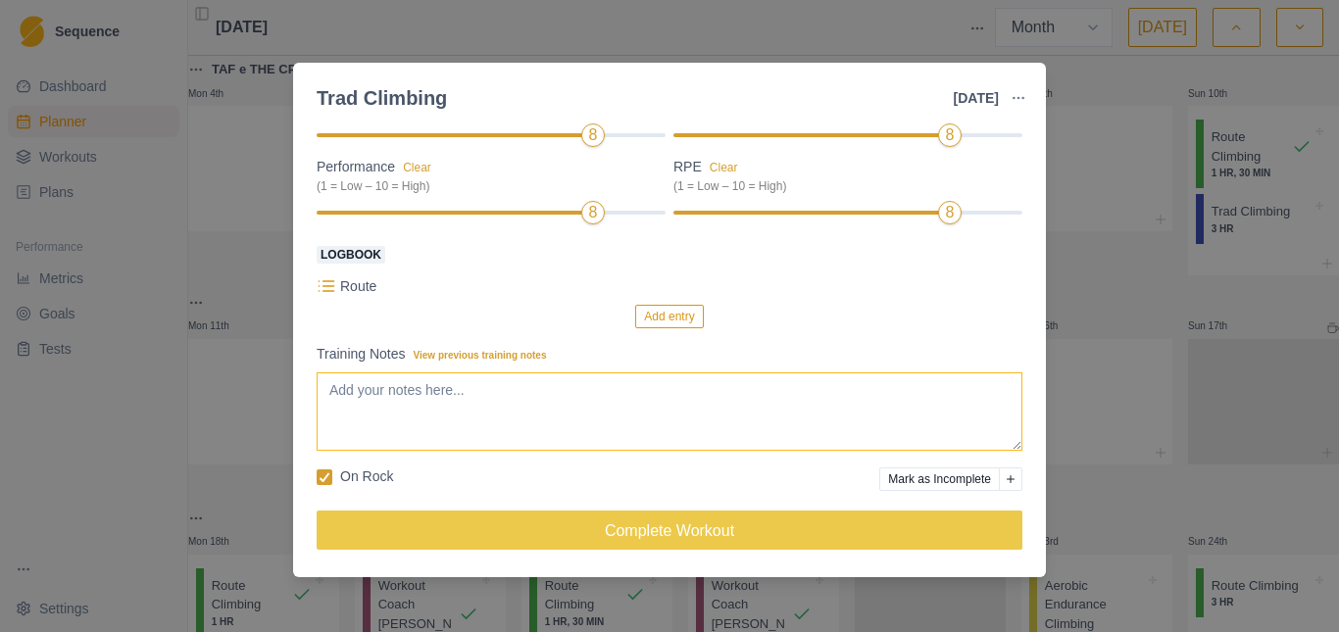
scroll to position [6, 0]
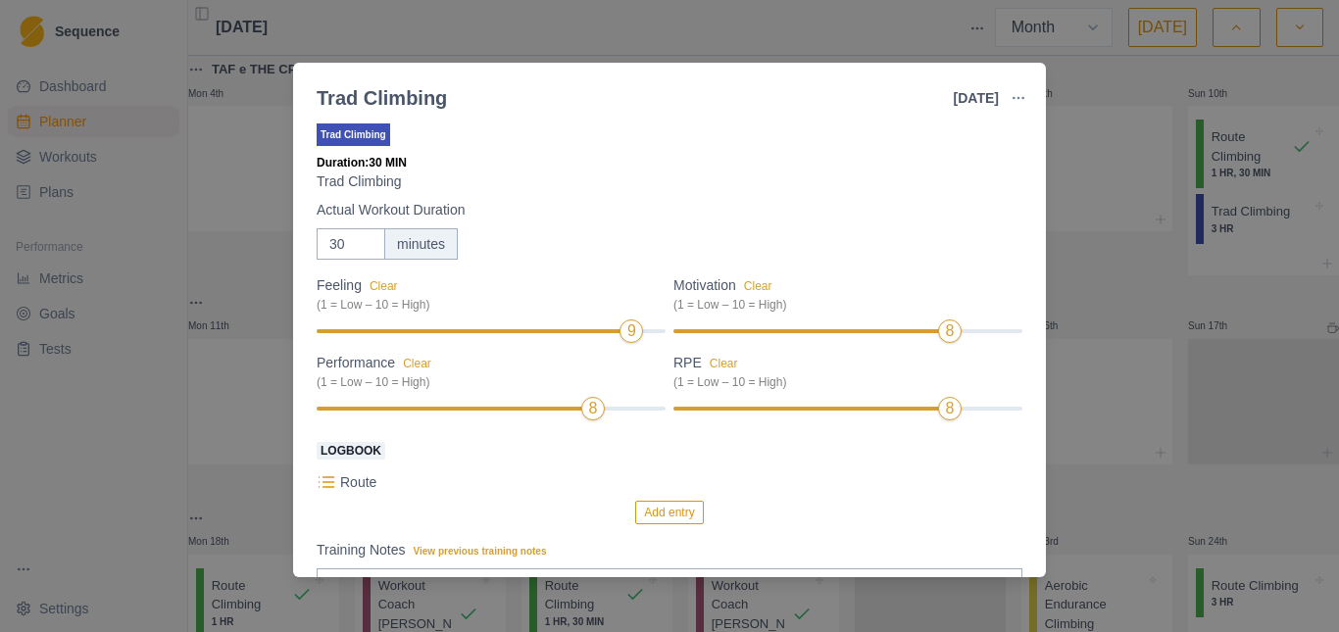
click at [810, 457] on label "Logbook" at bounding box center [664, 450] width 694 height 24
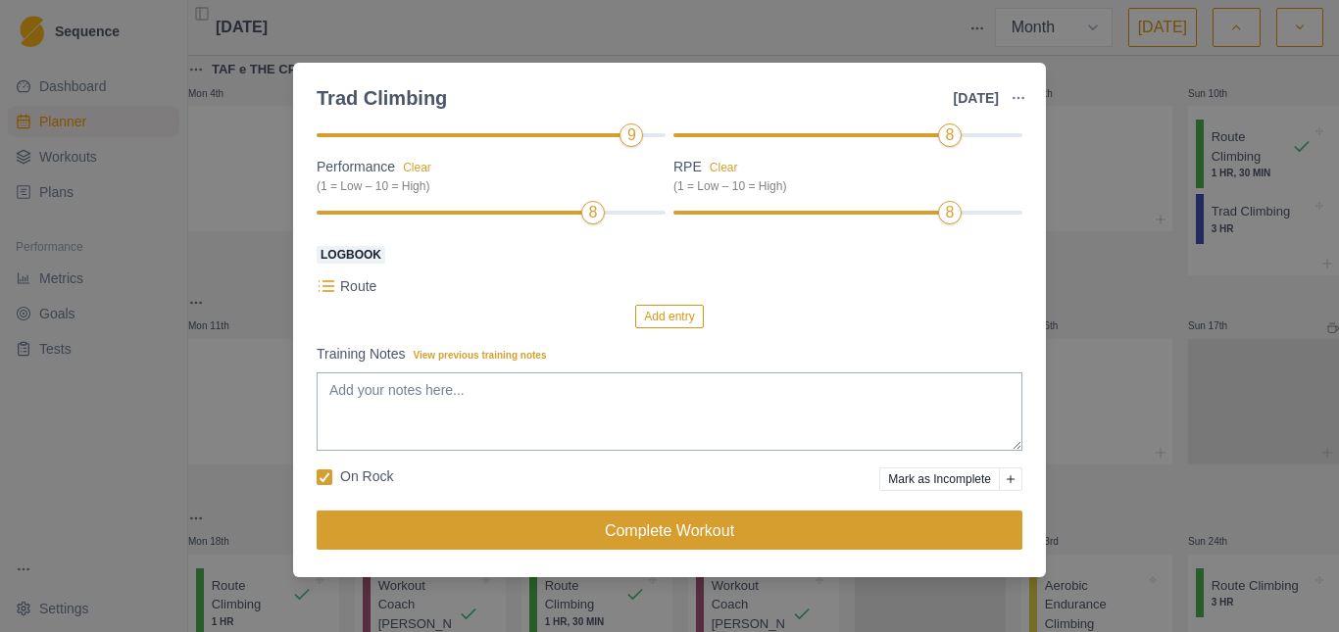
click at [663, 526] on button "Complete Workout" at bounding box center [670, 530] width 706 height 39
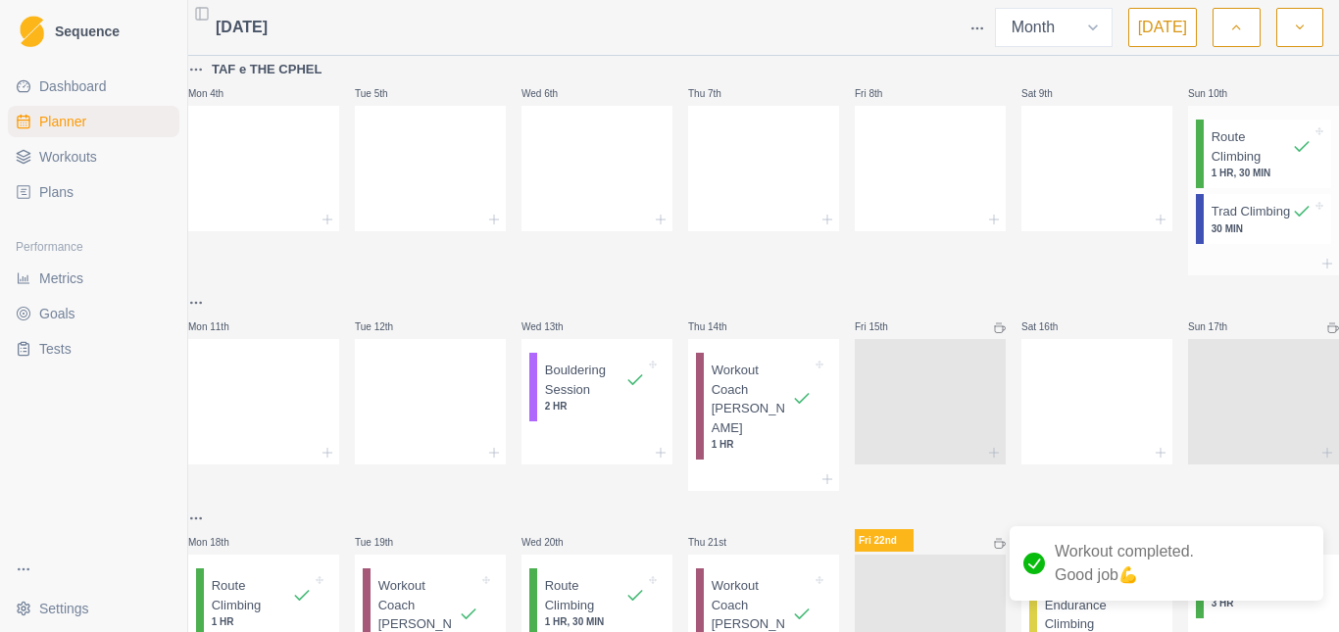
click at [1215, 155] on p "Route Climbing" at bounding box center [1251, 146] width 80 height 38
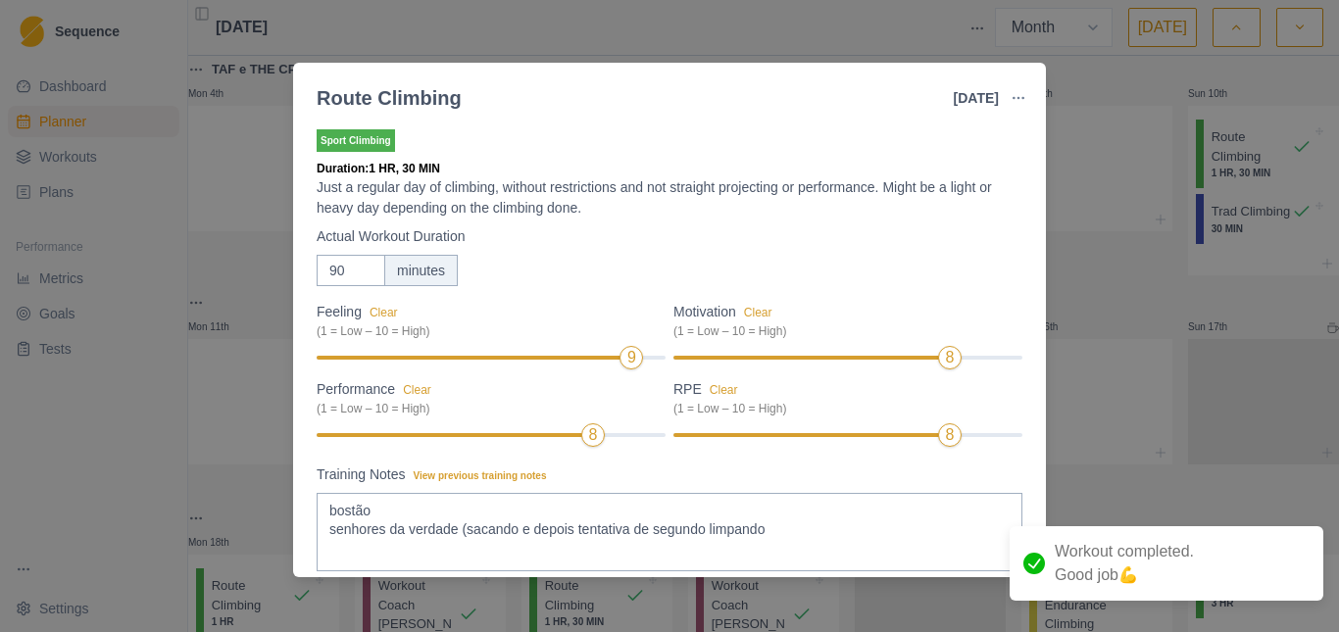
click at [1097, 273] on div "Route Climbing [DATE] Link To Goal View Workout Metrics Edit Original Workout R…" at bounding box center [669, 316] width 1339 height 632
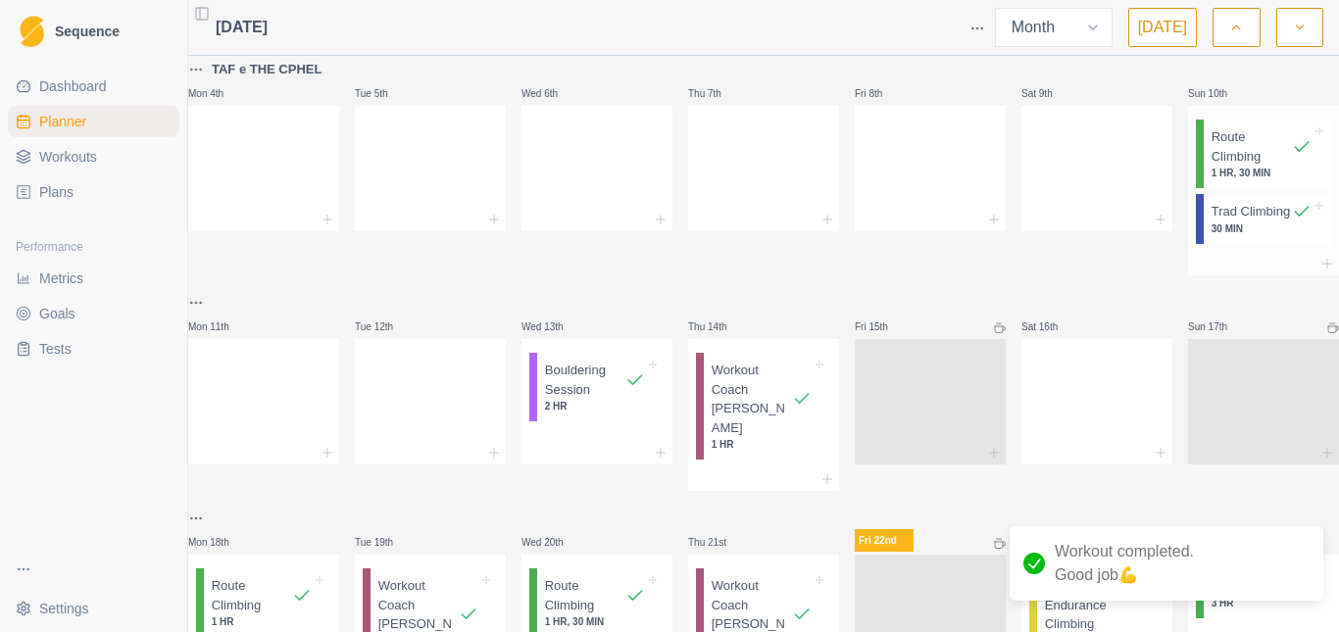
click at [1223, 221] on p "Trad Climbing" at bounding box center [1250, 212] width 78 height 20
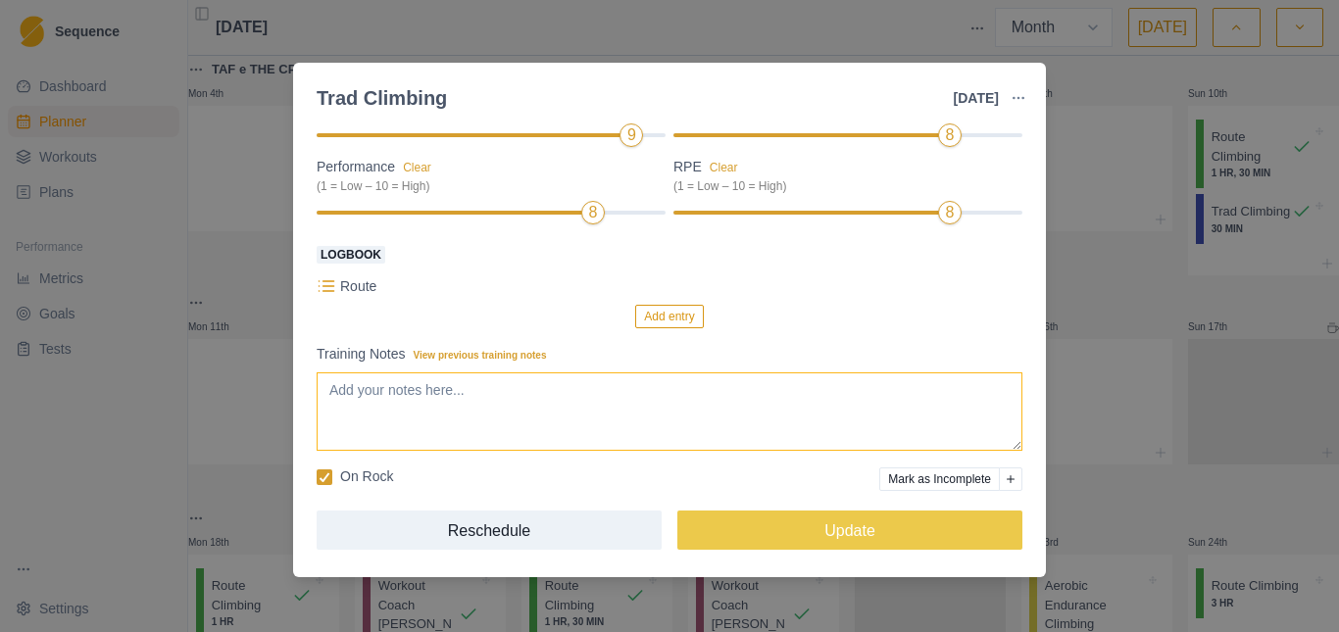
click at [414, 420] on textarea "Training Notes View previous training notes" at bounding box center [670, 411] width 706 height 78
type textarea "u"
type textarea "i"
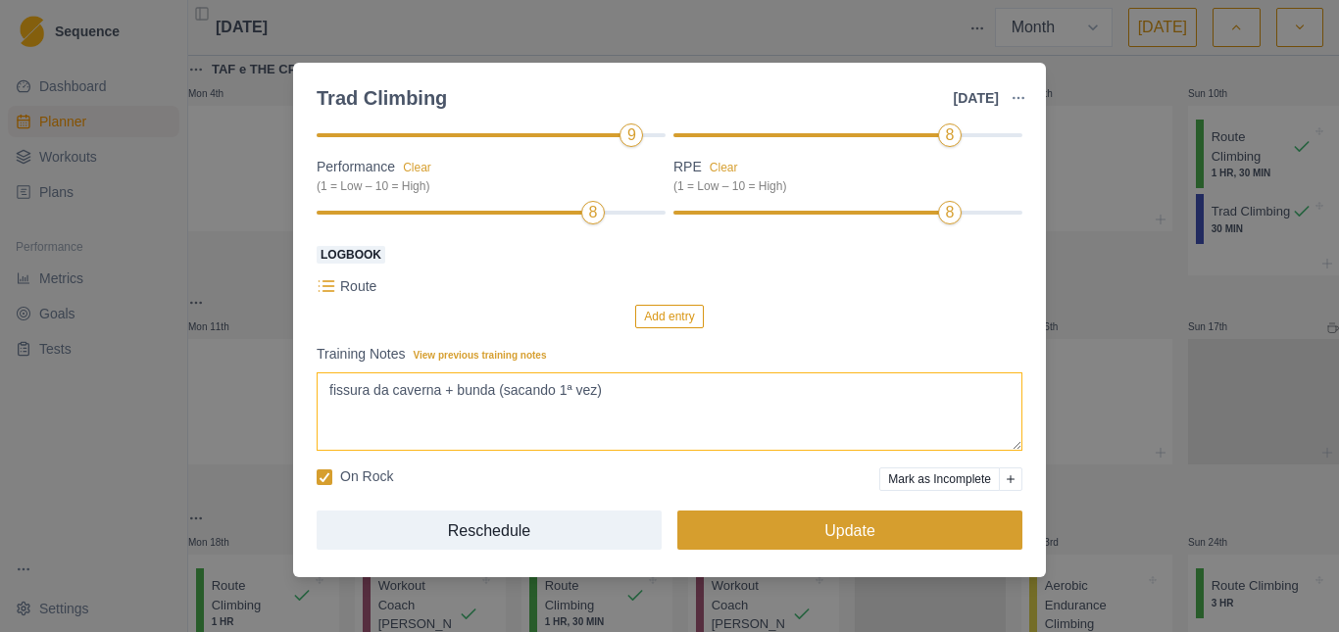
type textarea "fissura da caverna + bunda (sacando 1ª vez)"
click at [825, 543] on button "Update" at bounding box center [849, 530] width 345 height 39
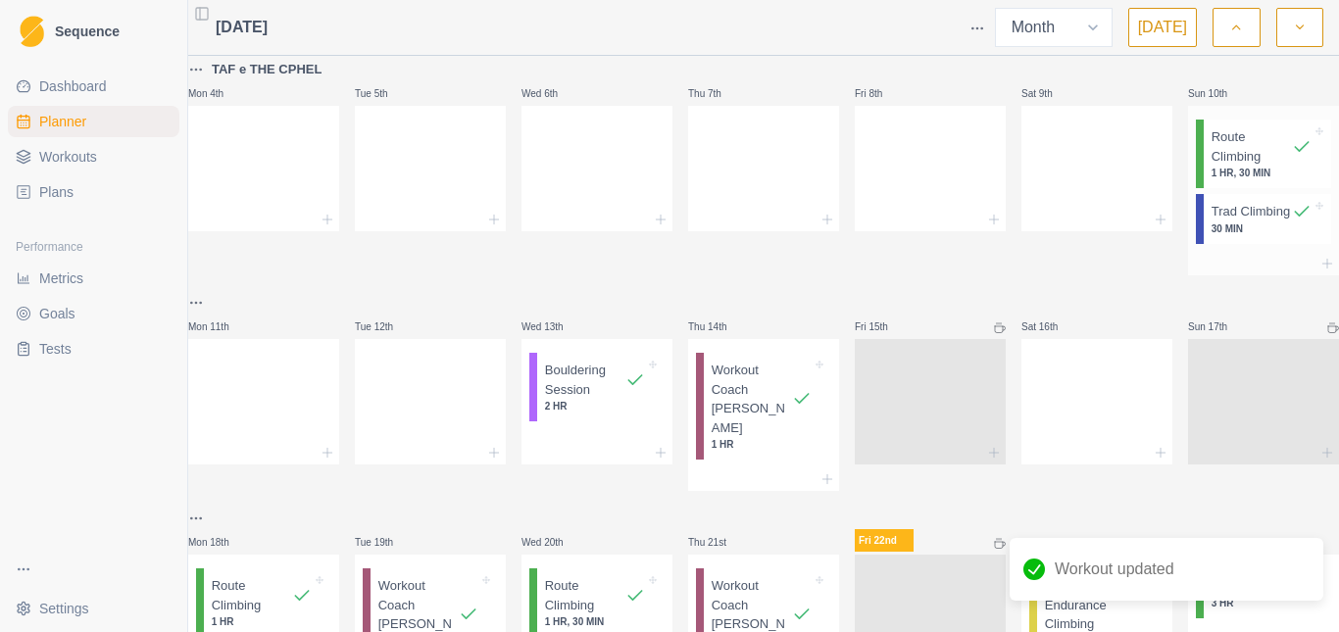
click at [1211, 178] on p "1 HR, 30 MIN" at bounding box center [1261, 173] width 100 height 15
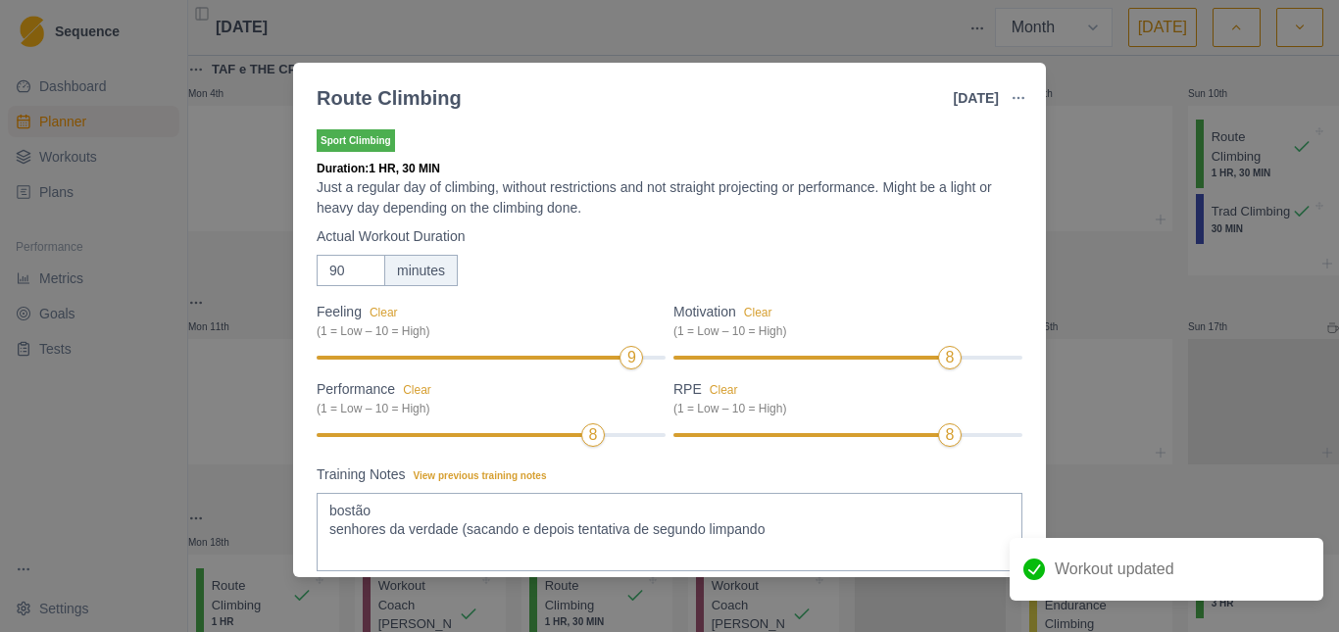
click at [1102, 300] on div "Route Climbing [DATE] Link To Goal View Workout Metrics Edit Original Workout R…" at bounding box center [669, 316] width 1339 height 632
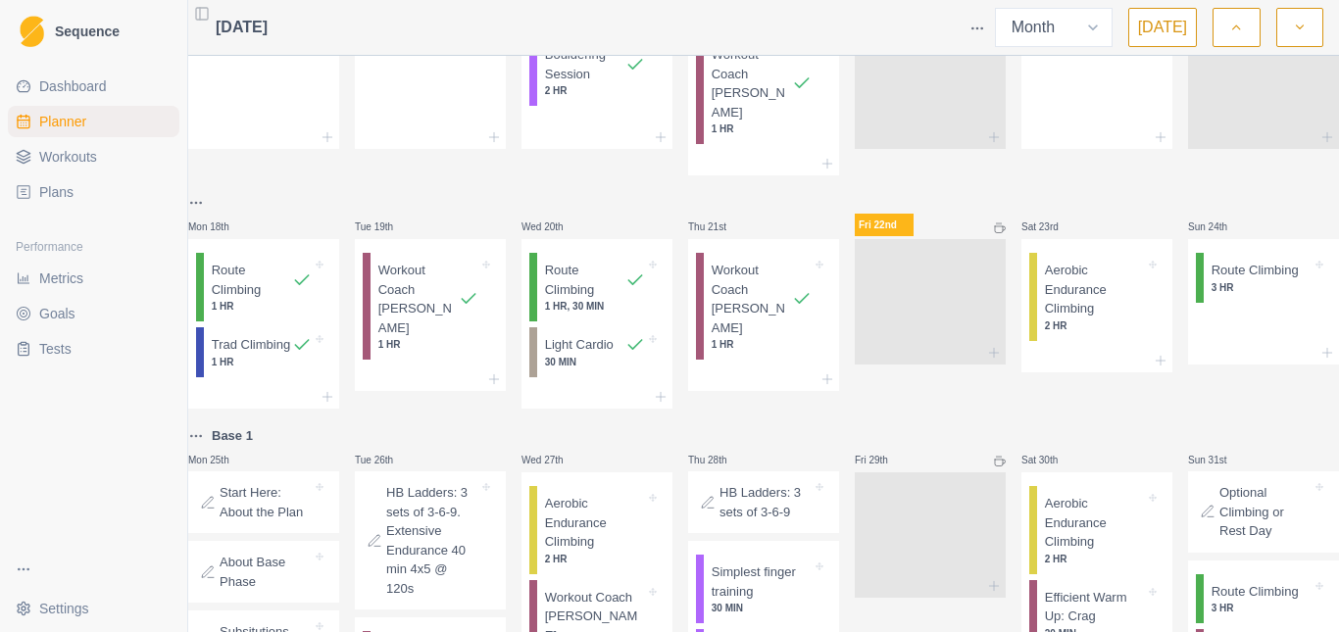
scroll to position [392, 0]
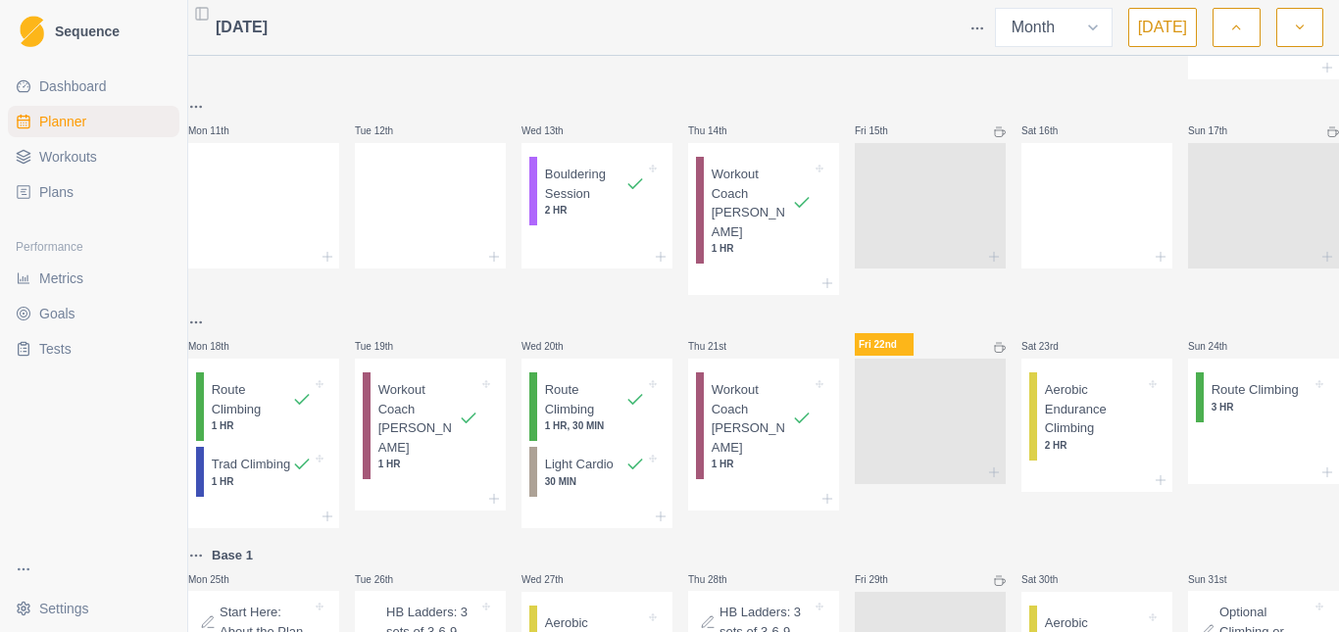
click at [755, 311] on div at bounding box center [763, 323] width 151 height 24
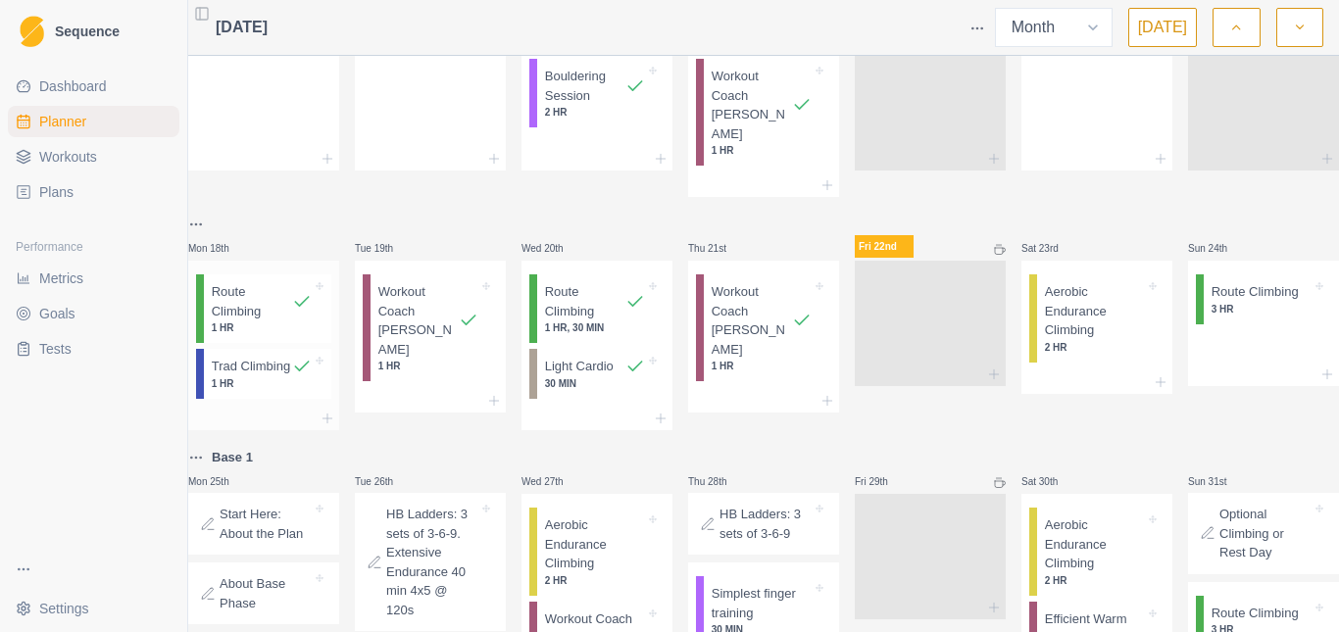
scroll to position [588, 0]
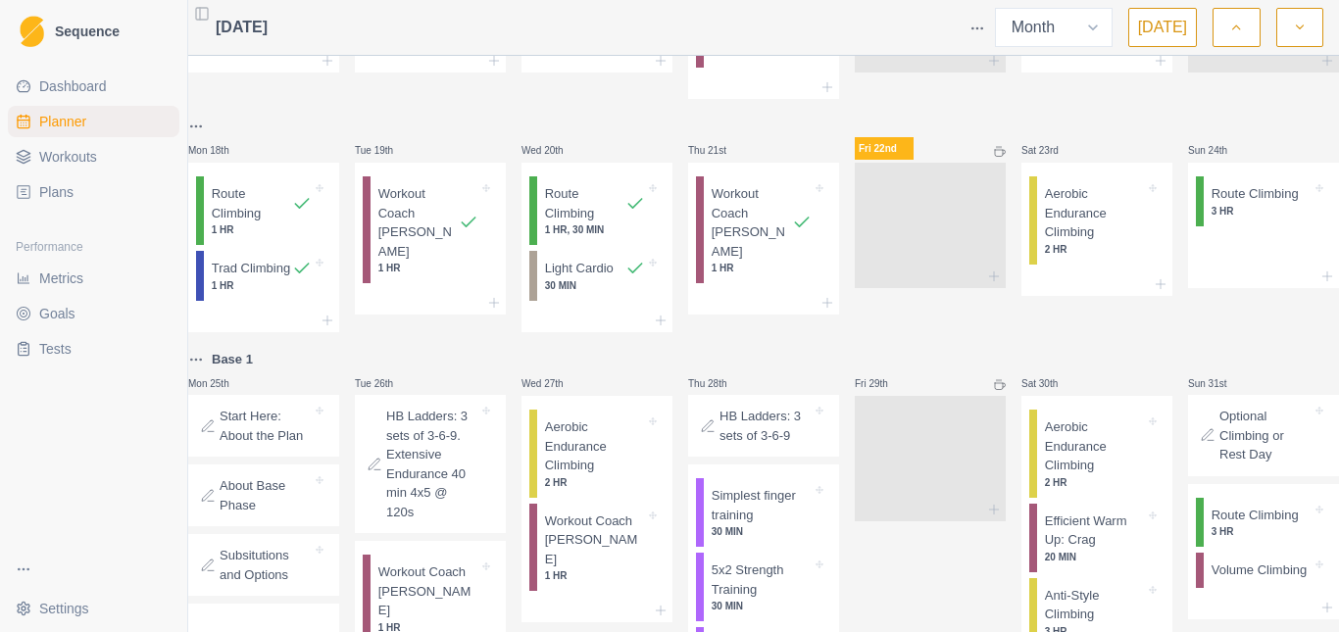
drag, startPoint x: 747, startPoint y: 344, endPoint x: 785, endPoint y: 375, distance: 49.4
click at [748, 332] on div "Thu 21st Workout Coach [PERSON_NAME] 1 HR" at bounding box center [763, 224] width 151 height 218
